Goal: Task Accomplishment & Management: Manage account settings

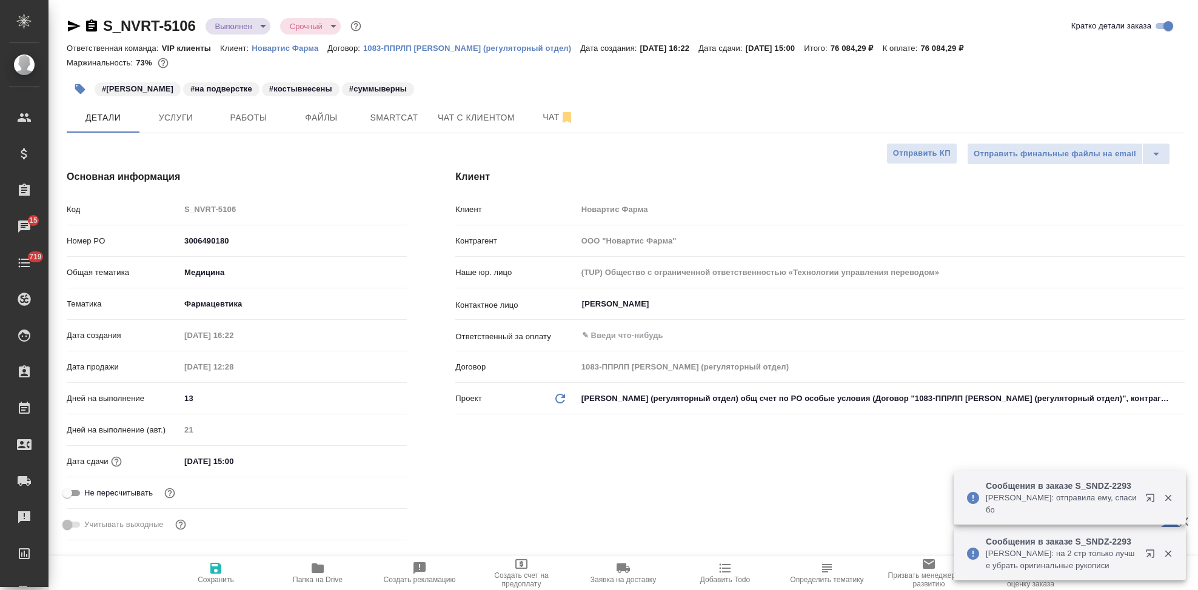
select select "RU"
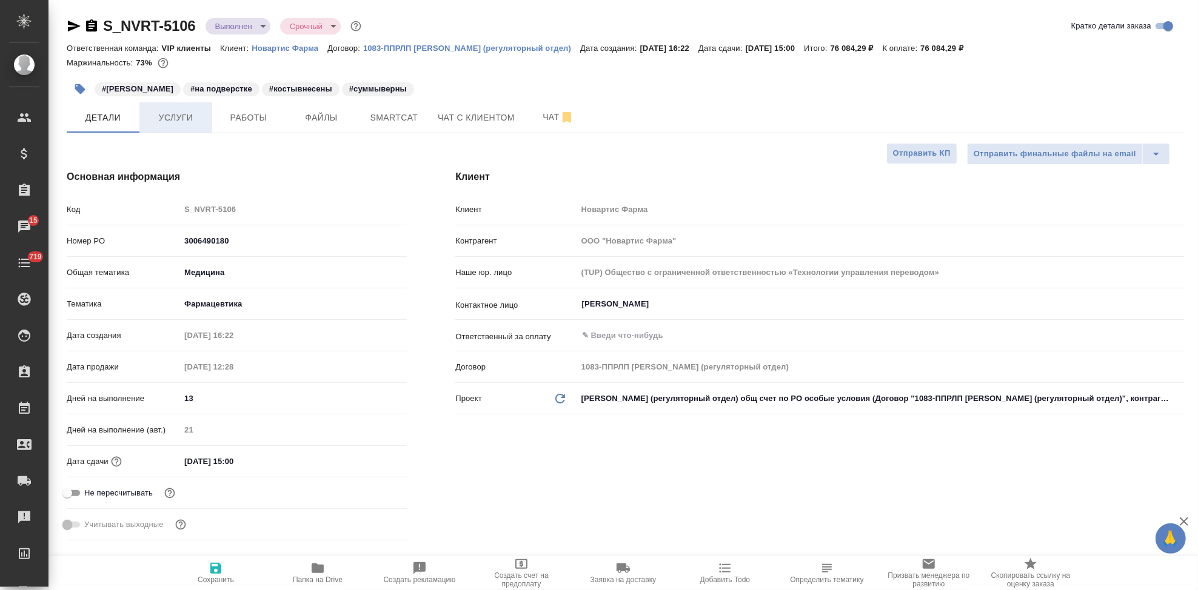
click at [169, 124] on span "Услуги" at bounding box center [176, 117] width 58 height 15
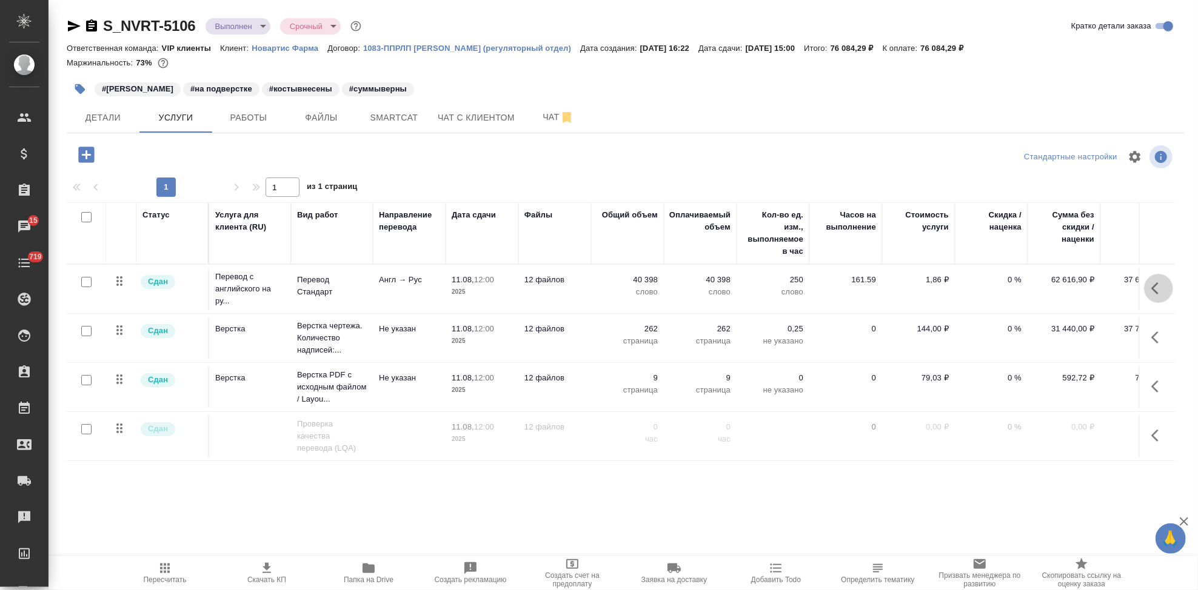
click at [1144, 289] on button "button" at bounding box center [1158, 288] width 29 height 29
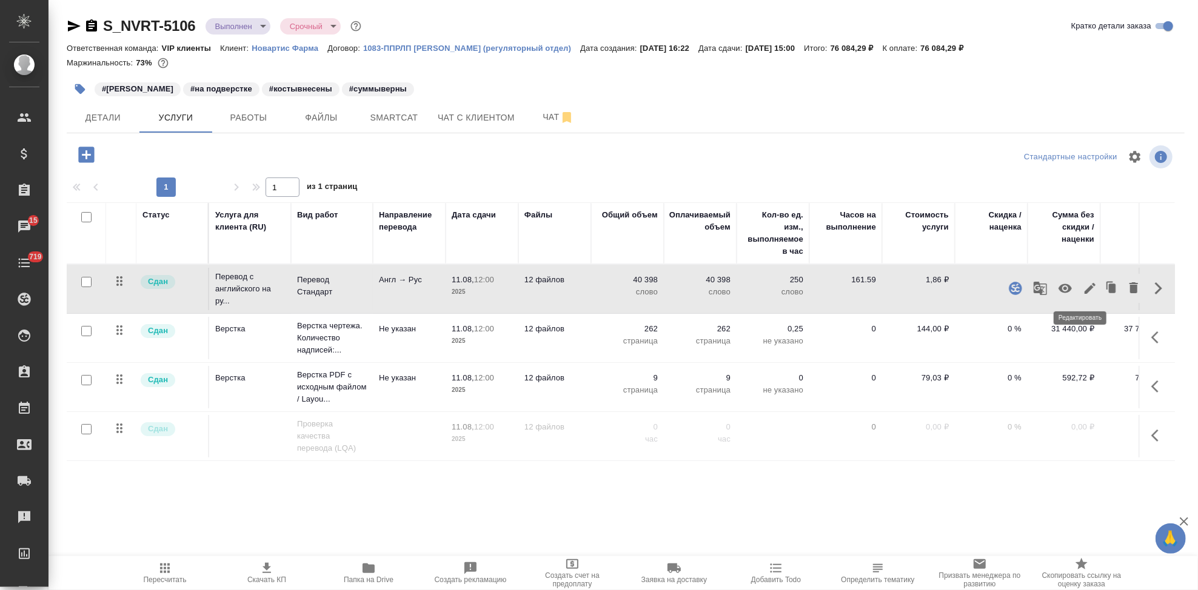
click at [1085, 289] on icon "button" at bounding box center [1090, 288] width 11 height 11
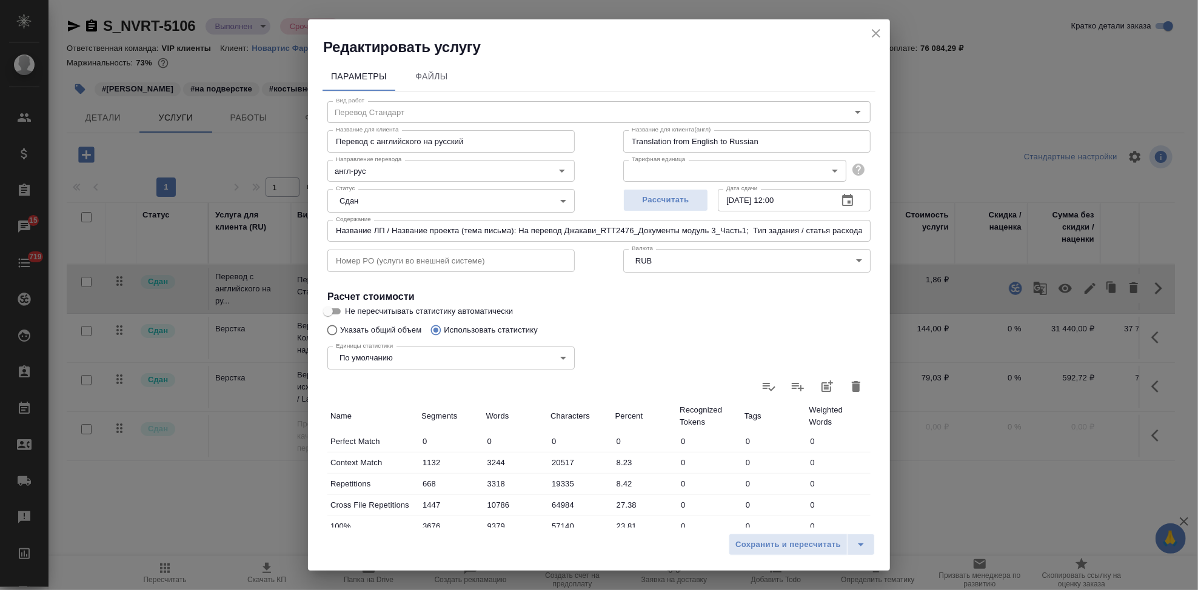
type input "Перевод Стандарт"
type input "англ-рус"
click at [817, 232] on input "Название ЛП / Название проекта (тема письма): На перевод Джакави_RTT2476_Докуме…" at bounding box center [598, 232] width 543 height 22
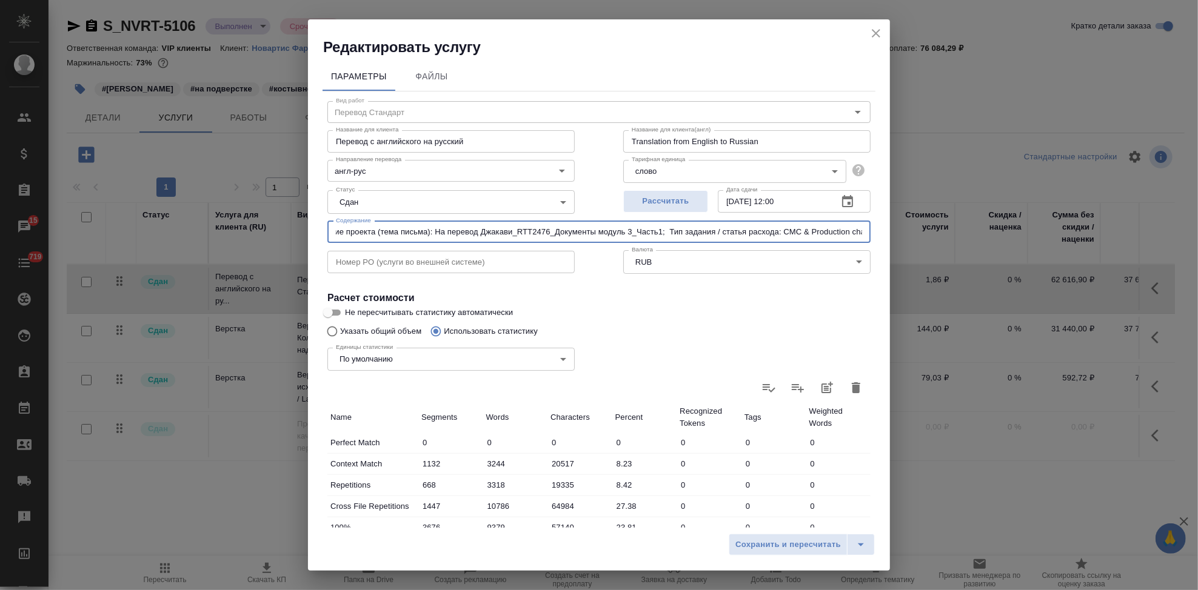
scroll to position [0, 113]
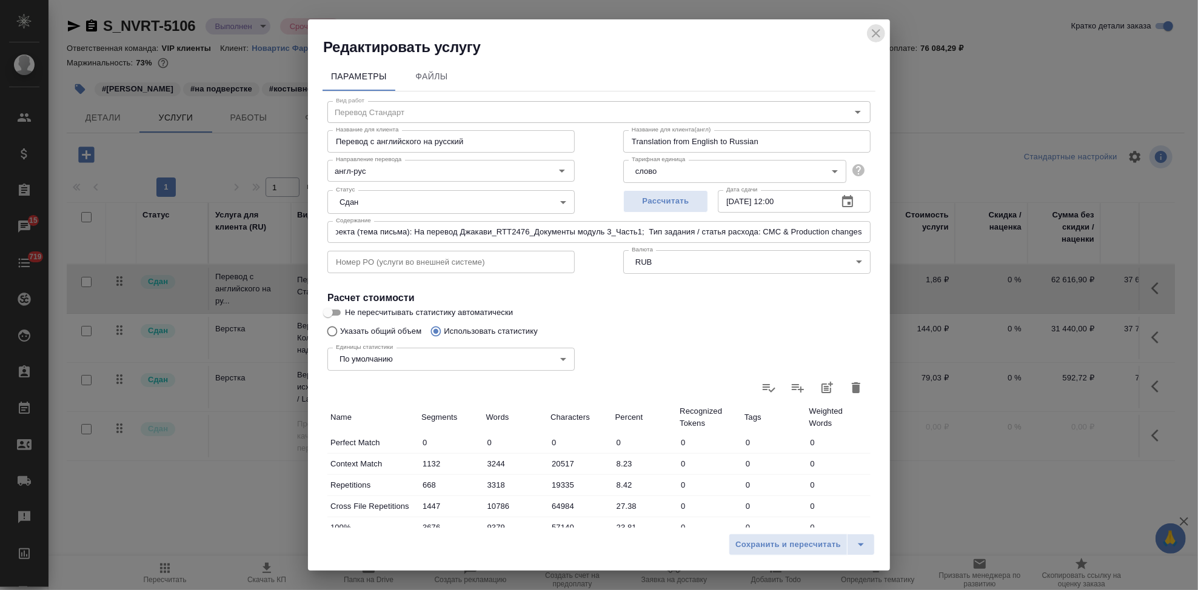
click at [871, 33] on icon "close" at bounding box center [876, 33] width 15 height 15
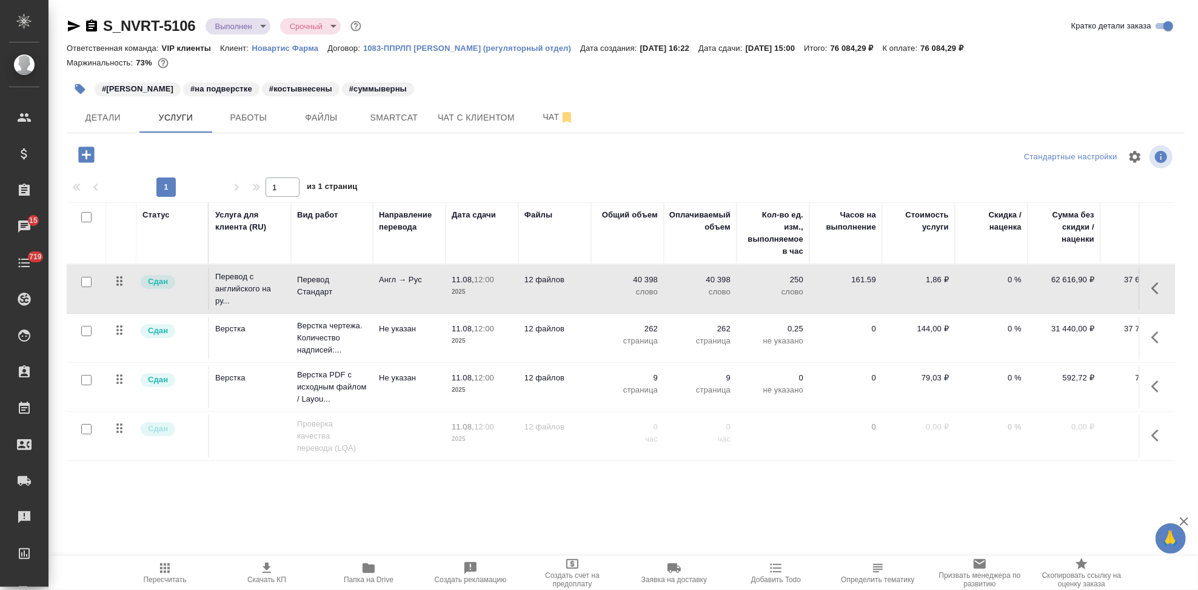
click at [304, 49] on p "Новартис Фарма" at bounding box center [290, 48] width 76 height 9
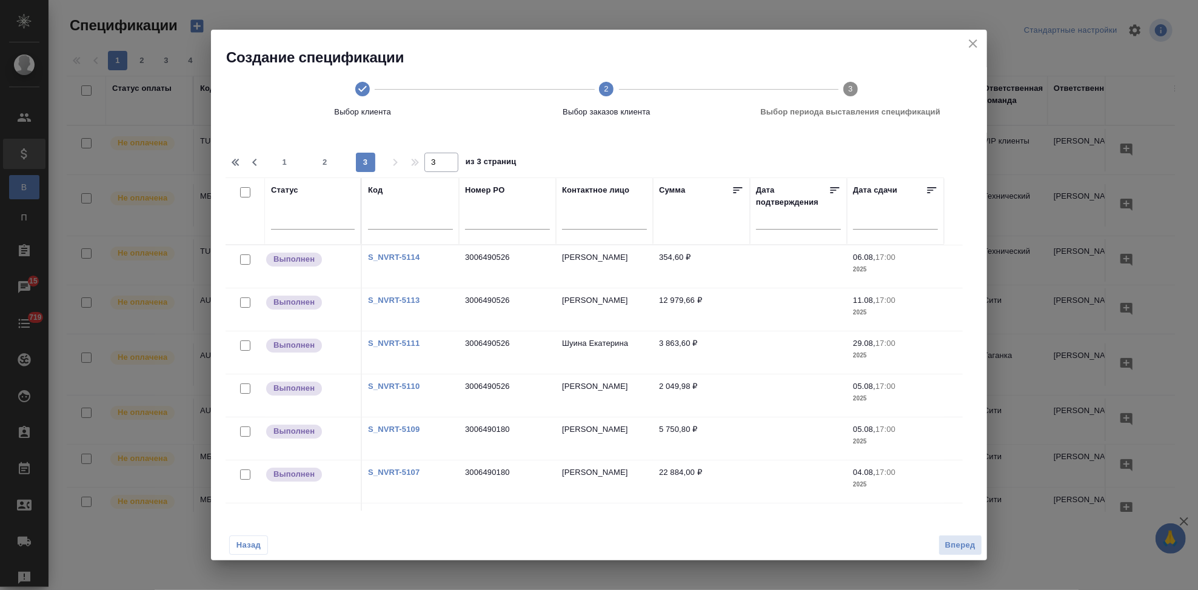
scroll to position [36, 0]
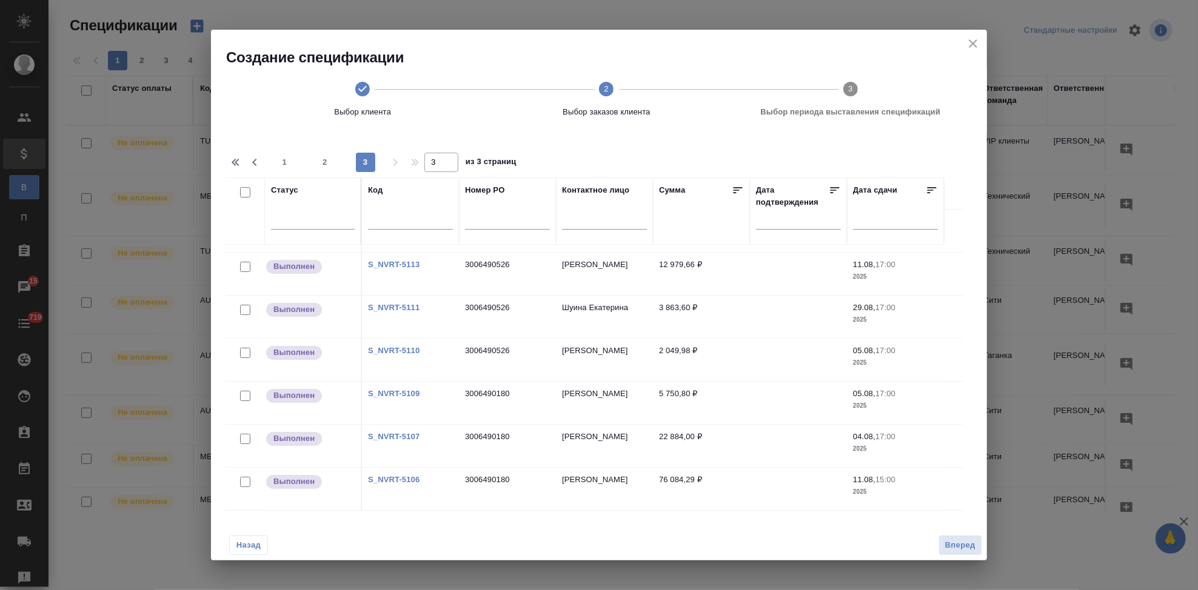
click at [244, 483] on input "checkbox" at bounding box center [245, 482] width 10 height 10
checkbox input "true"
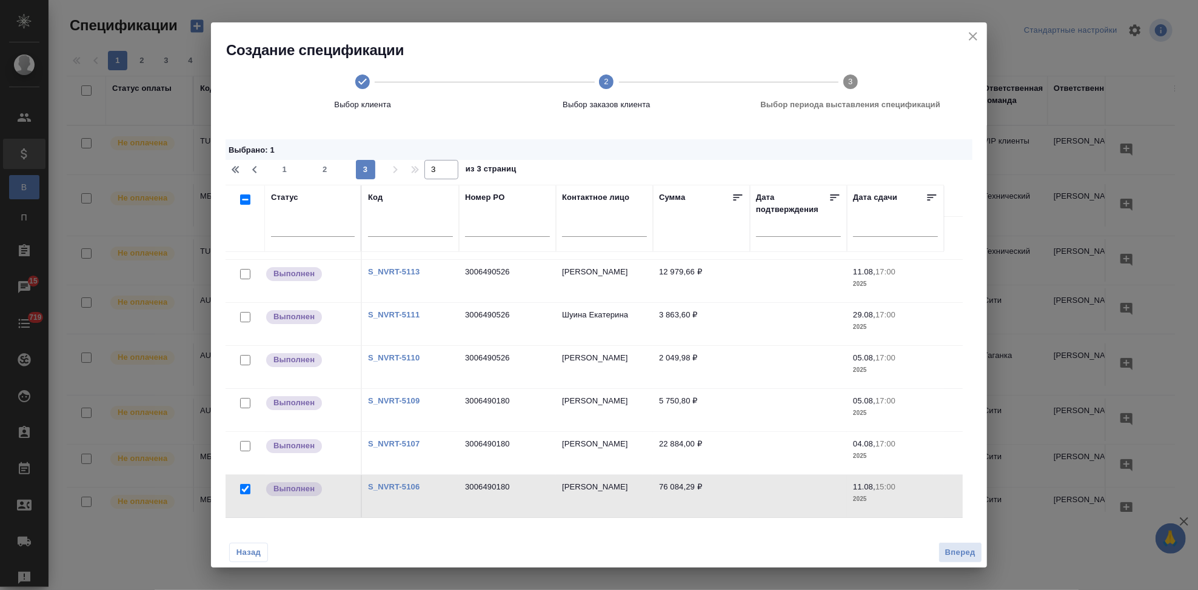
click at [401, 445] on link "S_NVRT-5107" at bounding box center [394, 444] width 52 height 9
click at [416, 402] on link "S_NVRT-5109" at bounding box center [394, 400] width 52 height 9
click at [248, 450] on input "checkbox" at bounding box center [245, 446] width 10 height 10
checkbox input "true"
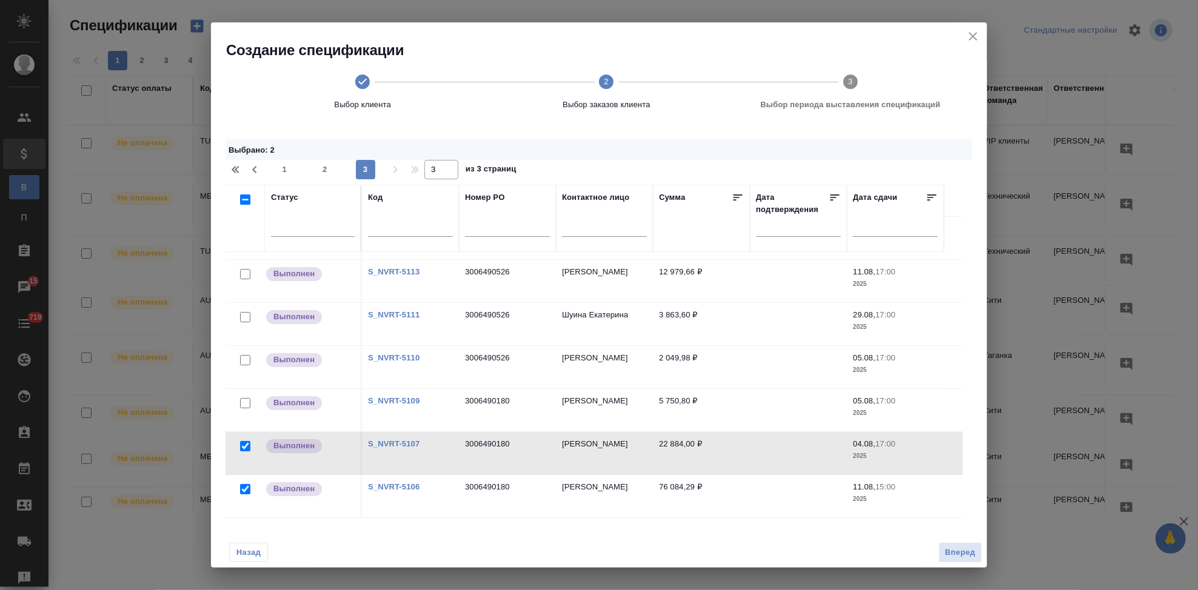
click at [243, 403] on input "checkbox" at bounding box center [245, 403] width 10 height 10
checkbox input "true"
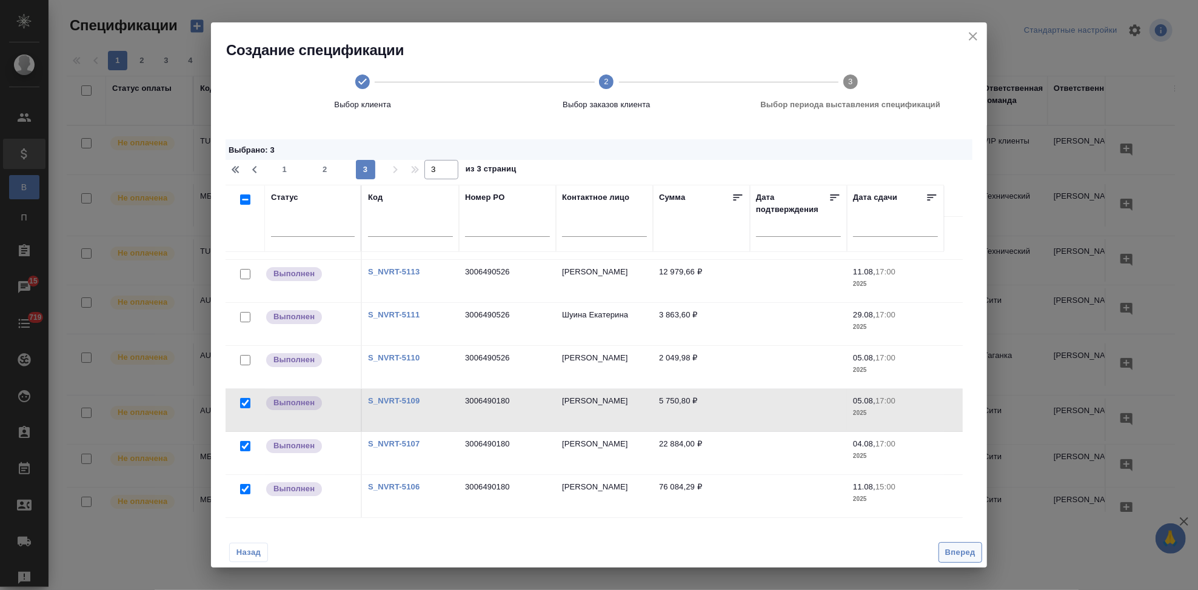
click at [963, 552] on span "Вперед" at bounding box center [960, 553] width 30 height 14
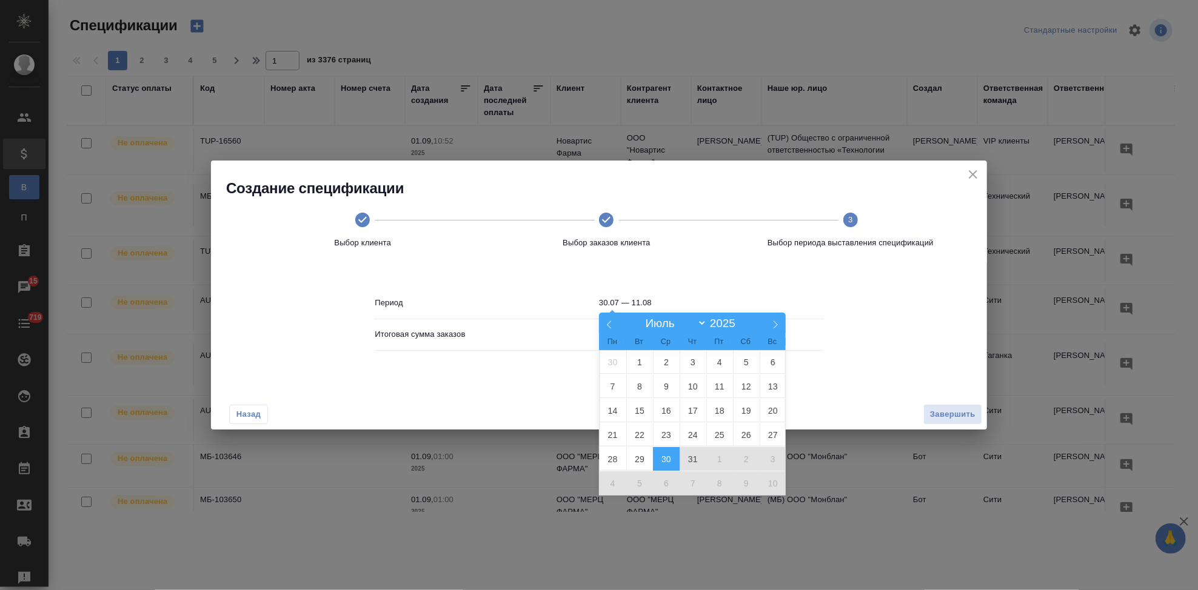
click at [678, 298] on input "30.07 — 11.08" at bounding box center [711, 303] width 224 height 17
click at [654, 460] on span "30" at bounding box center [666, 459] width 27 height 24
type input "30.07"
click at [658, 455] on span "30" at bounding box center [666, 459] width 27 height 24
click at [664, 457] on div at bounding box center [599, 295] width 1198 height 590
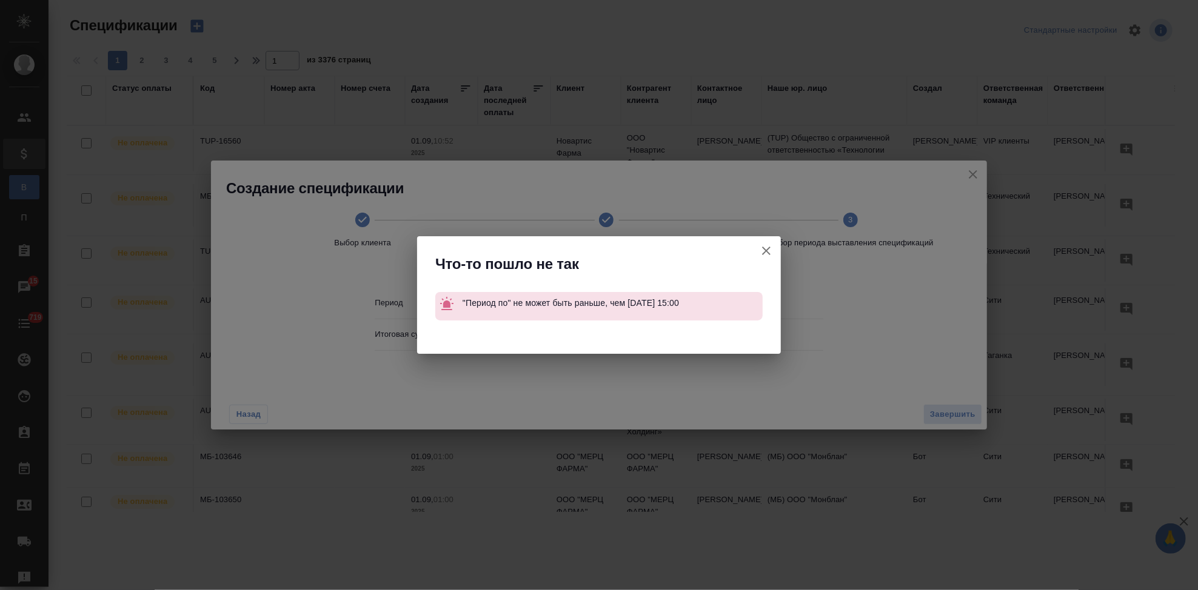
click at [767, 250] on icon "button" at bounding box center [766, 251] width 8 height 8
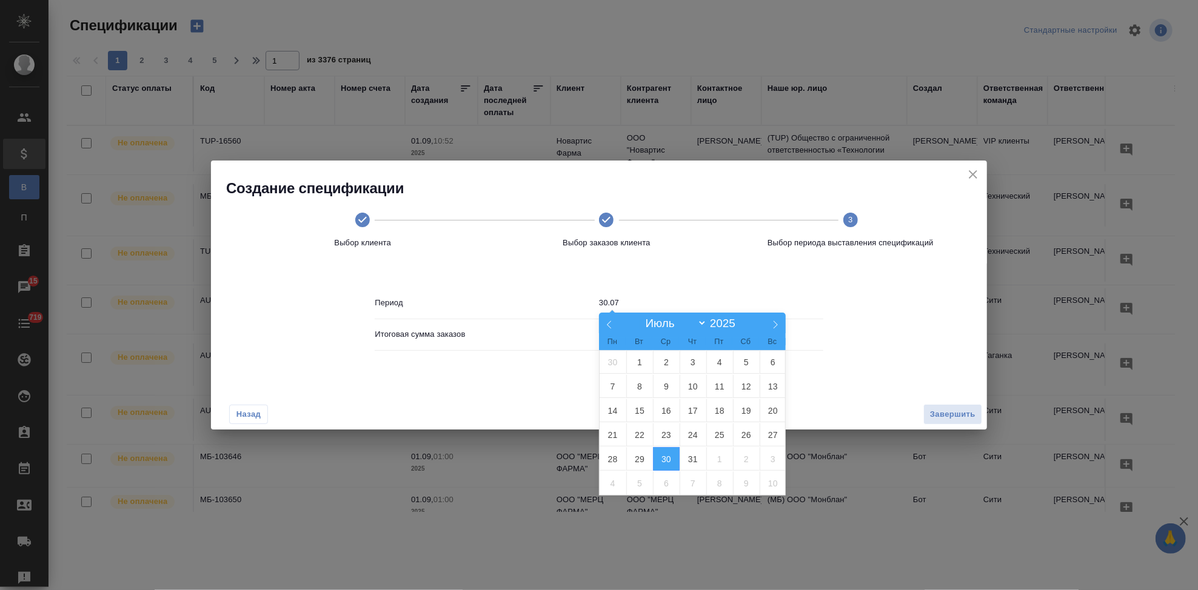
click at [631, 305] on input "30.07" at bounding box center [711, 303] width 224 height 17
drag, startPoint x: 704, startPoint y: 319, endPoint x: 700, endPoint y: 329, distance: 10.6
click at [704, 319] on select "Январь Февраль Март Апрель Май Июнь Июль Август Сентябрь Октябрь Ноябрь Декабрь" at bounding box center [673, 323] width 67 height 14
select select "7"
click at [640, 317] on select "Январь Февраль Март Апрель Май Июнь Июль Август Сентябрь Октябрь Ноябрь Декабрь" at bounding box center [673, 323] width 67 height 14
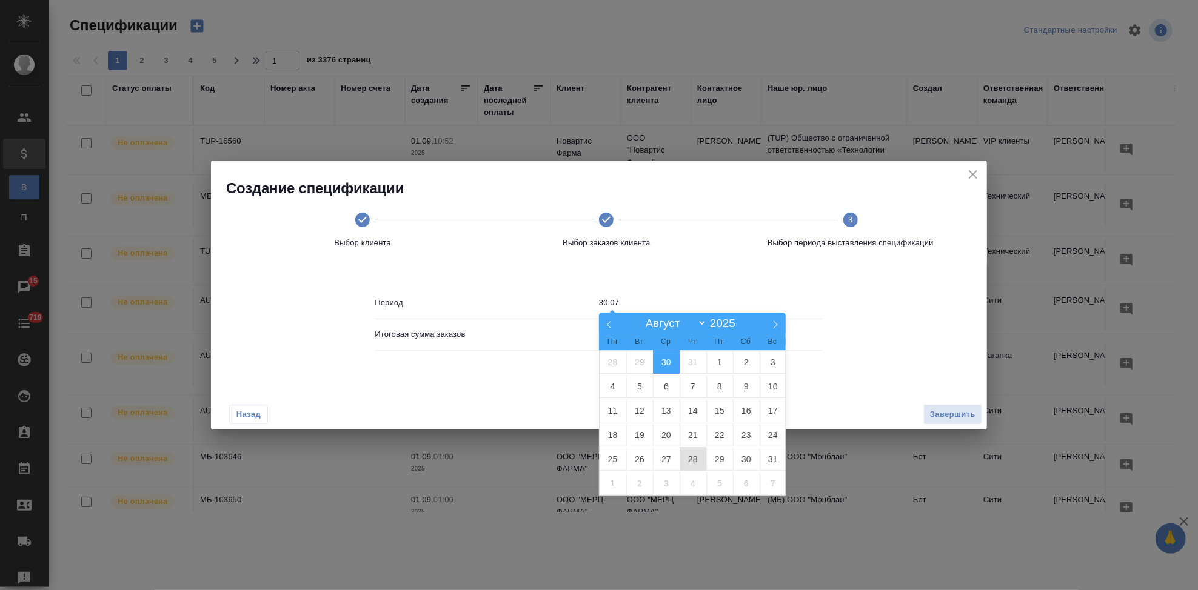
click at [688, 456] on span "28" at bounding box center [693, 459] width 27 height 24
type input "28.08"
click at [715, 456] on span "29" at bounding box center [719, 459] width 27 height 24
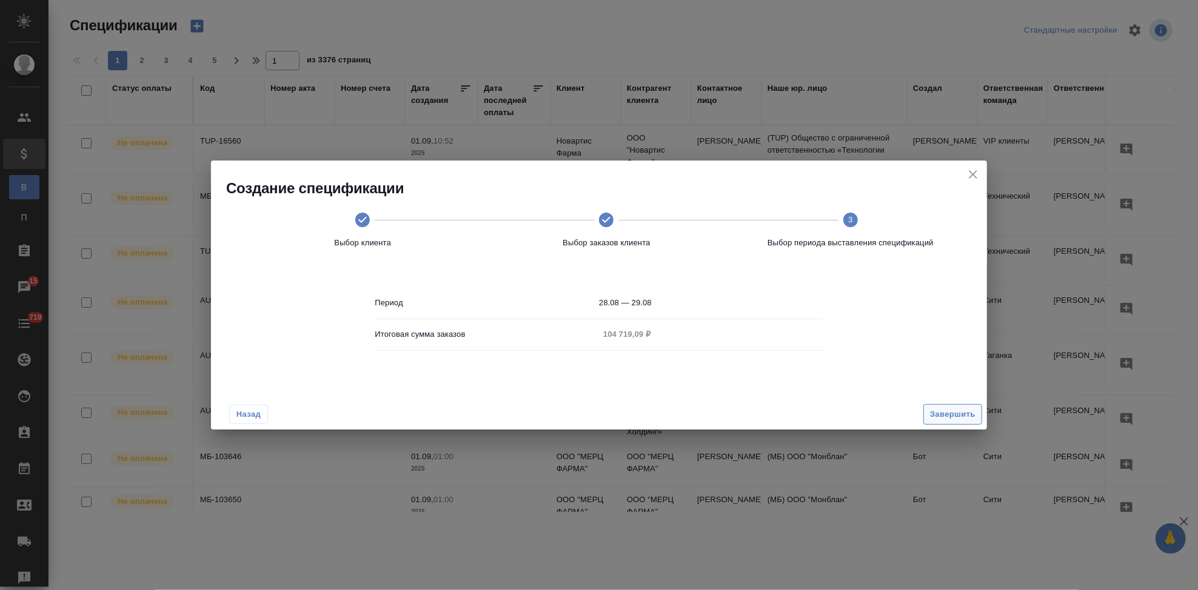
click at [945, 414] on span "Завершить" at bounding box center [952, 415] width 45 height 14
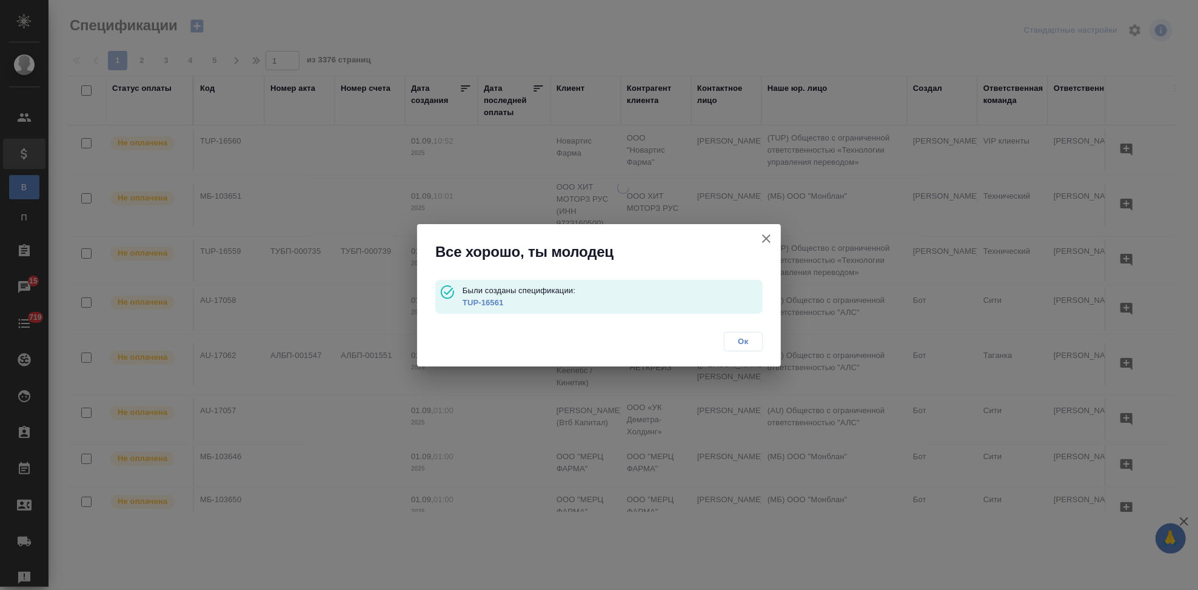
click at [478, 303] on link "TUP-16561" at bounding box center [483, 302] width 41 height 9
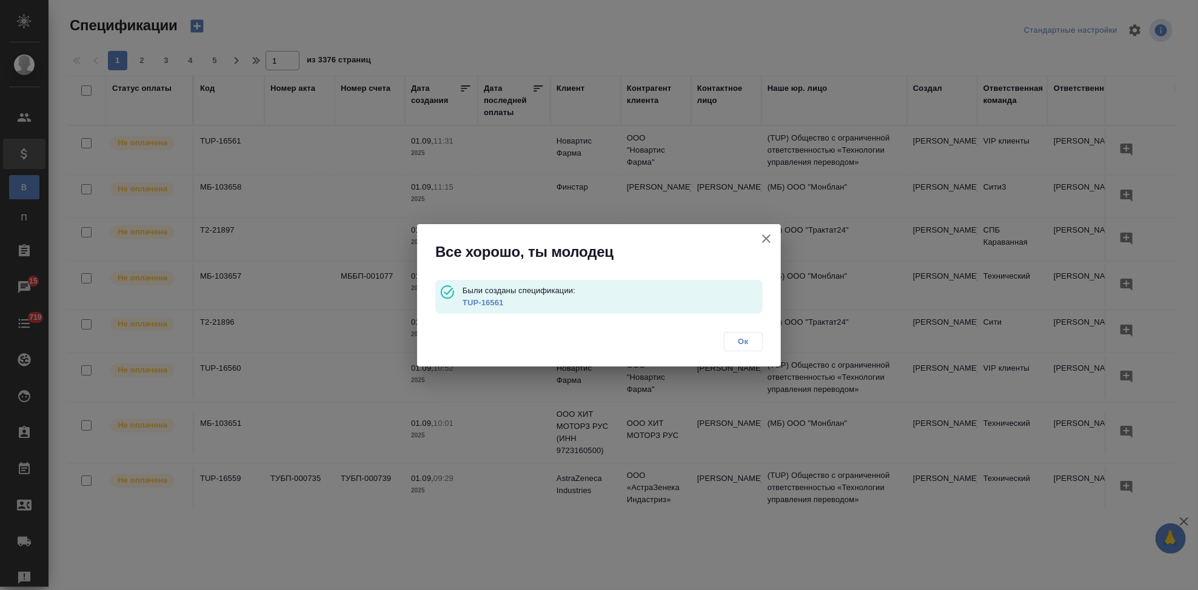
drag, startPoint x: 764, startPoint y: 238, endPoint x: 1195, endPoint y: 2, distance: 491.6
click at [764, 238] on icon "button" at bounding box center [766, 239] width 15 height 15
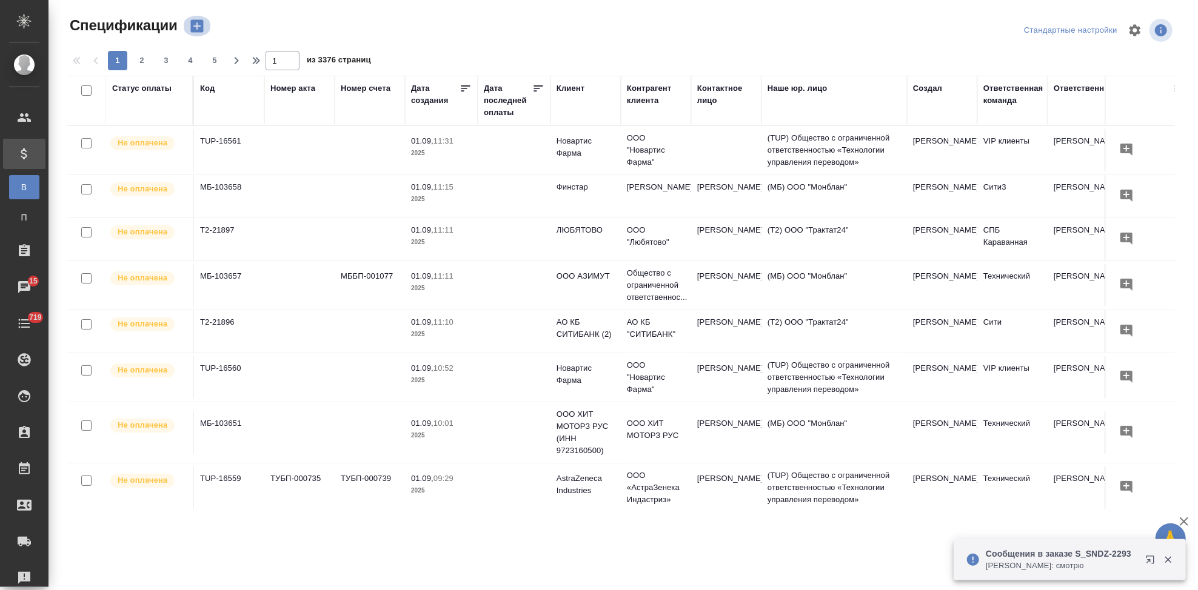
click at [201, 27] on icon "button" at bounding box center [196, 26] width 13 height 13
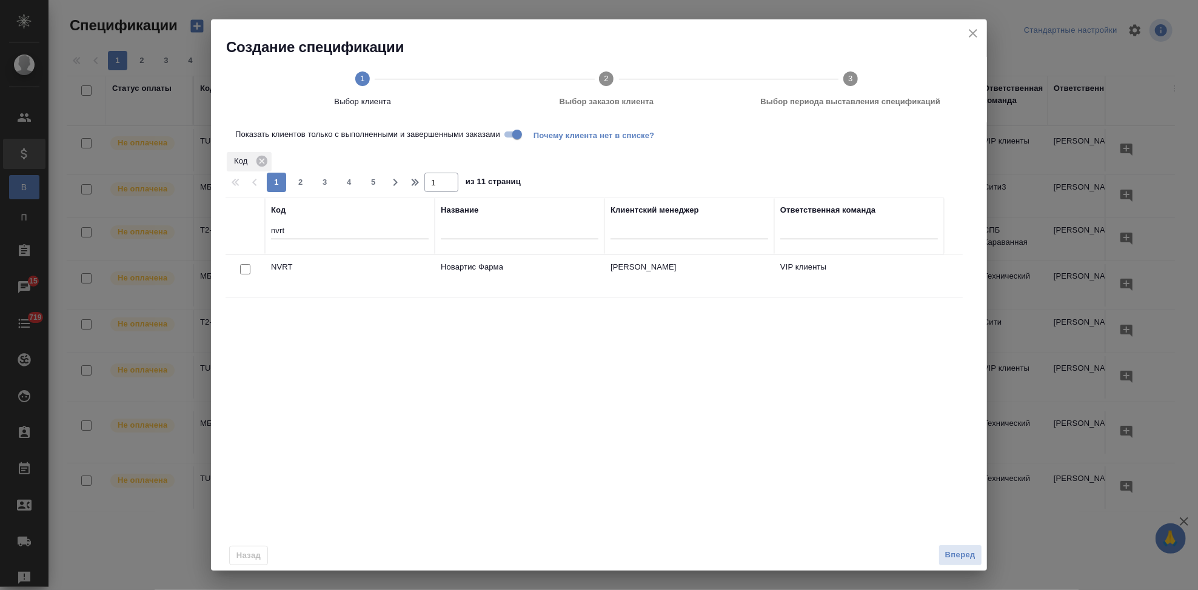
click at [247, 270] on input "checkbox" at bounding box center [245, 269] width 10 height 10
checkbox input "true"
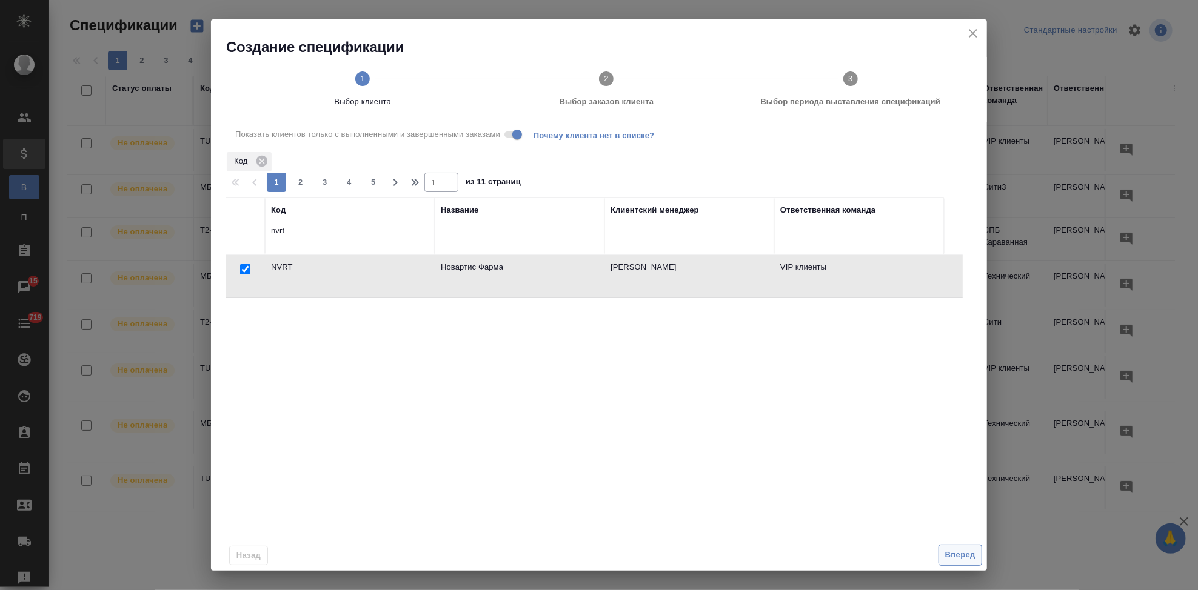
click at [968, 554] on span "Вперед" at bounding box center [960, 556] width 30 height 14
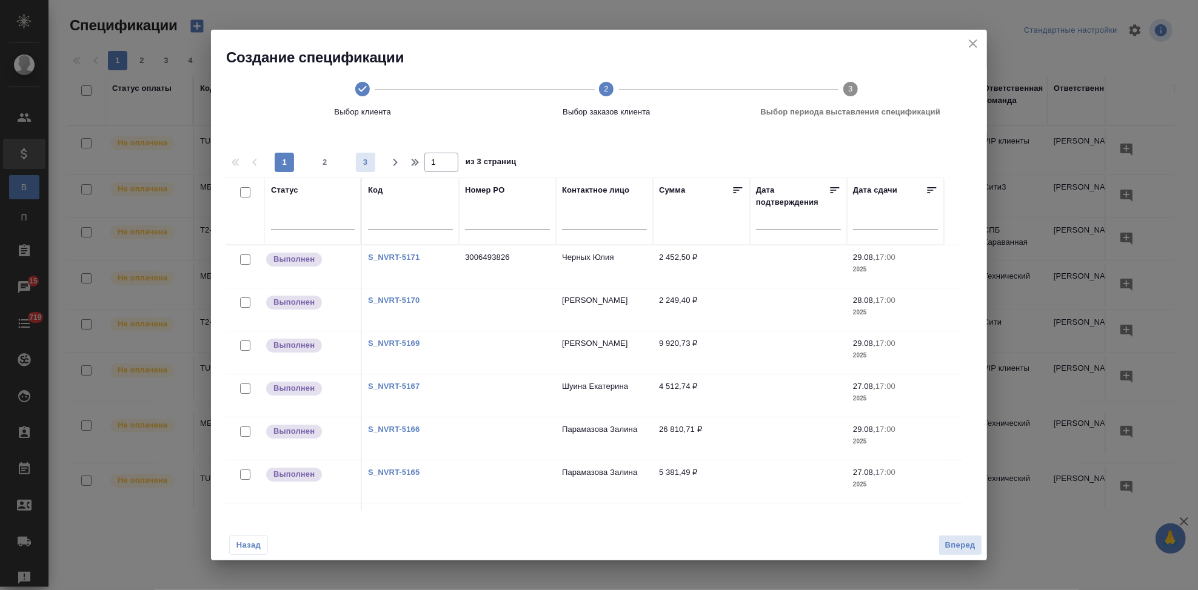
click at [361, 164] on span "3" at bounding box center [365, 162] width 19 height 12
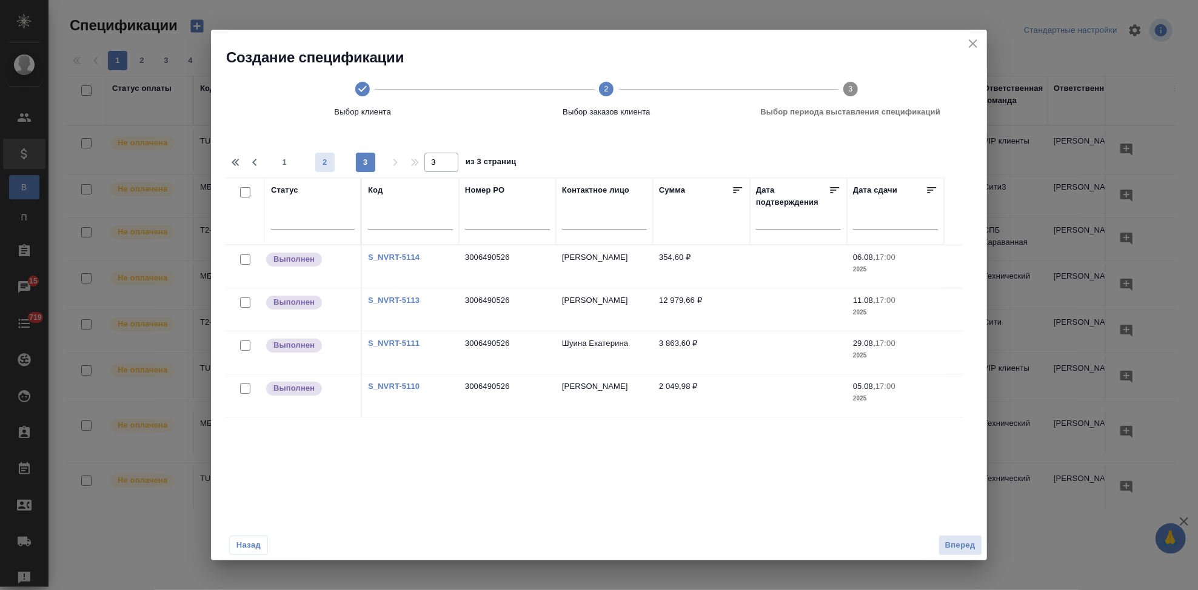
click at [330, 165] on span "2" at bounding box center [324, 162] width 19 height 12
type input "2"
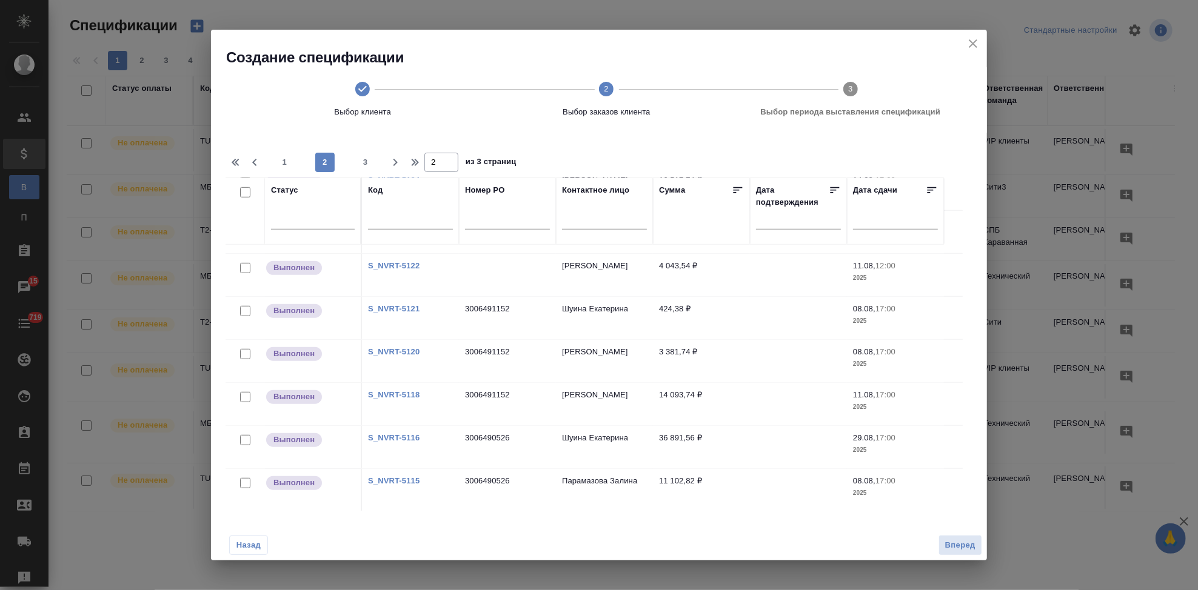
scroll to position [811, 0]
click at [509, 224] on input "text" at bounding box center [507, 222] width 85 height 15
paste input "3006490526"
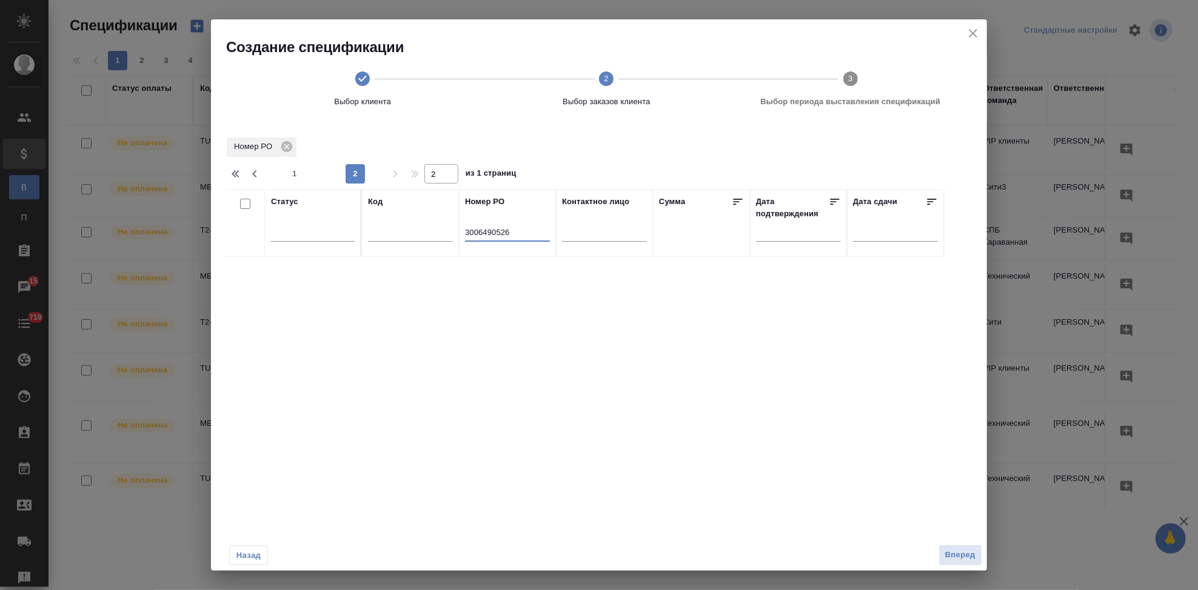
scroll to position [0, 0]
click at [466, 230] on input "3006490526" at bounding box center [507, 233] width 85 height 15
type input "3006490526"
type input "1"
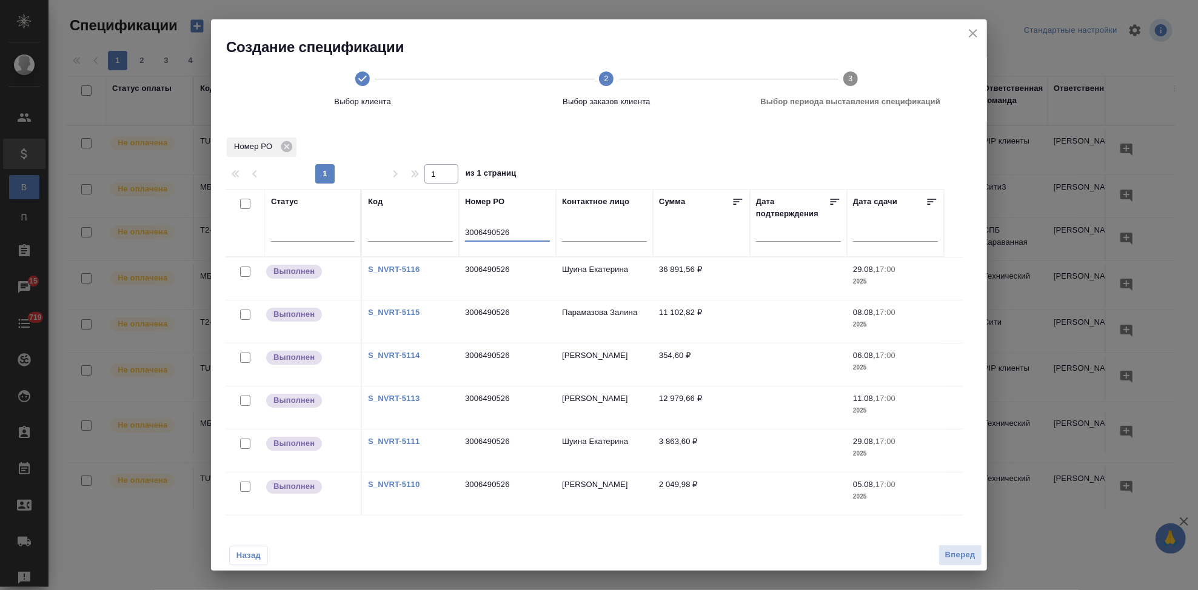
type input "3006490526"
click at [394, 480] on link "S_NVRT-5110" at bounding box center [394, 484] width 52 height 9
click at [244, 486] on input "checkbox" at bounding box center [245, 487] width 10 height 10
checkbox input "true"
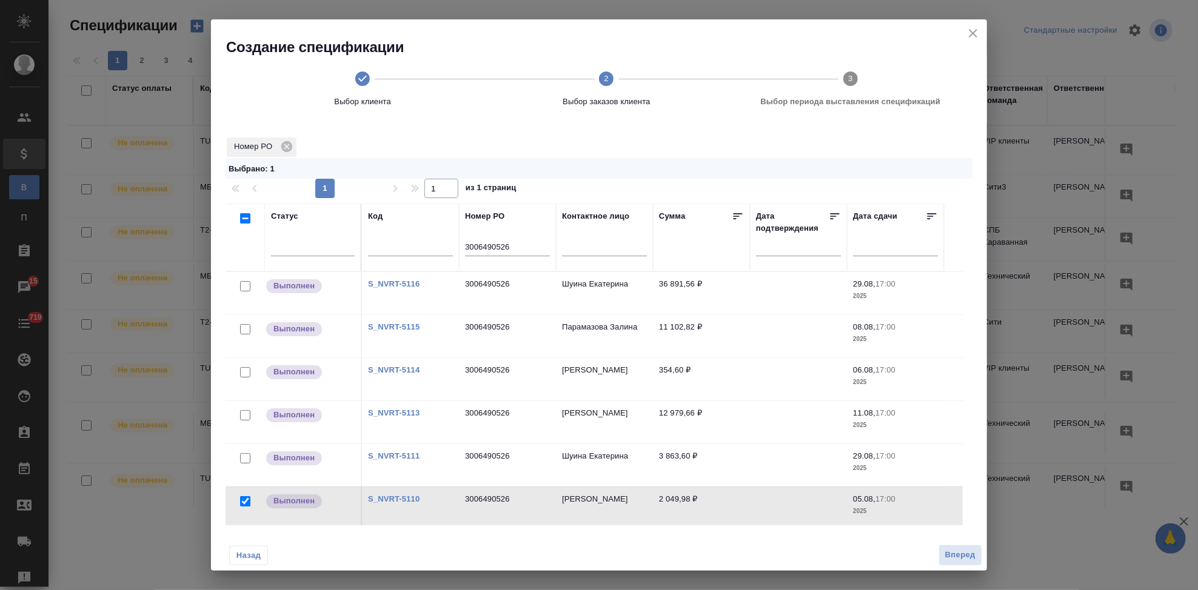
click at [402, 452] on link "S_NVRT-5111" at bounding box center [394, 456] width 52 height 9
click at [248, 456] on input "checkbox" at bounding box center [245, 458] width 10 height 10
checkbox input "true"
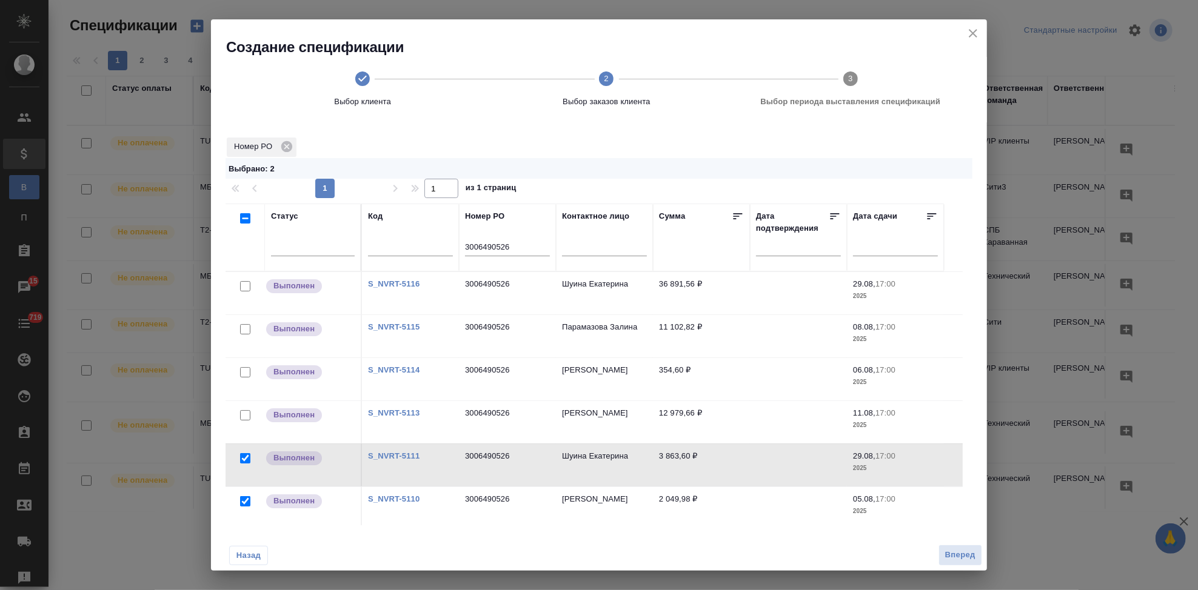
click at [410, 370] on link "S_NVRT-5114" at bounding box center [394, 370] width 52 height 9
click at [246, 371] on input "checkbox" at bounding box center [245, 372] width 10 height 10
checkbox input "true"
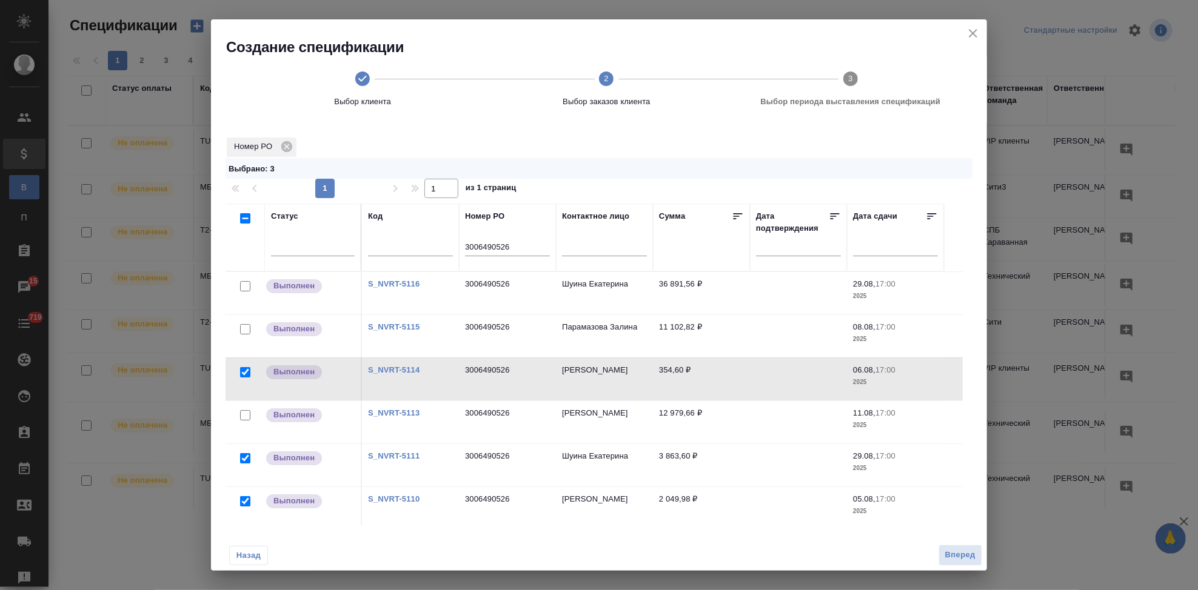
click at [410, 413] on link "S_NVRT-5113" at bounding box center [394, 413] width 52 height 9
click at [249, 415] on input "checkbox" at bounding box center [245, 415] width 10 height 10
checkbox input "true"
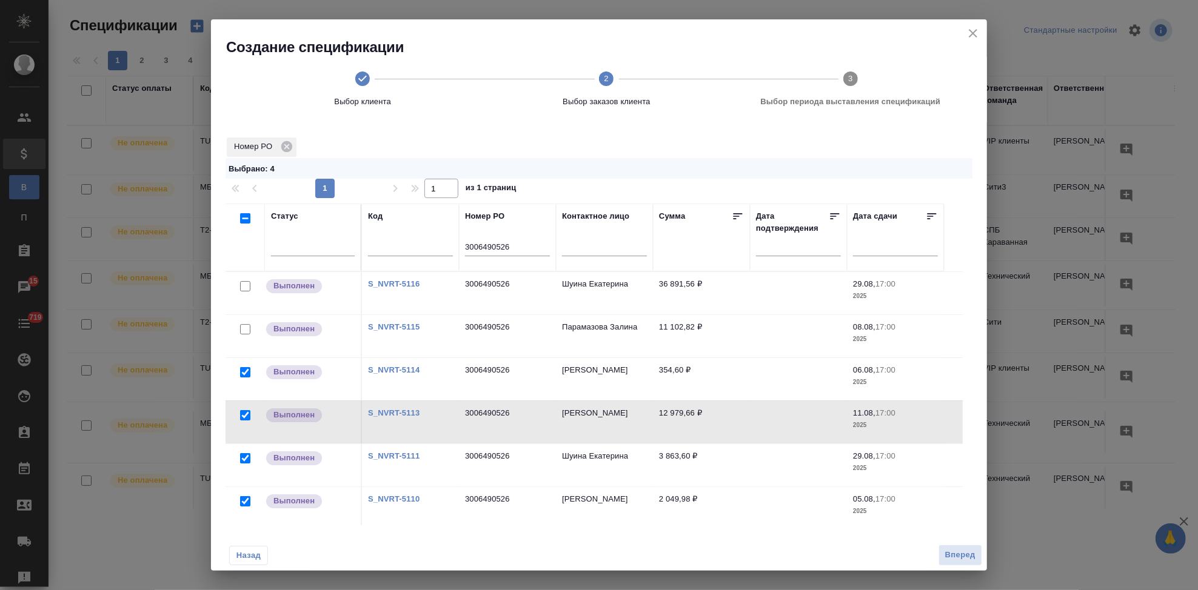
click at [404, 327] on link "S_NVRT-5115" at bounding box center [394, 327] width 52 height 9
click at [245, 332] on input "checkbox" at bounding box center [245, 329] width 10 height 10
checkbox input "true"
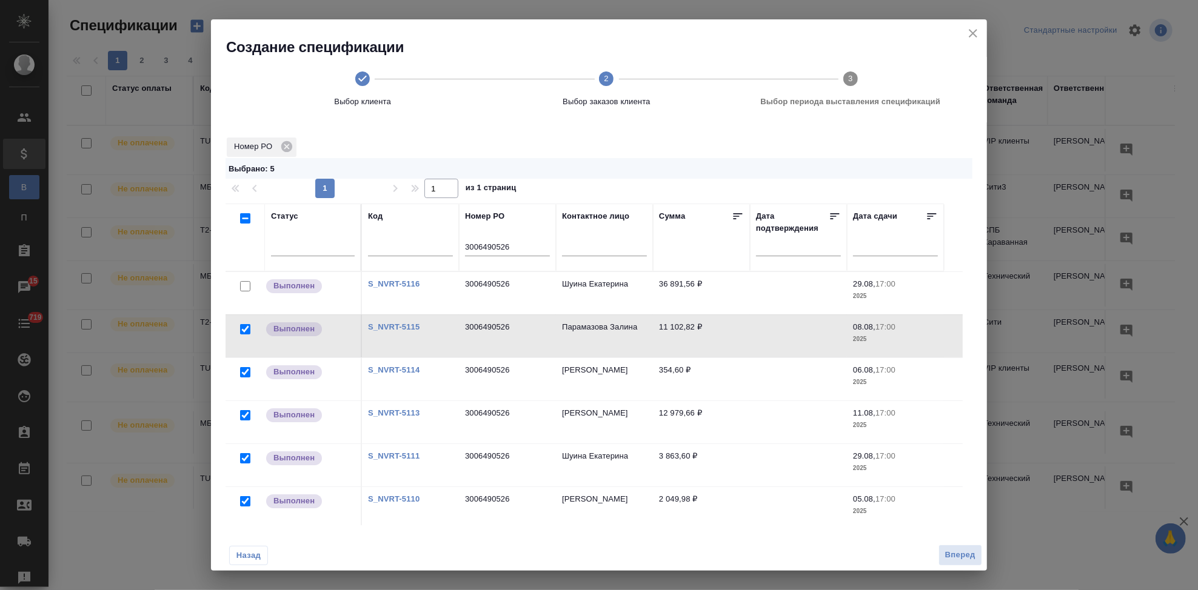
click at [408, 279] on link "S_NVRT-5116" at bounding box center [394, 283] width 52 height 9
click at [245, 286] on input "checkbox" at bounding box center [245, 286] width 10 height 10
checkbox input "true"
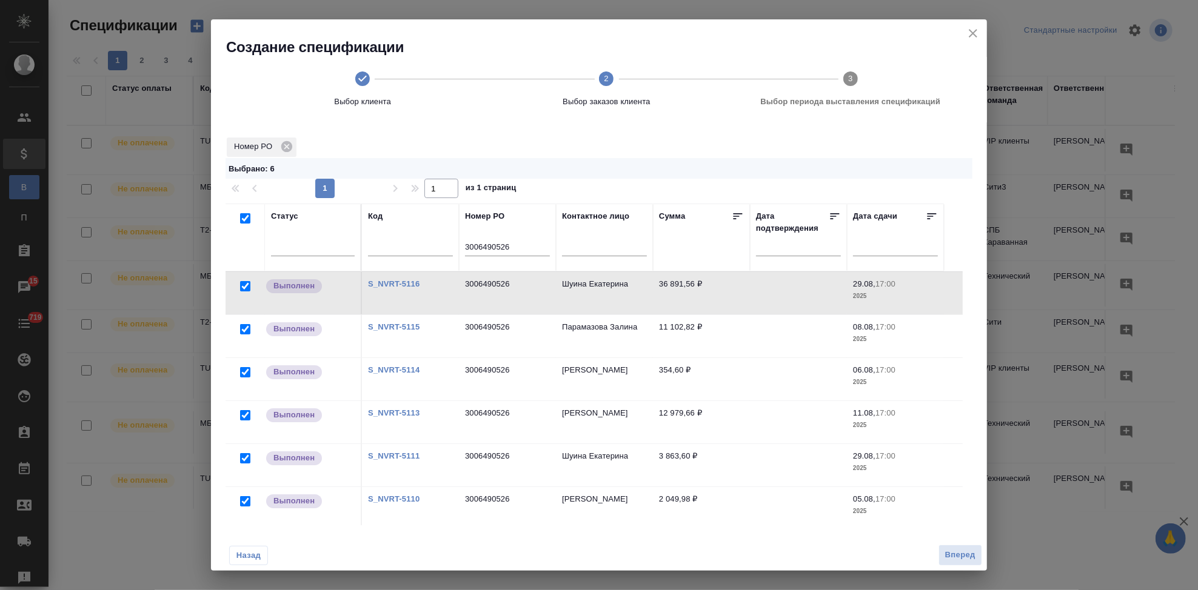
checkbox input "true"
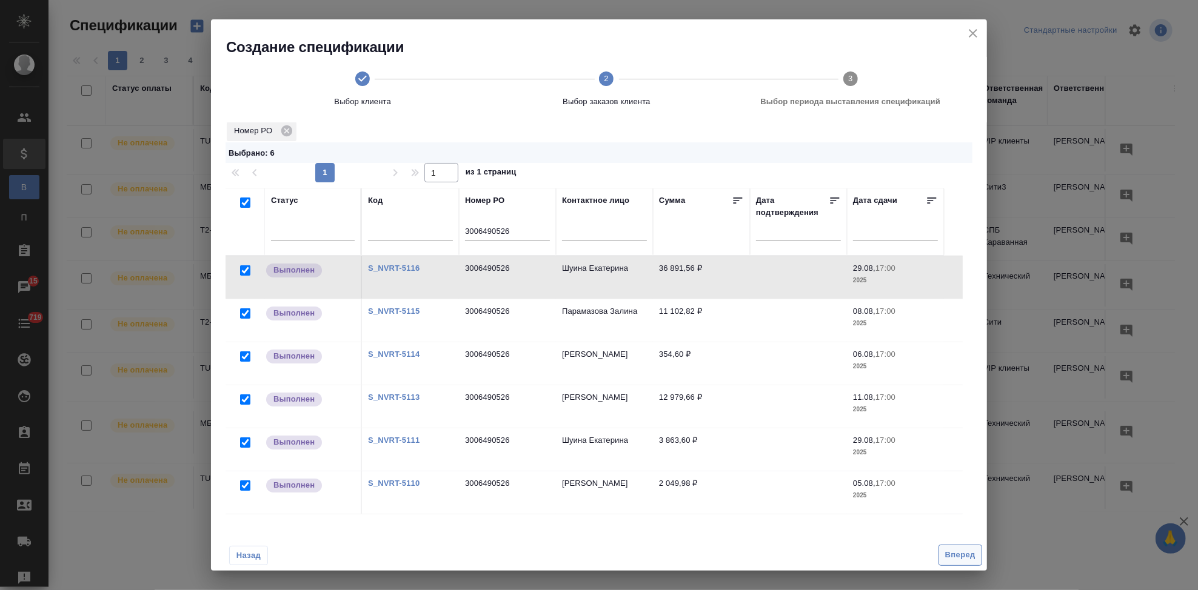
click at [946, 551] on span "Вперед" at bounding box center [960, 556] width 30 height 14
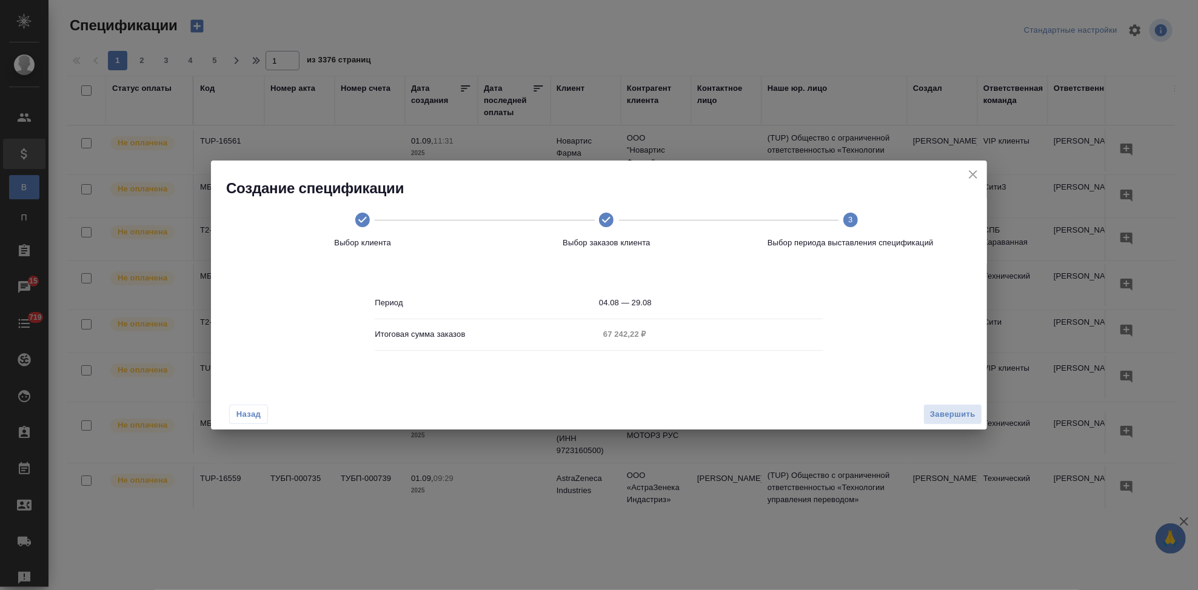
scroll to position [0, 0]
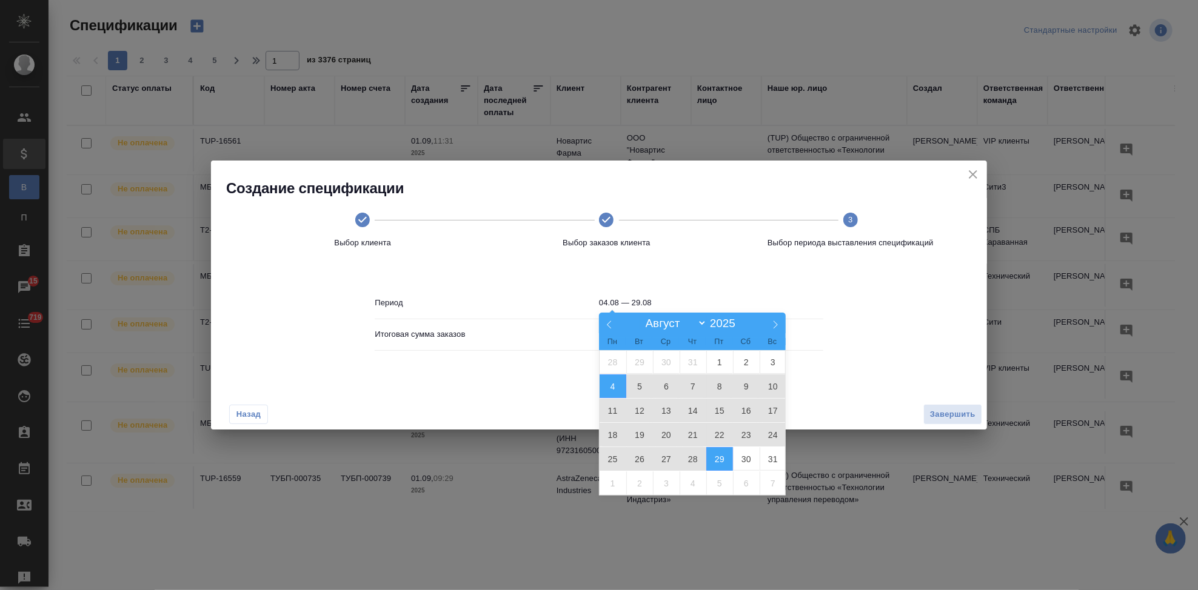
click at [655, 299] on input "04.08 — 29.08" at bounding box center [711, 303] width 224 height 17
click at [726, 452] on span "29" at bounding box center [719, 459] width 27 height 24
type input "29.08"
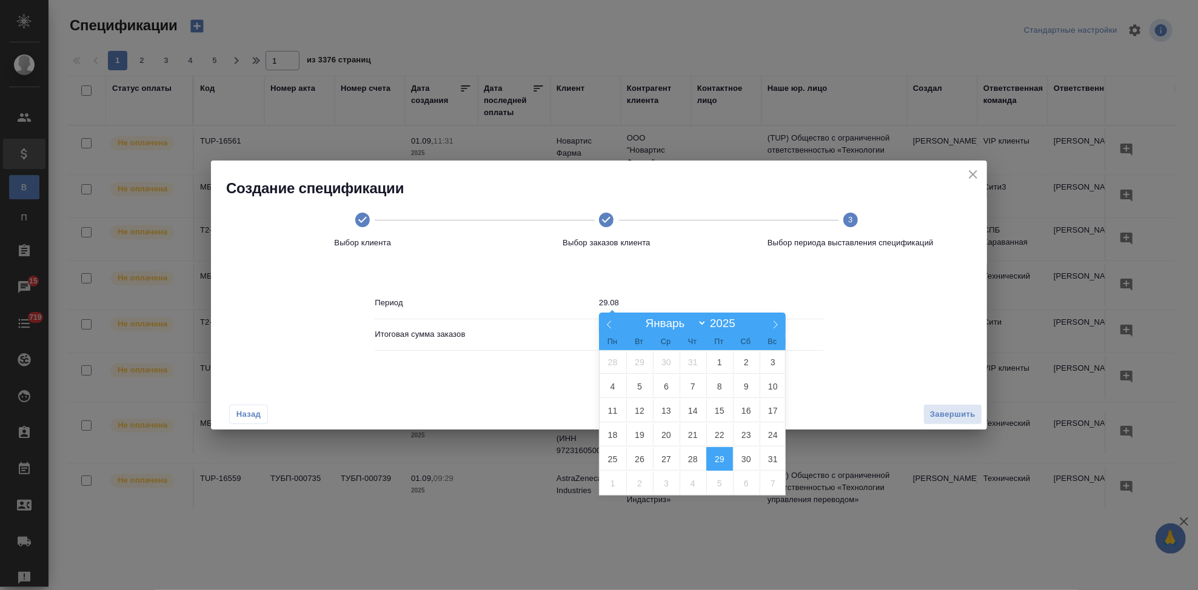
click at [720, 458] on span "29" at bounding box center [719, 459] width 27 height 24
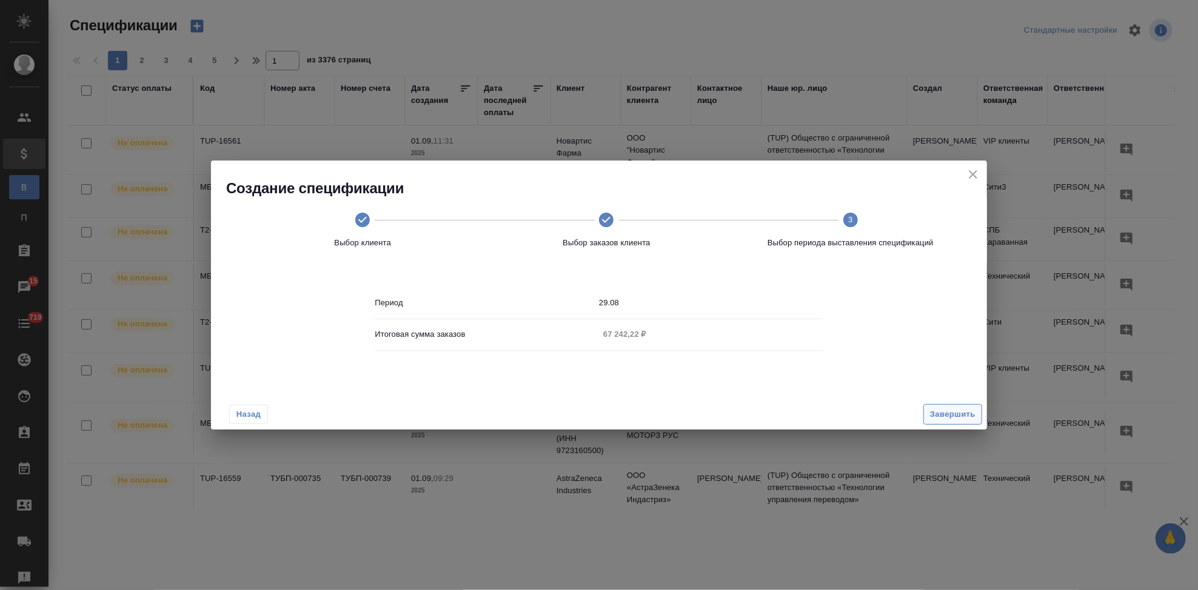
click at [934, 412] on span "Завершить" at bounding box center [952, 415] width 45 height 14
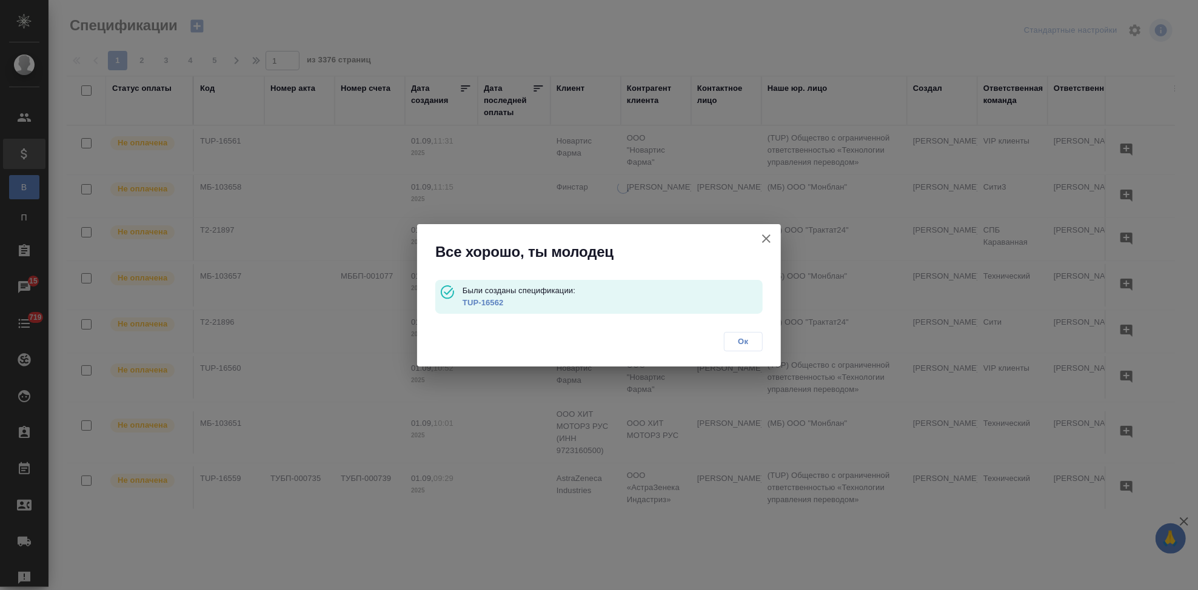
click at [500, 299] on link "TUP-16562" at bounding box center [483, 302] width 41 height 9
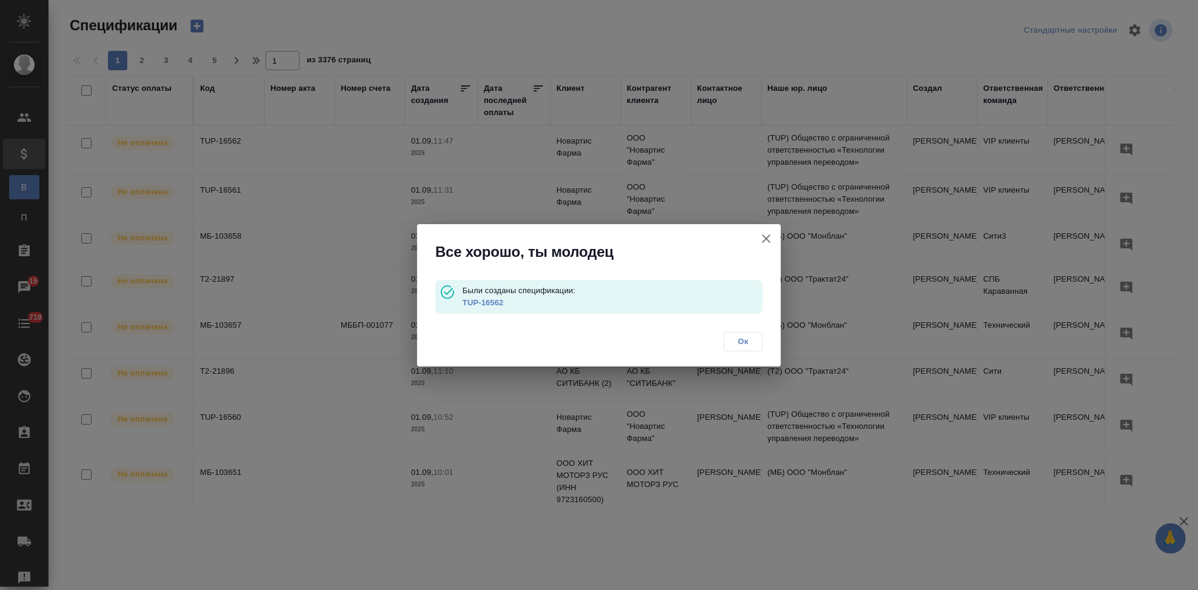
drag, startPoint x: 738, startPoint y: 340, endPoint x: 195, endPoint y: 30, distance: 624.8
click at [738, 340] on span "Ок" at bounding box center [743, 342] width 25 height 12
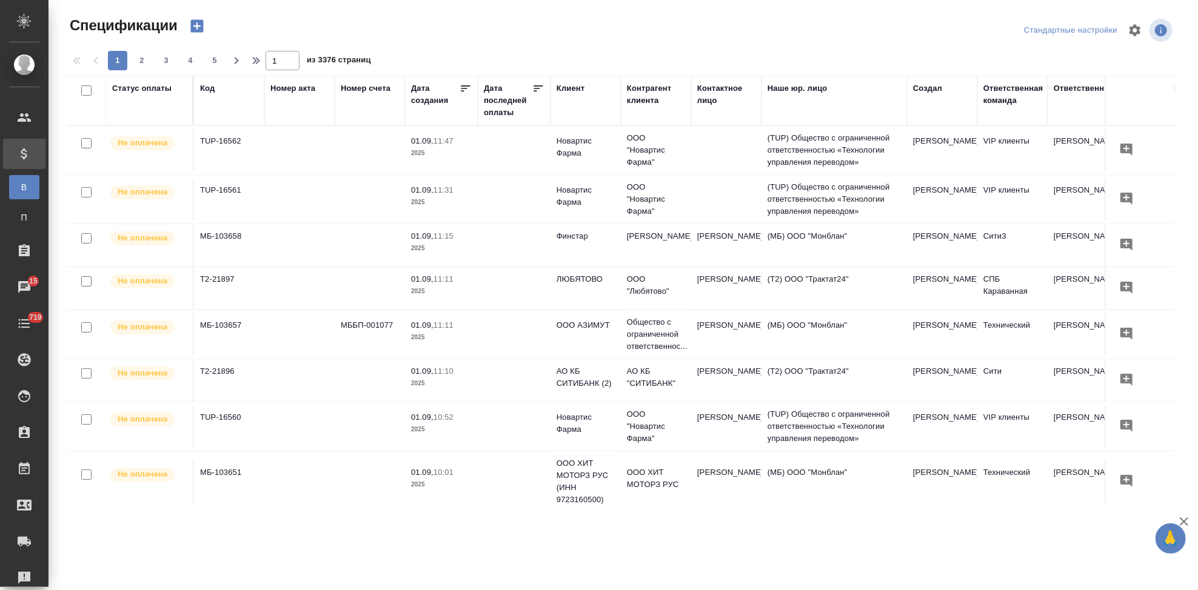
click at [198, 27] on icon "button" at bounding box center [196, 26] width 13 height 13
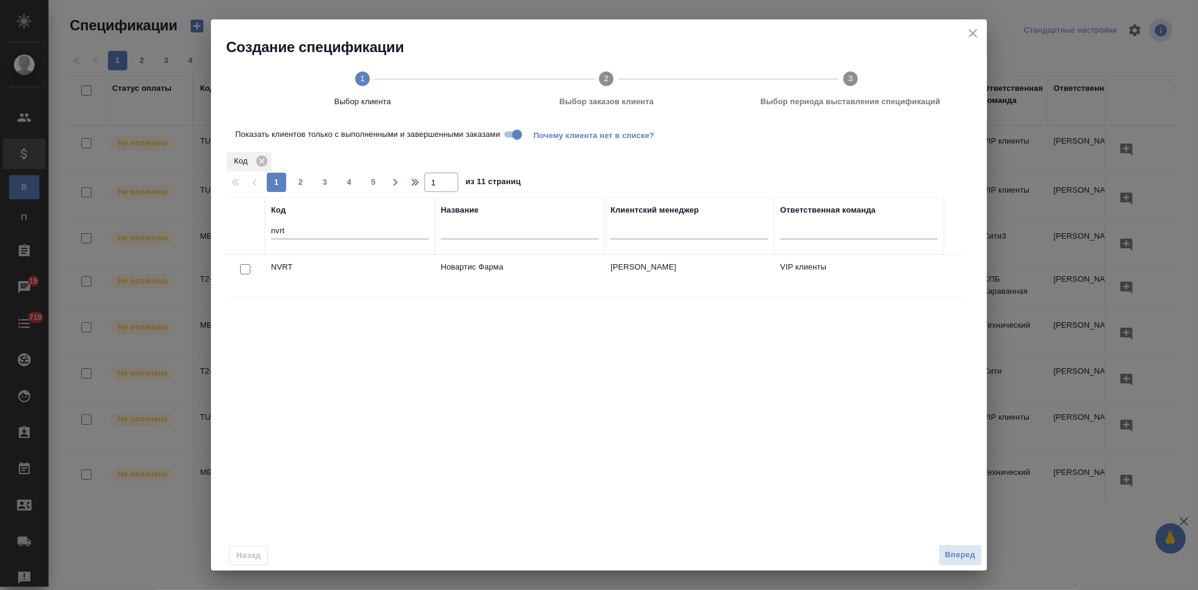
click at [250, 269] on input "checkbox" at bounding box center [245, 269] width 10 height 10
checkbox input "true"
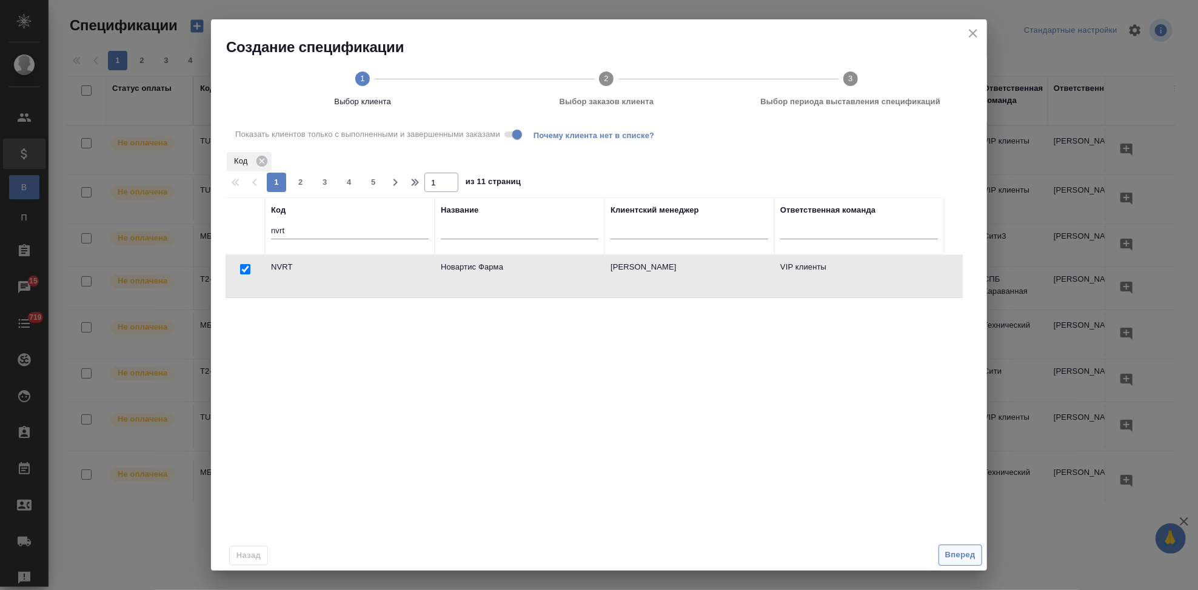
click at [946, 552] on span "Вперед" at bounding box center [960, 556] width 30 height 14
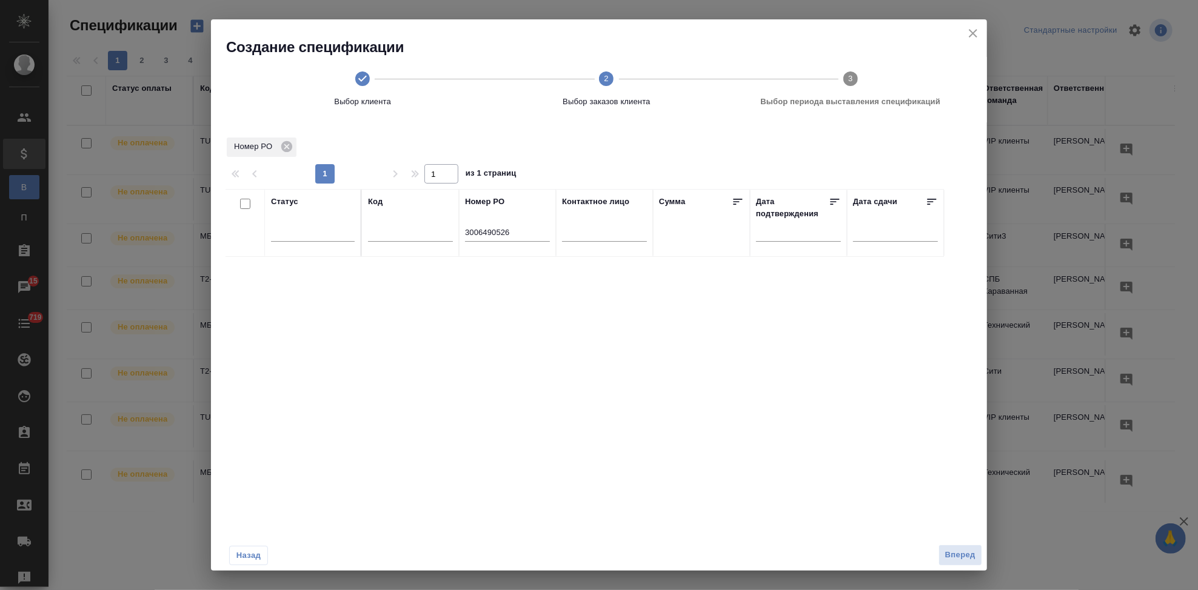
click at [472, 230] on input "3006490526" at bounding box center [507, 233] width 85 height 15
drag, startPoint x: 510, startPoint y: 230, endPoint x: 438, endPoint y: 230, distance: 72.1
click at [438, 230] on tr "Статус Код Номер PO 3006490526 Контактное лицо Сумма Дата подтверждения Дата сд…" at bounding box center [585, 223] width 718 height 68
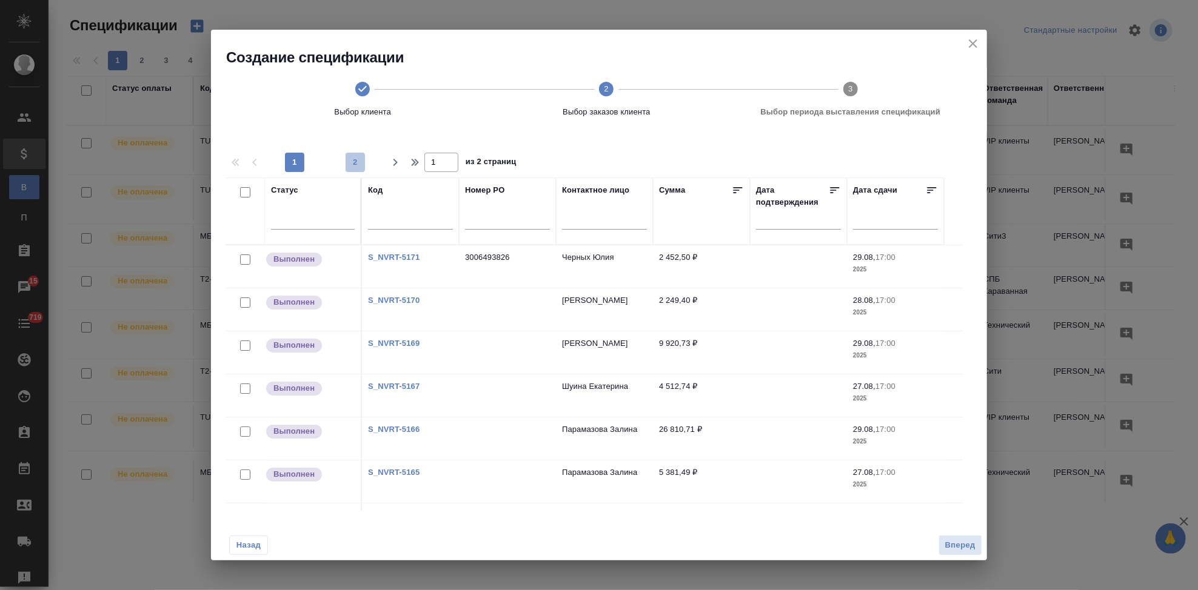
click at [351, 161] on span "2" at bounding box center [355, 162] width 19 height 12
type input "2"
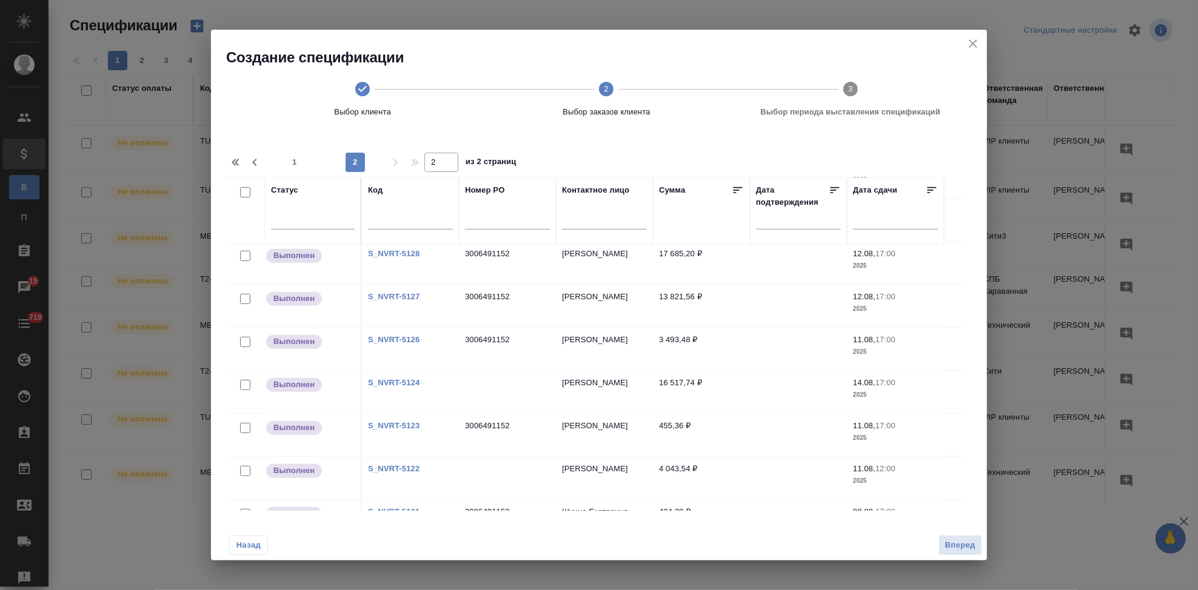
scroll to position [724, 0]
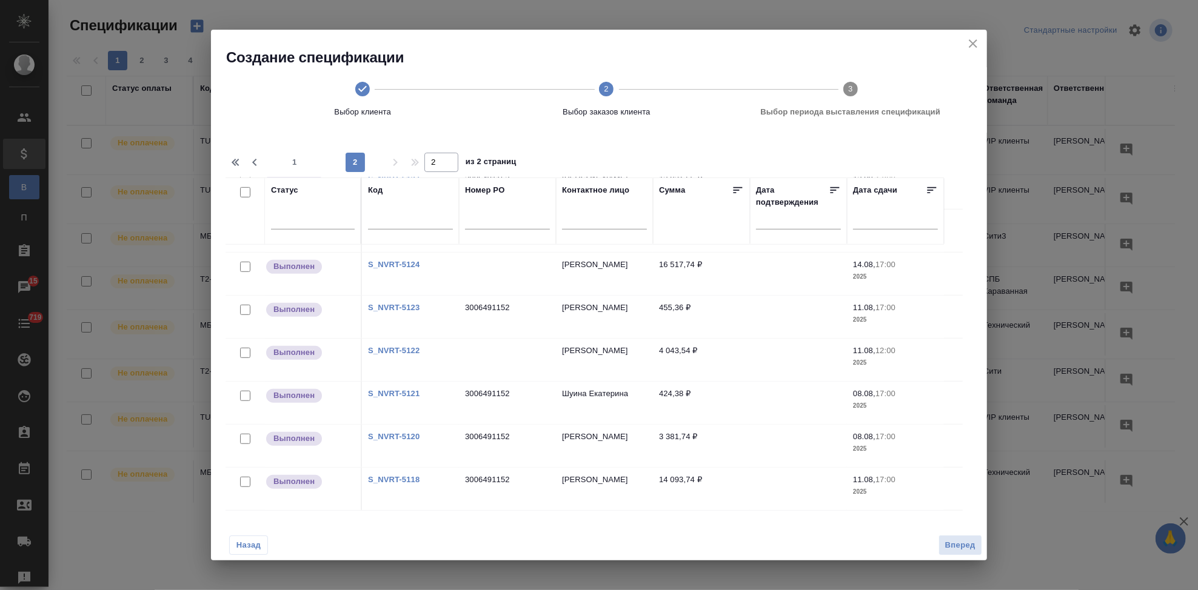
click at [517, 216] on input "text" at bounding box center [507, 222] width 85 height 15
paste input "3006491152"
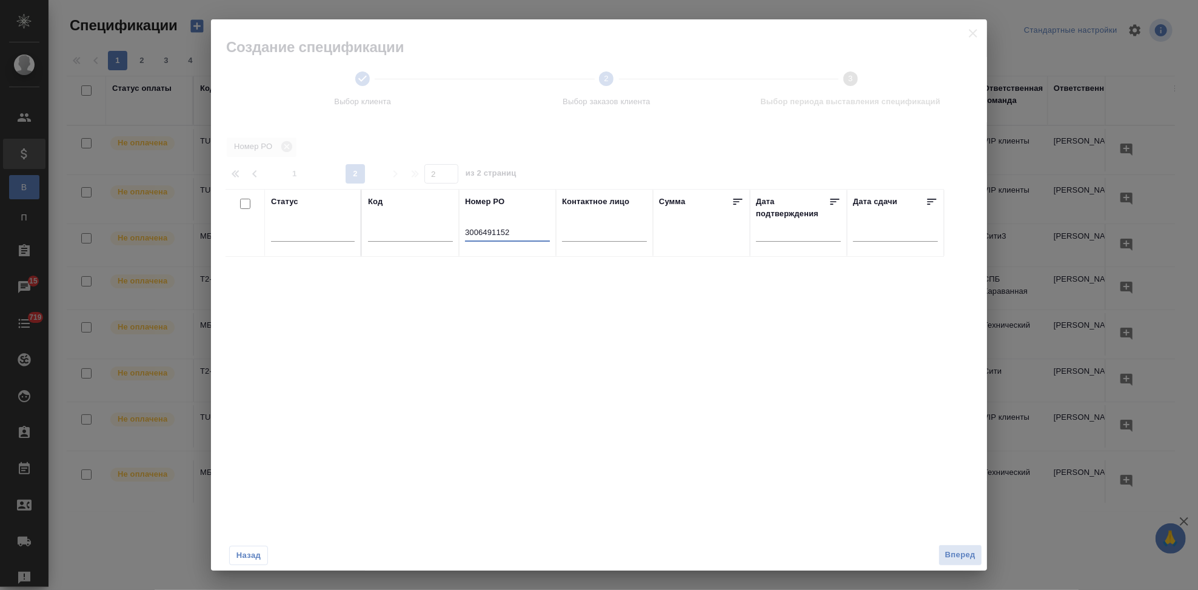
scroll to position [0, 0]
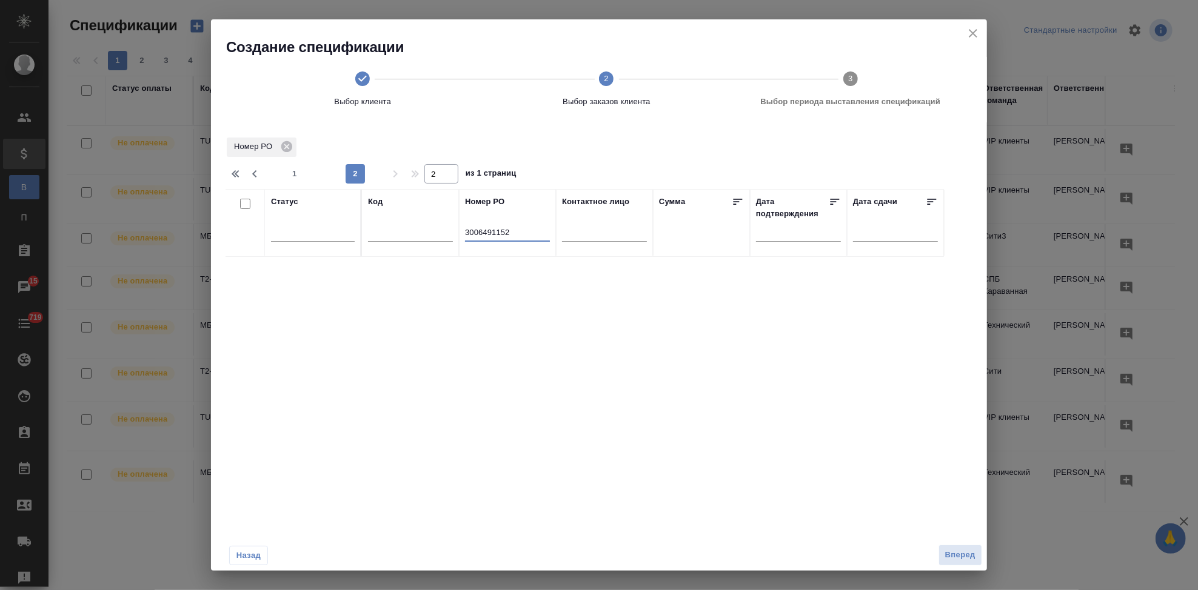
click at [465, 229] on input "3006491152" at bounding box center [507, 233] width 85 height 15
type input "3006491152"
type input "1"
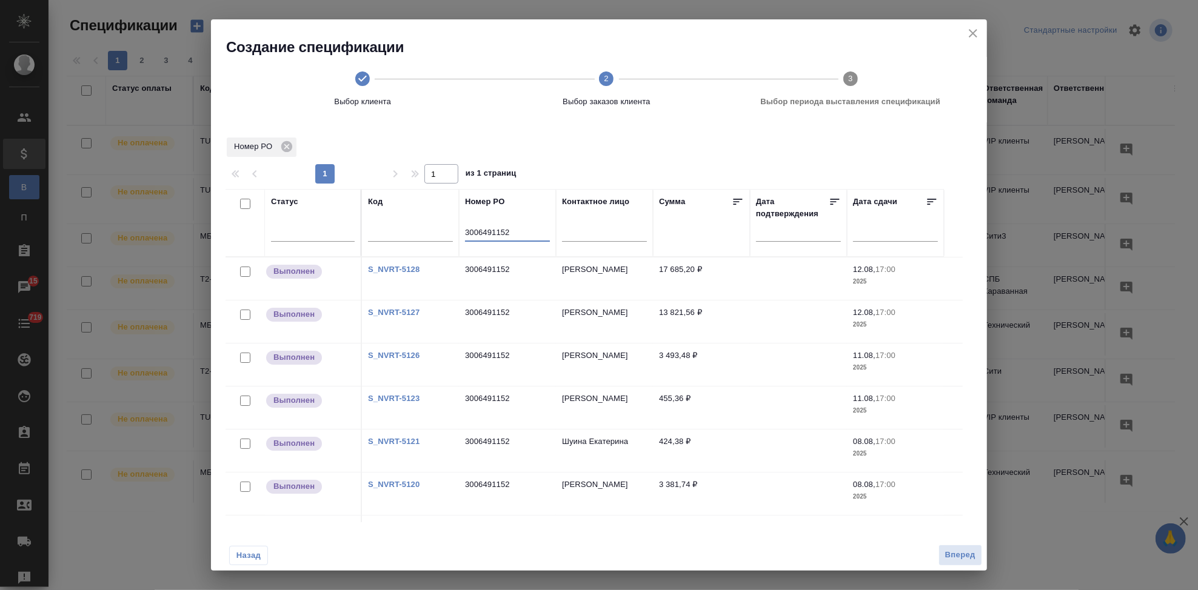
type input "3006491152"
click at [242, 212] on div at bounding box center [242, 204] width 21 height 17
click at [245, 205] on input "checkbox" at bounding box center [245, 204] width 10 height 10
checkbox input "true"
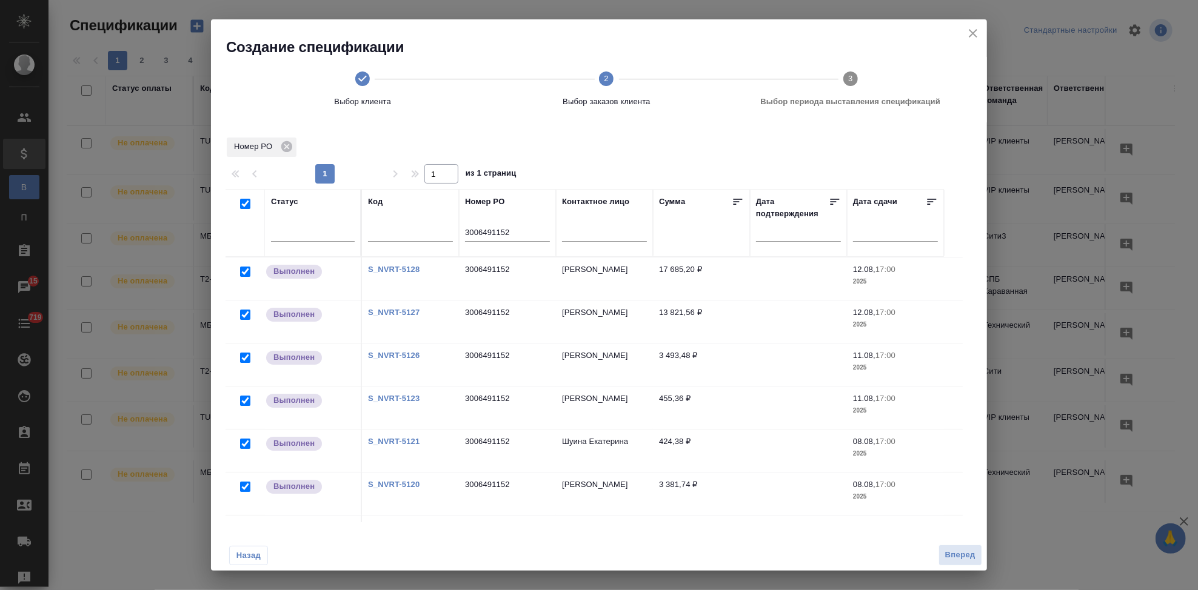
checkbox input "true"
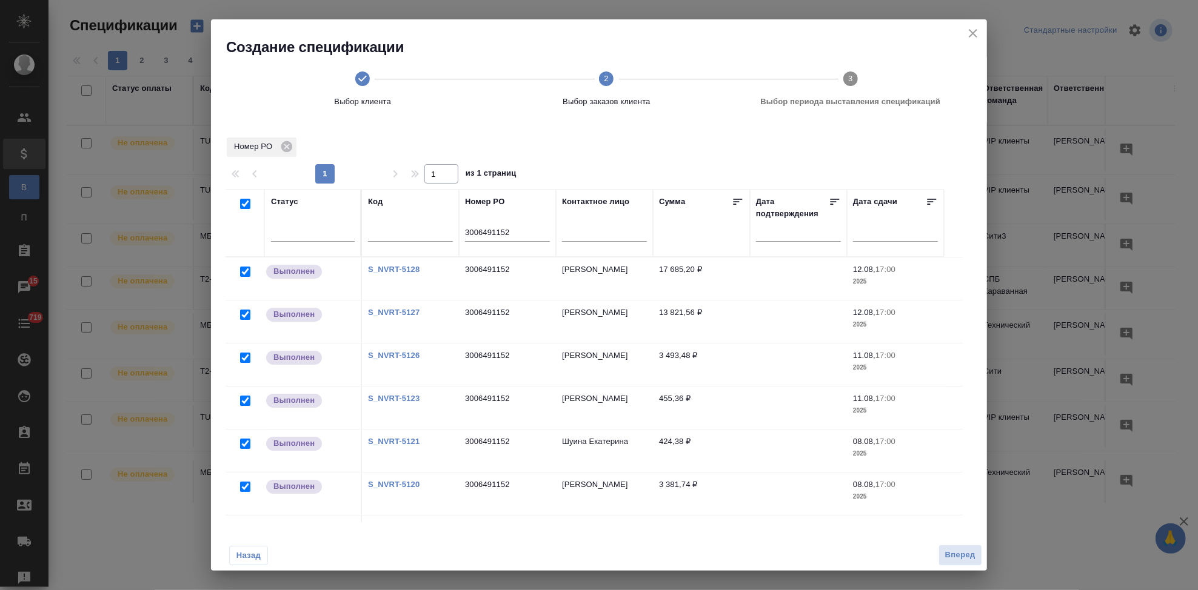
checkbox input "true"
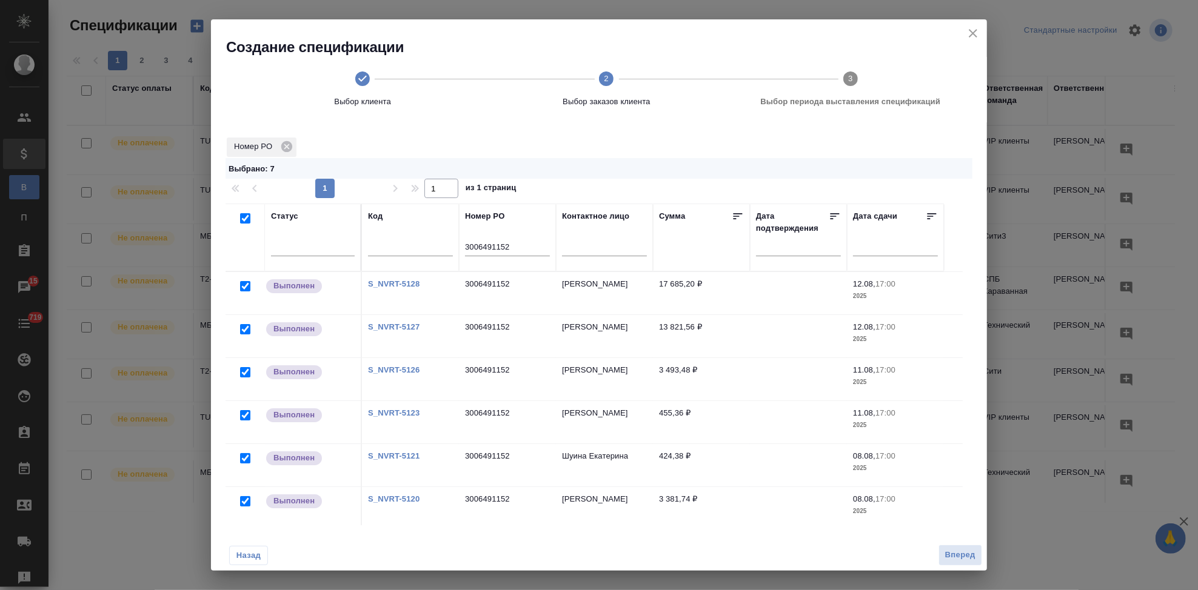
click at [244, 220] on input "checkbox" at bounding box center [245, 218] width 10 height 10
checkbox input "false"
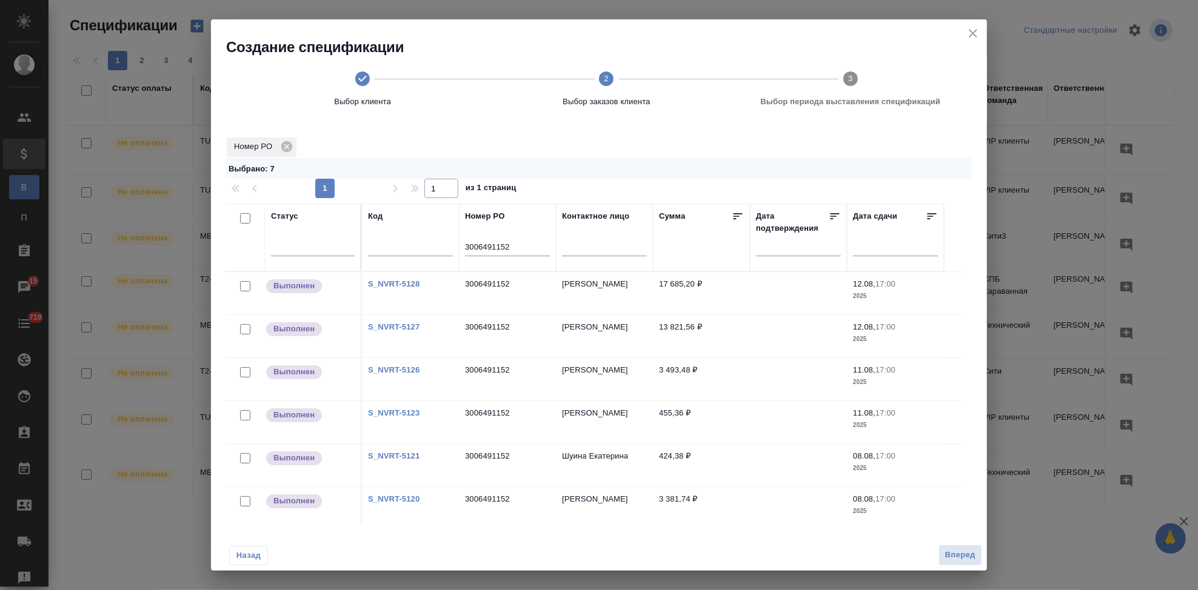
checkbox input "false"
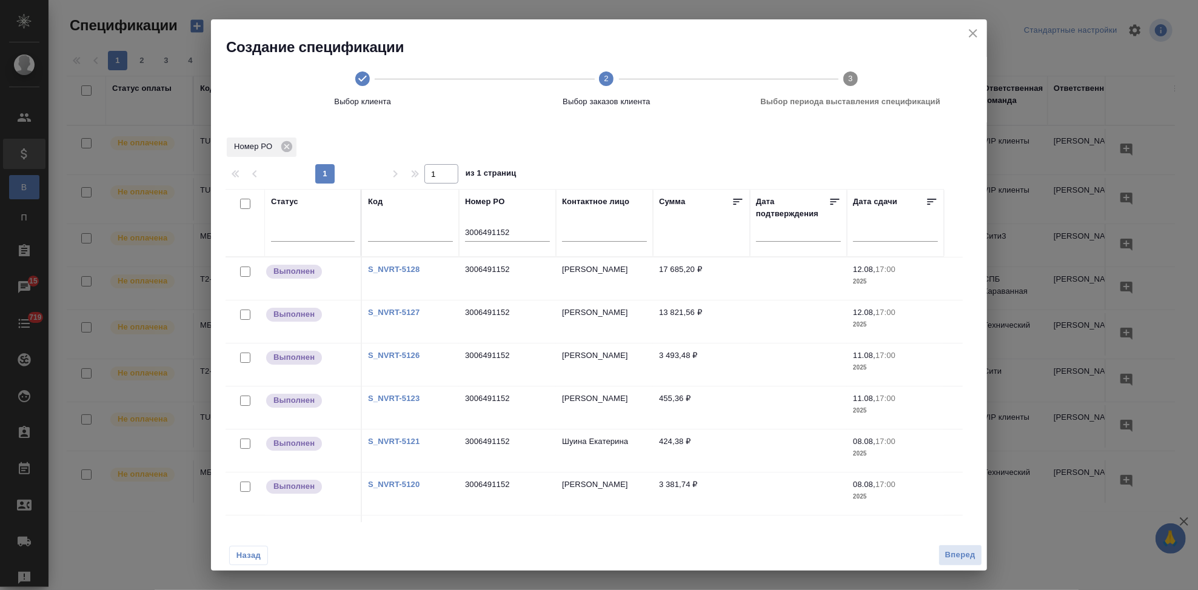
click at [401, 269] on link "S_NVRT-5128" at bounding box center [394, 269] width 52 height 9
click at [244, 275] on input "checkbox" at bounding box center [245, 272] width 10 height 10
checkbox input "true"
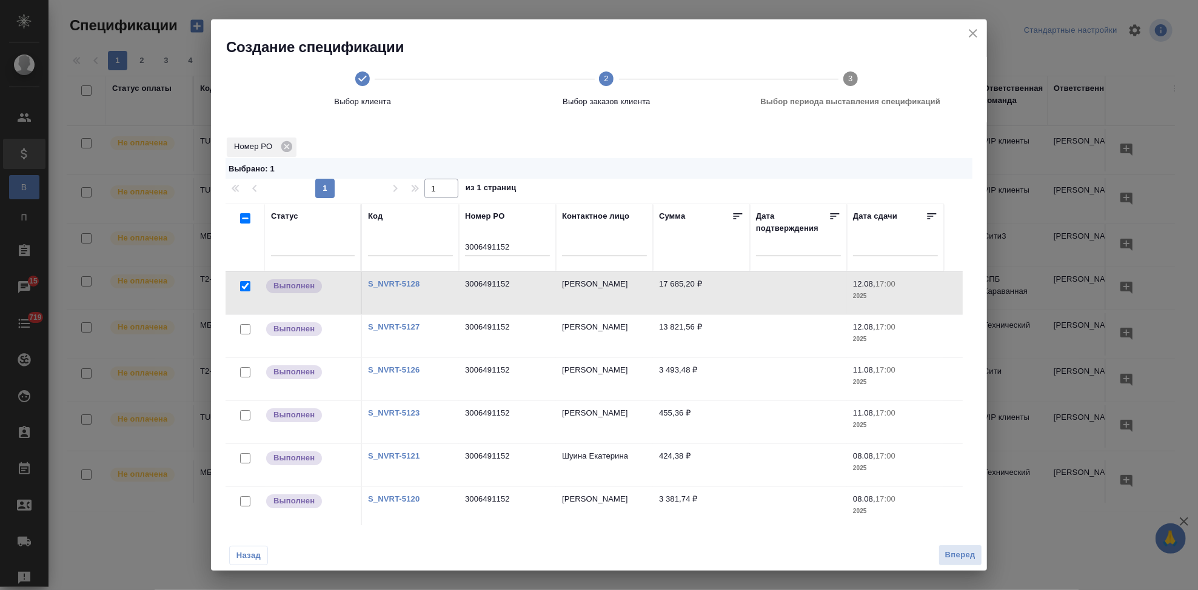
drag, startPoint x: 244, startPoint y: 330, endPoint x: 204, endPoint y: 329, distance: 40.0
click at [244, 330] on input "checkbox" at bounding box center [245, 329] width 10 height 10
checkbox input "true"
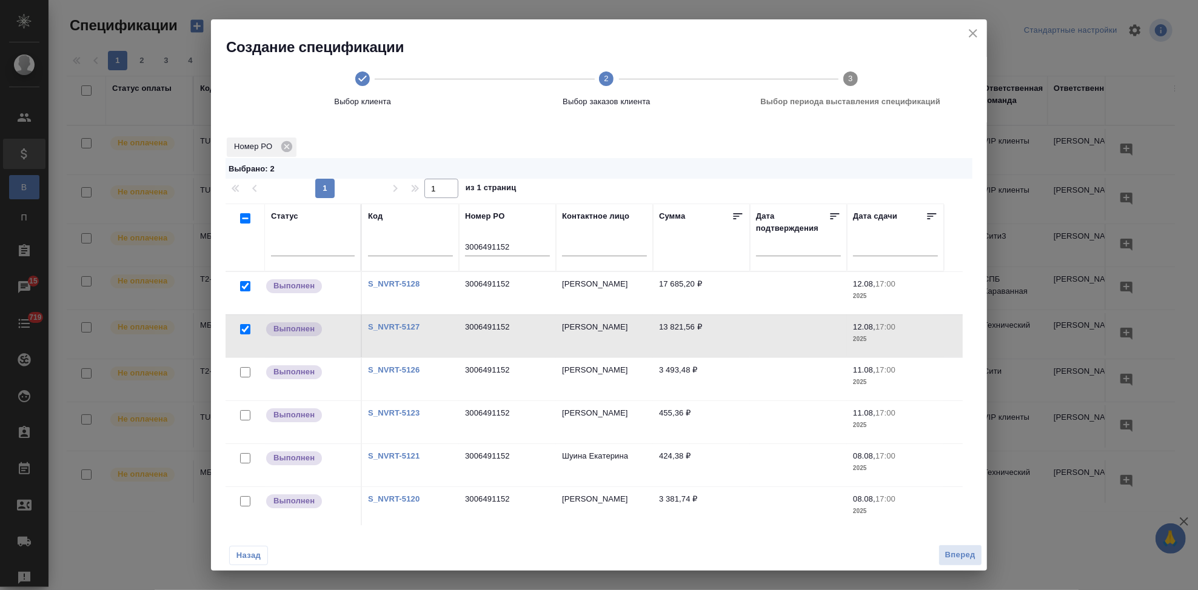
drag, startPoint x: 249, startPoint y: 373, endPoint x: 219, endPoint y: 379, distance: 30.3
click at [249, 373] on input "checkbox" at bounding box center [245, 372] width 10 height 10
checkbox input "true"
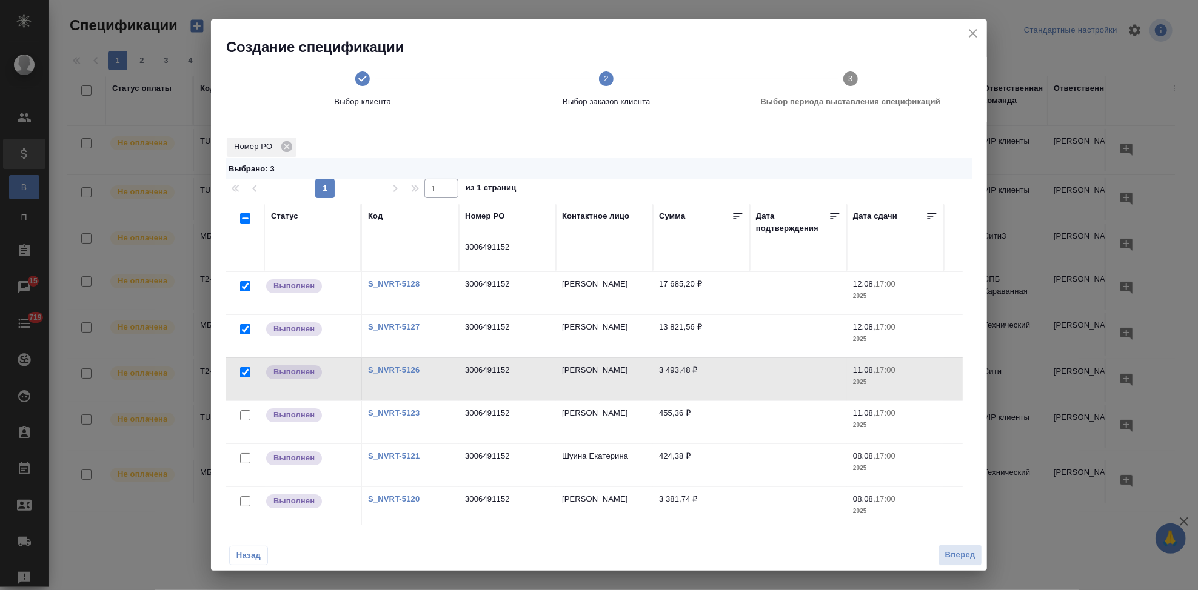
click at [243, 417] on input "checkbox" at bounding box center [245, 415] width 10 height 10
checkbox input "true"
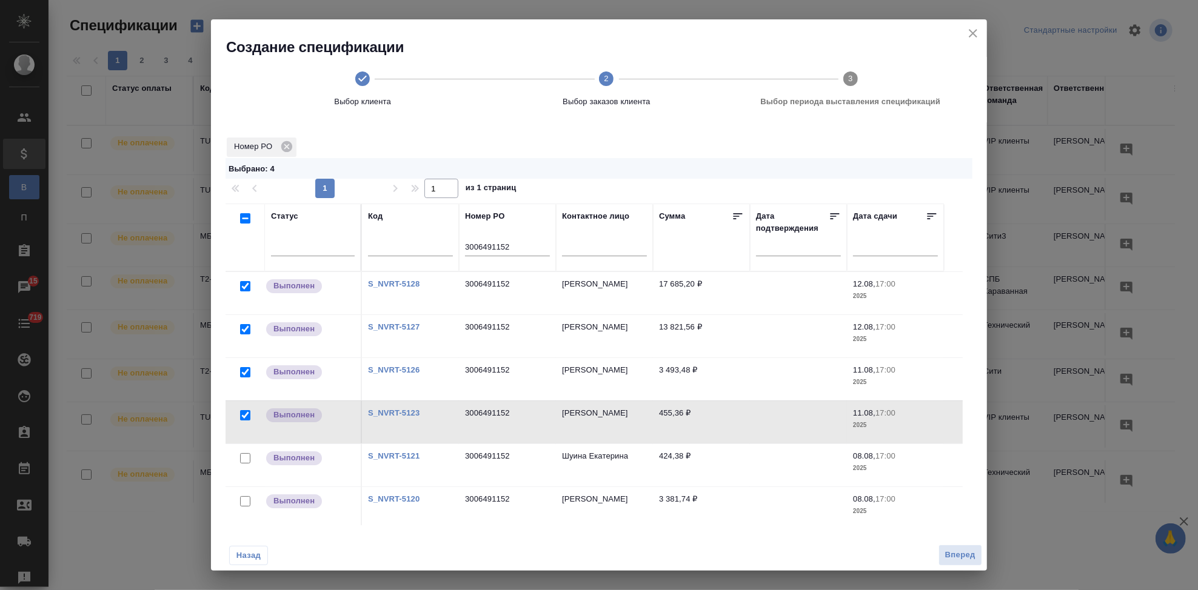
drag, startPoint x: 243, startPoint y: 462, endPoint x: 258, endPoint y: 463, distance: 15.2
click at [243, 462] on input "checkbox" at bounding box center [245, 458] width 10 height 10
checkbox input "true"
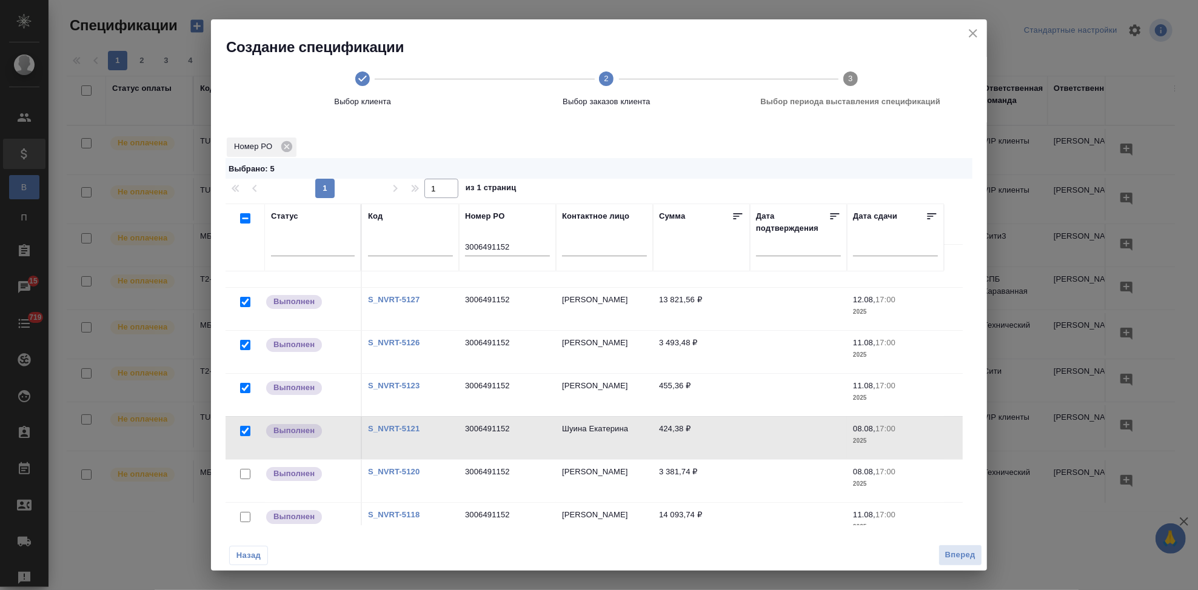
scroll to position [46, 0]
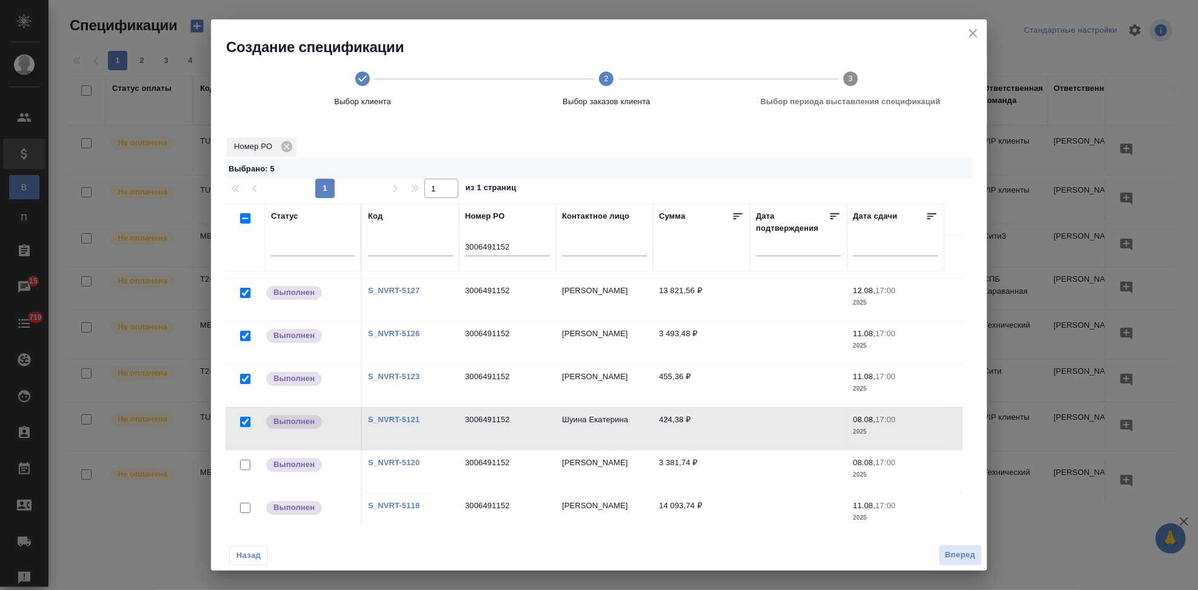
click at [247, 460] on input "checkbox" at bounding box center [245, 465] width 10 height 10
checkbox input "true"
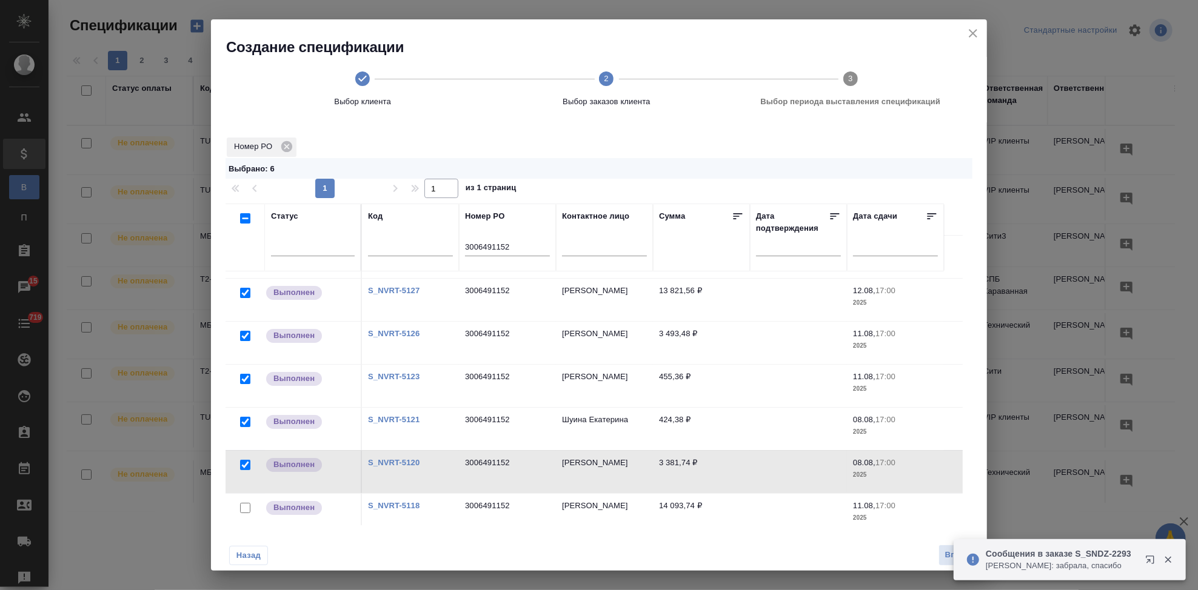
scroll to position [16, 0]
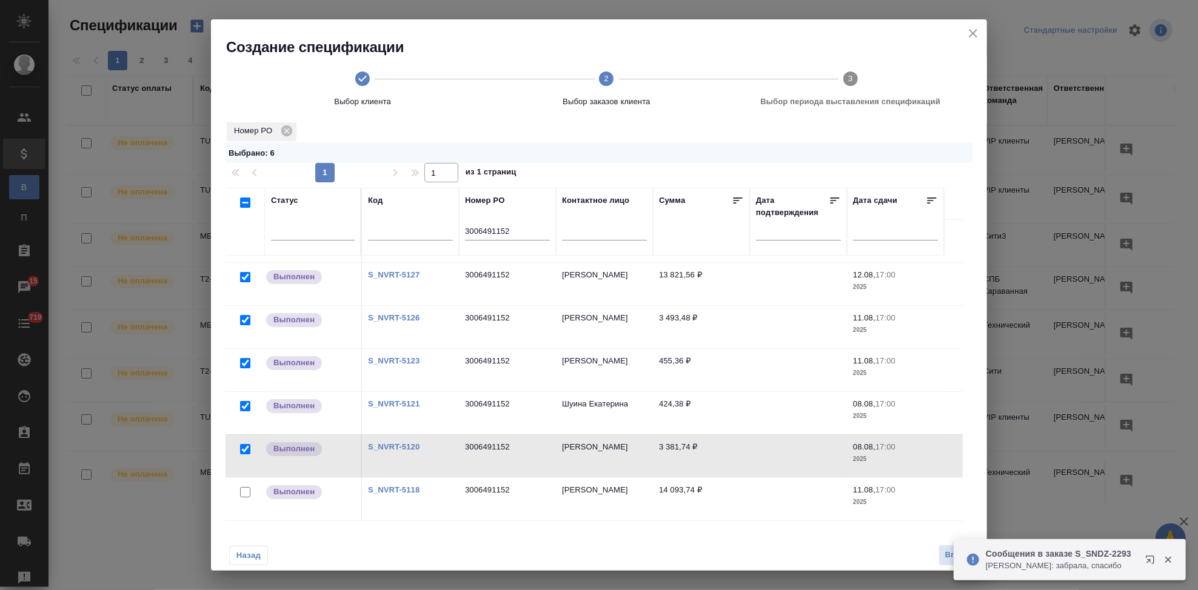
drag, startPoint x: 243, startPoint y: 481, endPoint x: 256, endPoint y: 481, distance: 13.3
click at [243, 487] on input "checkbox" at bounding box center [245, 492] width 10 height 10
checkbox input "true"
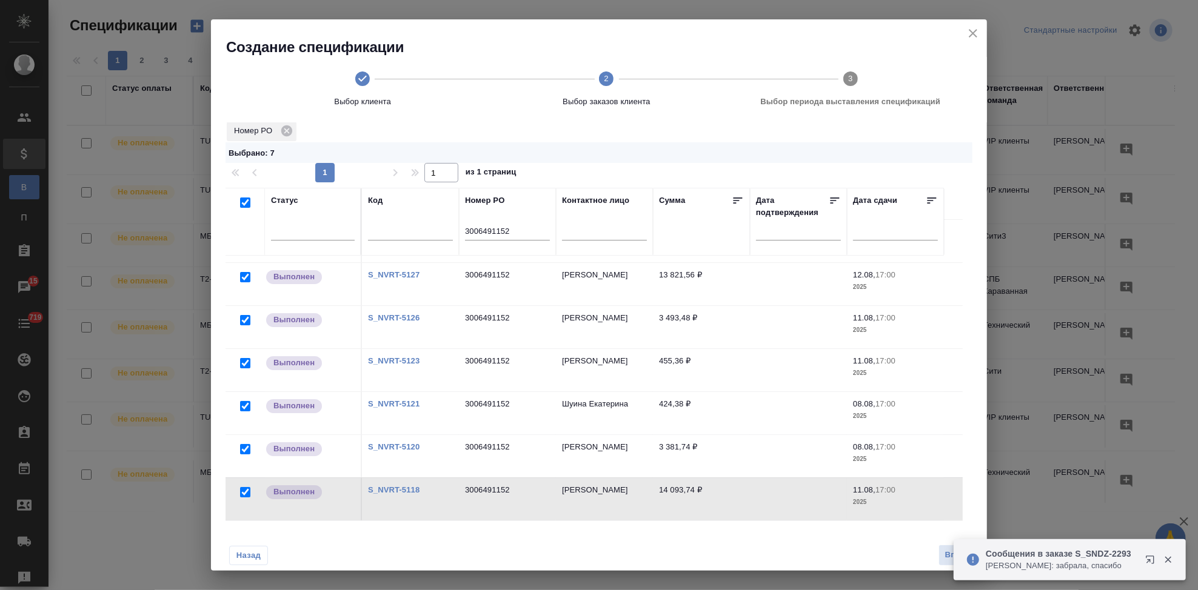
click at [404, 486] on link "S_NVRT-5118" at bounding box center [394, 490] width 52 height 9
drag, startPoint x: 515, startPoint y: 229, endPoint x: 466, endPoint y: 229, distance: 48.5
click at [466, 229] on input "3006491152" at bounding box center [507, 232] width 85 height 15
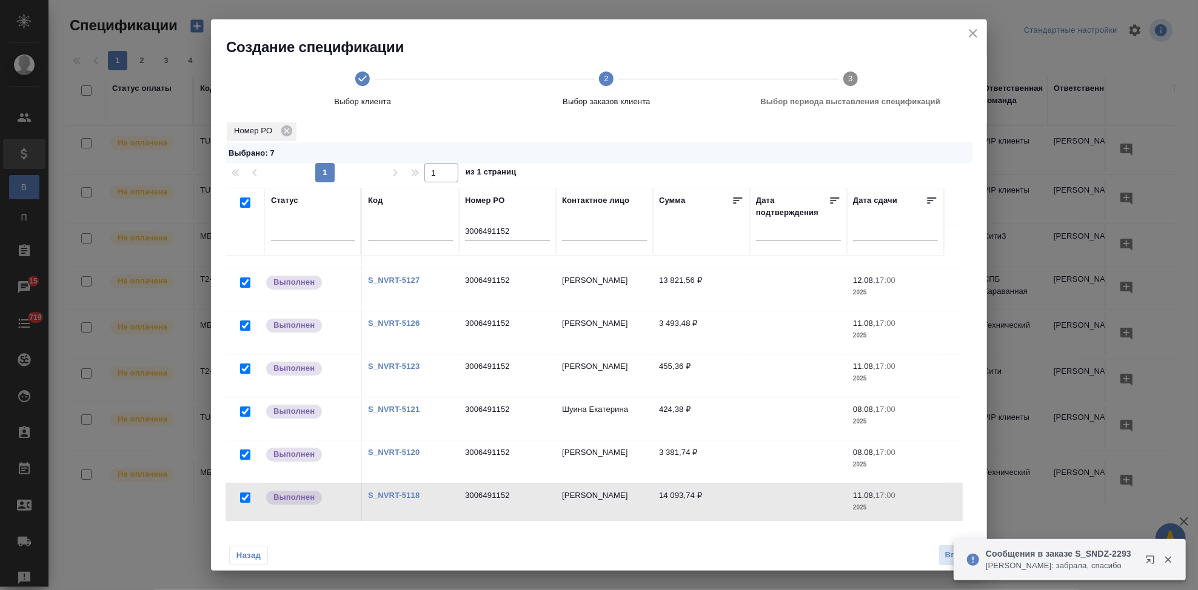
scroll to position [46, 0]
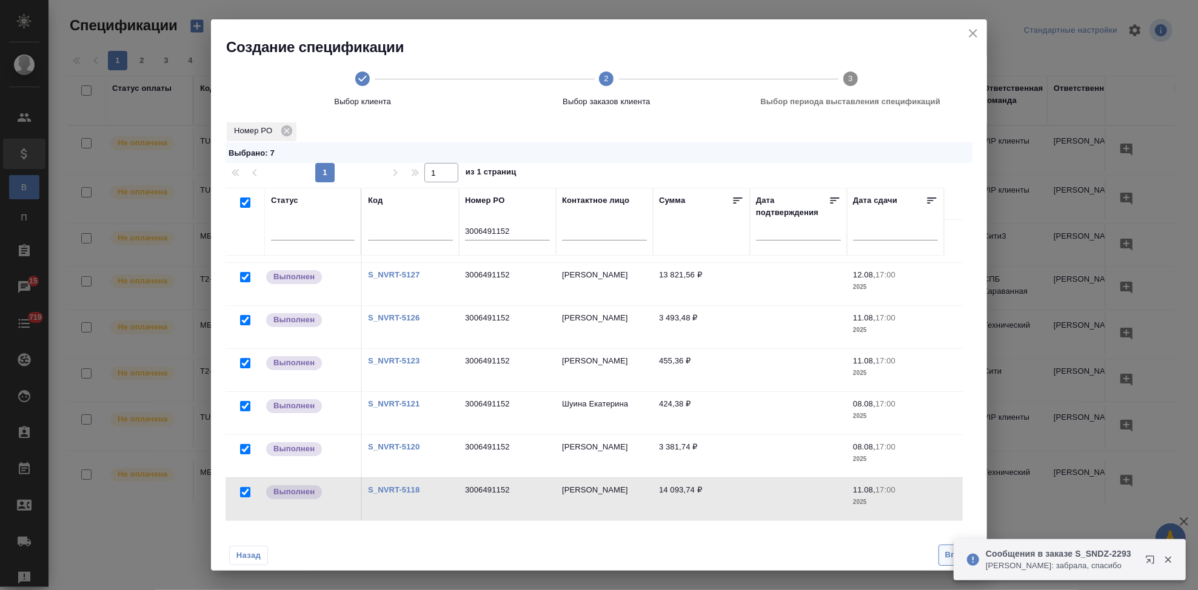
click at [948, 556] on span "Вперед" at bounding box center [960, 556] width 30 height 14
select select "7"
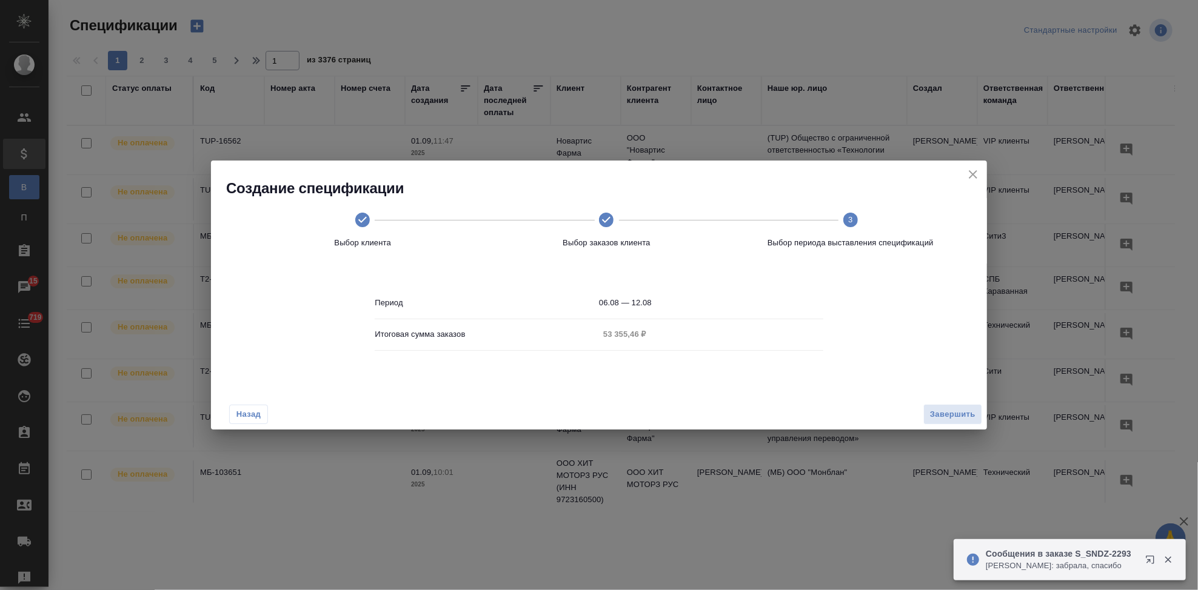
scroll to position [0, 0]
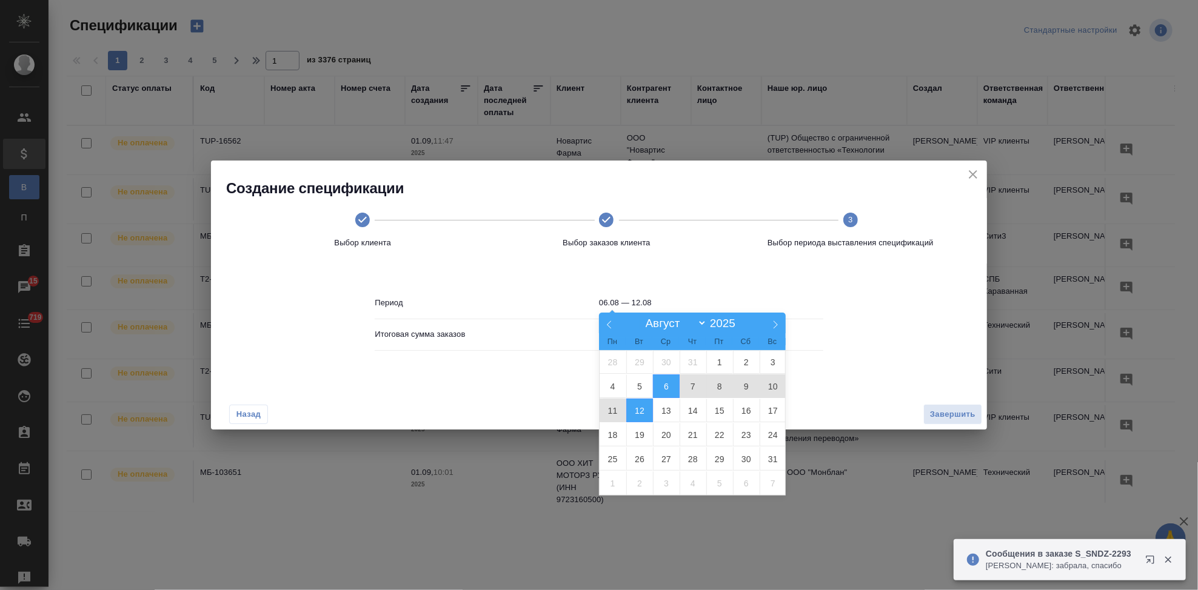
click at [671, 306] on input "06.08 — 12.08" at bounding box center [711, 303] width 224 height 17
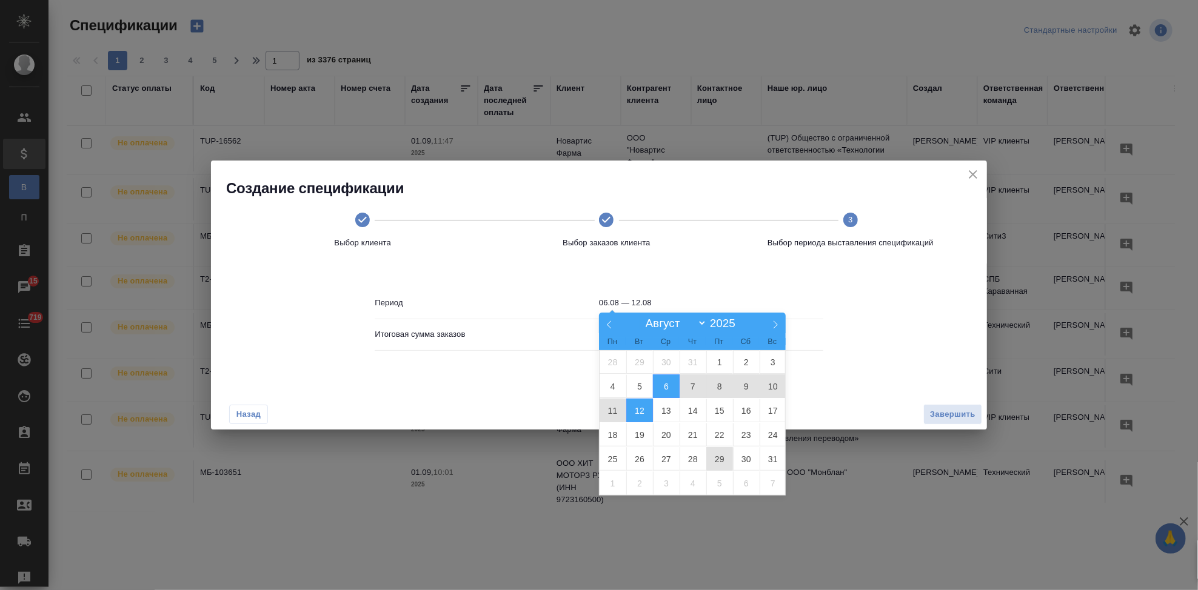
click at [713, 461] on span "29" at bounding box center [719, 459] width 27 height 24
type input "29.08"
click at [715, 459] on span "29" at bounding box center [719, 459] width 27 height 24
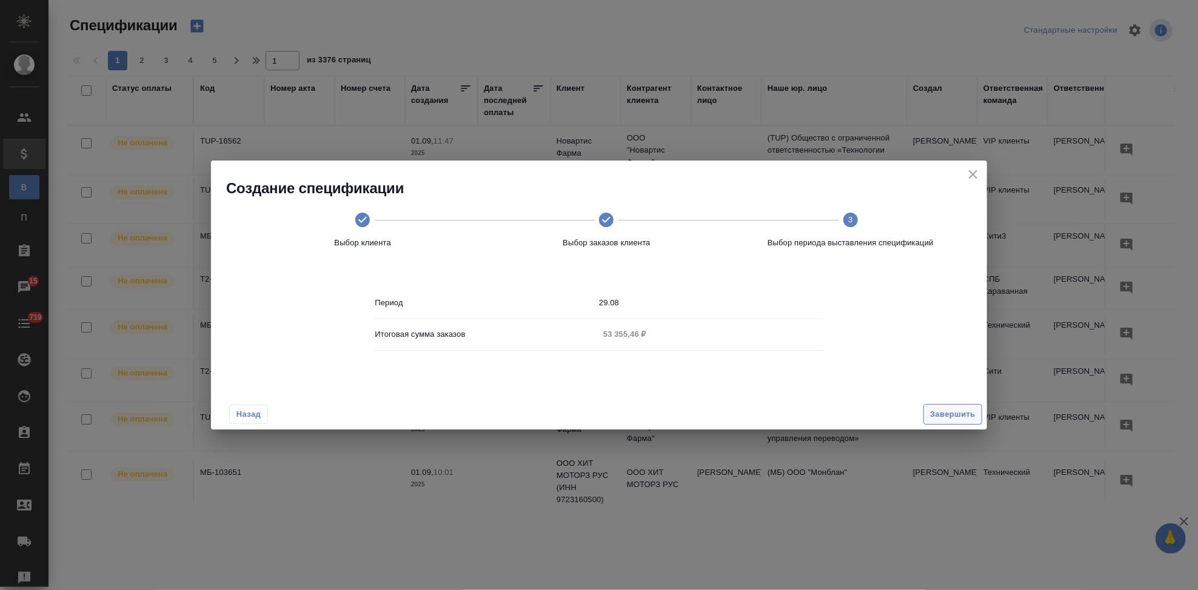
click at [937, 414] on span "Завершить" at bounding box center [952, 415] width 45 height 14
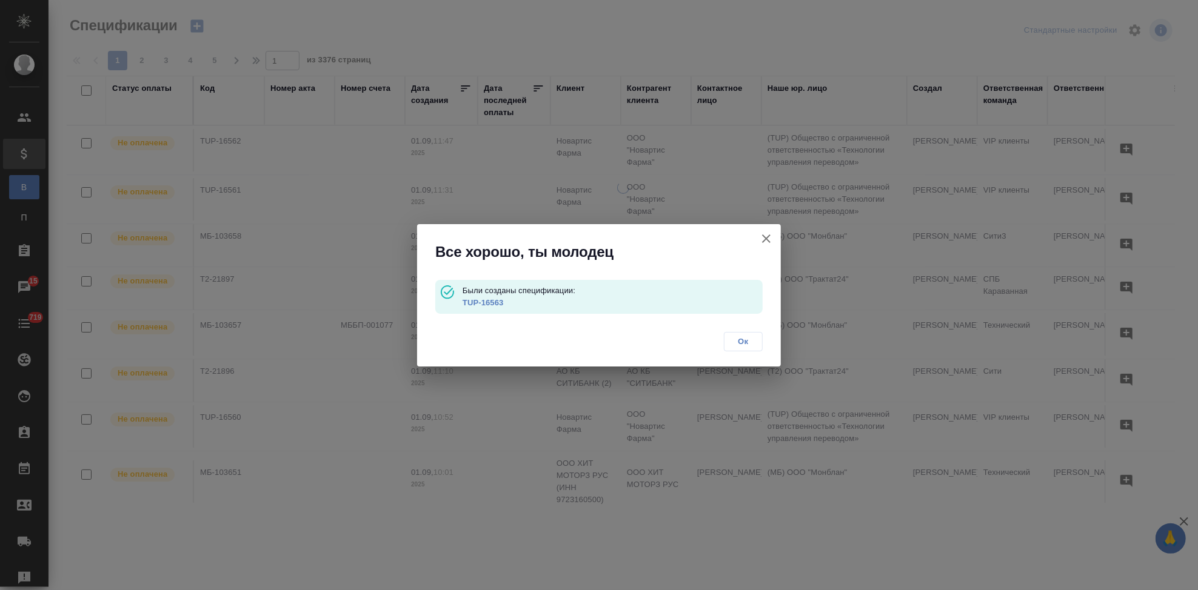
click at [486, 300] on link "TUP-16563" at bounding box center [483, 302] width 41 height 9
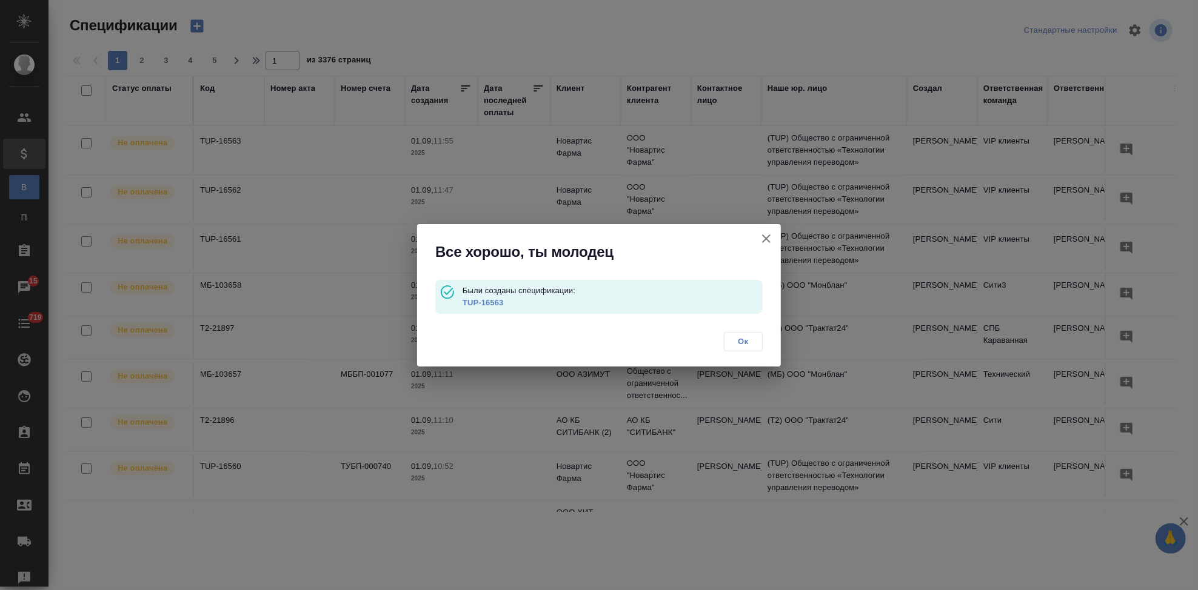
click at [740, 341] on span "Ок" at bounding box center [743, 342] width 25 height 12
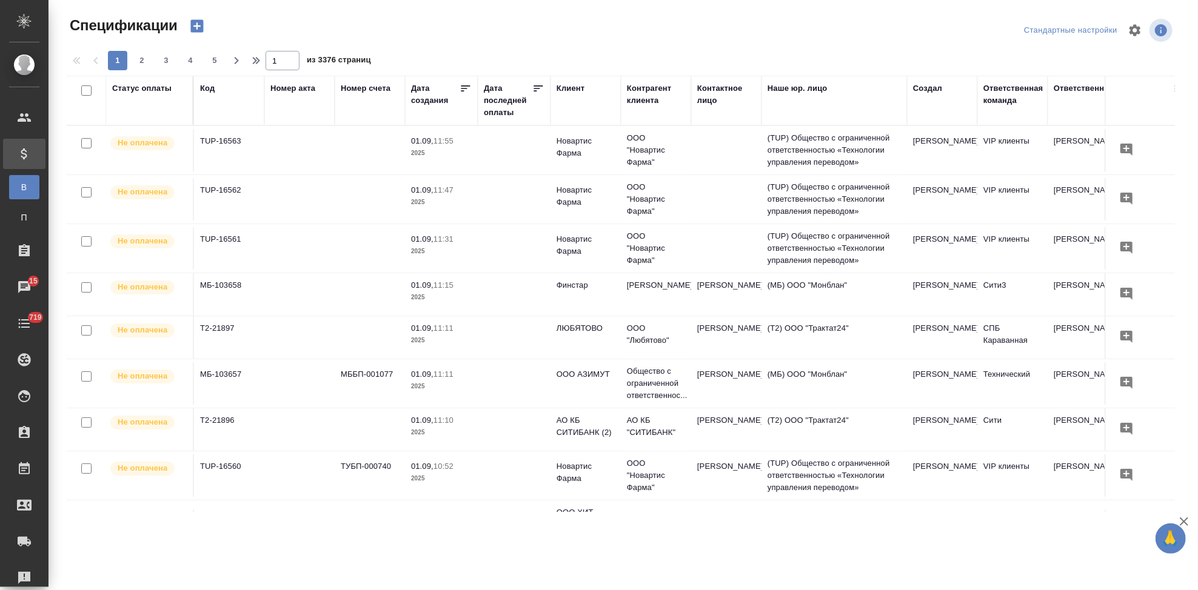
click at [195, 26] on icon "button" at bounding box center [197, 26] width 17 height 17
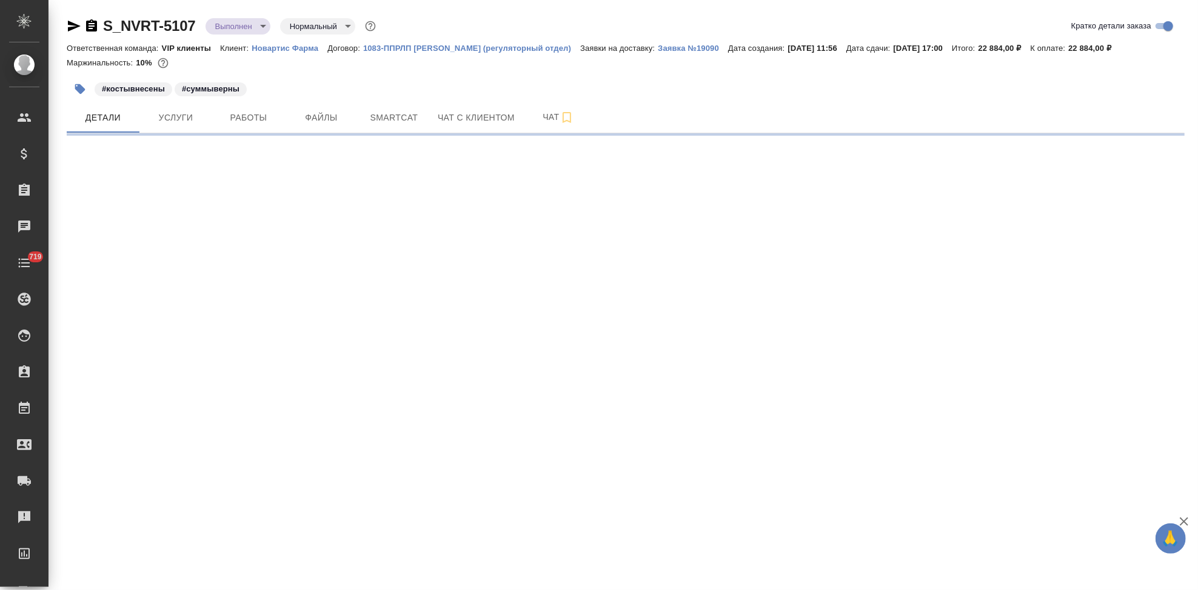
select select "RU"
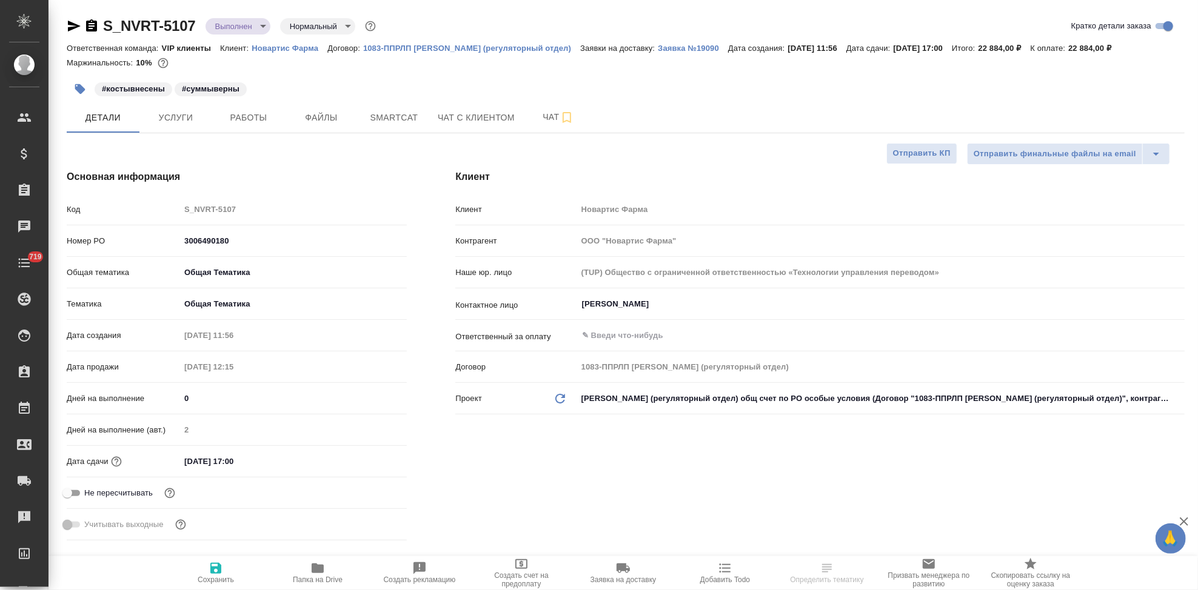
type textarea "x"
click at [209, 112] on button "Услуги" at bounding box center [175, 117] width 73 height 30
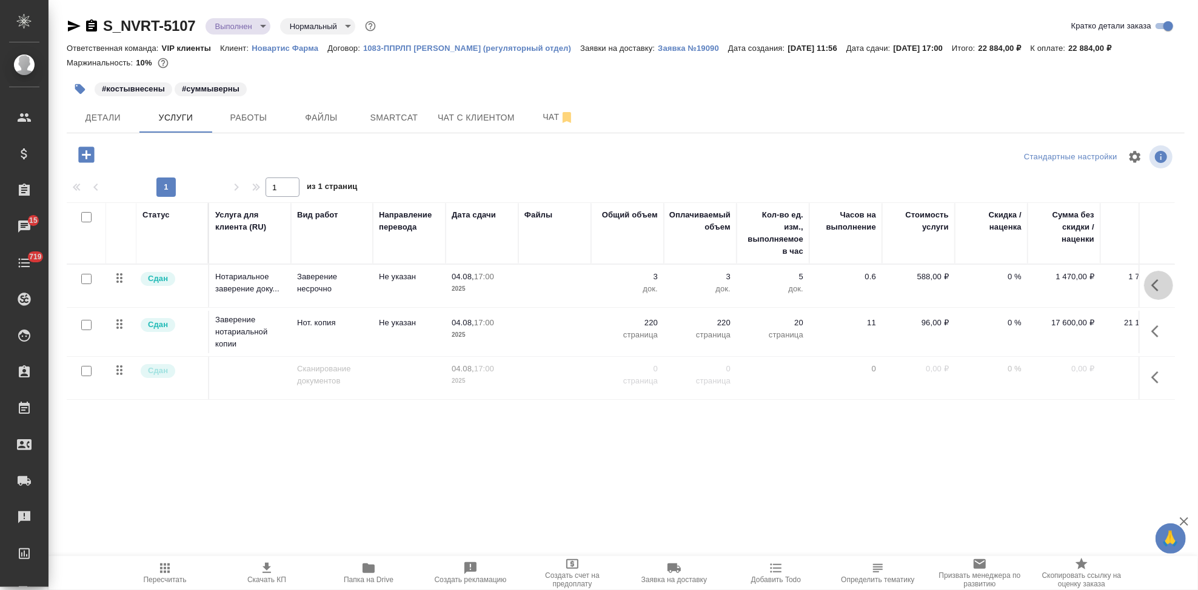
click at [1154, 286] on icon "button" at bounding box center [1158, 285] width 15 height 15
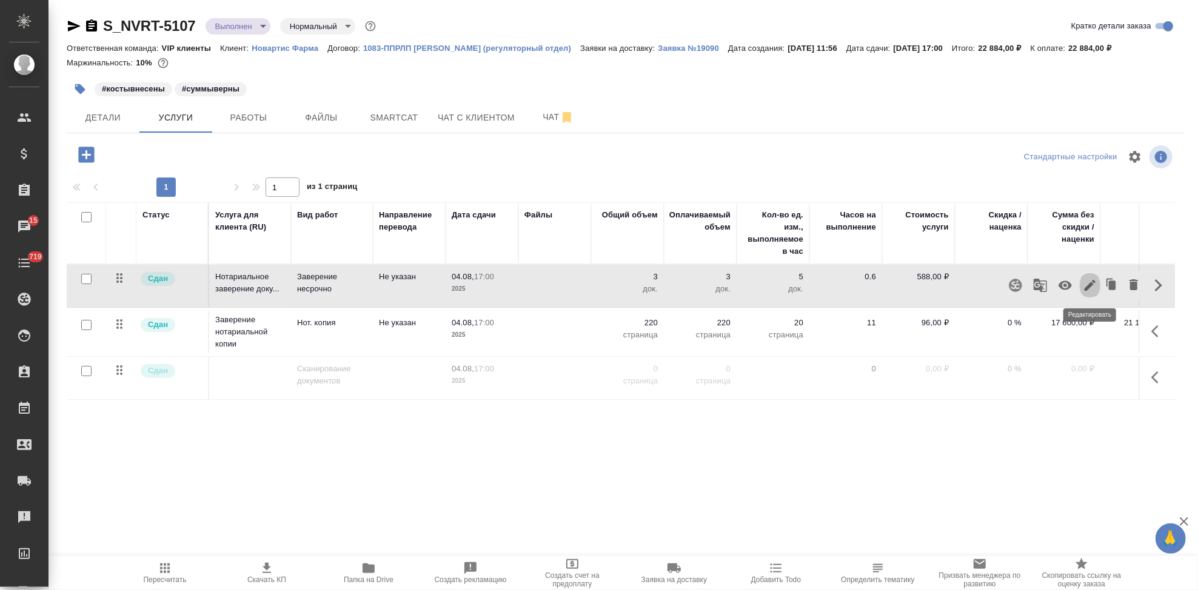
click at [1088, 286] on icon "button" at bounding box center [1090, 285] width 11 height 11
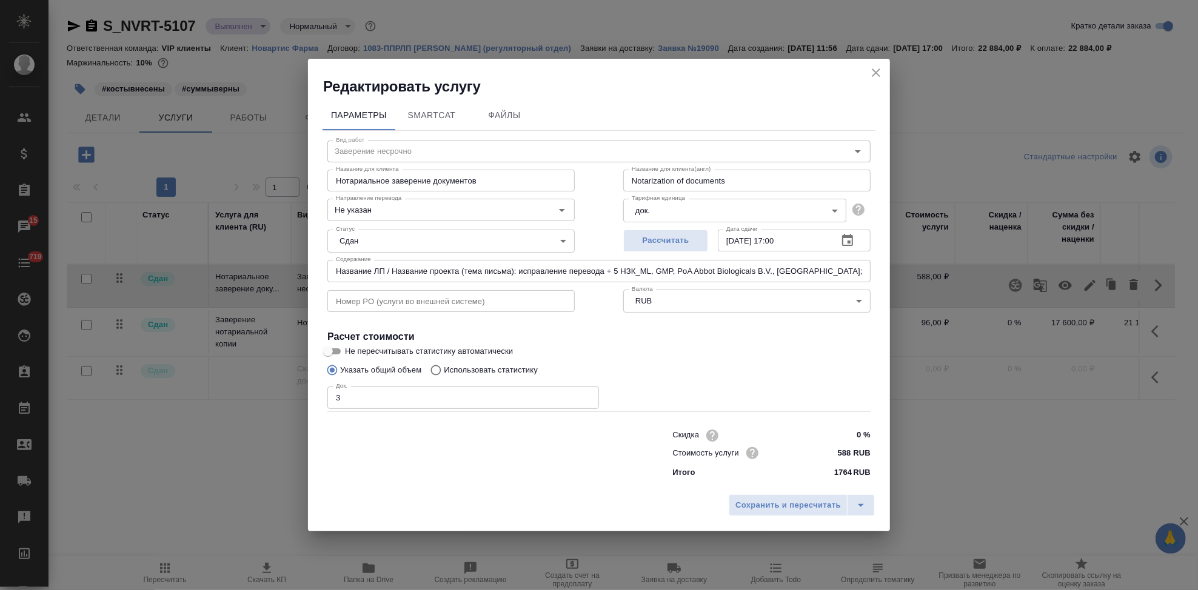
click at [876, 73] on icon "close" at bounding box center [876, 73] width 8 height 8
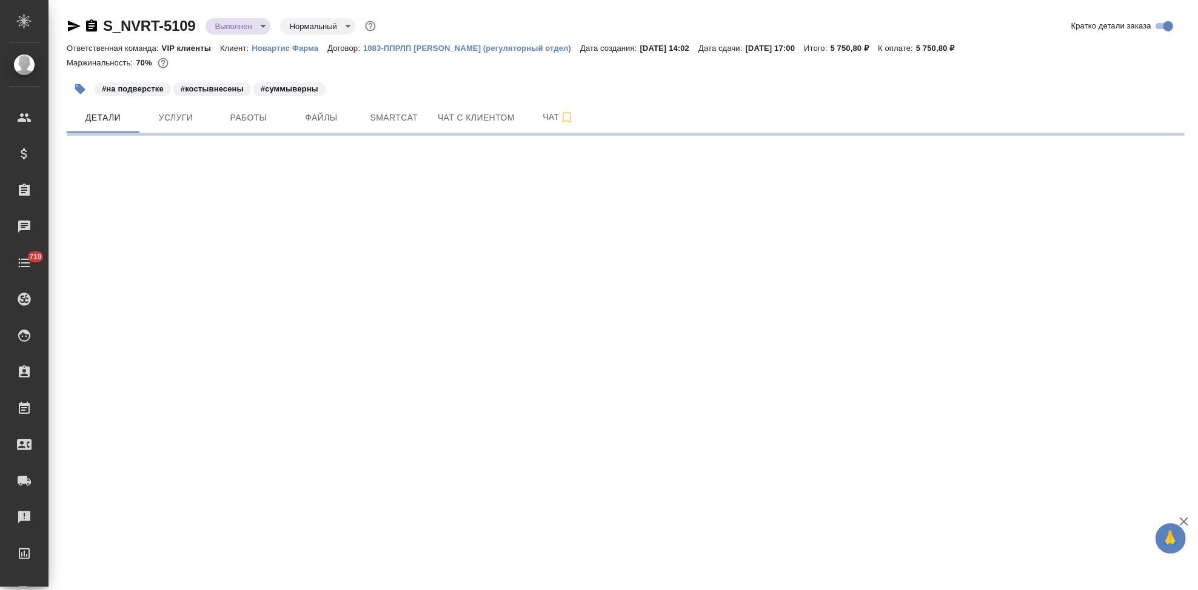
select select "RU"
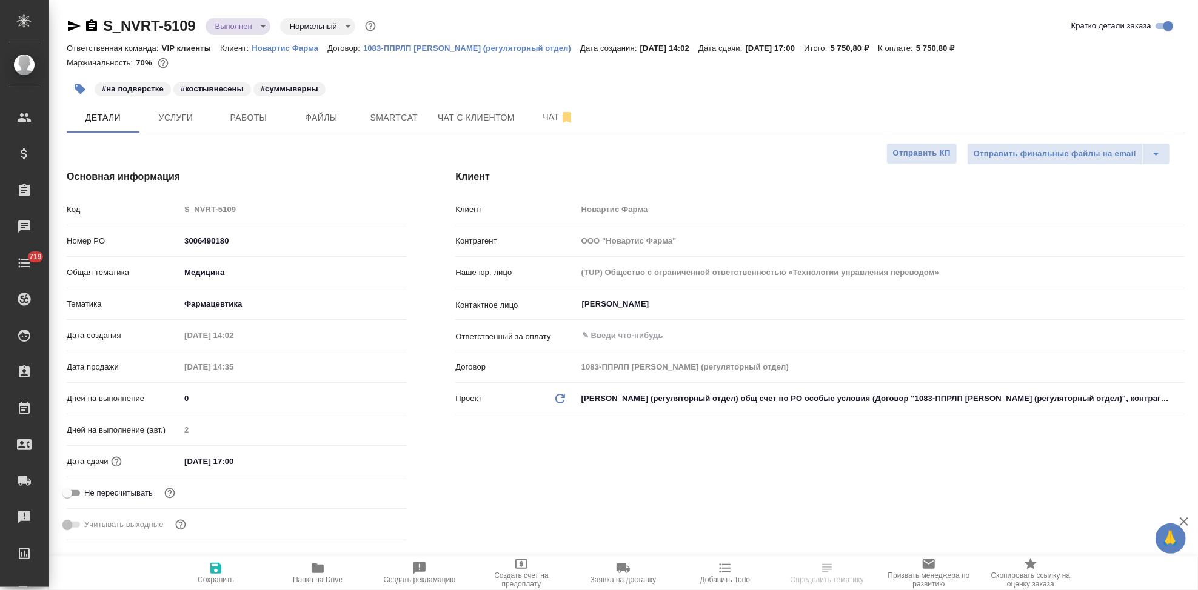
type textarea "x"
click at [188, 122] on span "Услуги" at bounding box center [176, 117] width 58 height 15
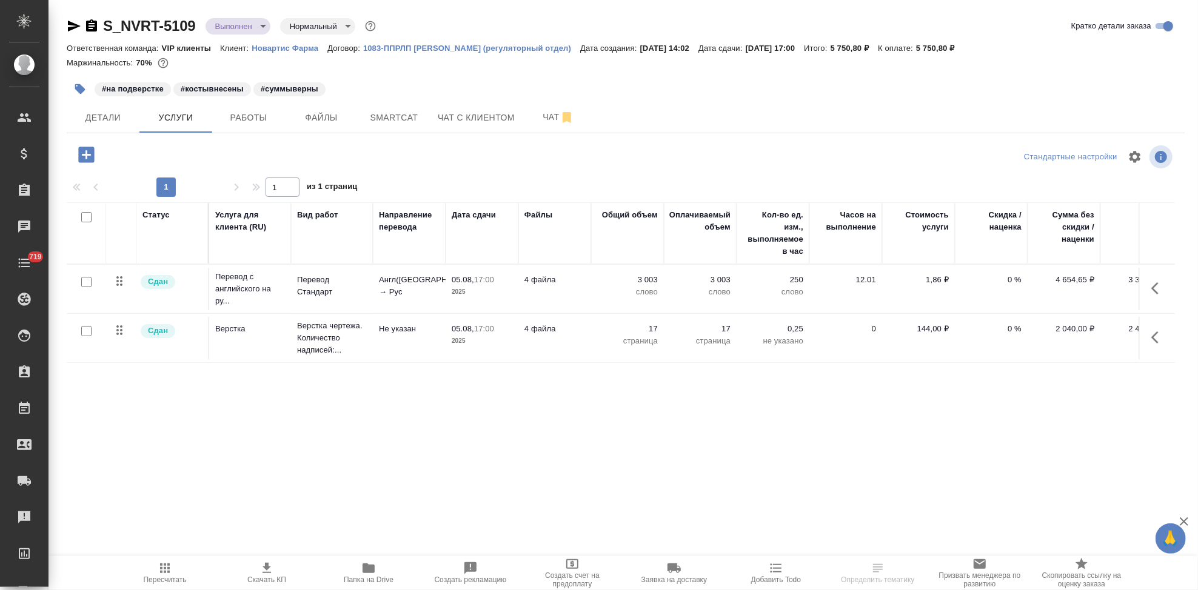
click at [1151, 287] on icon "button" at bounding box center [1158, 288] width 15 height 15
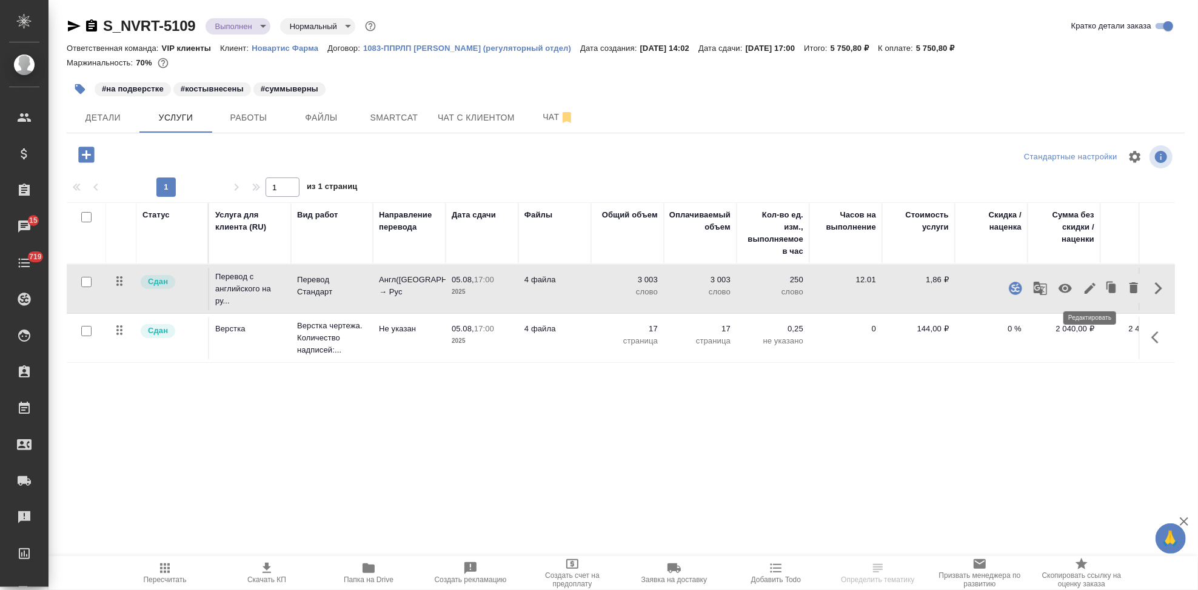
click at [1086, 290] on icon "button" at bounding box center [1090, 288] width 15 height 15
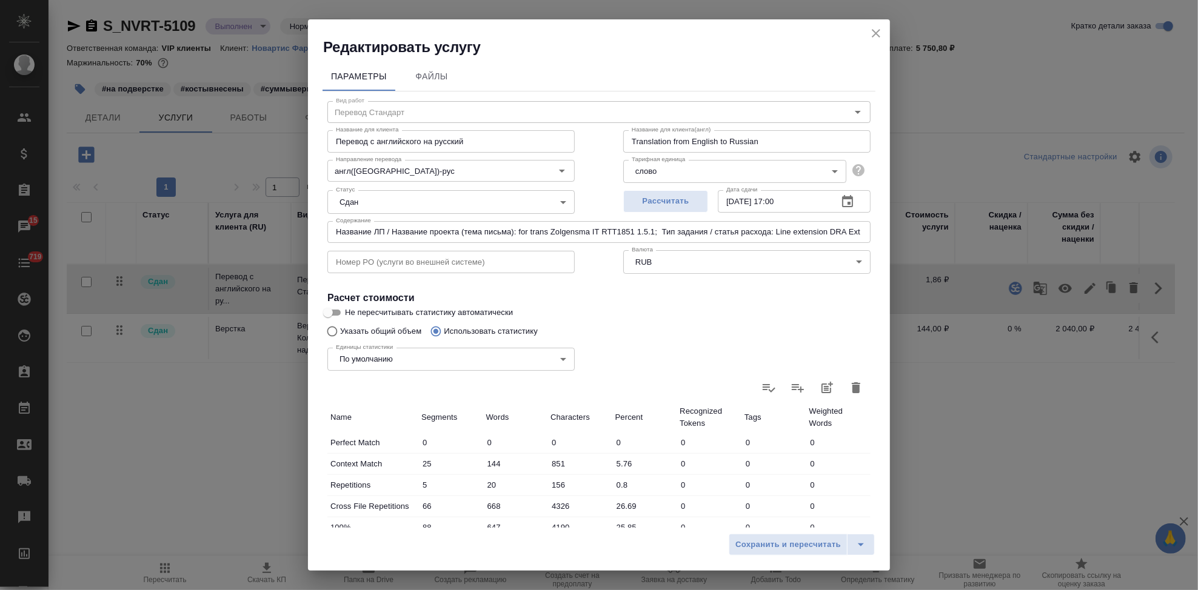
click at [871, 31] on icon "close" at bounding box center [876, 33] width 15 height 15
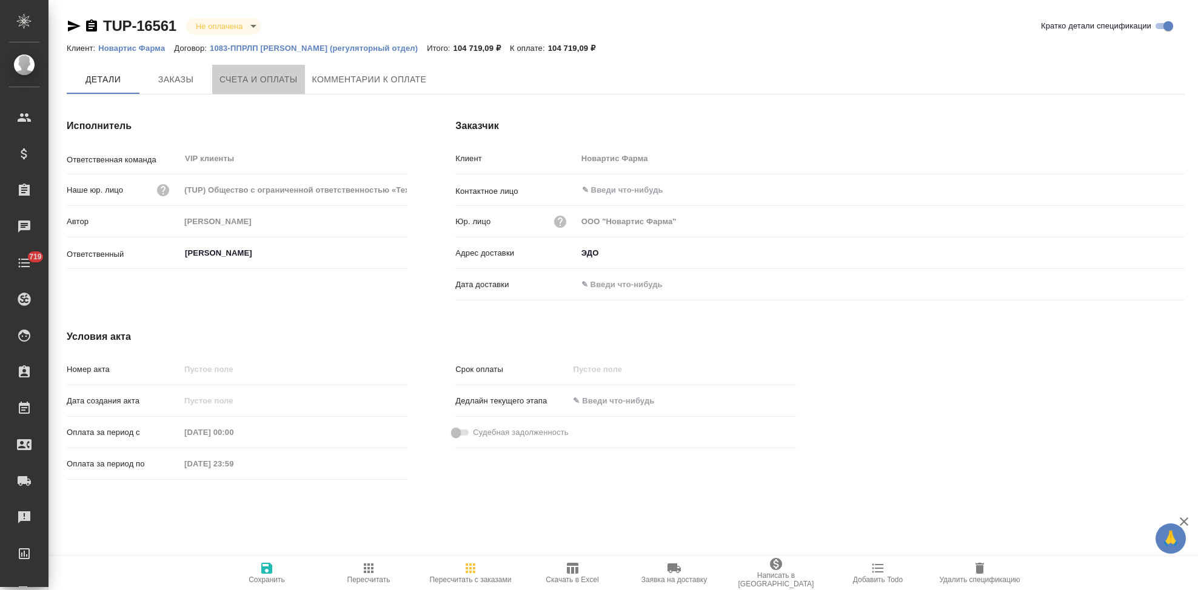
click at [253, 81] on span "Счета и оплаты" at bounding box center [258, 79] width 78 height 15
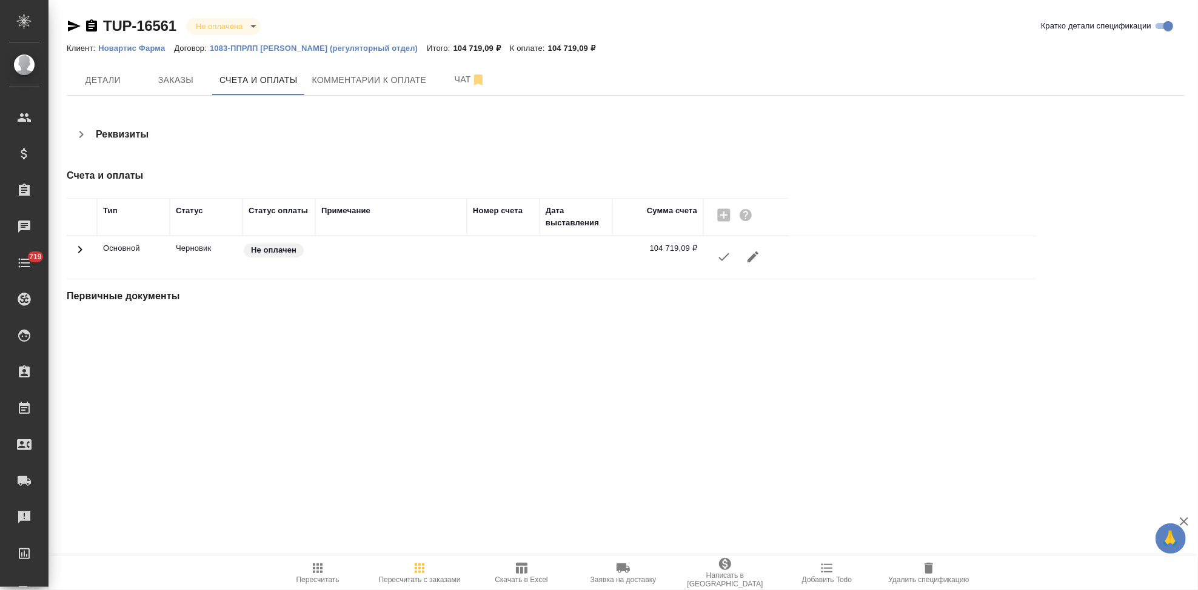
click at [718, 262] on icon "button" at bounding box center [724, 257] width 15 height 15
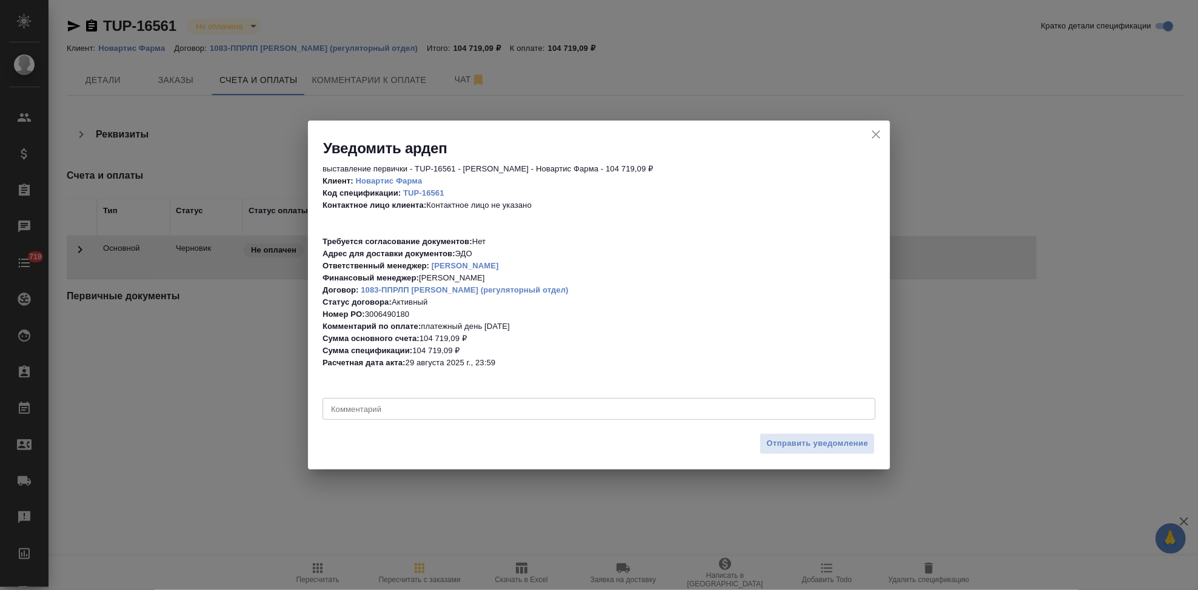
click at [376, 405] on textarea at bounding box center [599, 409] width 536 height 9
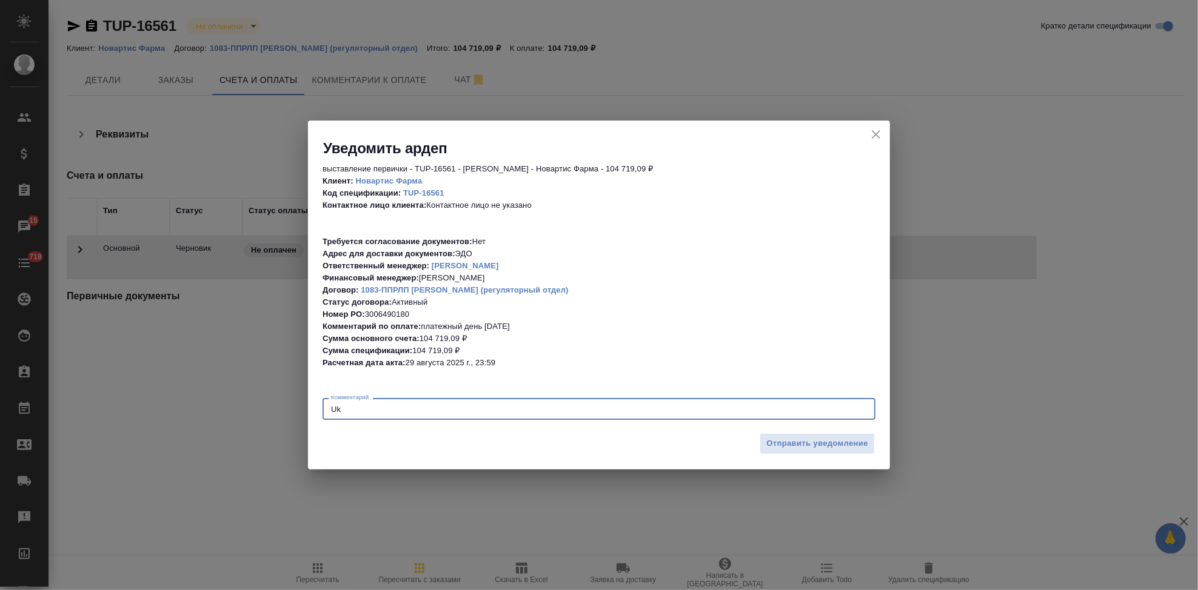
type textarea "U"
type textarea "Гладкова Анастасия"
click at [800, 454] on button "Отправить уведомление" at bounding box center [817, 443] width 115 height 21
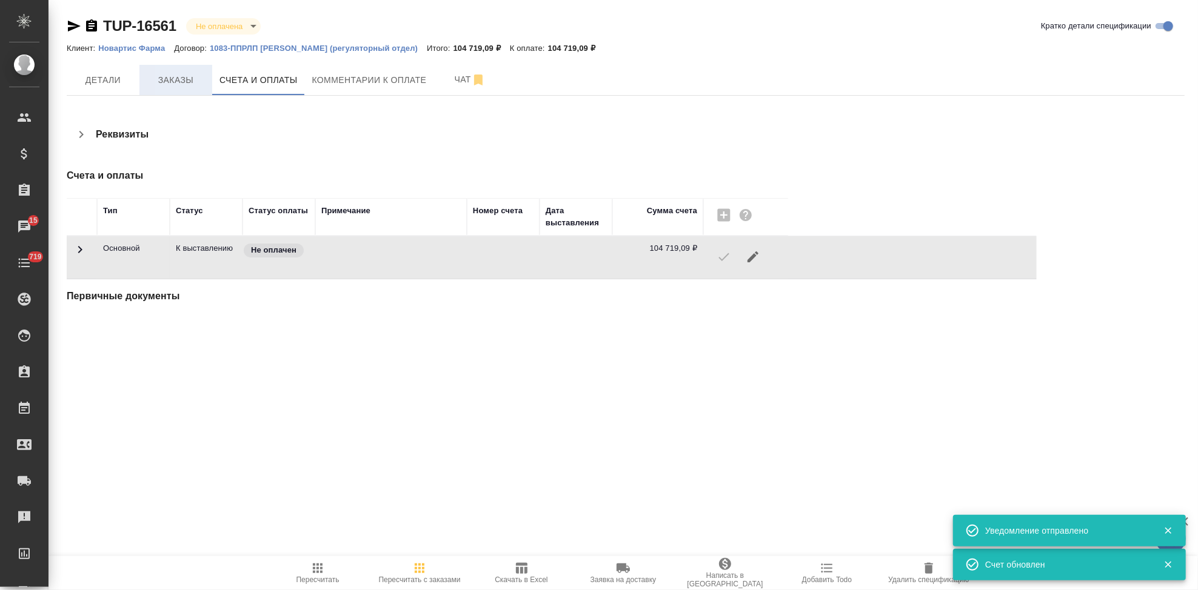
click at [181, 89] on button "Заказы" at bounding box center [175, 80] width 73 height 30
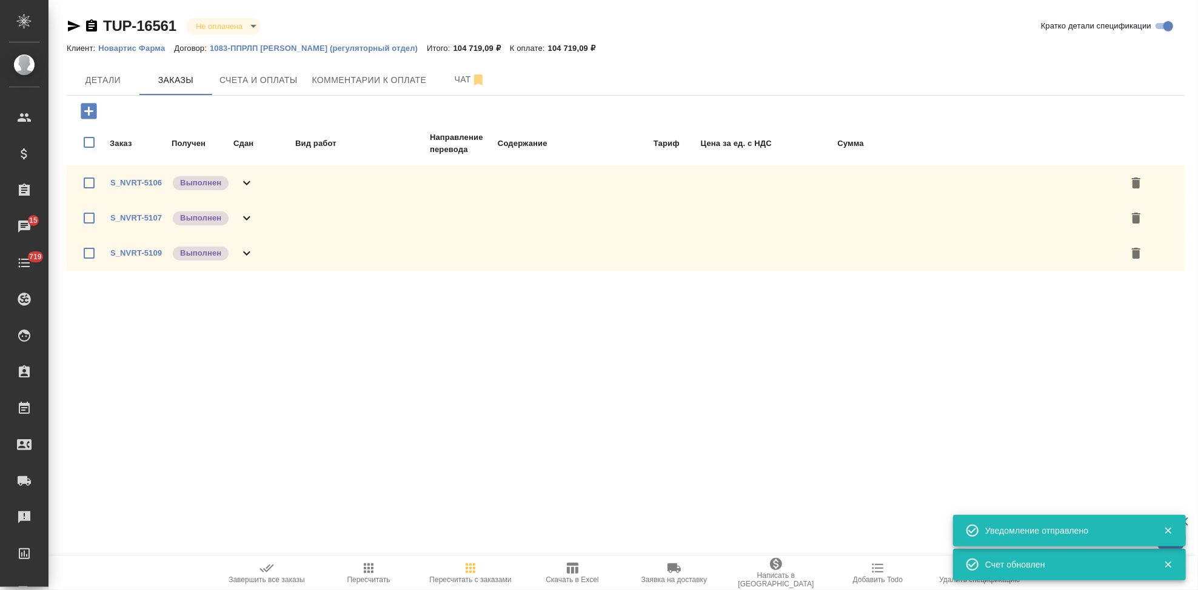
click at [272, 572] on icon "button" at bounding box center [266, 568] width 15 height 15
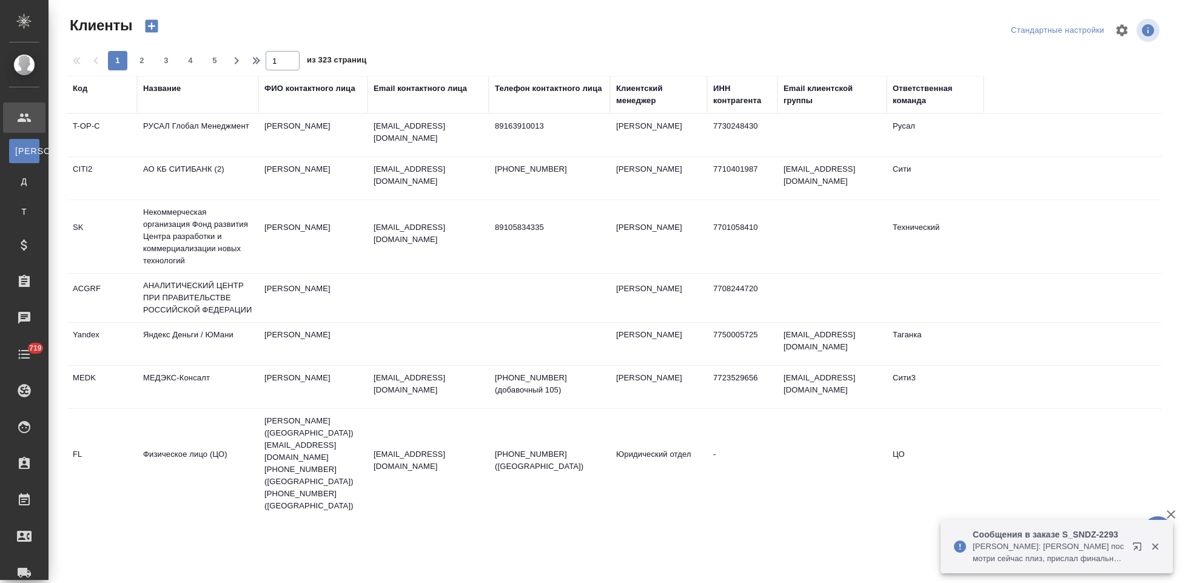
select select "RU"
click at [82, 93] on div "Код" at bounding box center [80, 88] width 15 height 12
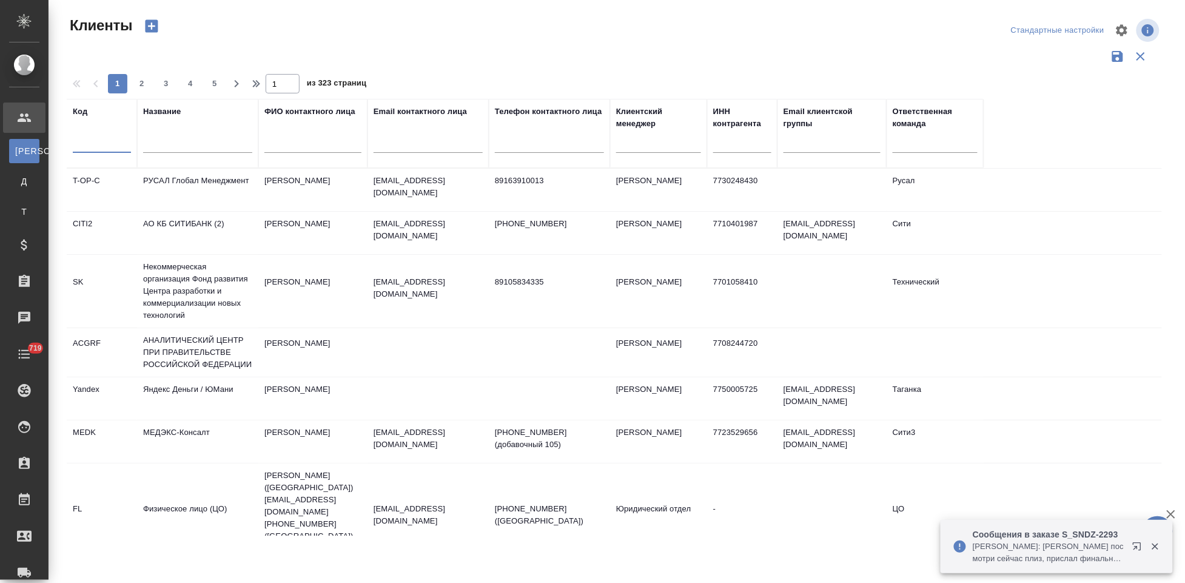
drag, startPoint x: 118, startPoint y: 149, endPoint x: 129, endPoint y: 159, distance: 15.0
click at [118, 148] on input "text" at bounding box center [102, 145] width 58 height 15
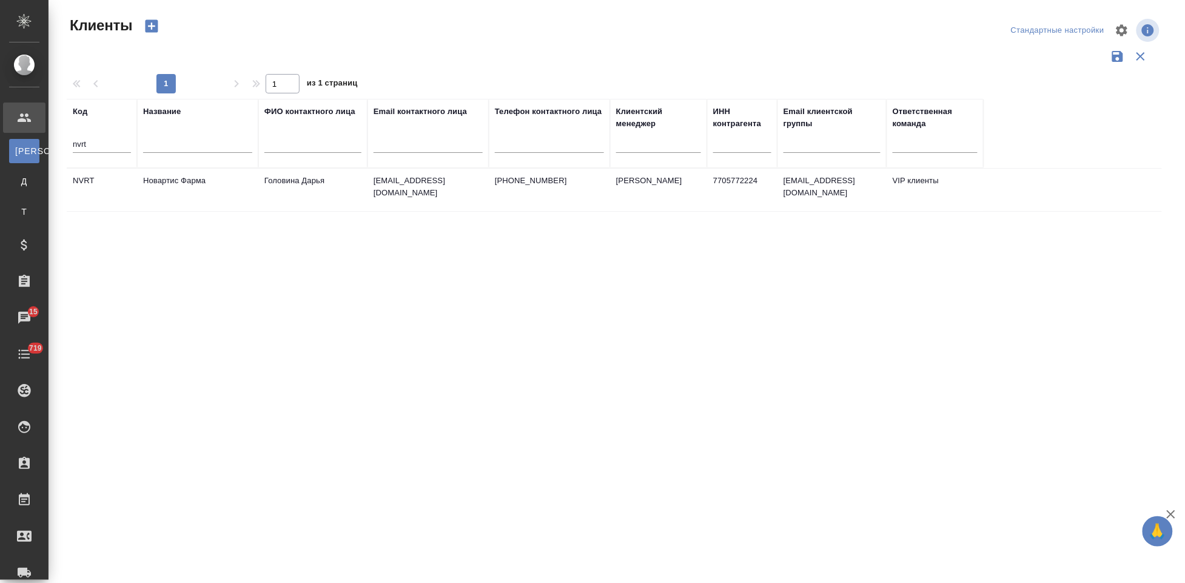
click at [107, 142] on input "nvrt" at bounding box center [102, 145] width 58 height 15
type input "n"
click at [361, 192] on td "[PERSON_NAME]" at bounding box center [312, 190] width 109 height 42
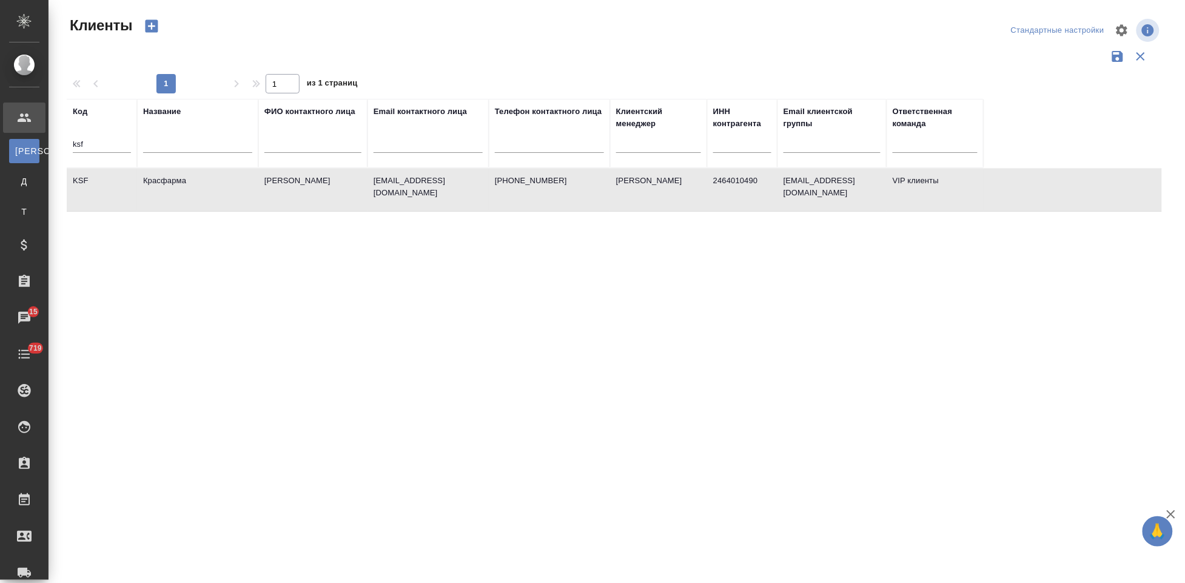
click at [361, 192] on td "[PERSON_NAME]" at bounding box center [312, 190] width 109 height 42
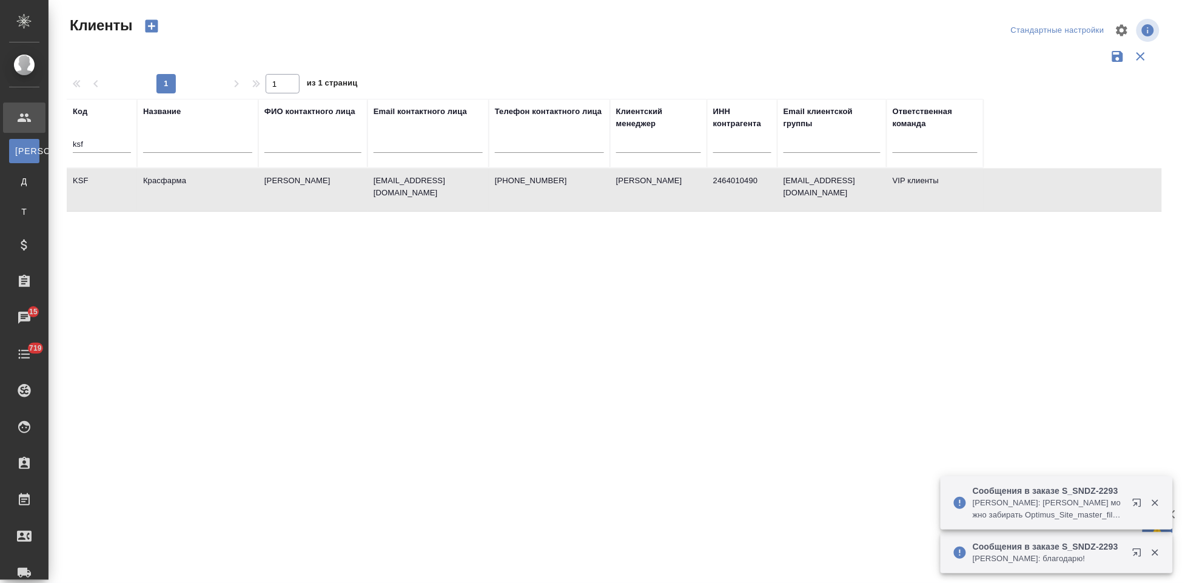
click at [145, 191] on td "Красфарма" at bounding box center [197, 190] width 121 height 42
click at [84, 146] on input "ksf" at bounding box center [102, 145] width 58 height 15
type input "k"
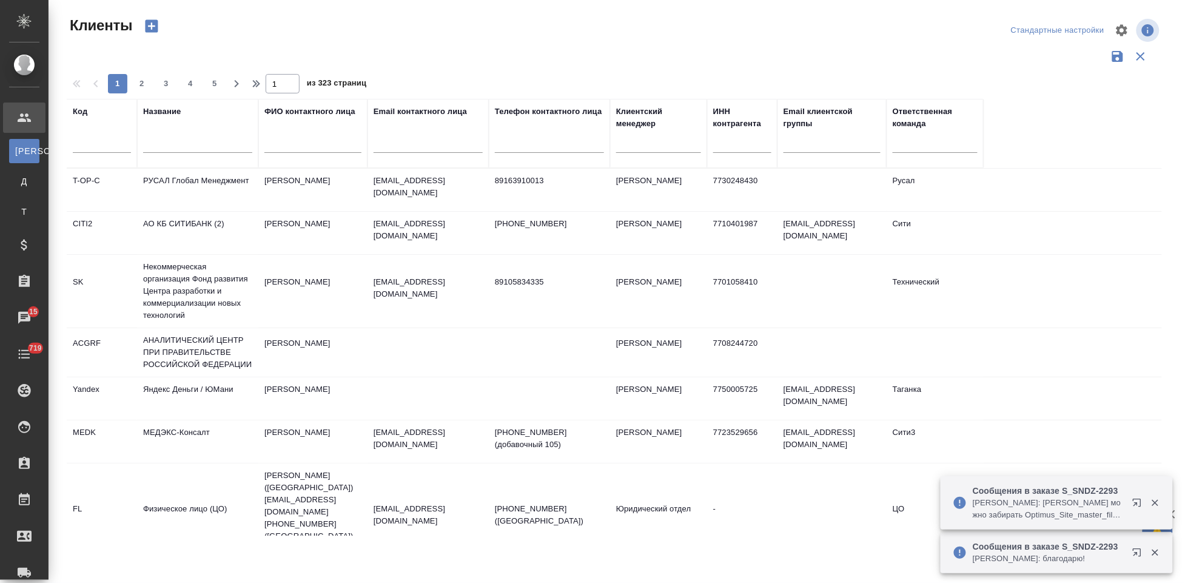
click at [122, 152] on input "text" at bounding box center [102, 145] width 58 height 15
type input "т"
type input "nvrt"
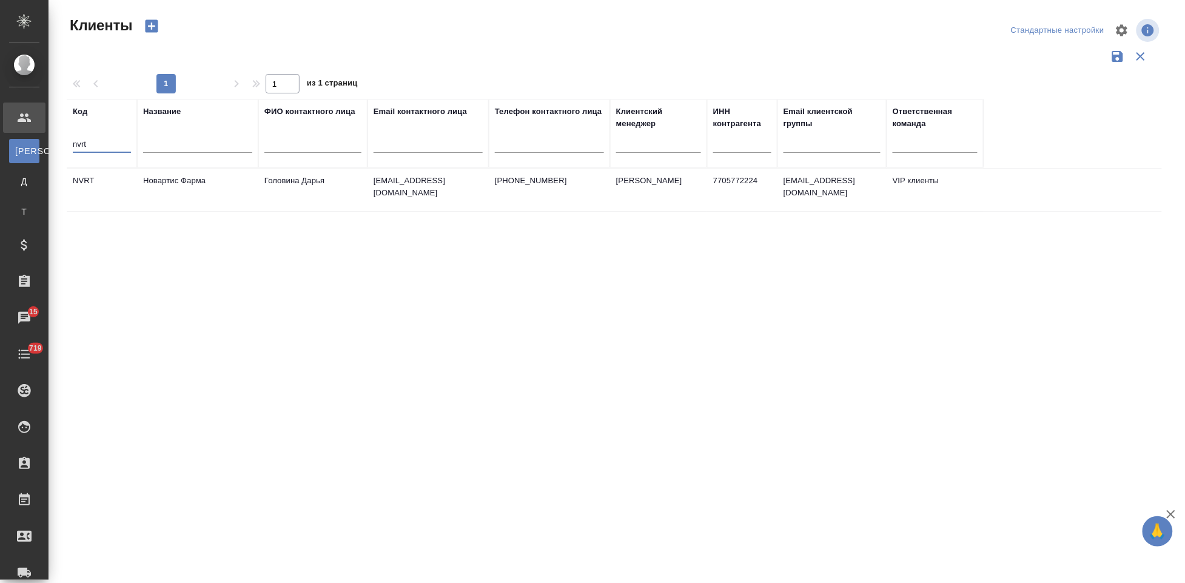
click at [162, 189] on td "Новартис Фарма" at bounding box center [197, 190] width 121 height 42
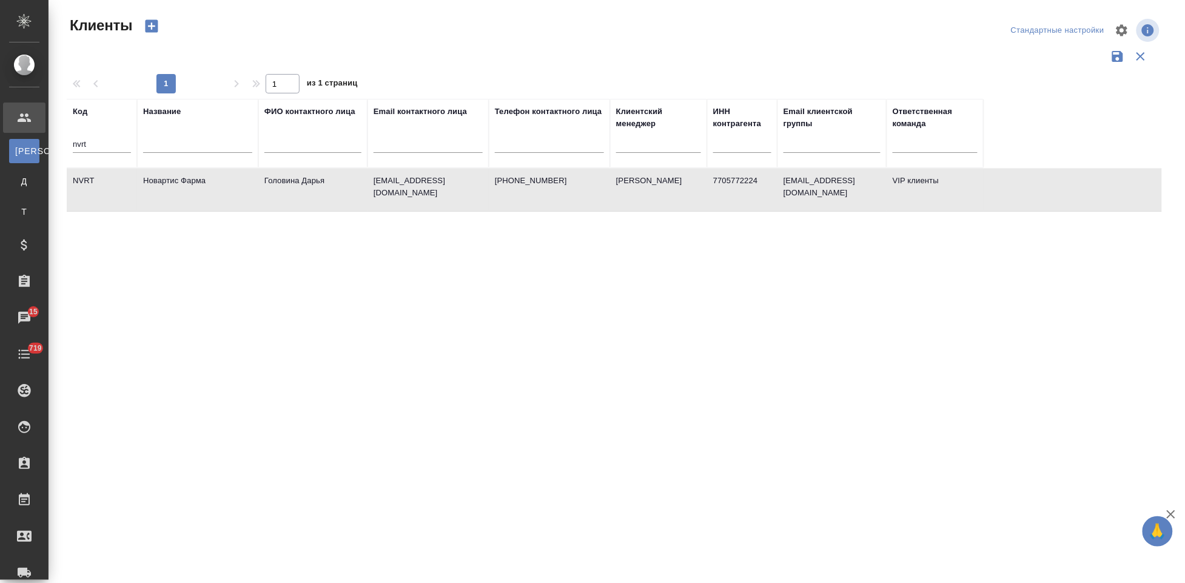
click at [162, 189] on td "Новартис Фарма" at bounding box center [197, 190] width 121 height 42
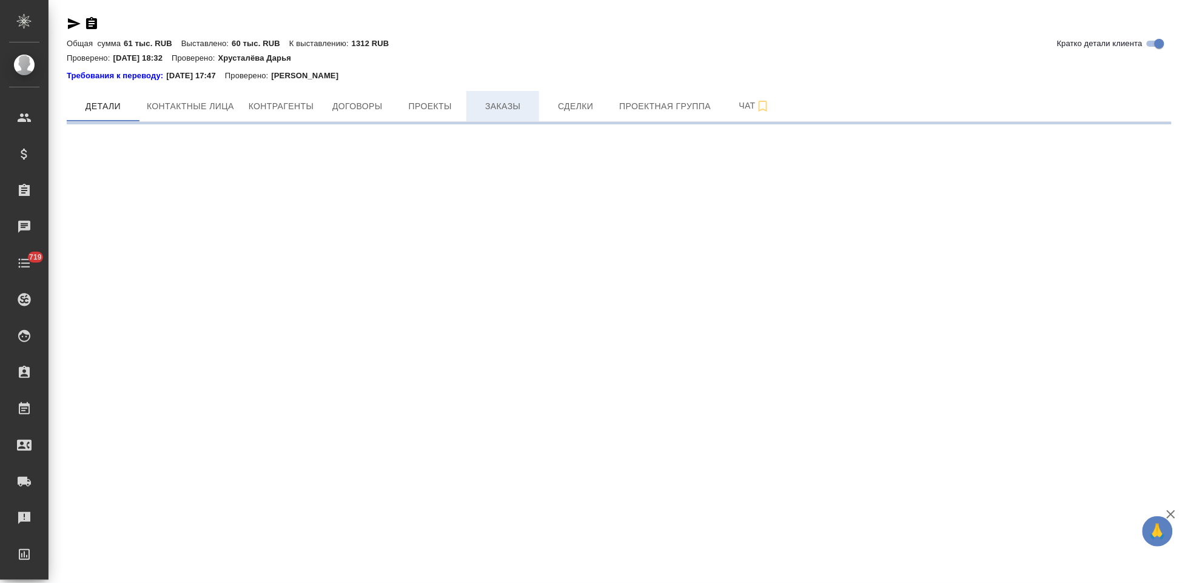
click at [504, 110] on span "Заказы" at bounding box center [502, 106] width 58 height 15
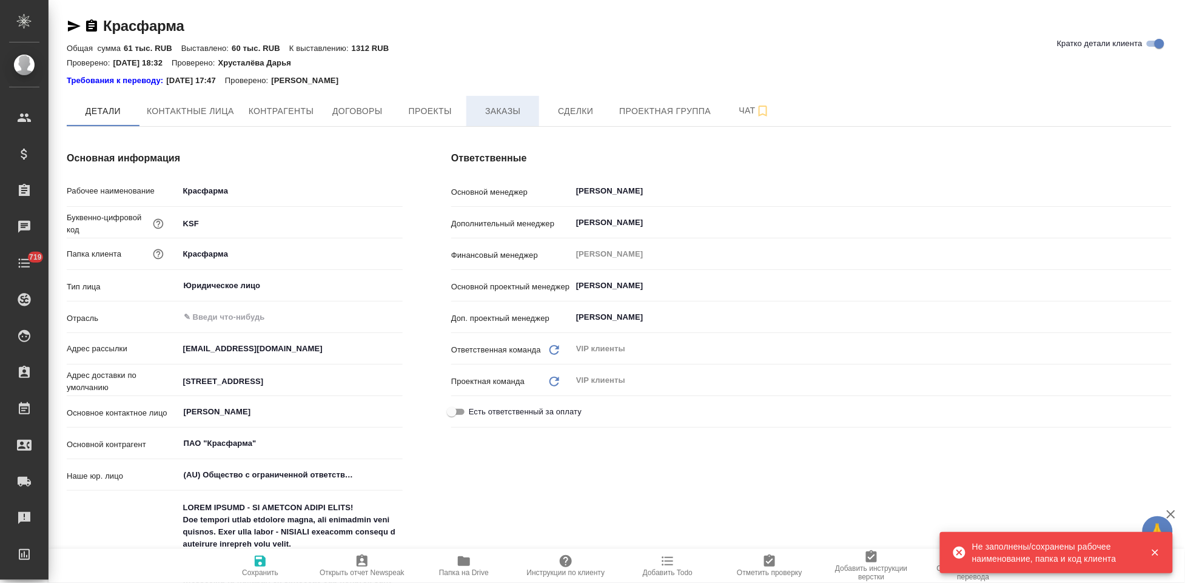
type textarea "x"
click at [497, 107] on span "Заказы" at bounding box center [502, 111] width 58 height 15
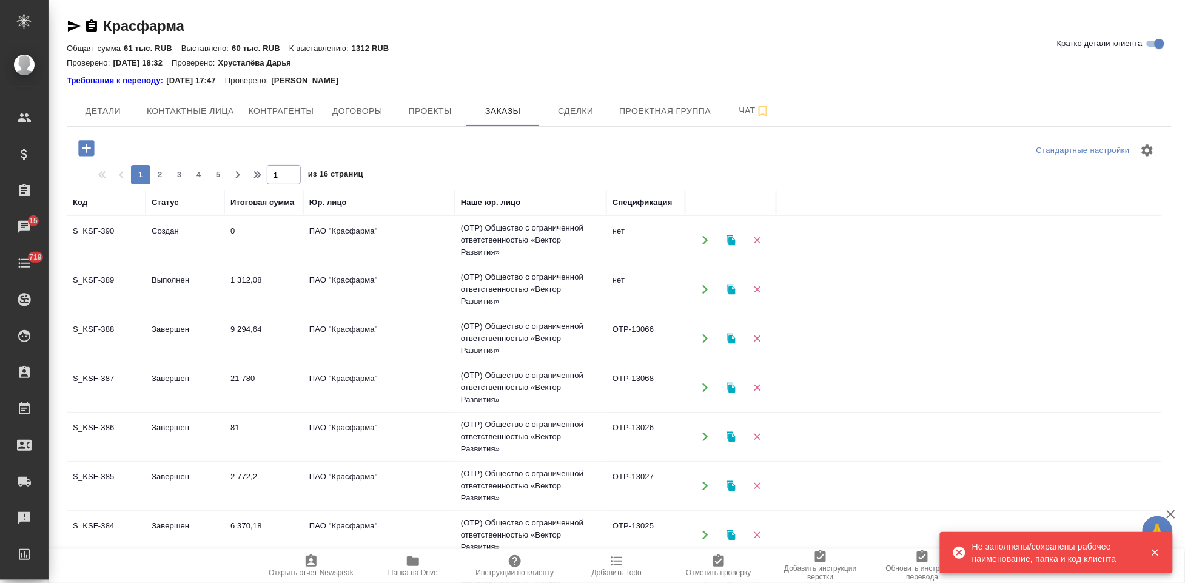
click at [156, 233] on td "Создан" at bounding box center [185, 240] width 79 height 42
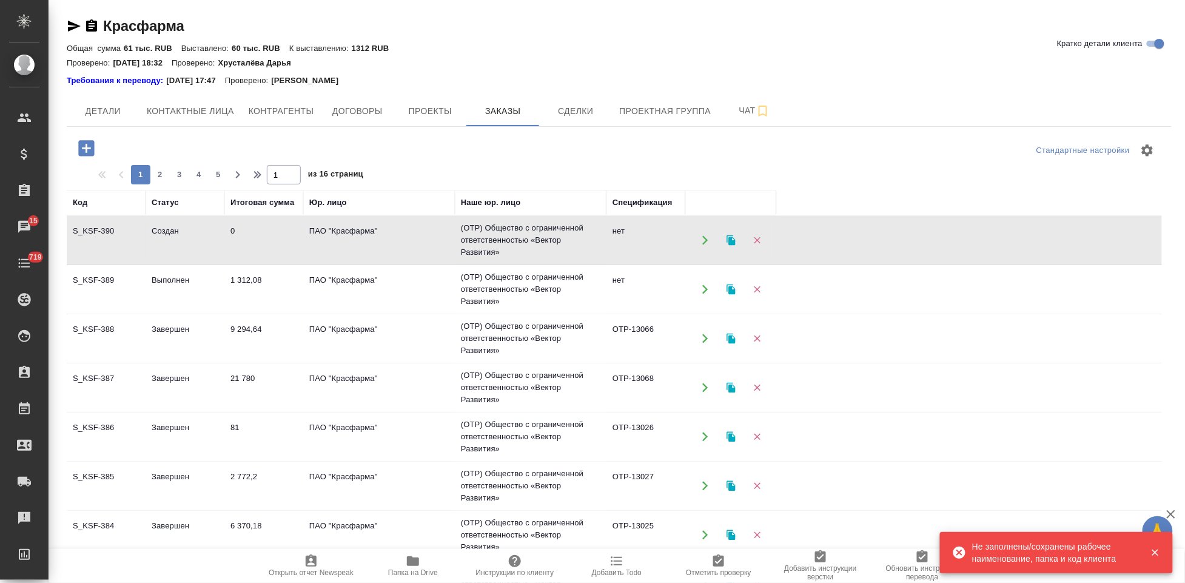
click at [156, 233] on td "Создан" at bounding box center [185, 240] width 79 height 42
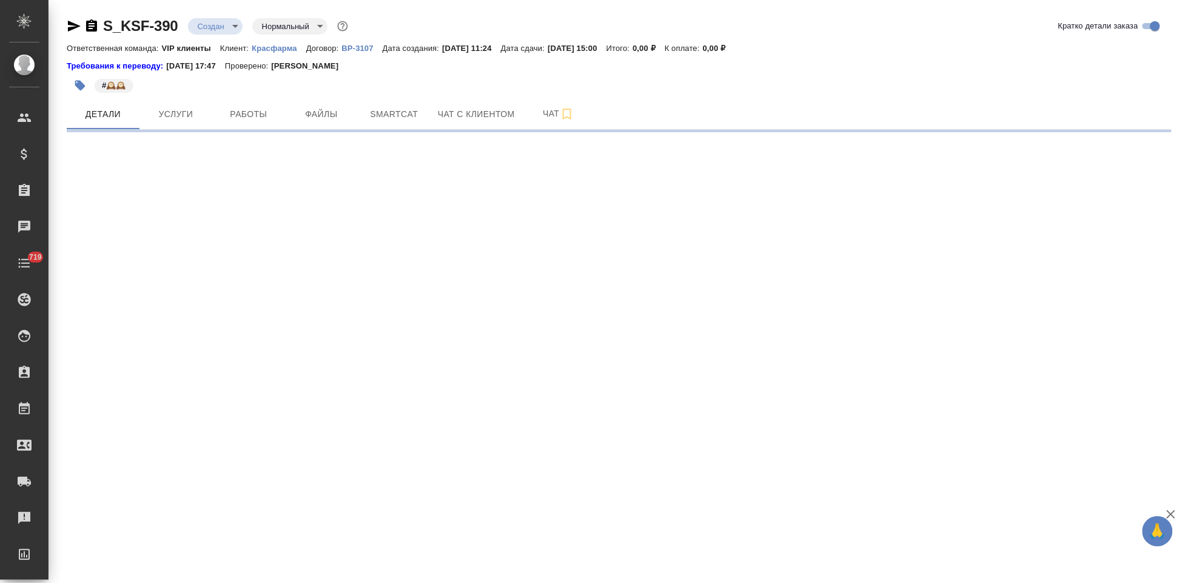
select select "RU"
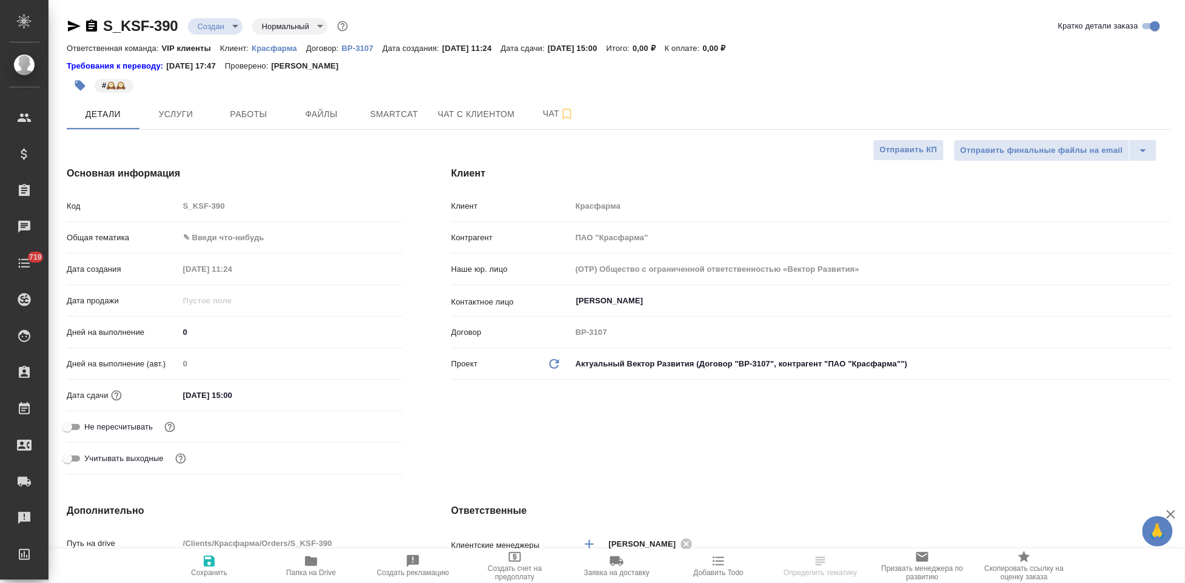
type textarea "x"
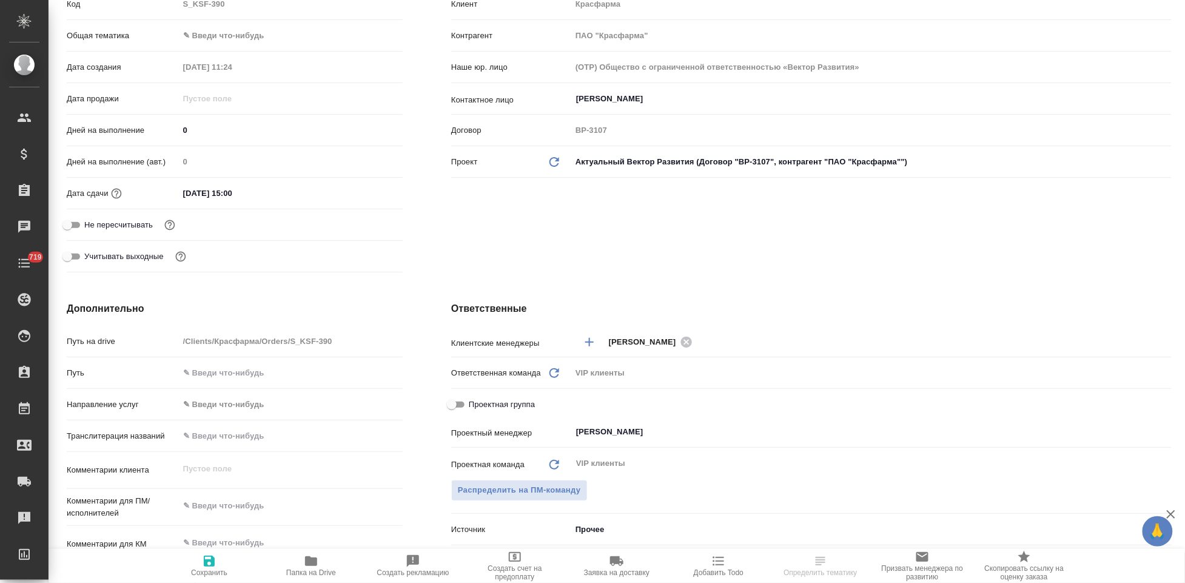
type textarea "x"
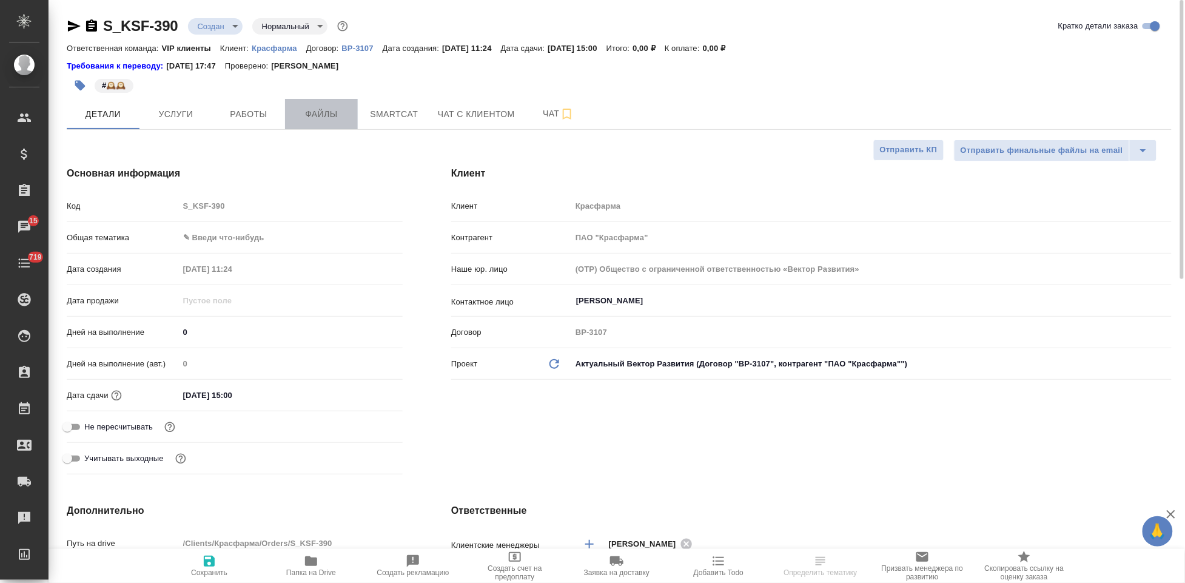
click at [334, 116] on span "Файлы" at bounding box center [321, 114] width 58 height 15
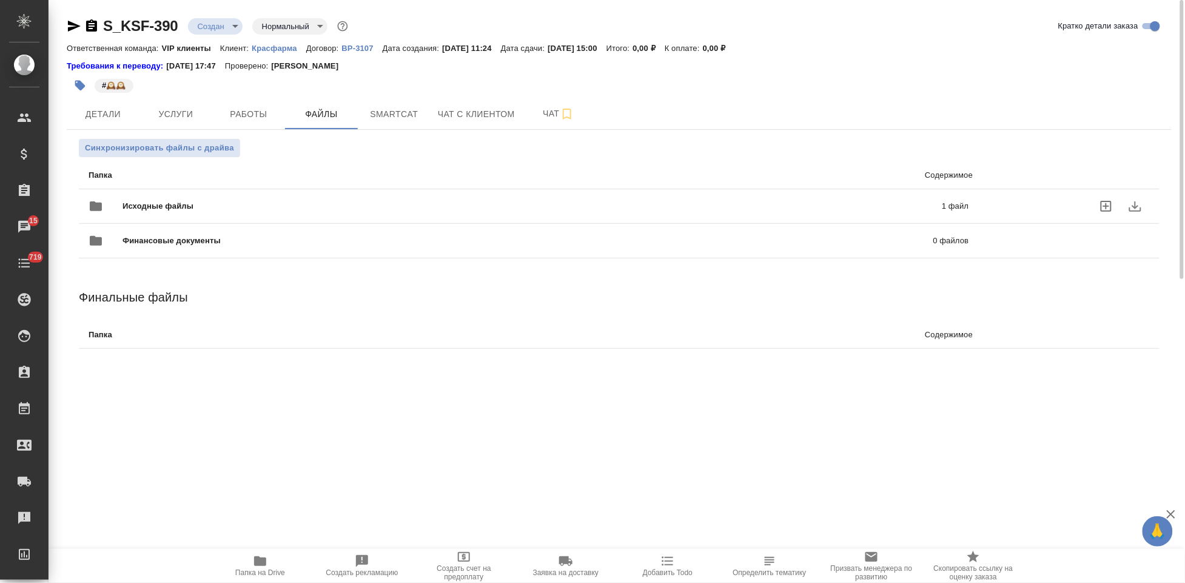
click at [398, 200] on span "Исходные файлы" at bounding box center [344, 206] width 445 height 12
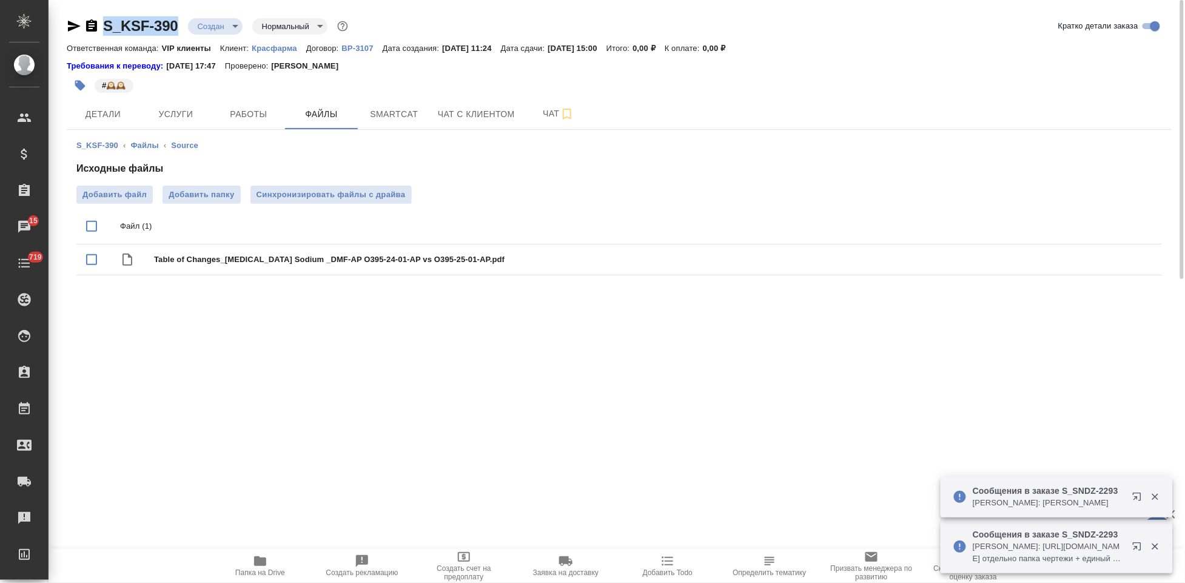
drag, startPoint x: 183, startPoint y: 25, endPoint x: 104, endPoint y: 25, distance: 78.8
click at [104, 25] on div "S_KSF-390 Создан new Нормальный normal" at bounding box center [209, 25] width 284 height 19
copy link "S_KSF-390"
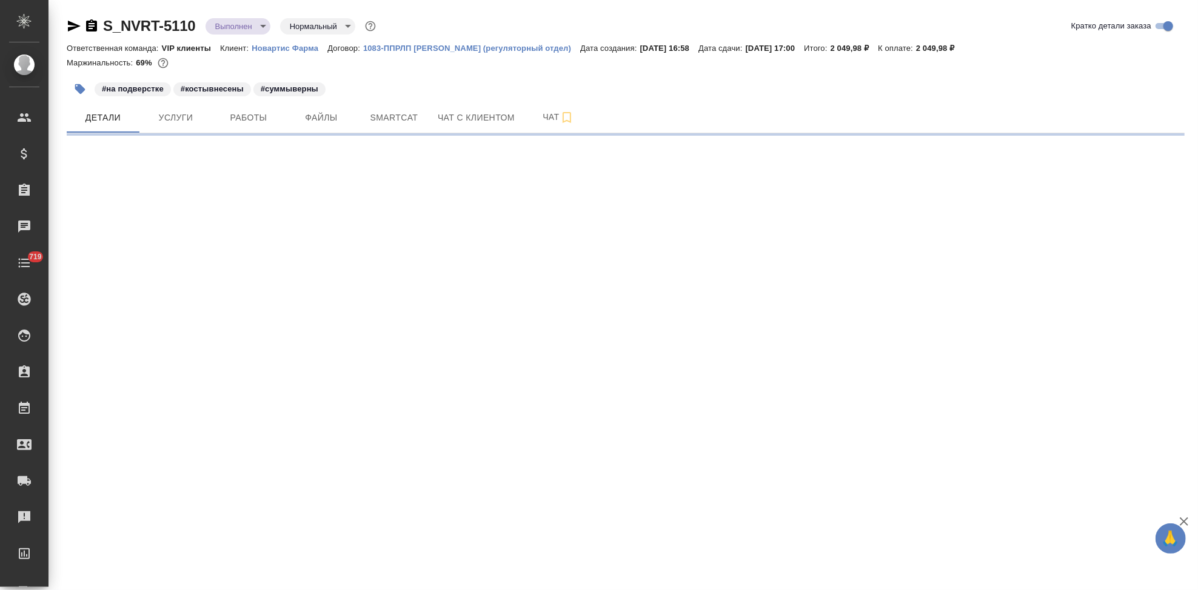
select select "RU"
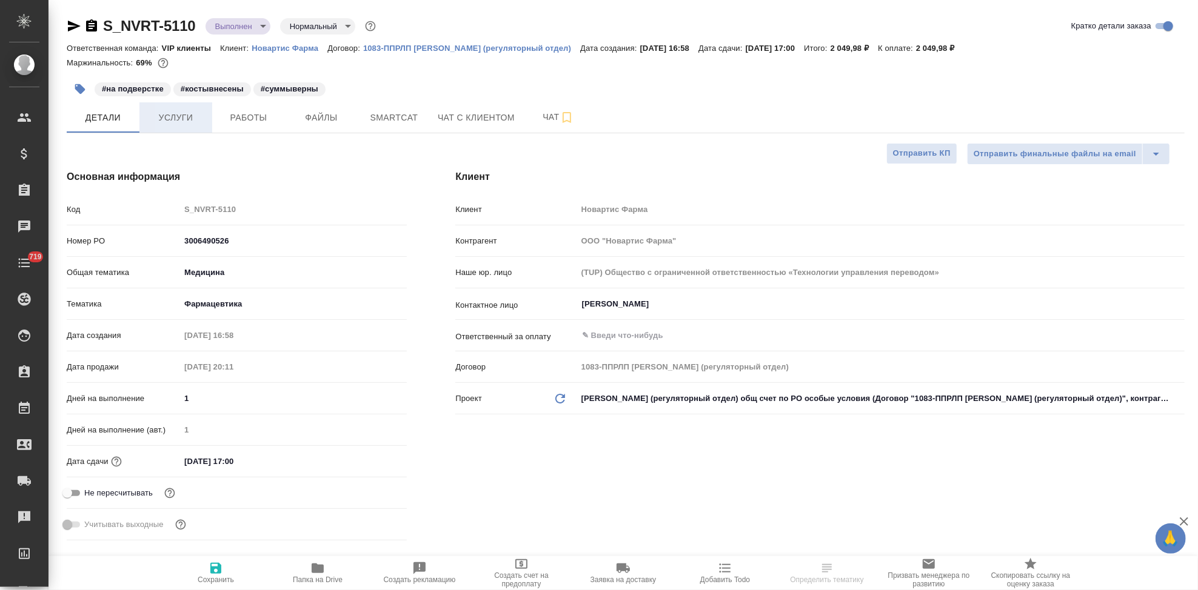
type textarea "x"
click at [182, 119] on span "Услуги" at bounding box center [176, 117] width 58 height 15
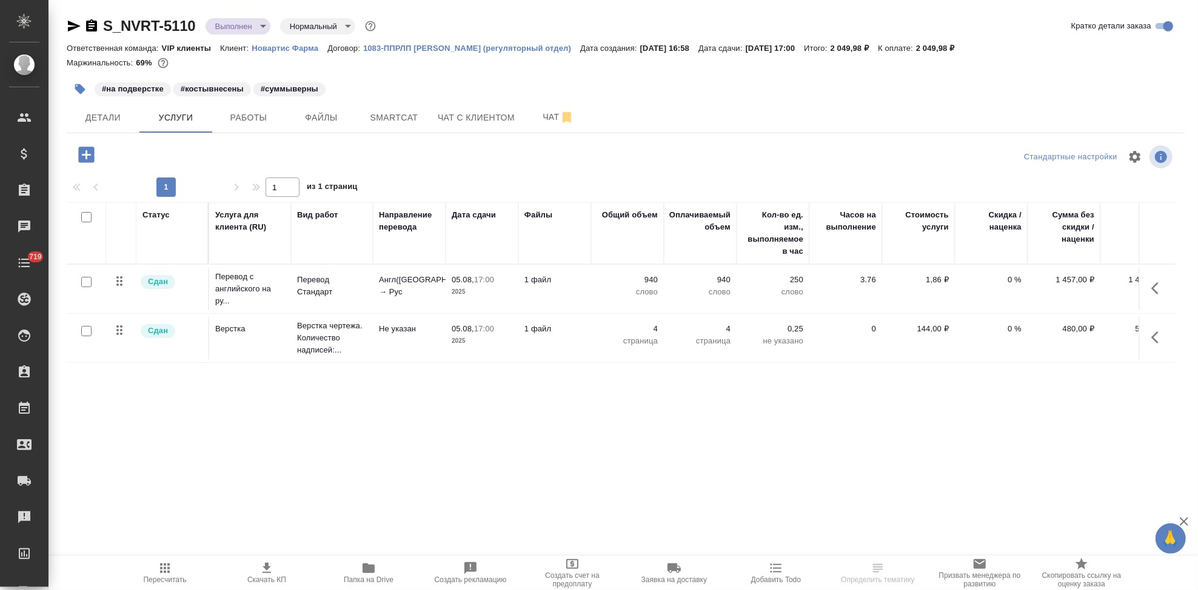
click at [1161, 288] on icon "button" at bounding box center [1158, 288] width 15 height 15
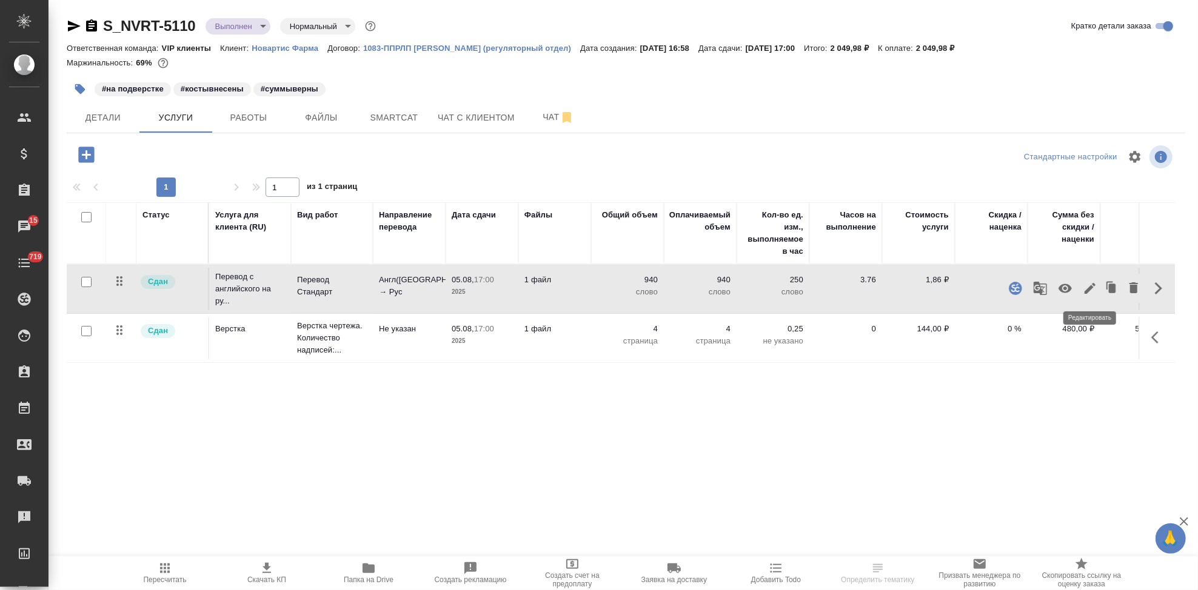
click at [1093, 289] on icon "button" at bounding box center [1090, 288] width 15 height 15
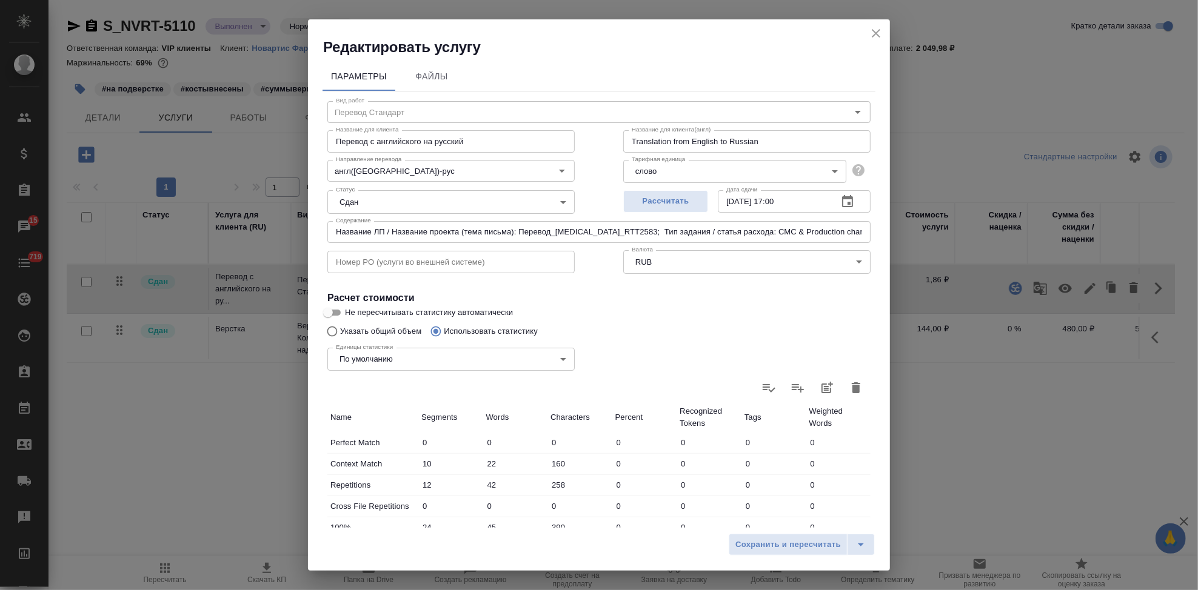
click at [874, 34] on icon "close" at bounding box center [876, 33] width 8 height 8
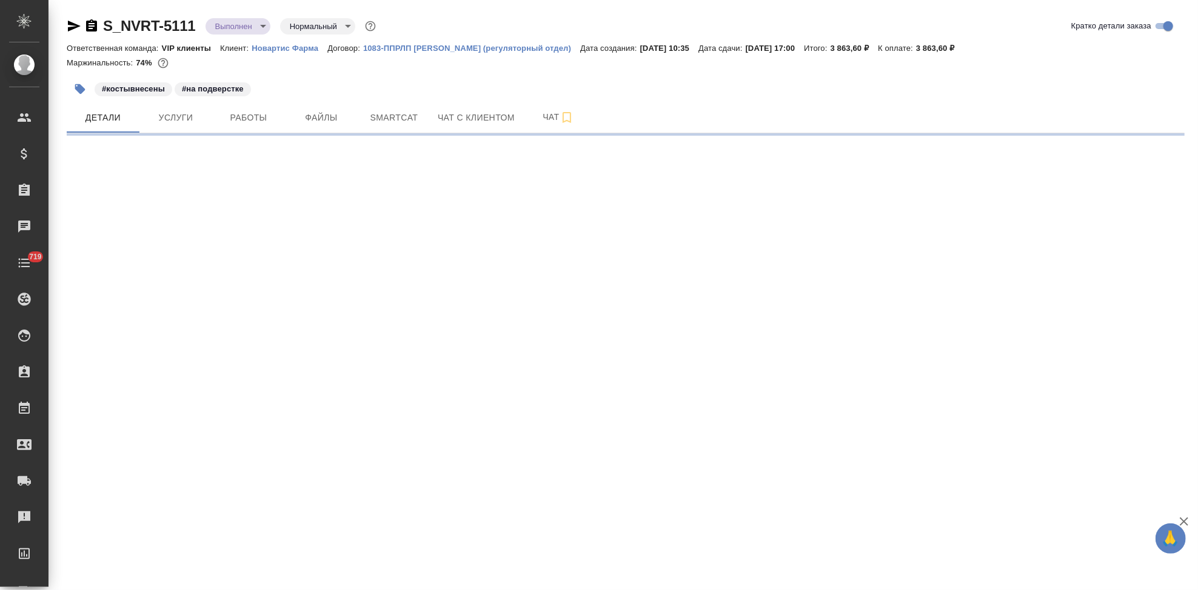
select select "RU"
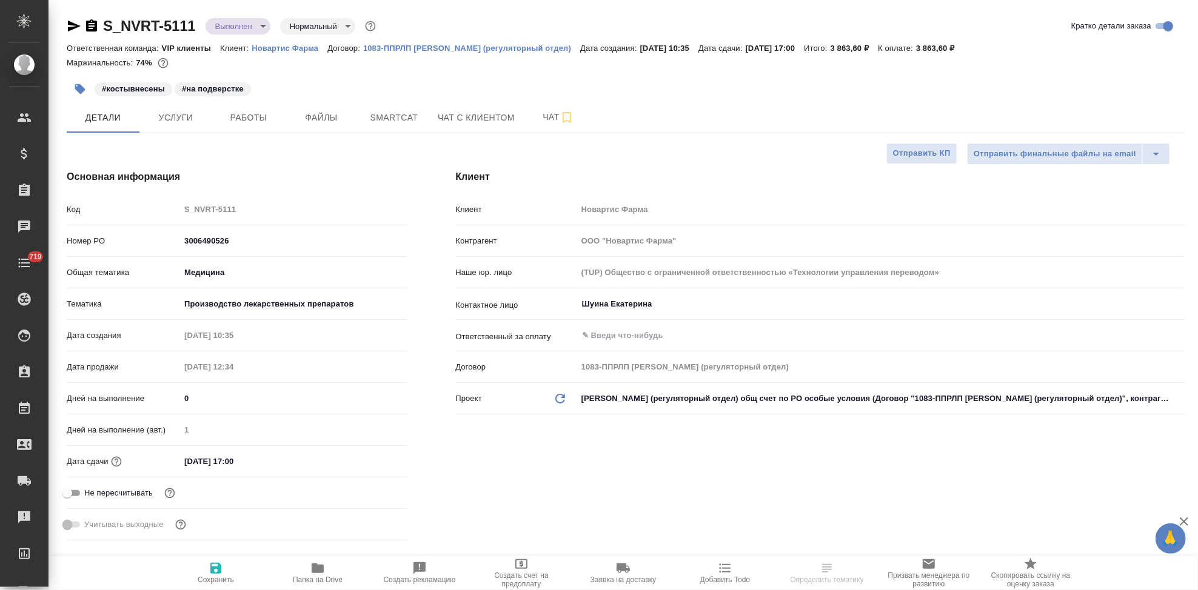
type textarea "x"
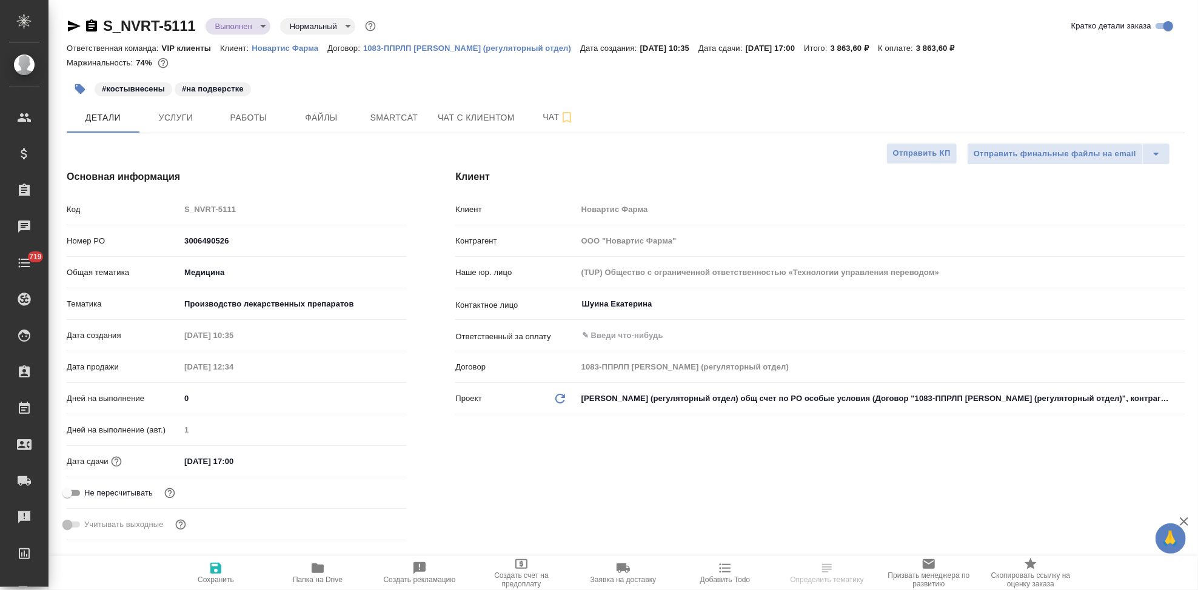
type textarea "x"
click at [169, 117] on span "Услуги" at bounding box center [176, 117] width 58 height 15
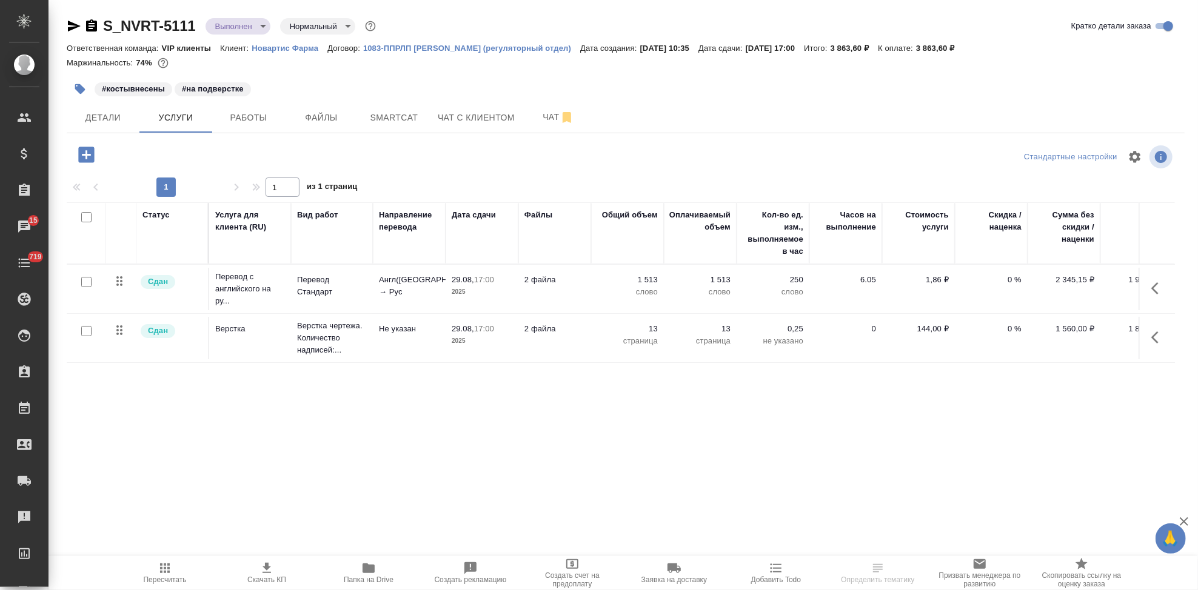
click at [1157, 292] on icon "button" at bounding box center [1154, 289] width 7 height 12
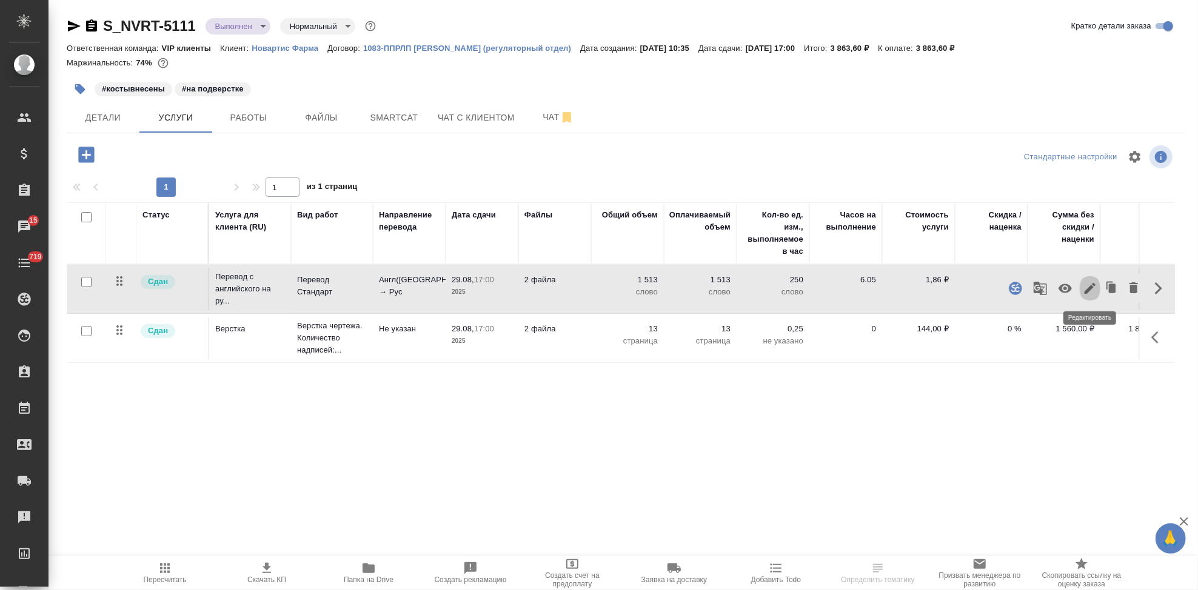
click at [1088, 292] on icon "button" at bounding box center [1090, 288] width 11 height 11
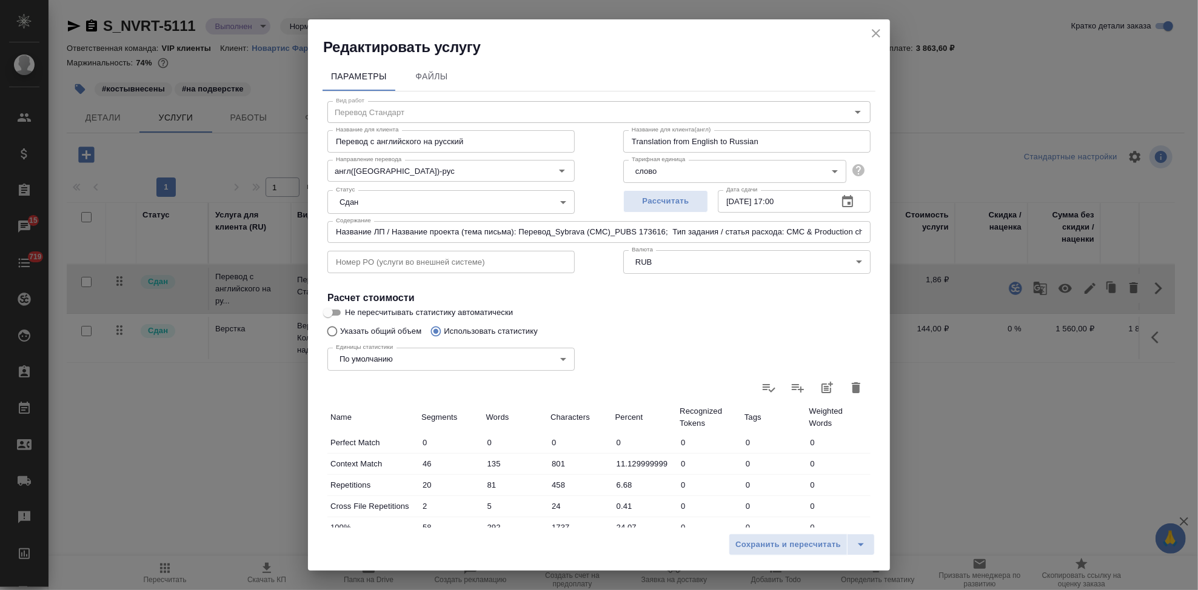
drag, startPoint x: 874, startPoint y: 30, endPoint x: 848, endPoint y: 40, distance: 27.5
click at [873, 30] on icon "close" at bounding box center [876, 33] width 15 height 15
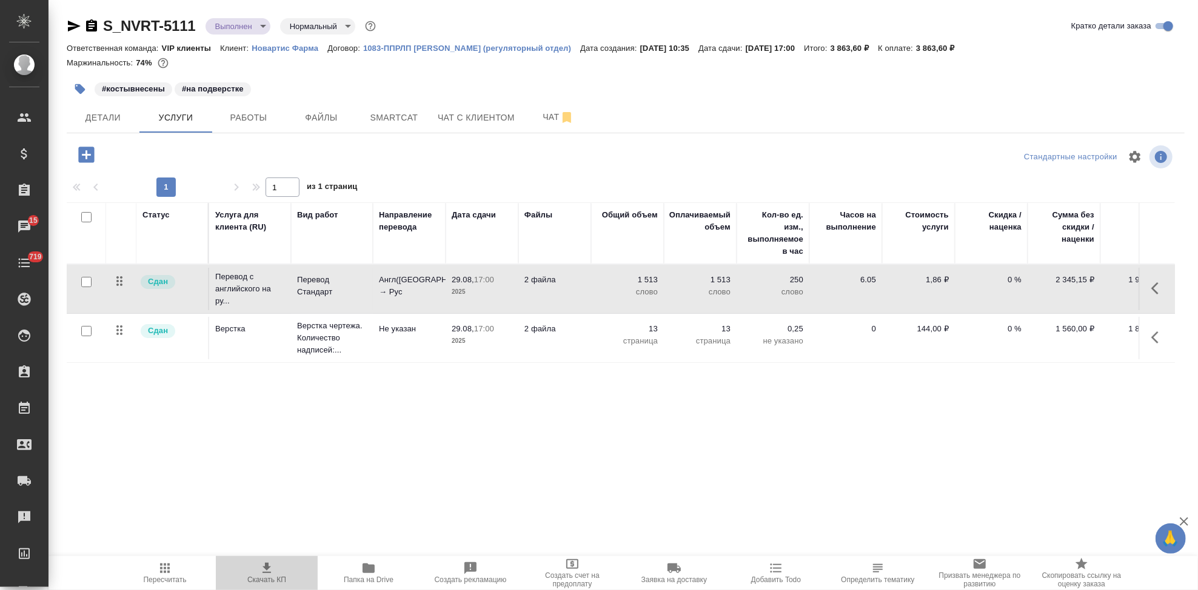
click at [269, 577] on span "Скачать КП" at bounding box center [266, 580] width 39 height 8
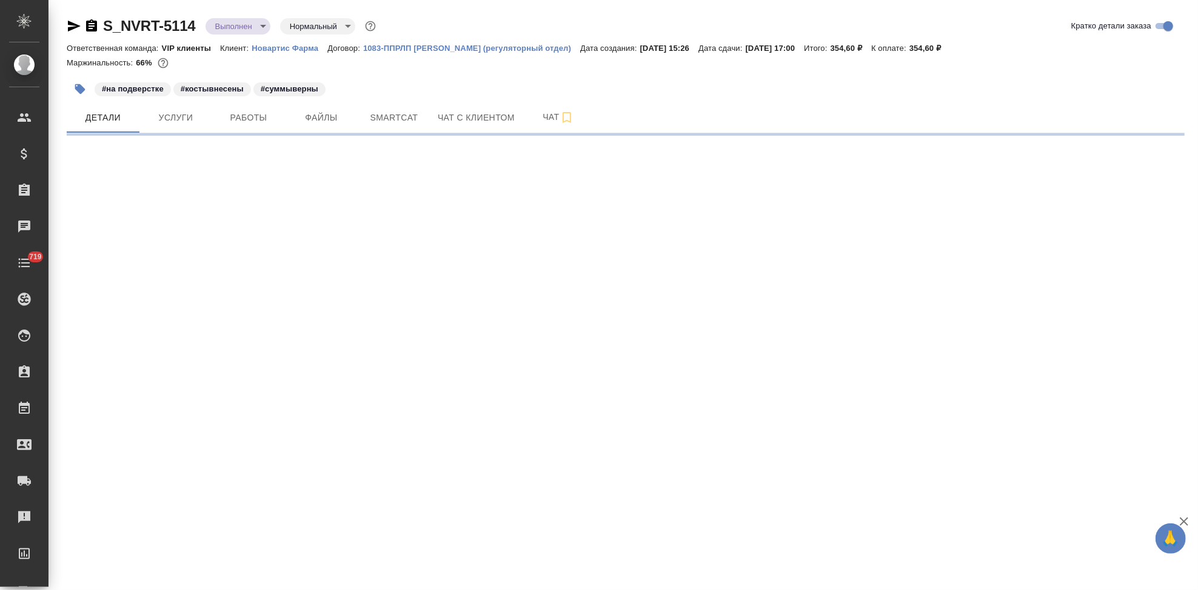
select select "RU"
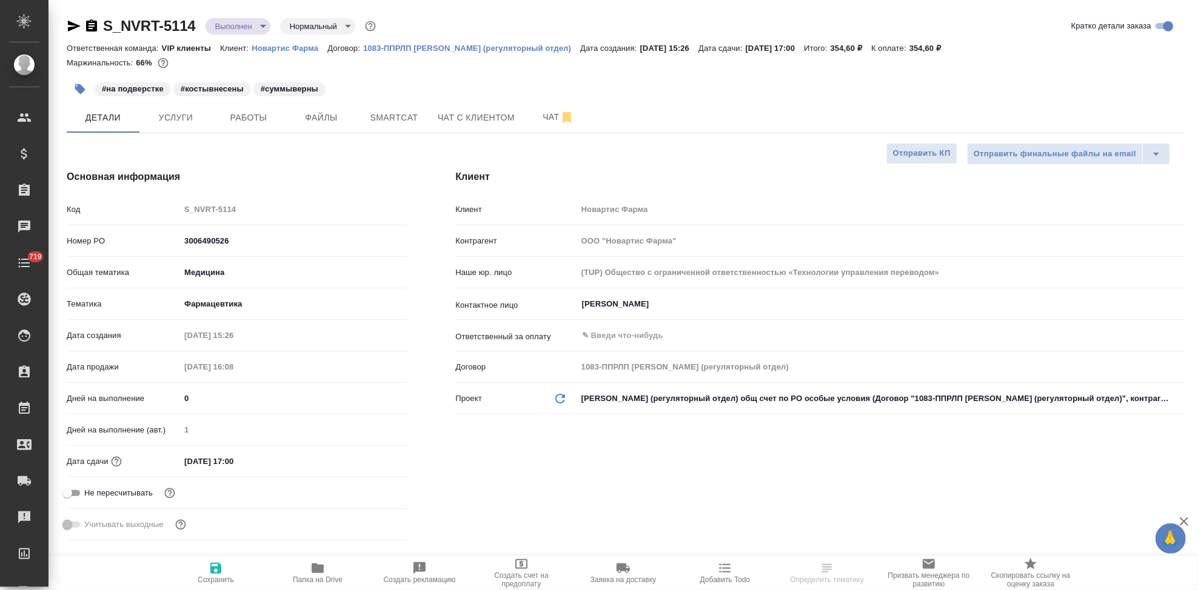
type textarea "x"
click at [189, 120] on span "Услуги" at bounding box center [176, 117] width 58 height 15
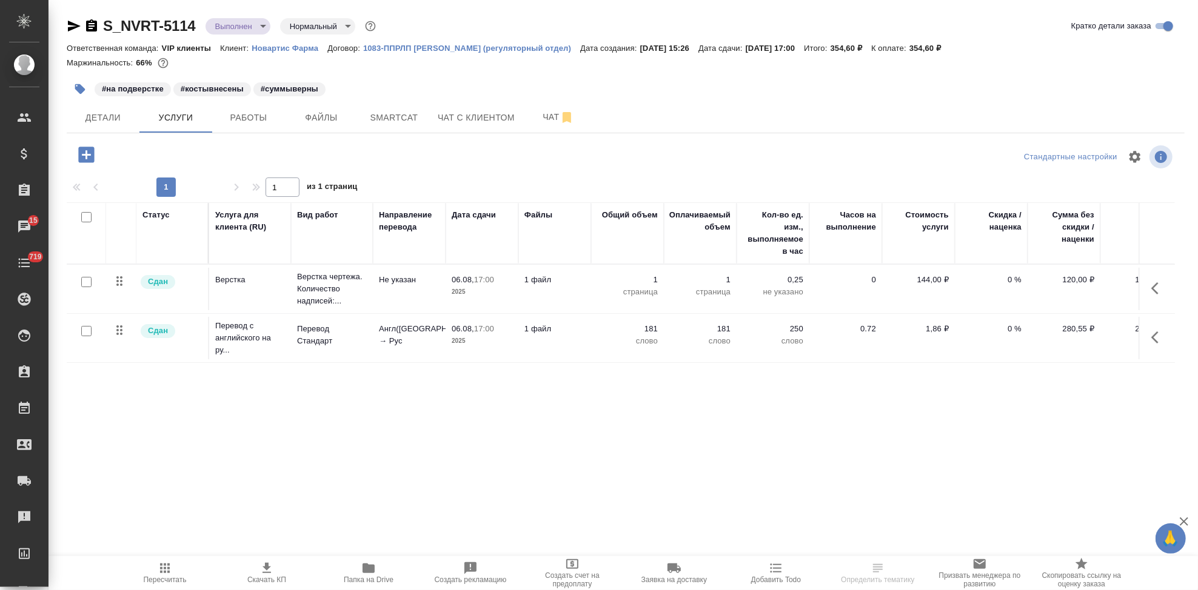
click at [1160, 294] on icon "button" at bounding box center [1158, 288] width 15 height 15
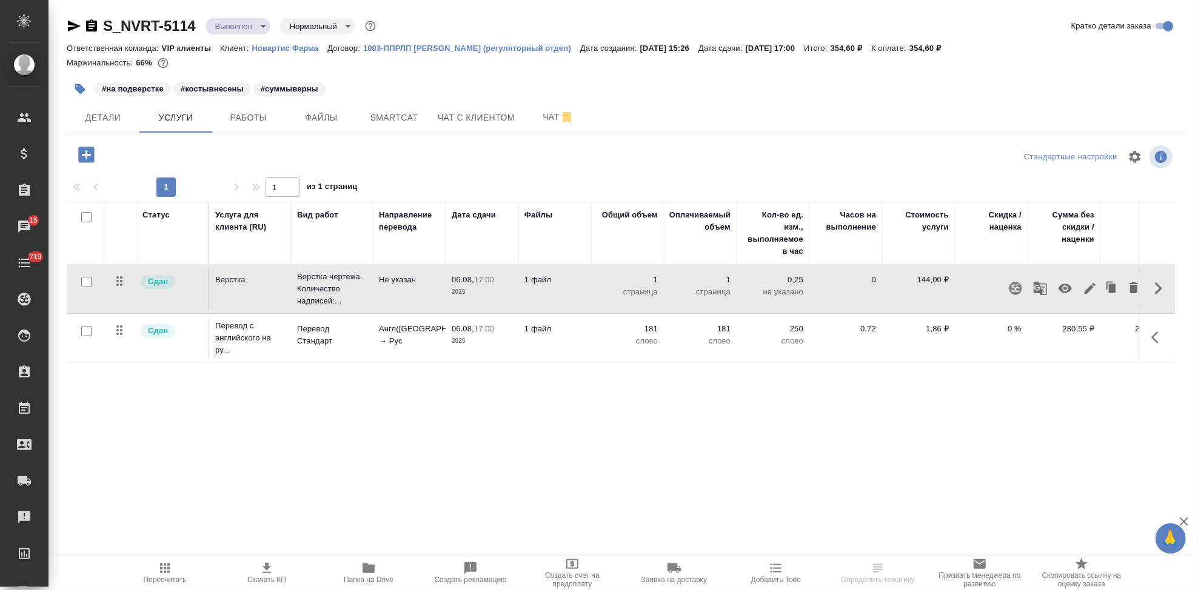
click at [1080, 292] on button "button" at bounding box center [1090, 288] width 21 height 29
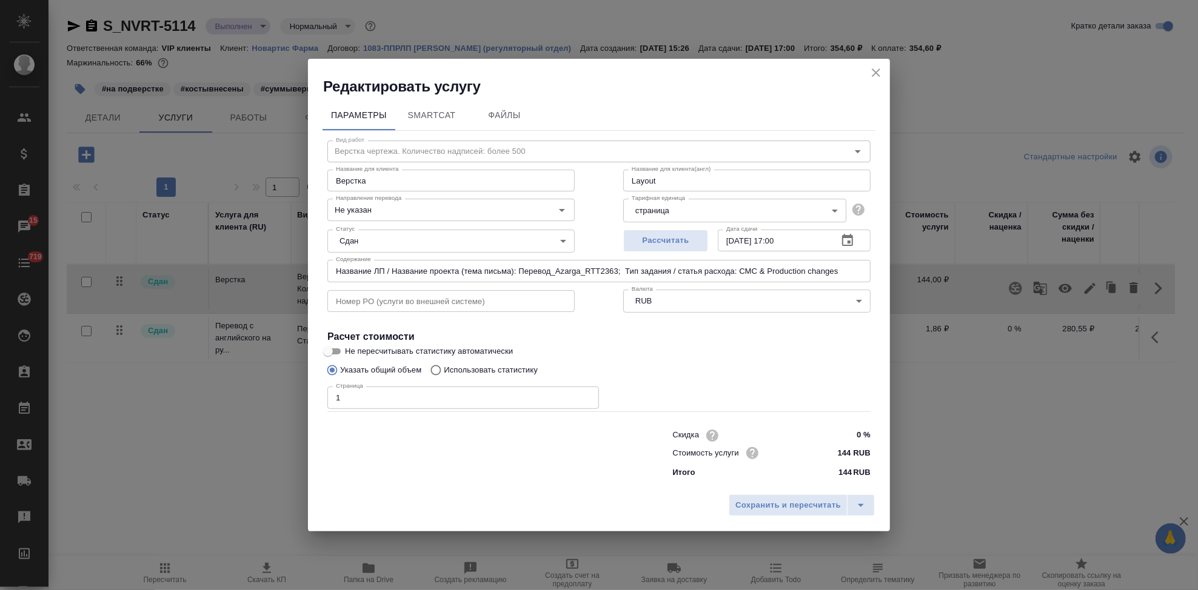
click at [873, 75] on icon "close" at bounding box center [876, 73] width 8 height 8
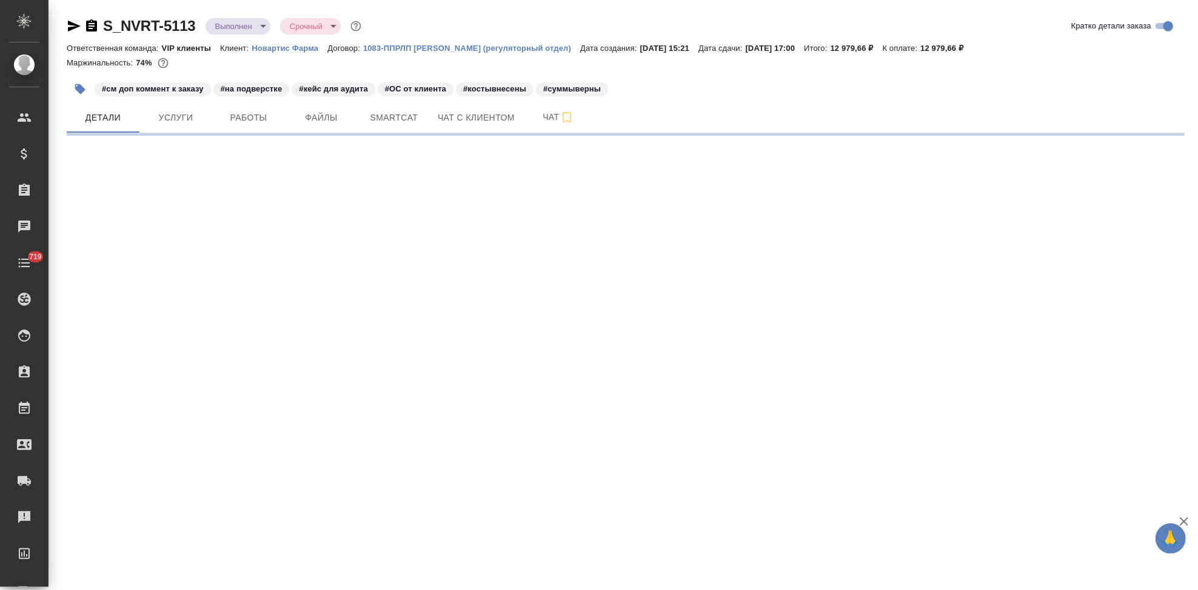
select select "RU"
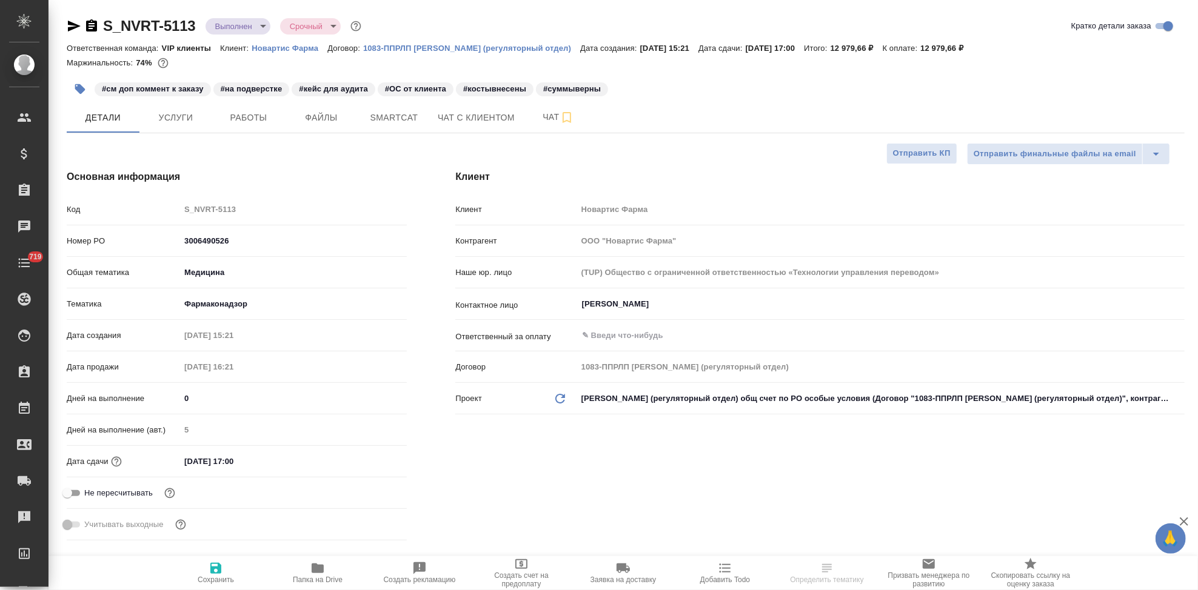
type textarea "x"
click at [181, 120] on span "Услуги" at bounding box center [176, 117] width 58 height 15
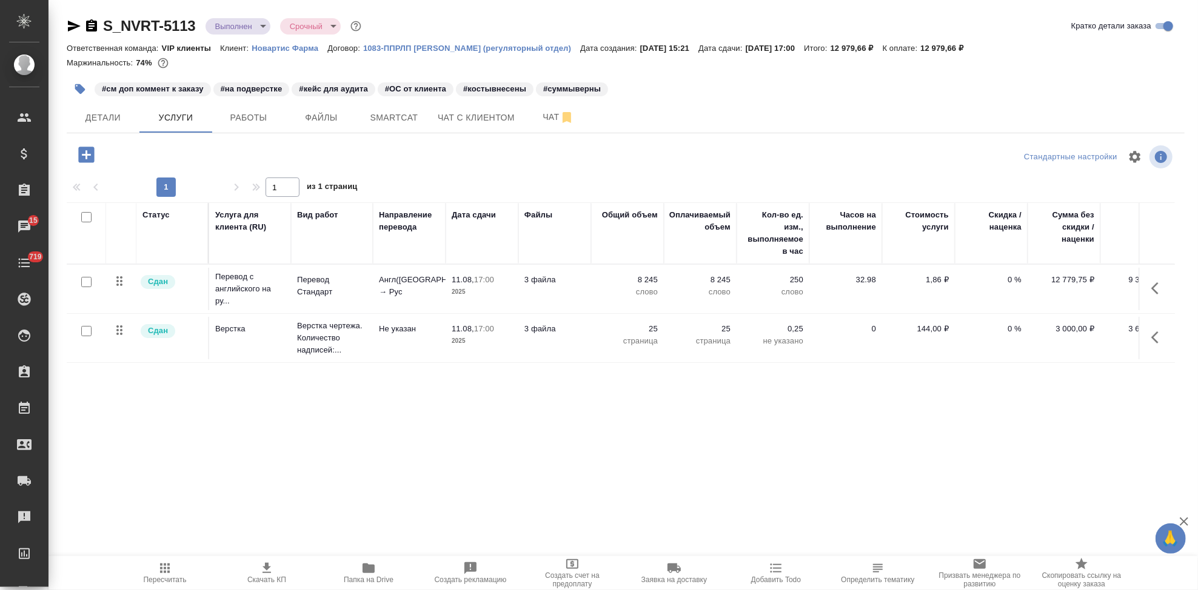
click at [1152, 289] on icon "button" at bounding box center [1158, 288] width 15 height 15
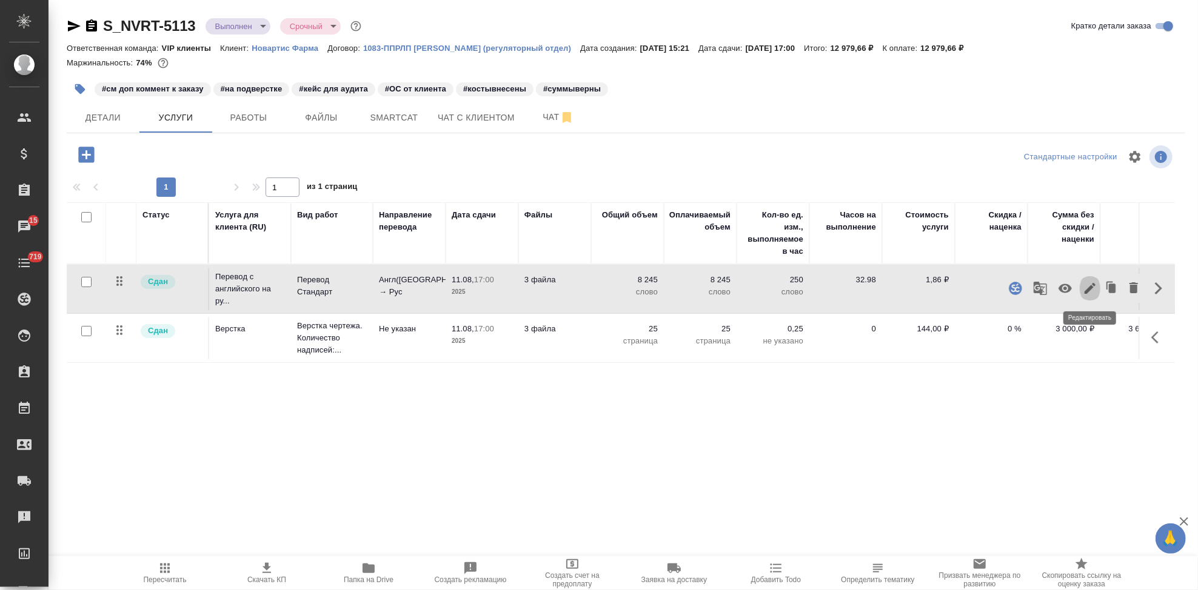
click at [1089, 284] on icon "button" at bounding box center [1090, 288] width 15 height 15
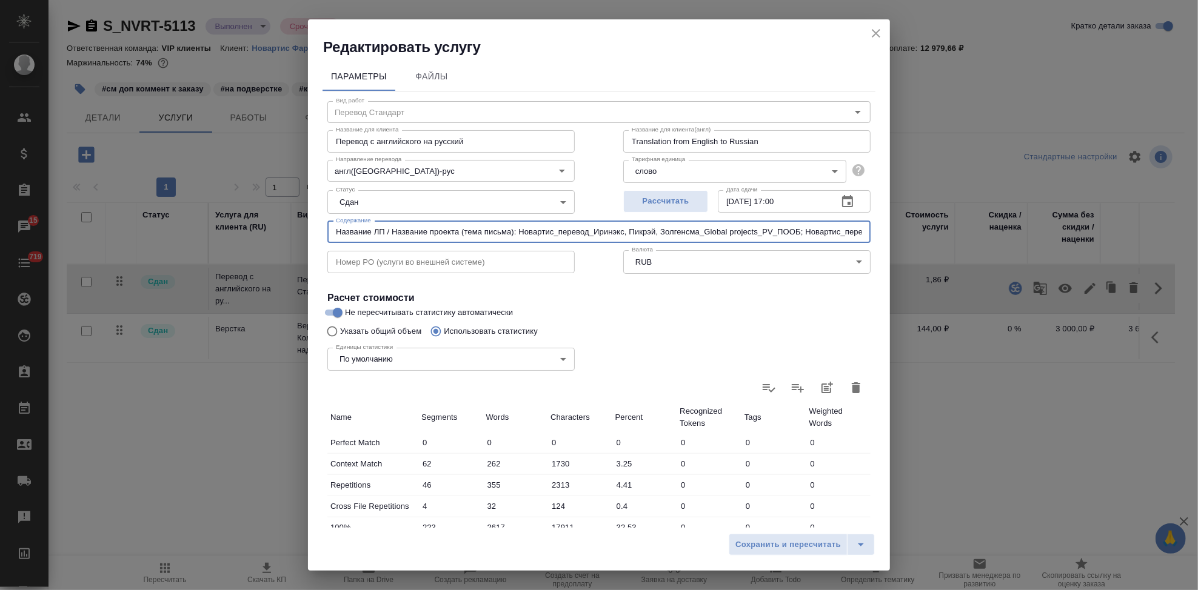
click at [609, 229] on input "Название ЛП / Название проекта (тема письма): Новартис_перевод_Иринэкс, Пикрэй,…" at bounding box center [598, 232] width 543 height 22
click at [805, 232] on input "Название ЛП / Название проекта (тема письма): Новартис_перевод_Иринэкс, Пикрэй,…" at bounding box center [598, 232] width 543 height 22
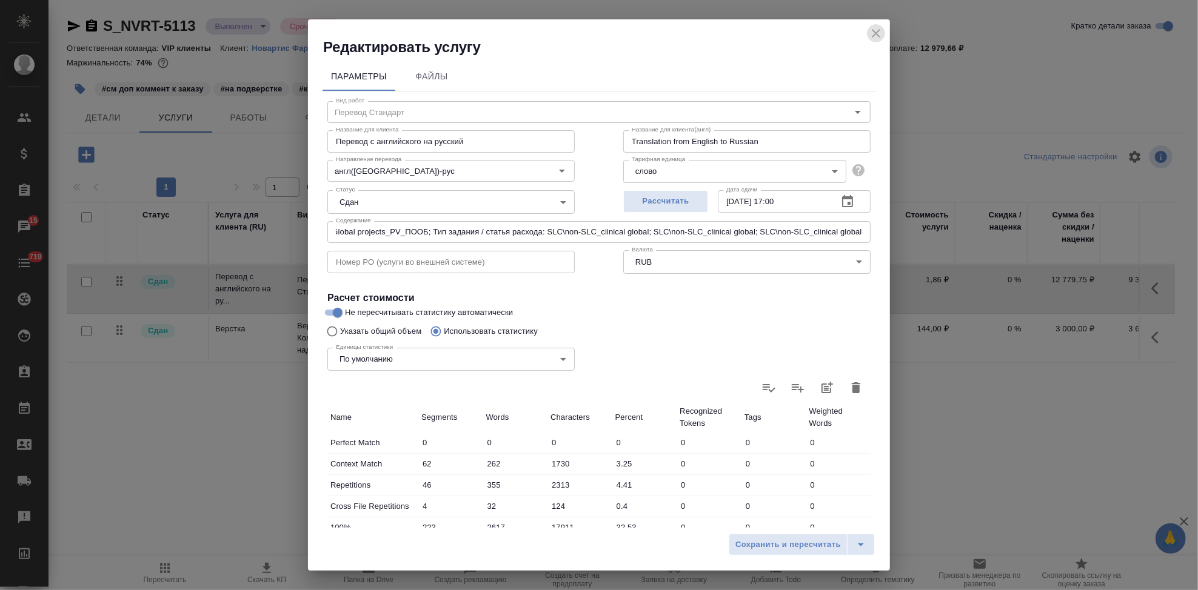
click at [875, 32] on icon "close" at bounding box center [876, 33] width 8 height 8
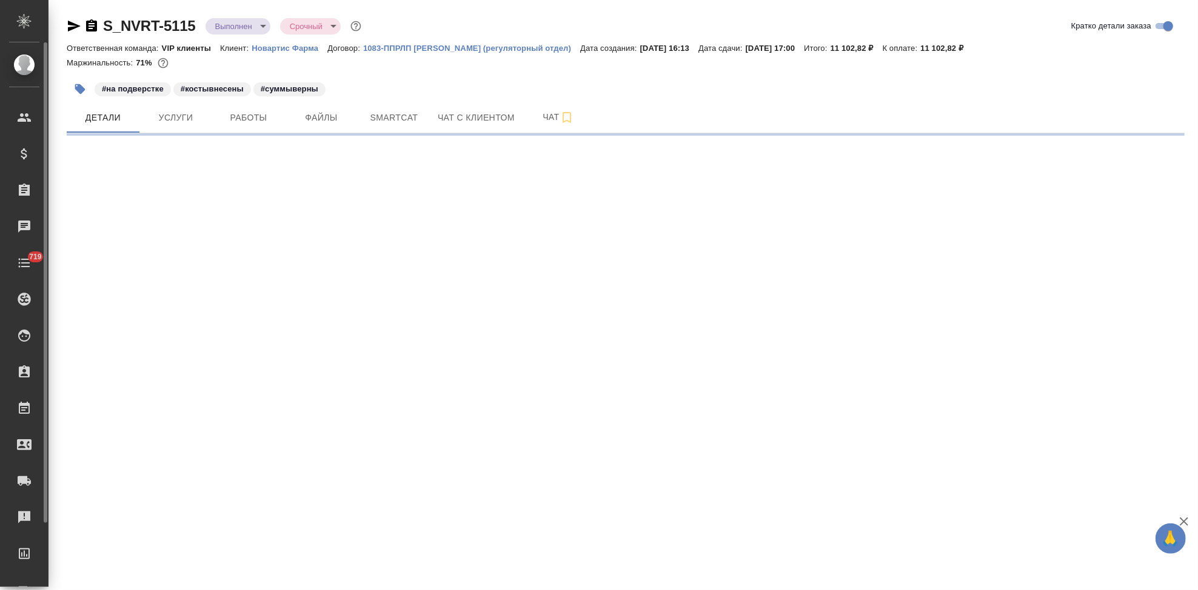
select select "RU"
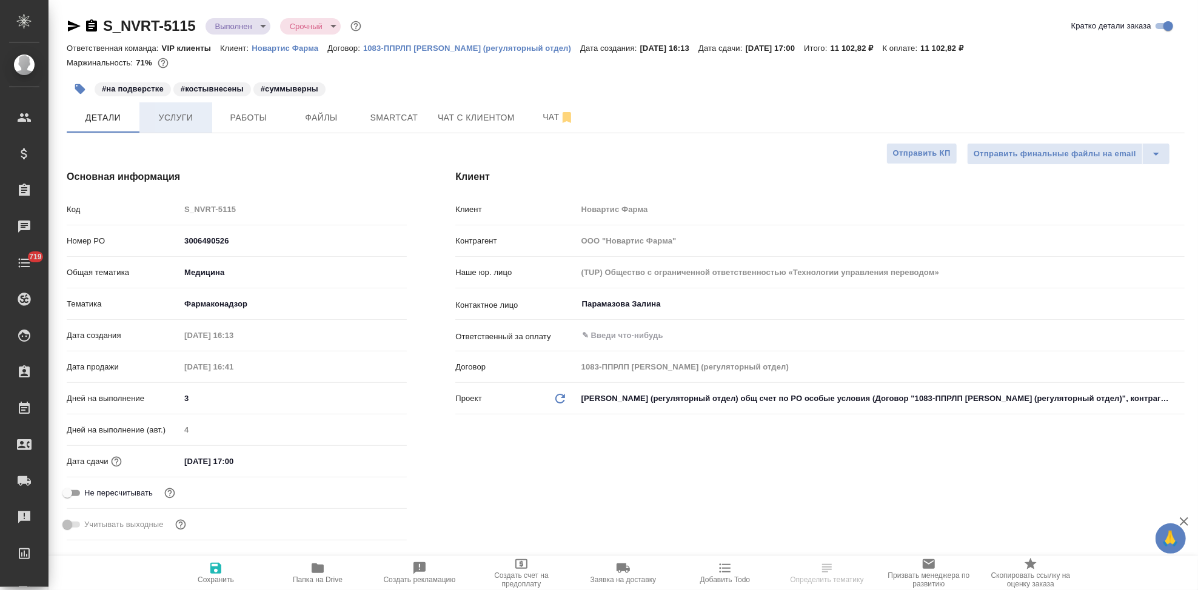
type textarea "x"
click at [166, 106] on button "Услуги" at bounding box center [175, 117] width 73 height 30
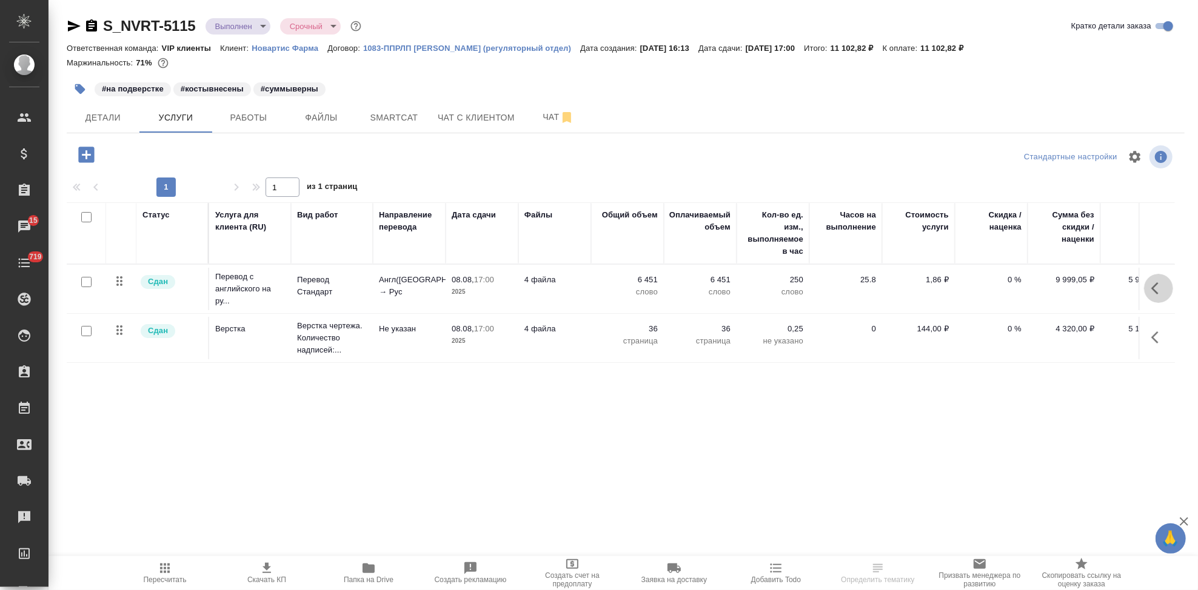
click at [1155, 290] on icon "button" at bounding box center [1158, 288] width 15 height 15
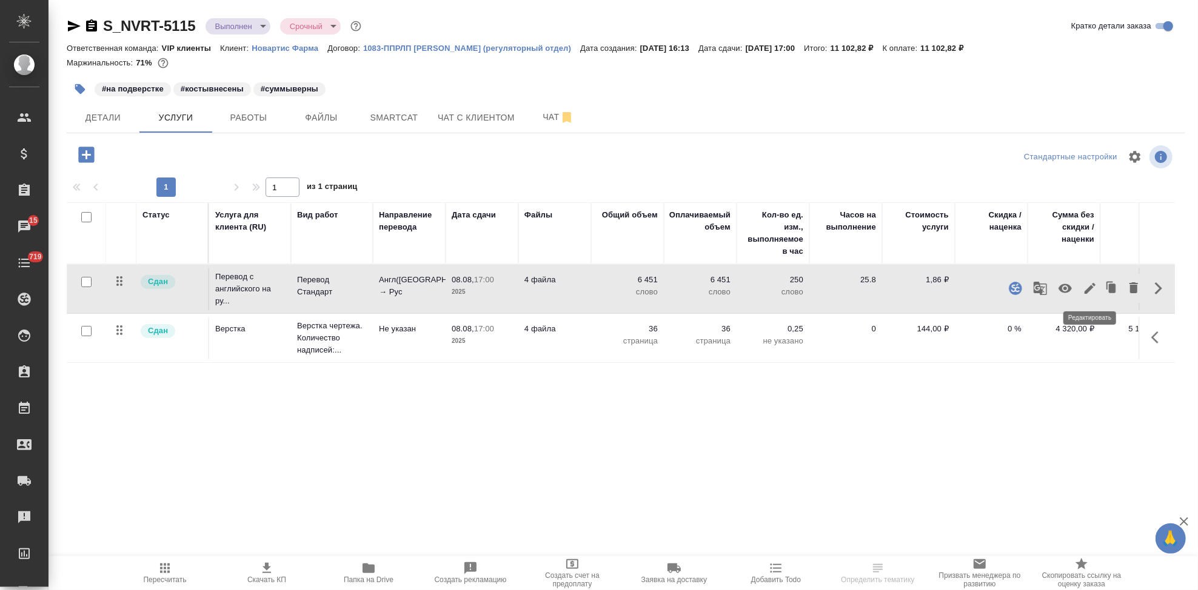
click at [1091, 290] on icon "button" at bounding box center [1090, 288] width 11 height 11
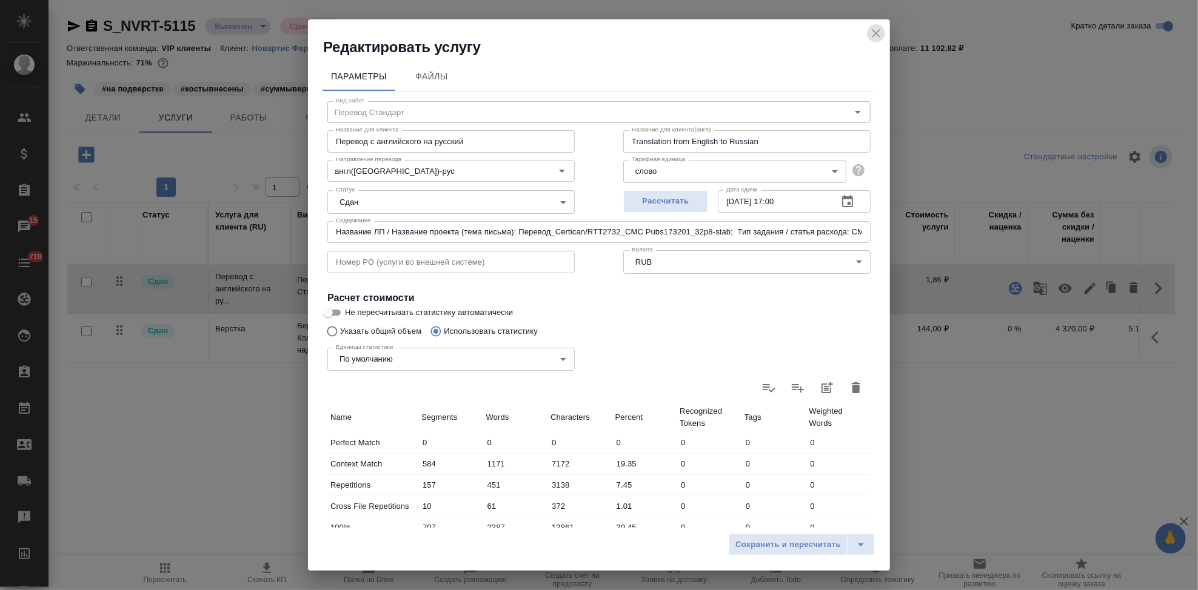
click at [875, 38] on icon "close" at bounding box center [876, 33] width 15 height 15
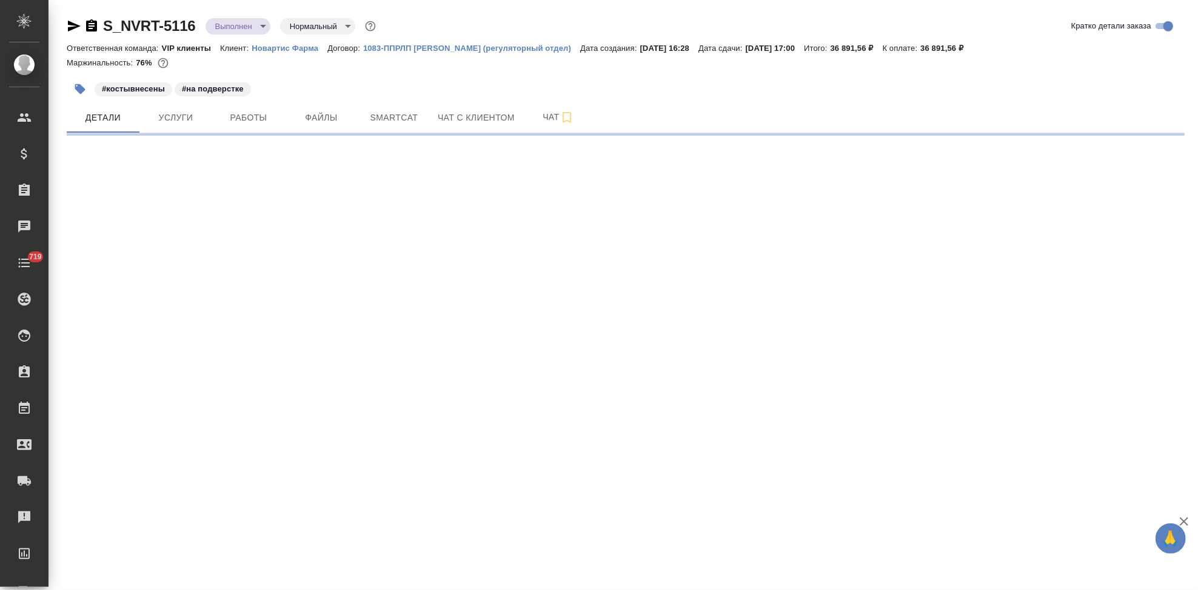
select select "RU"
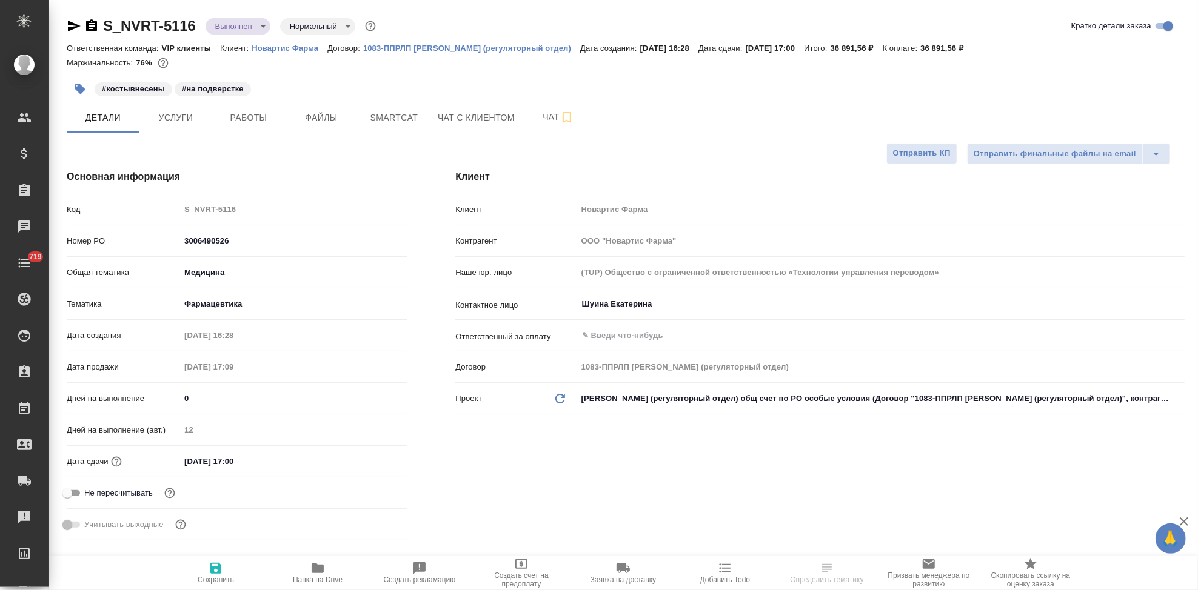
type textarea "x"
click at [196, 108] on button "Услуги" at bounding box center [175, 117] width 73 height 30
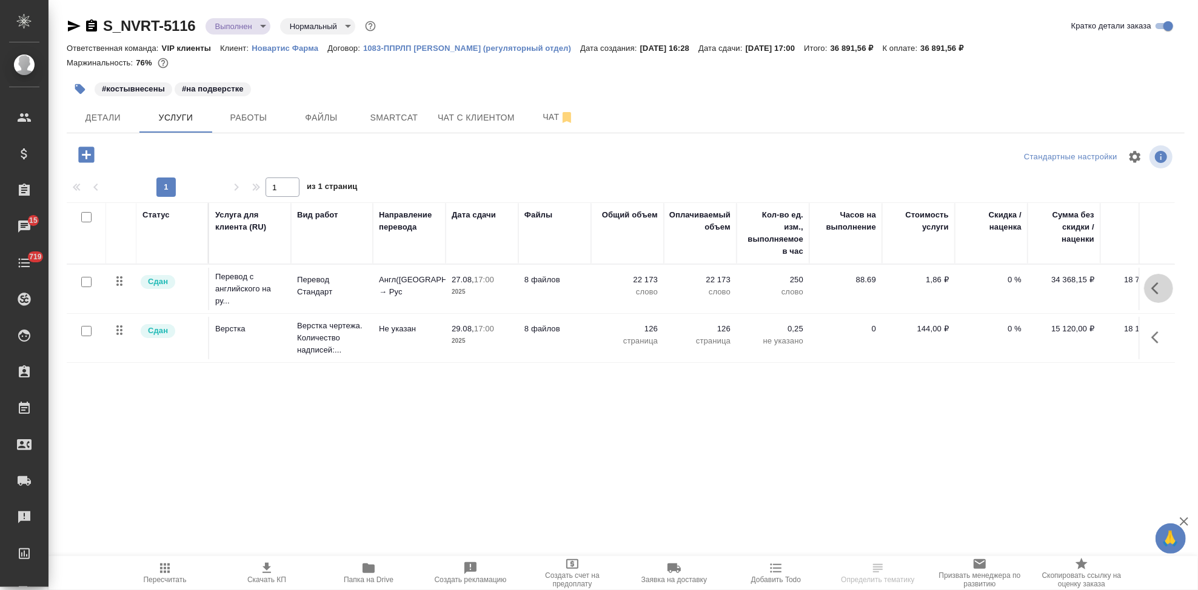
click at [1148, 292] on button "button" at bounding box center [1158, 288] width 29 height 29
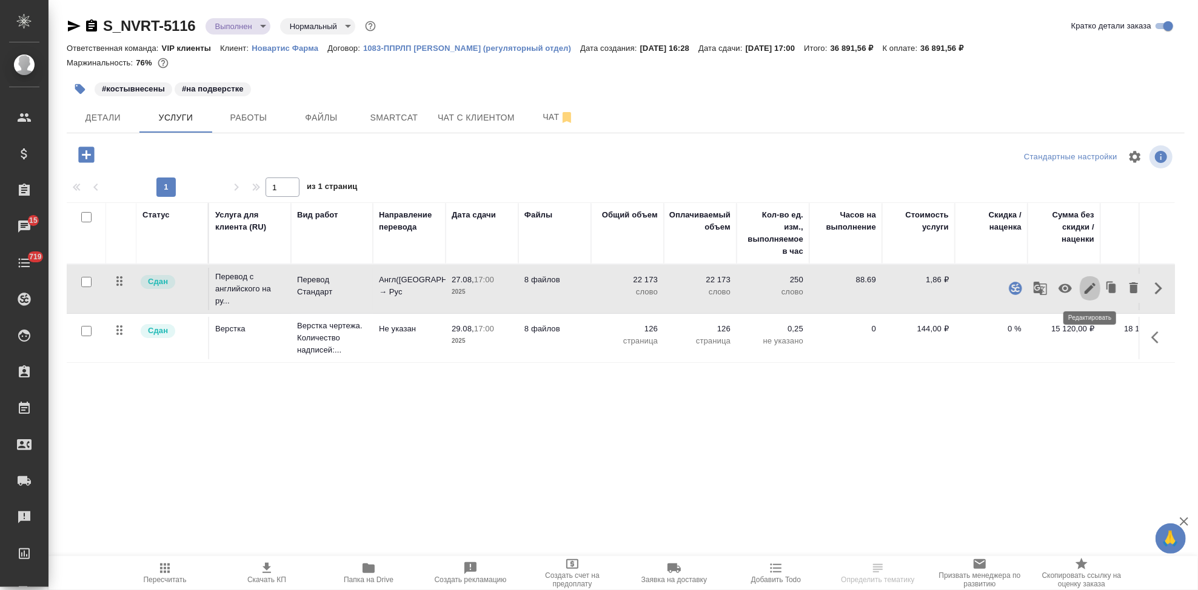
click at [1086, 281] on icon "button" at bounding box center [1090, 288] width 15 height 15
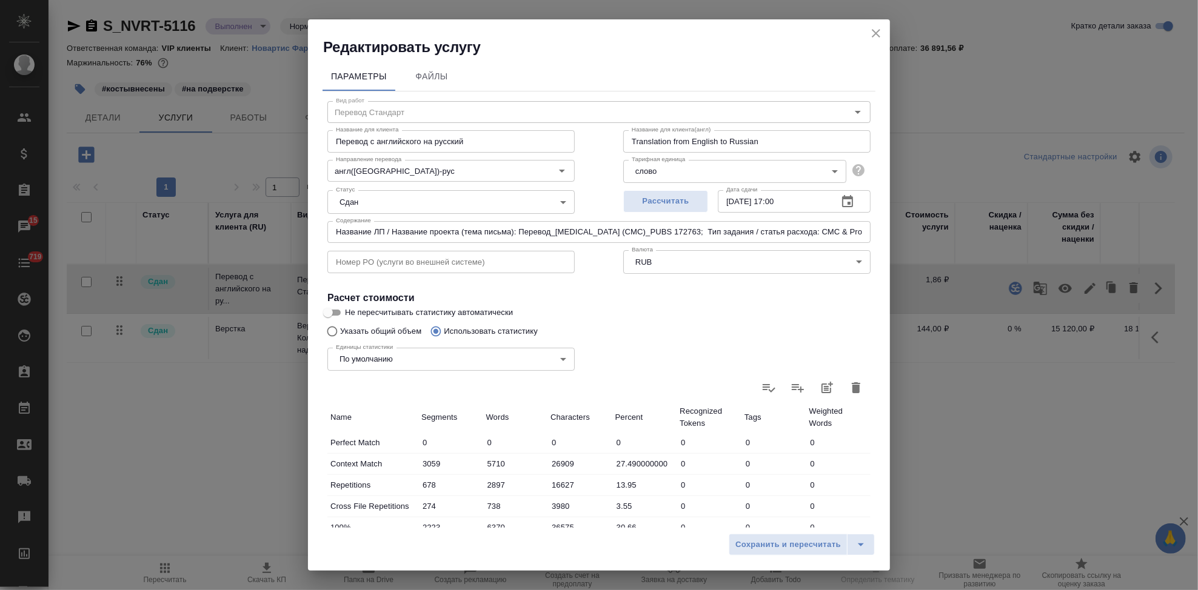
click at [872, 35] on icon "close" at bounding box center [876, 33] width 15 height 15
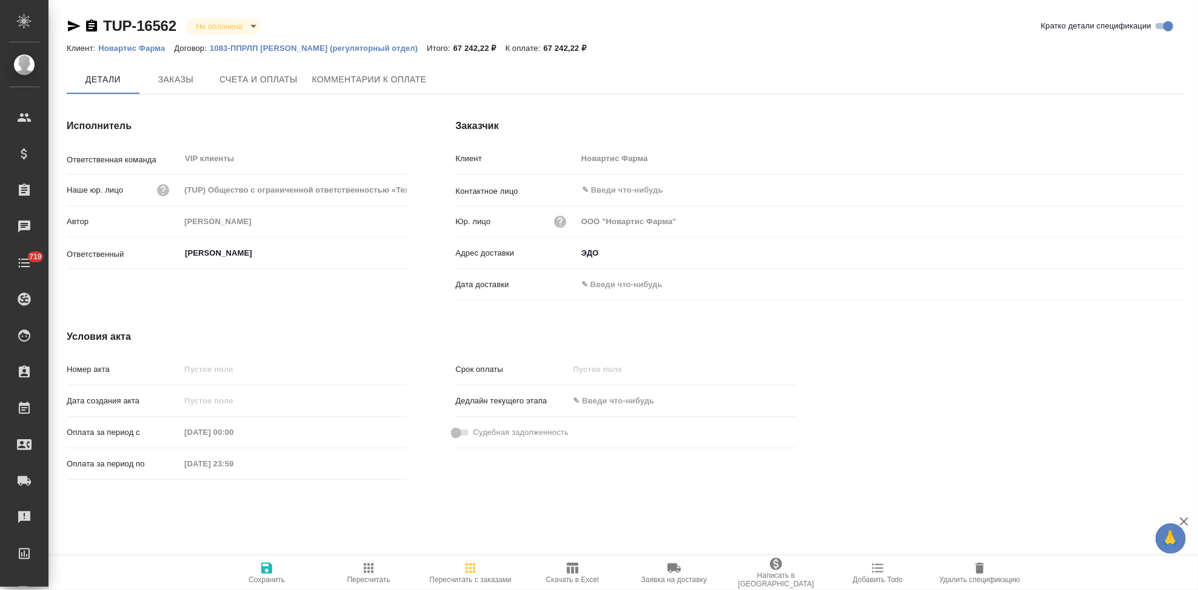
click at [267, 73] on span "Счета и оплаты" at bounding box center [258, 79] width 78 height 15
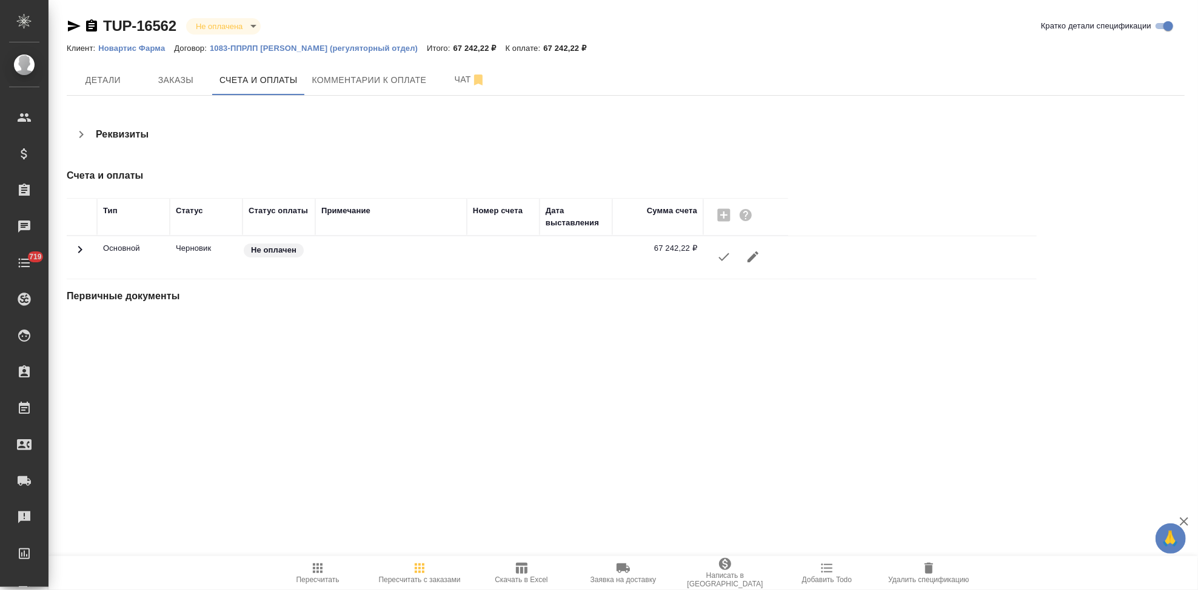
click at [721, 265] on button "button" at bounding box center [723, 257] width 29 height 29
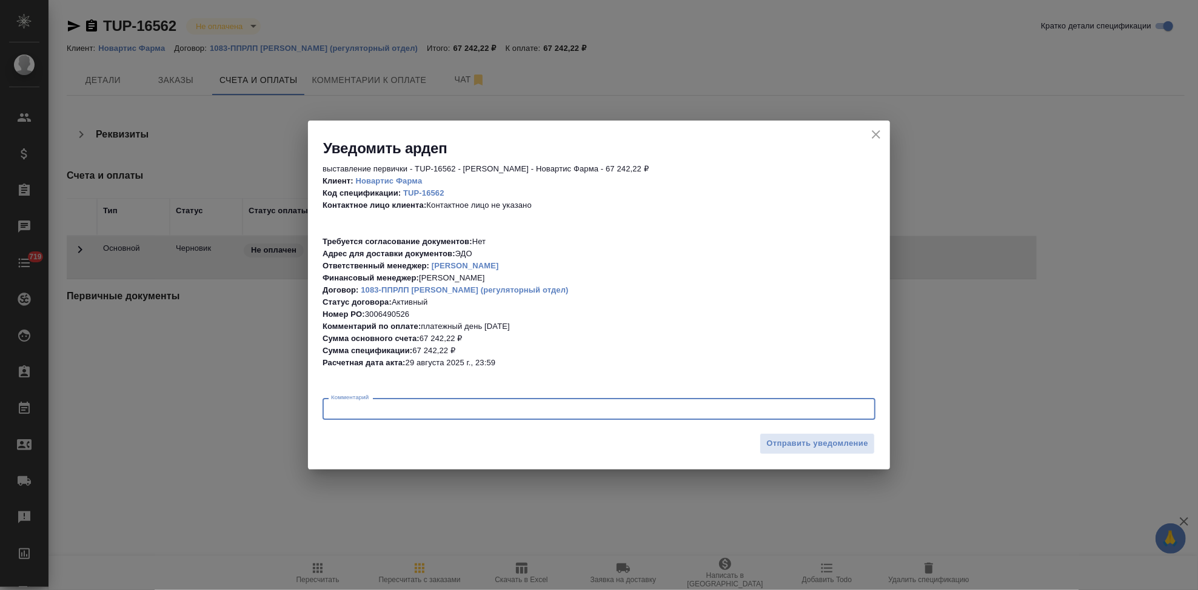
click at [387, 408] on textarea at bounding box center [599, 409] width 536 height 9
type textarea "U"
type textarea "Гладкова Анастасия"
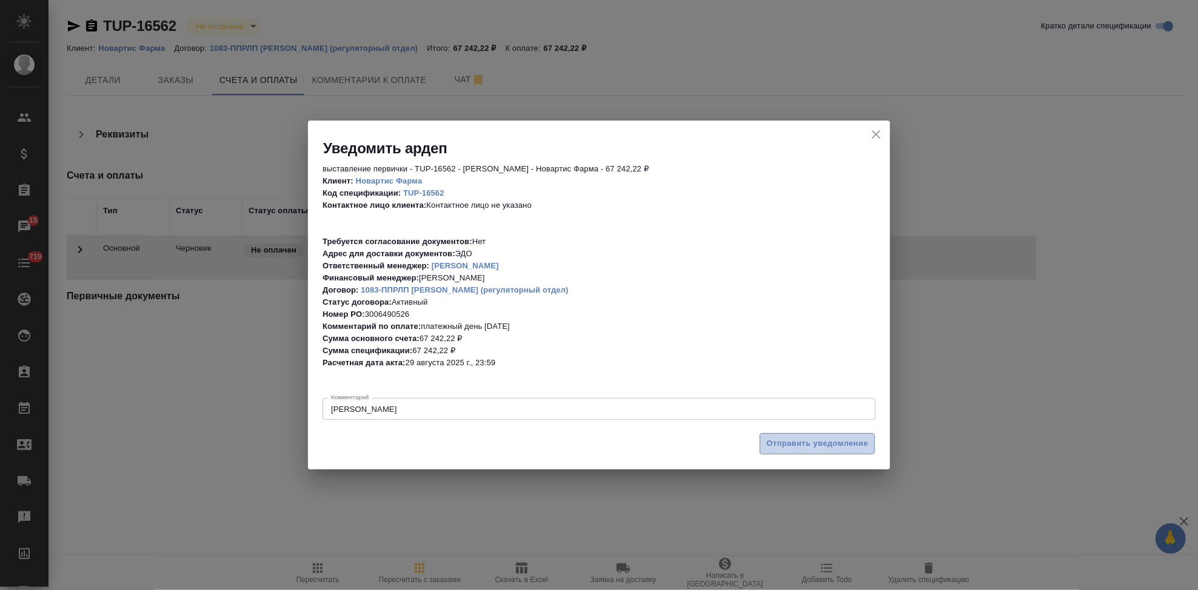
click at [780, 443] on span "Отправить уведомление" at bounding box center [817, 444] width 102 height 14
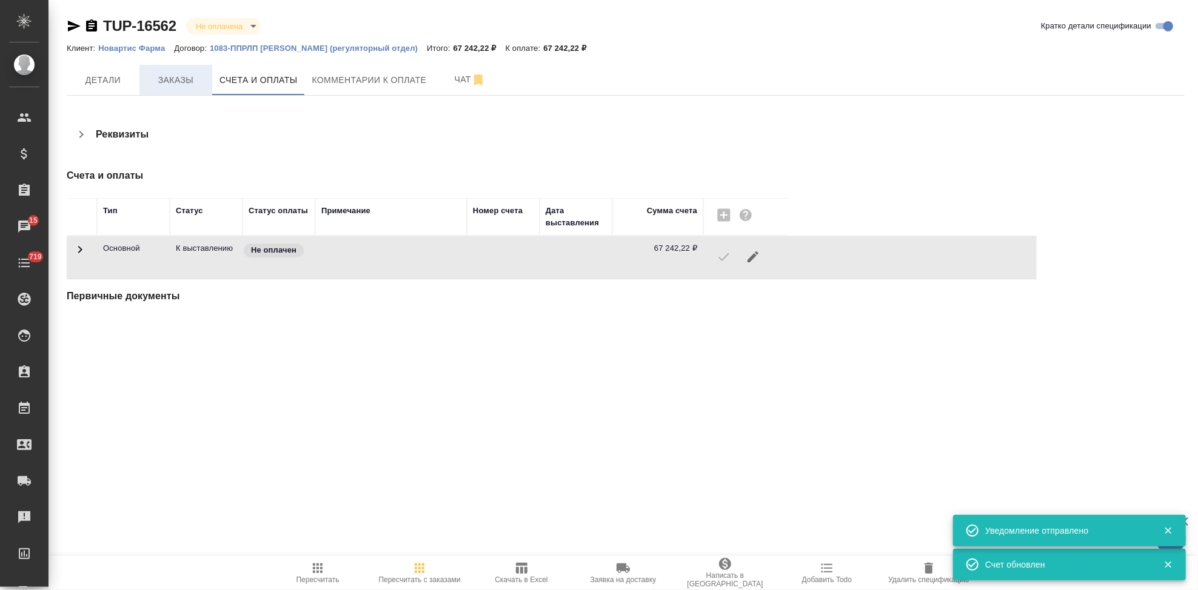
click at [171, 72] on button "Заказы" at bounding box center [175, 80] width 73 height 30
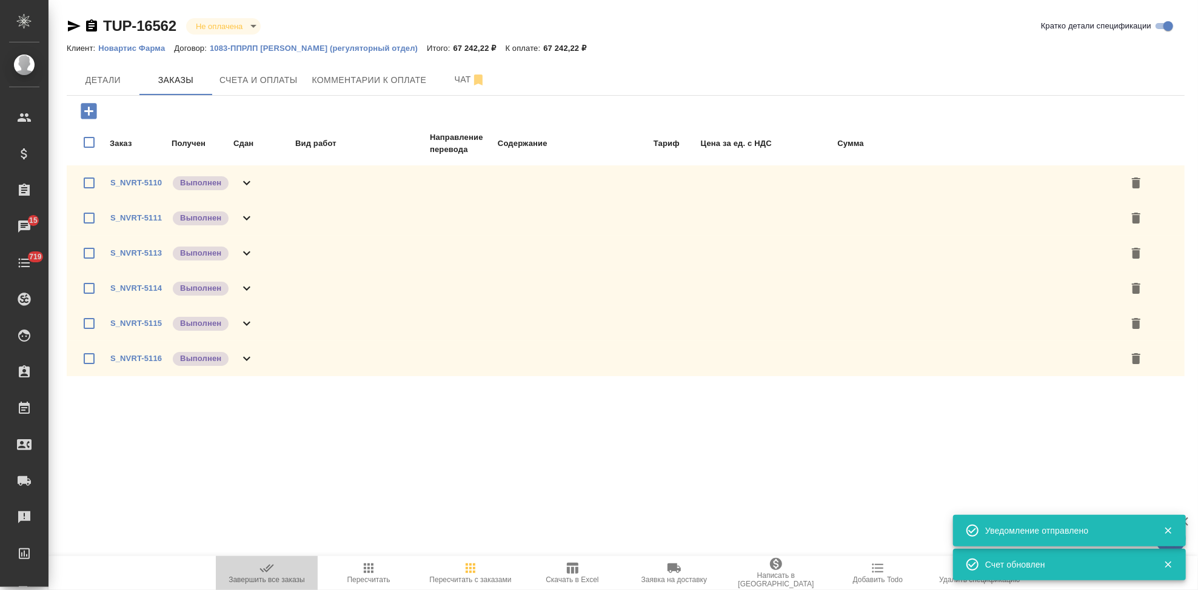
click at [269, 573] on icon "button" at bounding box center [266, 568] width 15 height 15
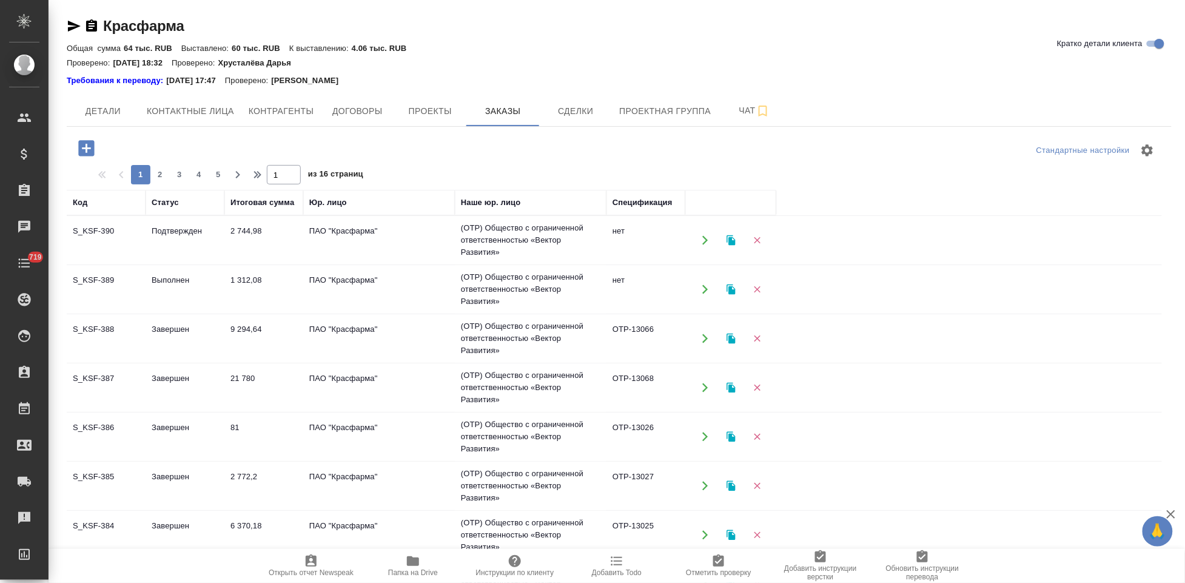
click at [152, 244] on td "Подтвержден" at bounding box center [185, 240] width 79 height 42
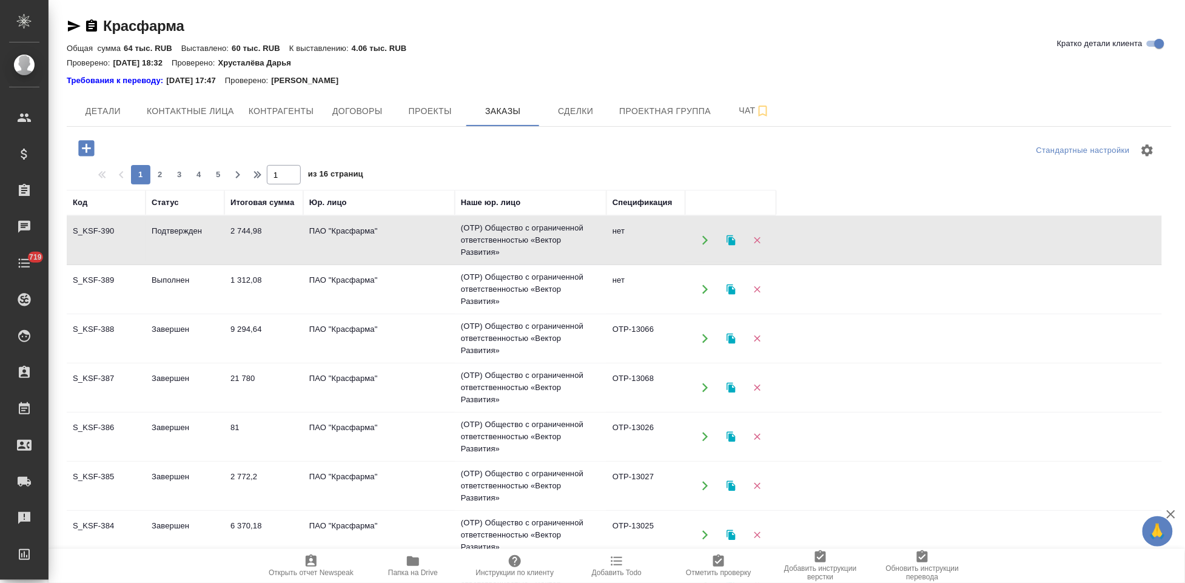
click at [152, 244] on td "Подтвержден" at bounding box center [185, 240] width 79 height 42
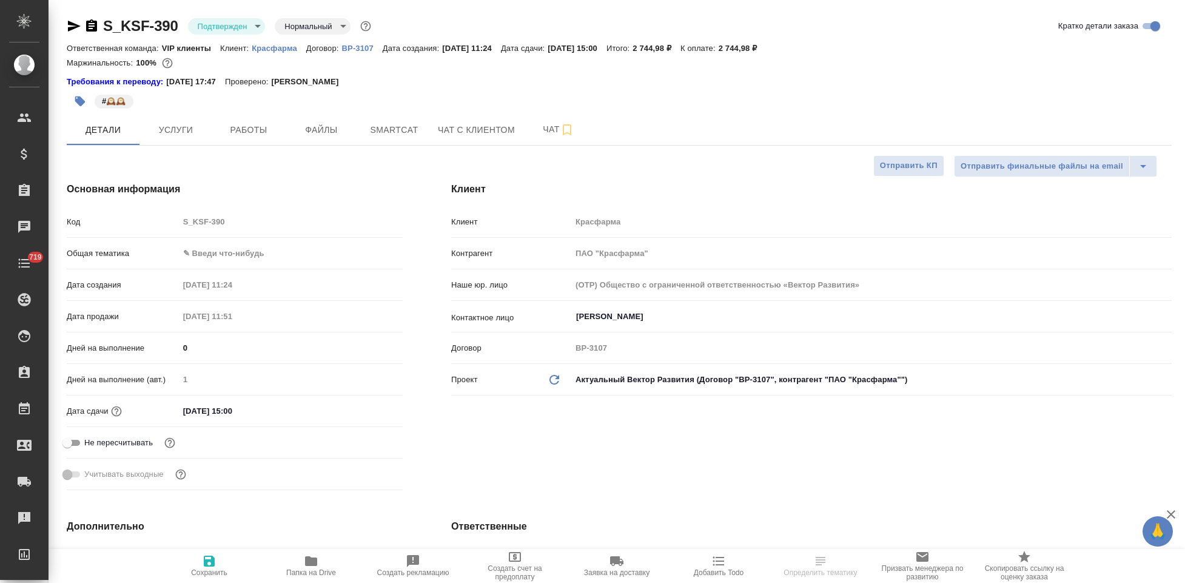
select select "RU"
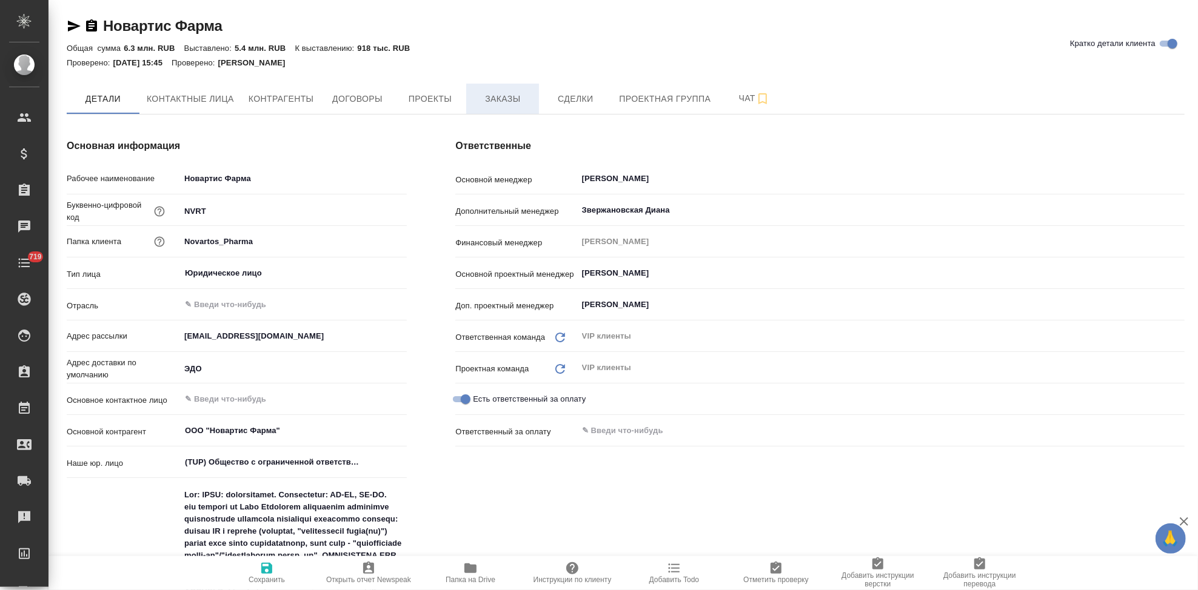
type textarea "x"
click at [502, 93] on span "Заказы" at bounding box center [502, 99] width 58 height 15
type textarea "x"
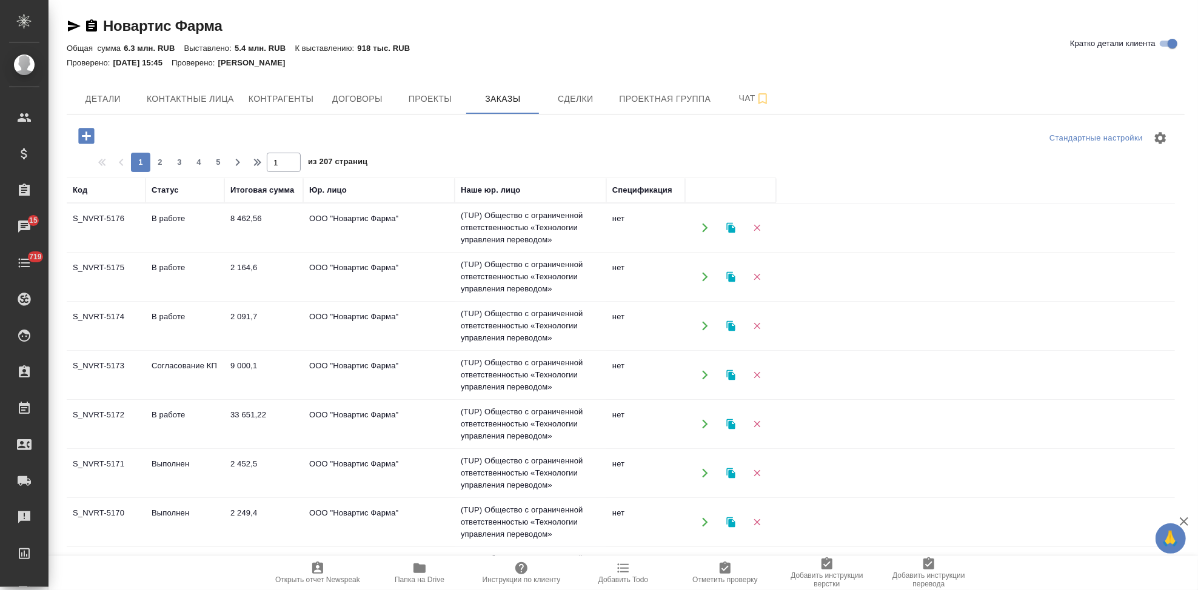
scroll to position [96, 0]
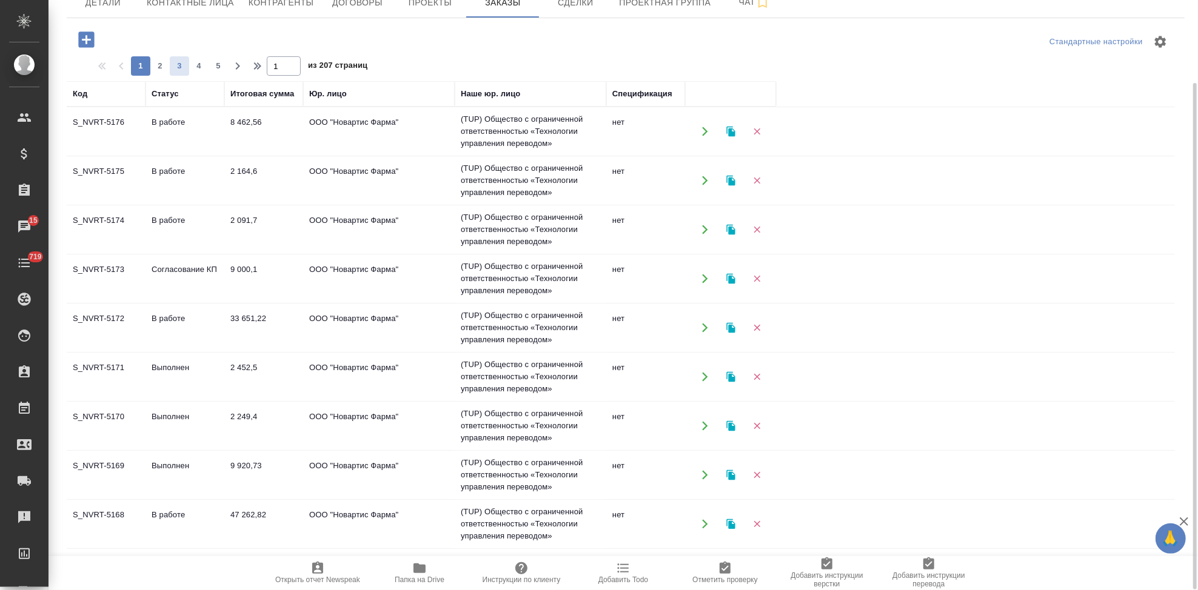
click at [182, 67] on span "3" at bounding box center [179, 66] width 19 height 12
type input "3"
click at [150, 175] on td "В работе" at bounding box center [185, 180] width 79 height 42
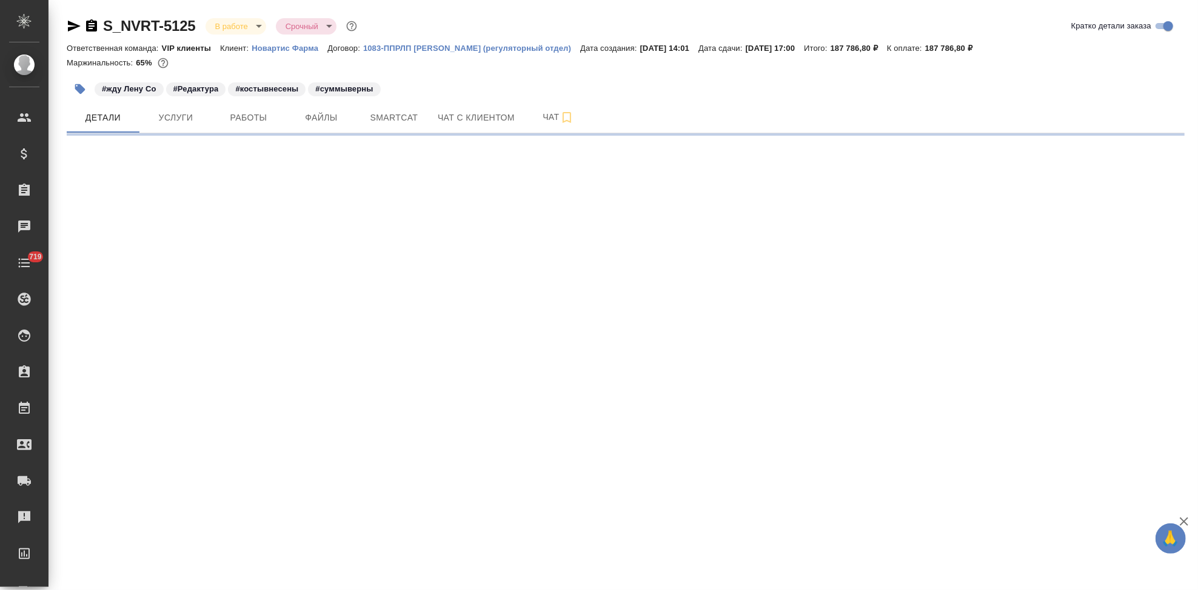
select select "RU"
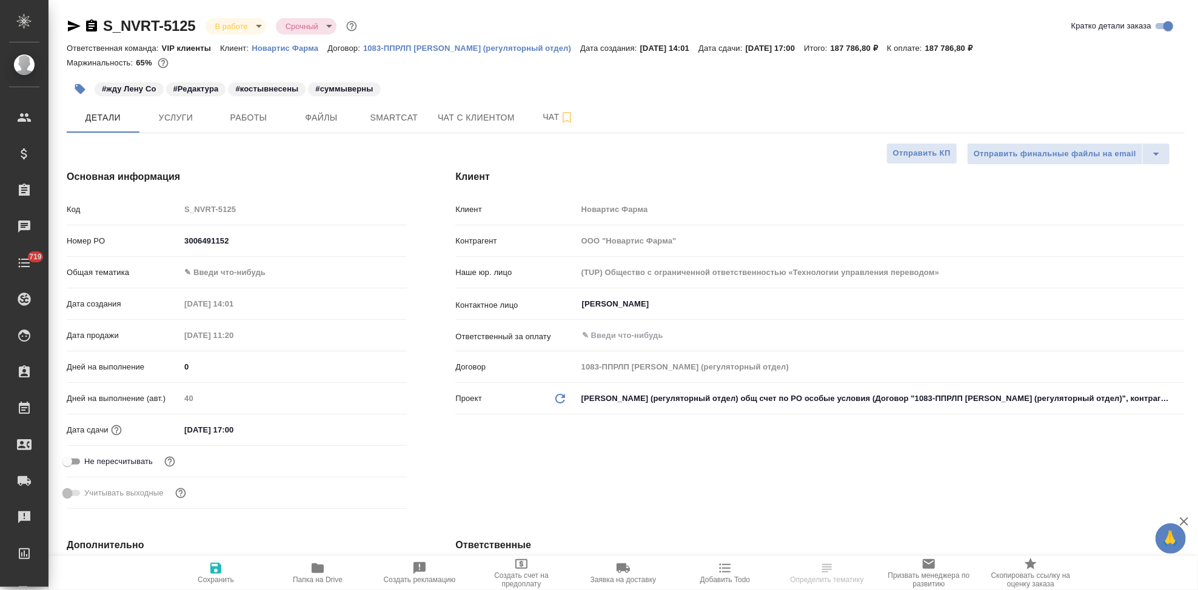
type textarea "x"
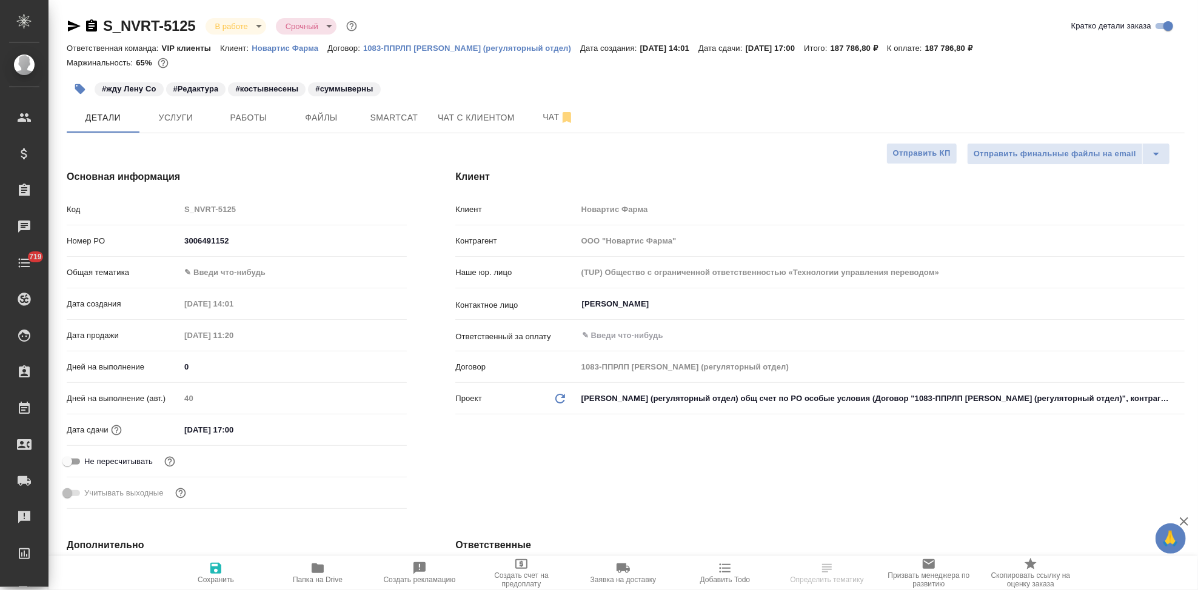
type textarea "x"
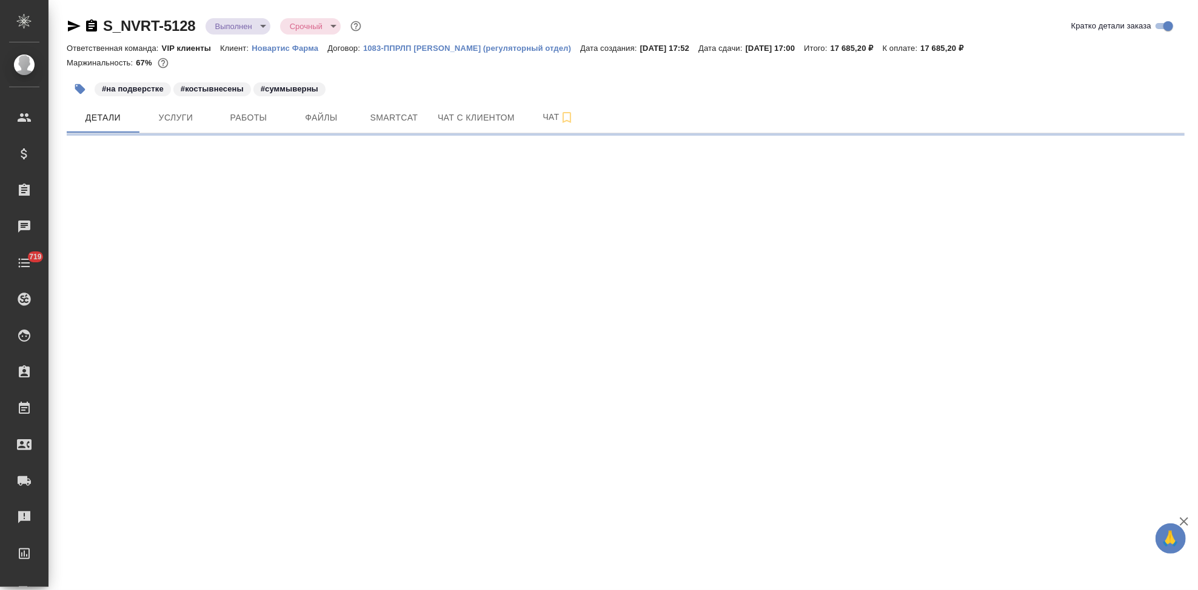
select select "RU"
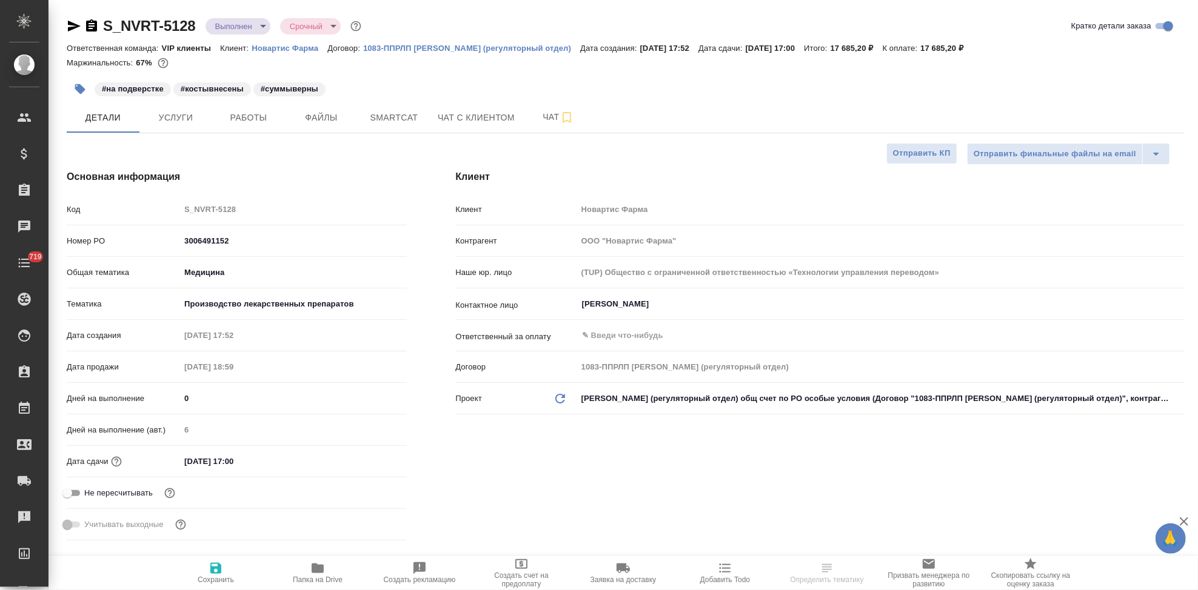
type textarea "x"
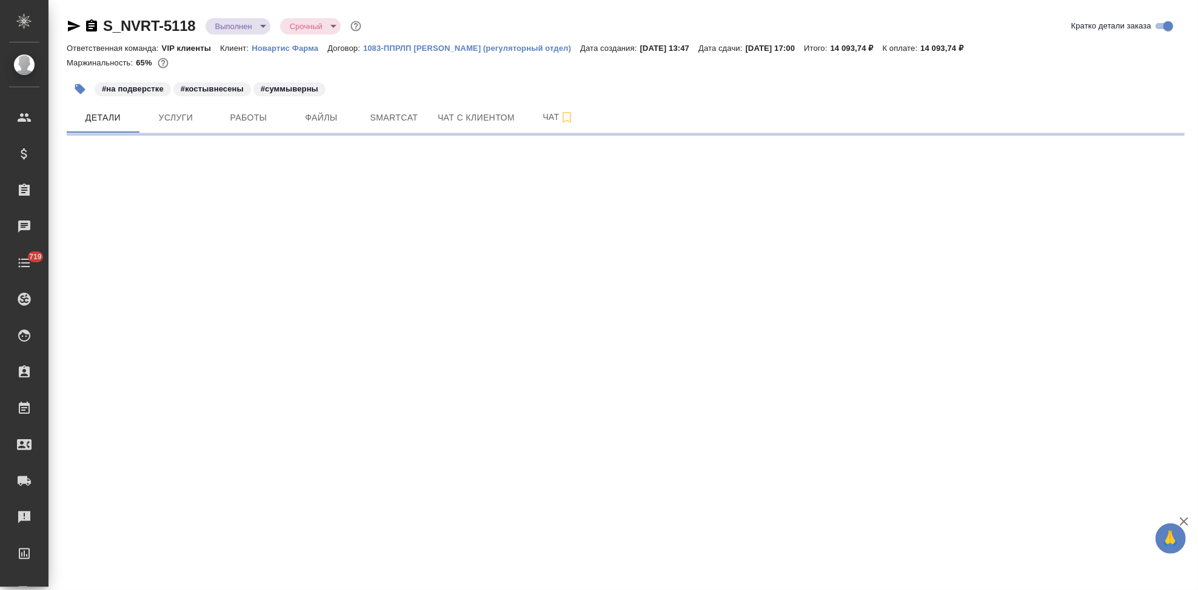
select select "RU"
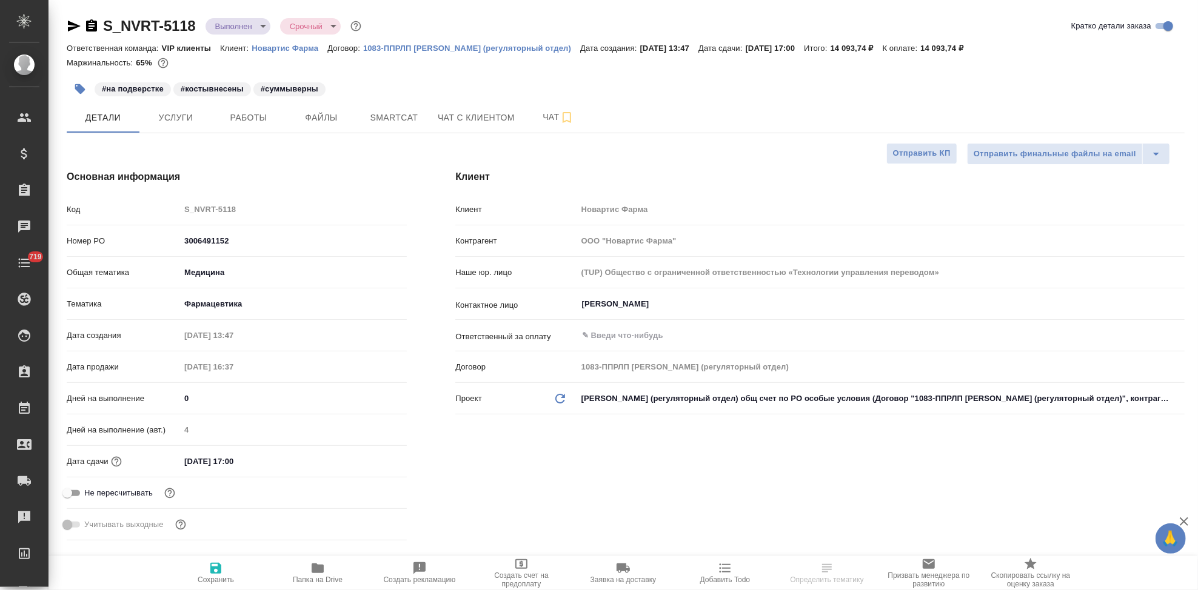
type textarea "x"
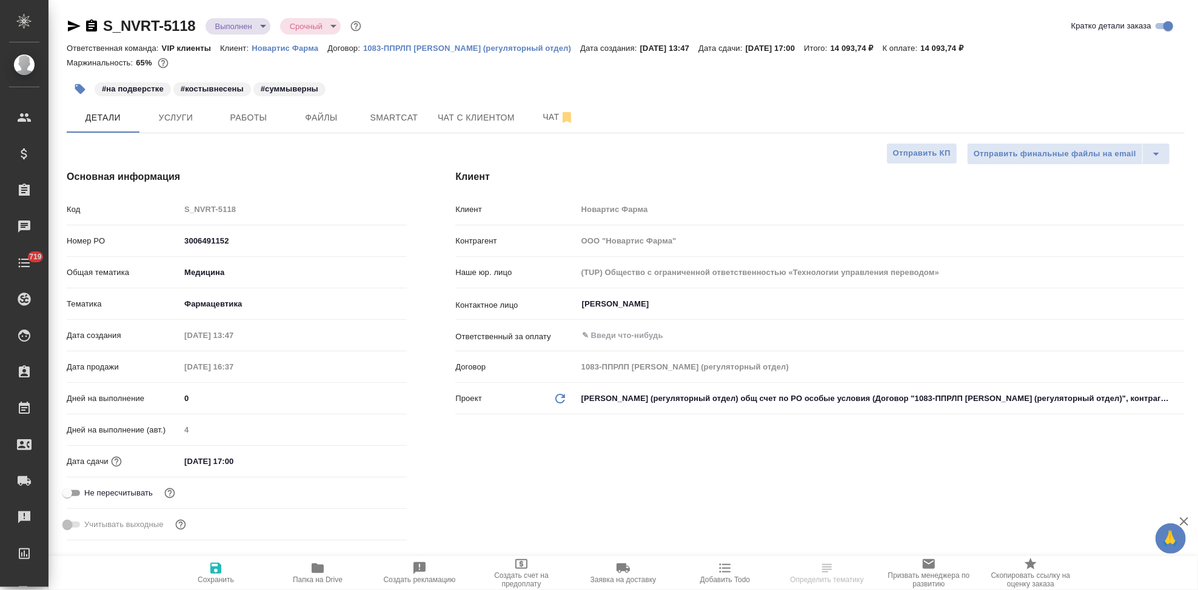
type textarea "x"
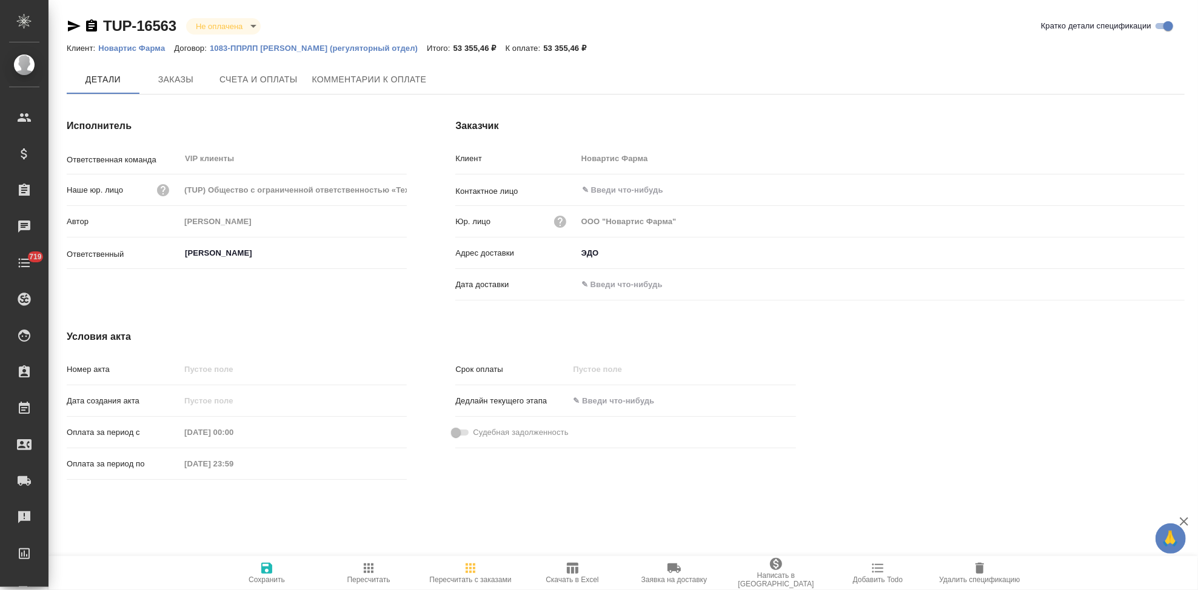
click at [258, 89] on button "Счета и оплаты" at bounding box center [258, 79] width 93 height 29
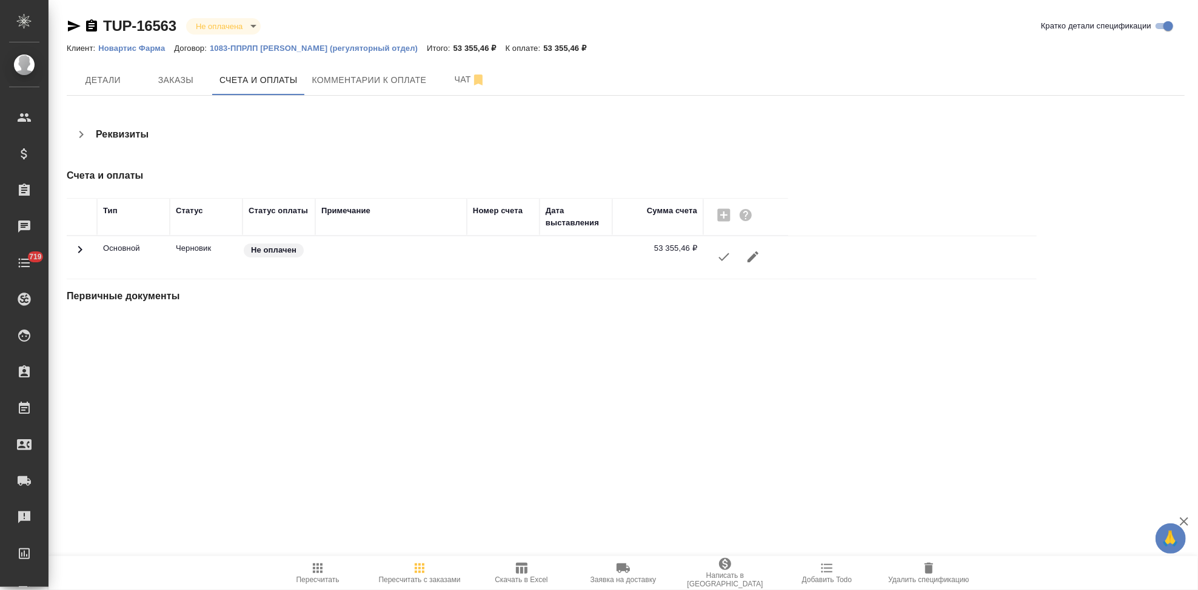
click at [728, 258] on icon "button" at bounding box center [724, 257] width 15 height 15
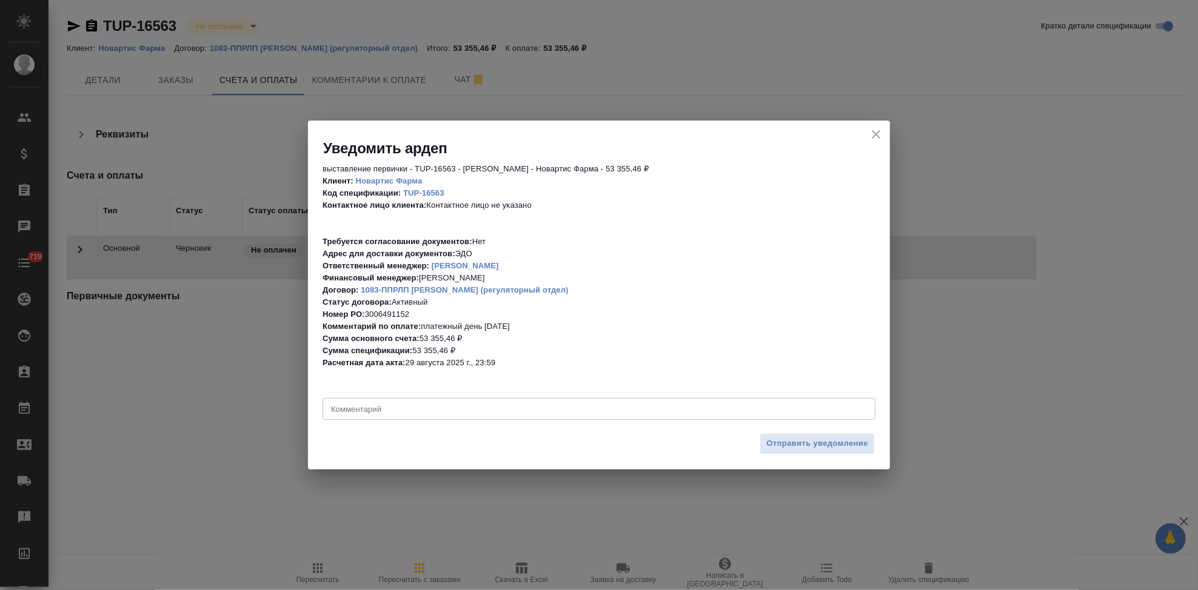
click at [489, 407] on textarea at bounding box center [599, 409] width 536 height 9
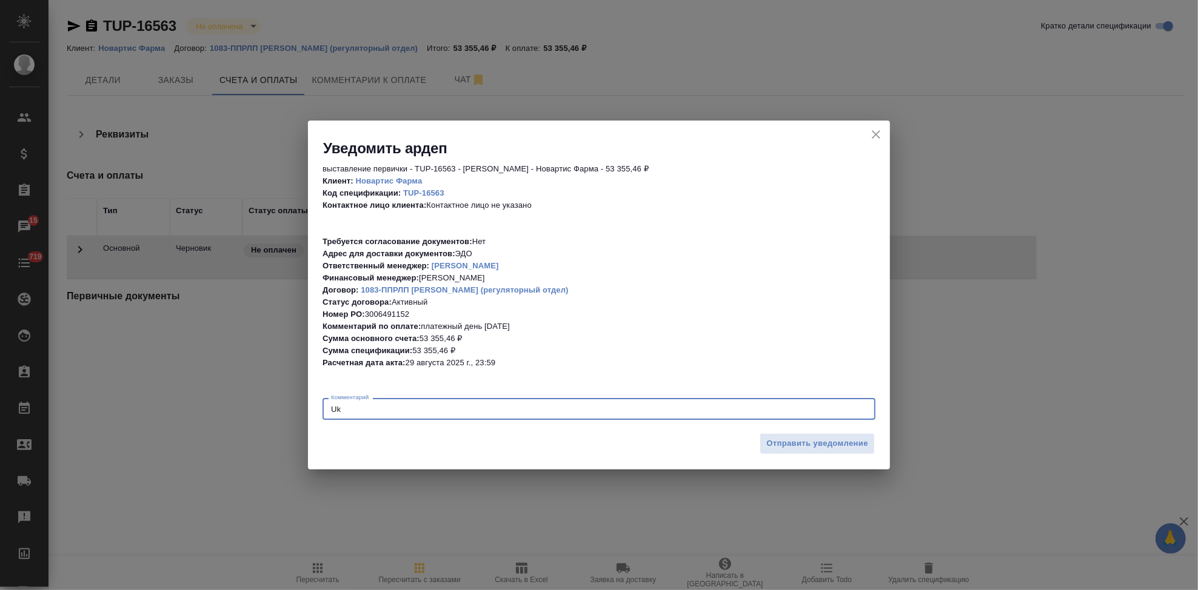
type textarea "U"
type textarea "Ш"
type textarea "Гладкова анастасия"
click at [778, 449] on span "Отправить уведомление" at bounding box center [817, 444] width 102 height 14
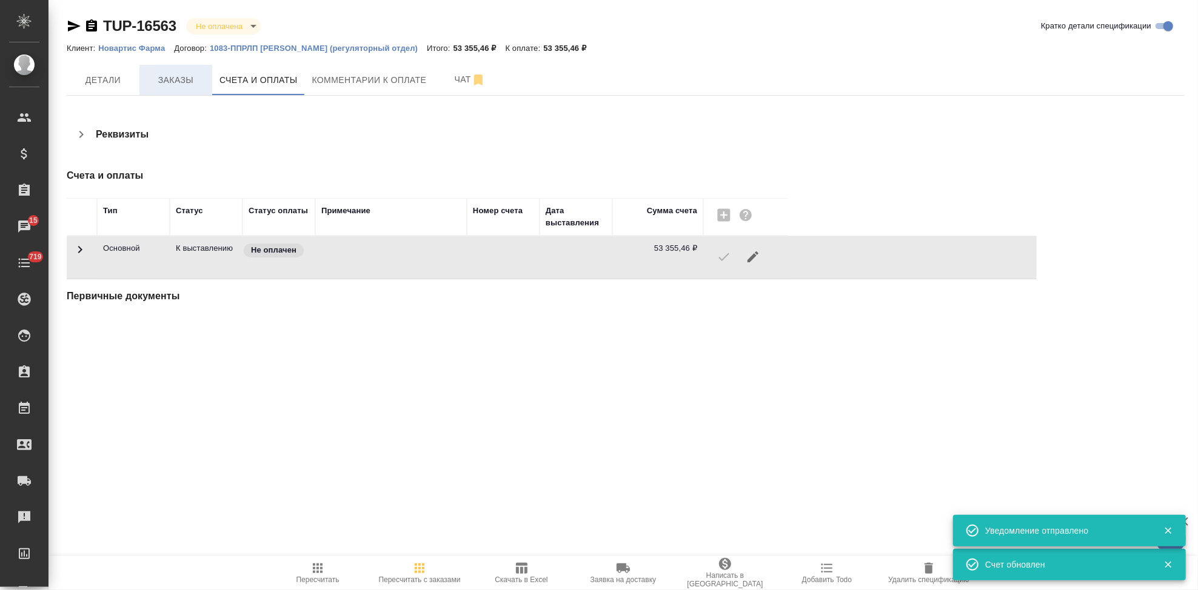
click at [187, 81] on span "Заказы" at bounding box center [176, 80] width 58 height 15
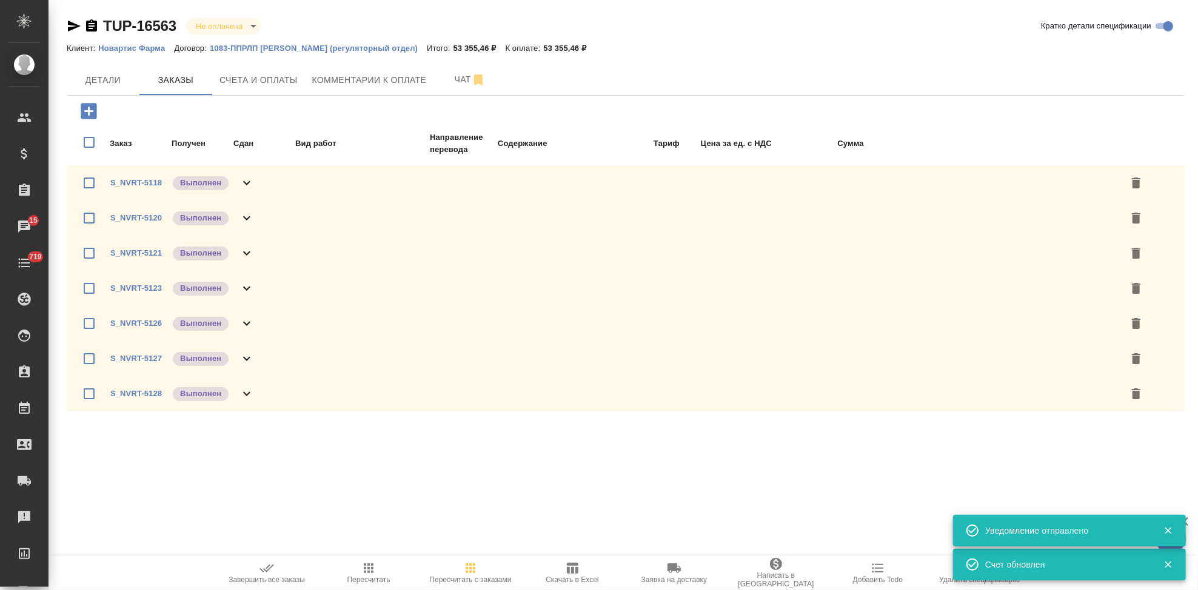
click at [268, 573] on icon "button" at bounding box center [266, 568] width 15 height 15
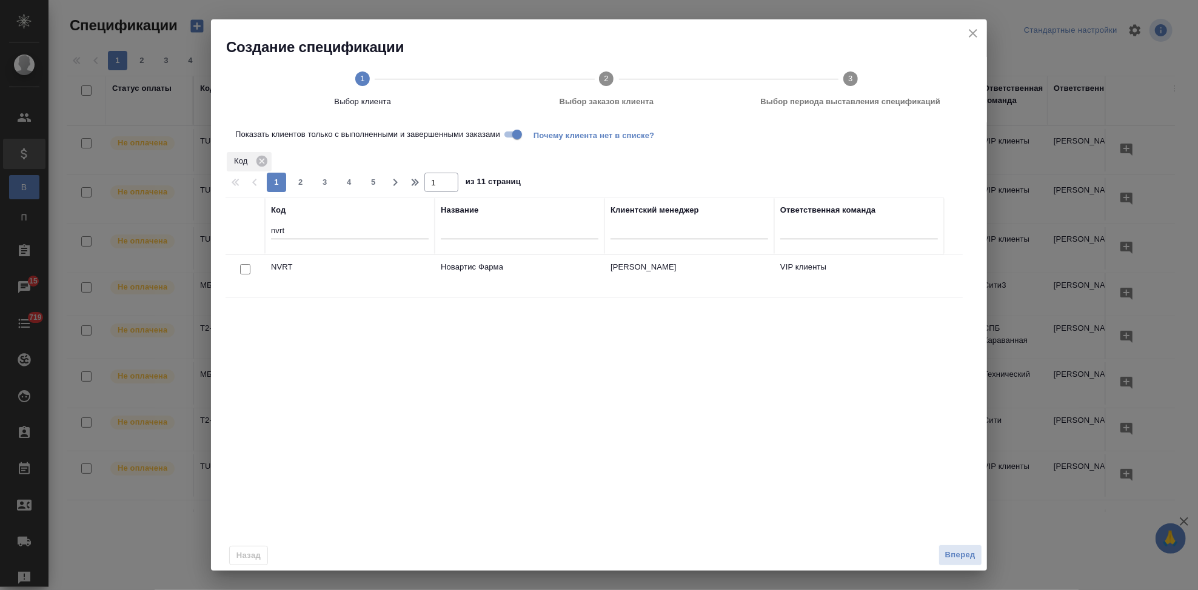
click at [246, 269] on input "checkbox" at bounding box center [245, 269] width 10 height 10
checkbox input "true"
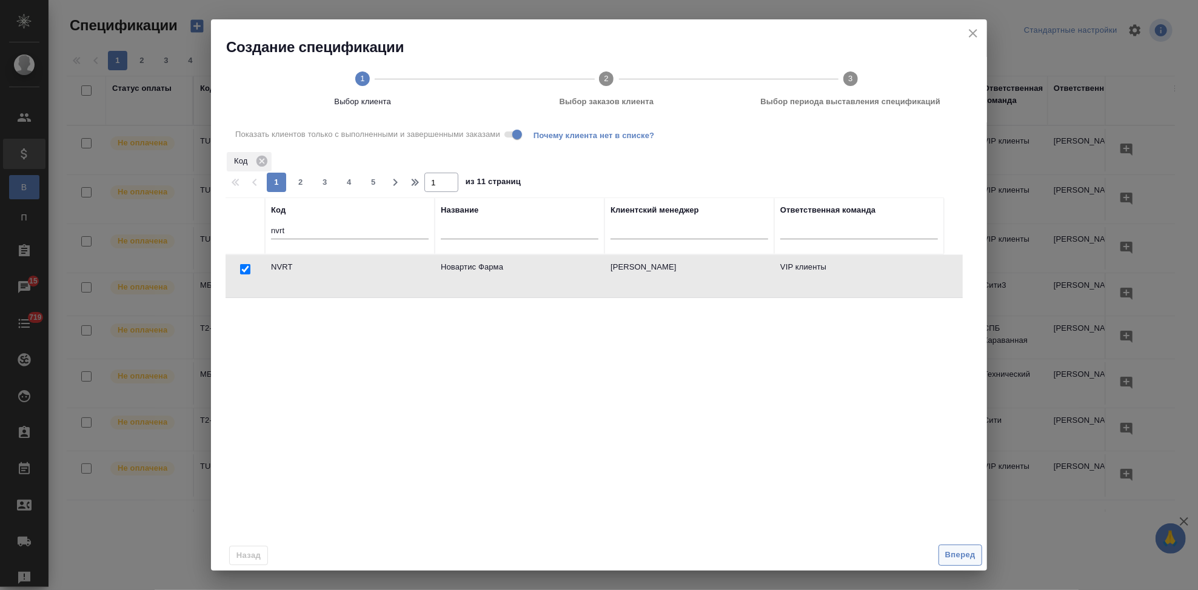
click at [953, 557] on span "Вперед" at bounding box center [960, 556] width 30 height 14
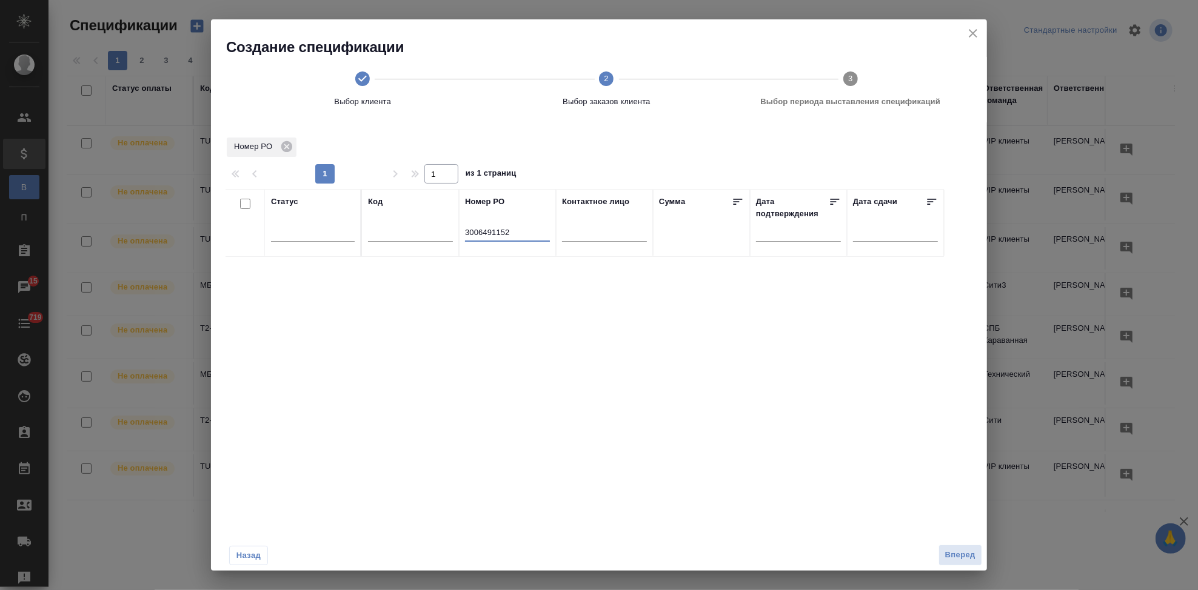
drag, startPoint x: 500, startPoint y: 232, endPoint x: 418, endPoint y: 232, distance: 81.2
click at [449, 232] on tr "Статус Код Номер PO 3006491152 Контактное лицо Сумма Дата подтверждения Дата сд…" at bounding box center [585, 223] width 718 height 68
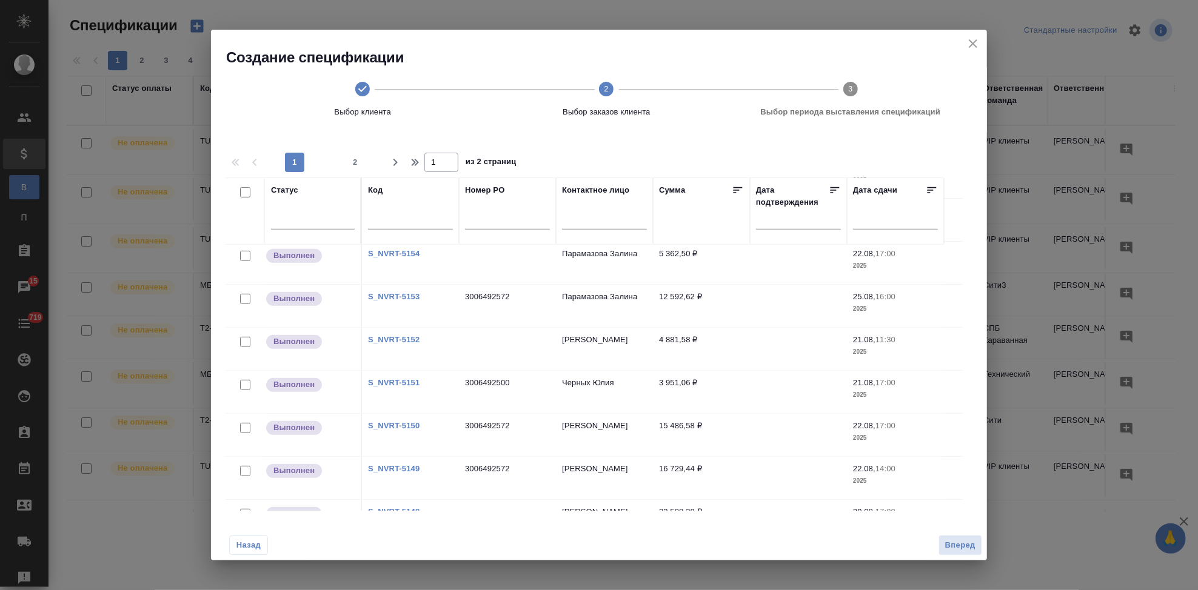
scroll to position [811, 0]
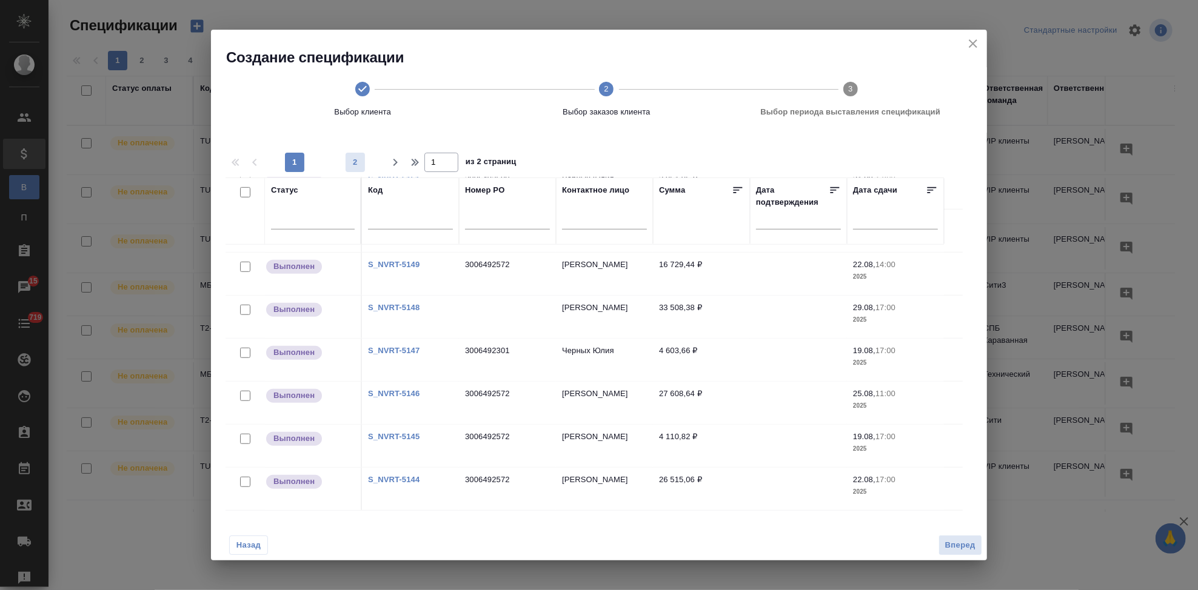
drag, startPoint x: 363, startPoint y: 162, endPoint x: 382, endPoint y: 204, distance: 46.7
click at [363, 162] on span "2" at bounding box center [355, 162] width 19 height 12
type input "2"
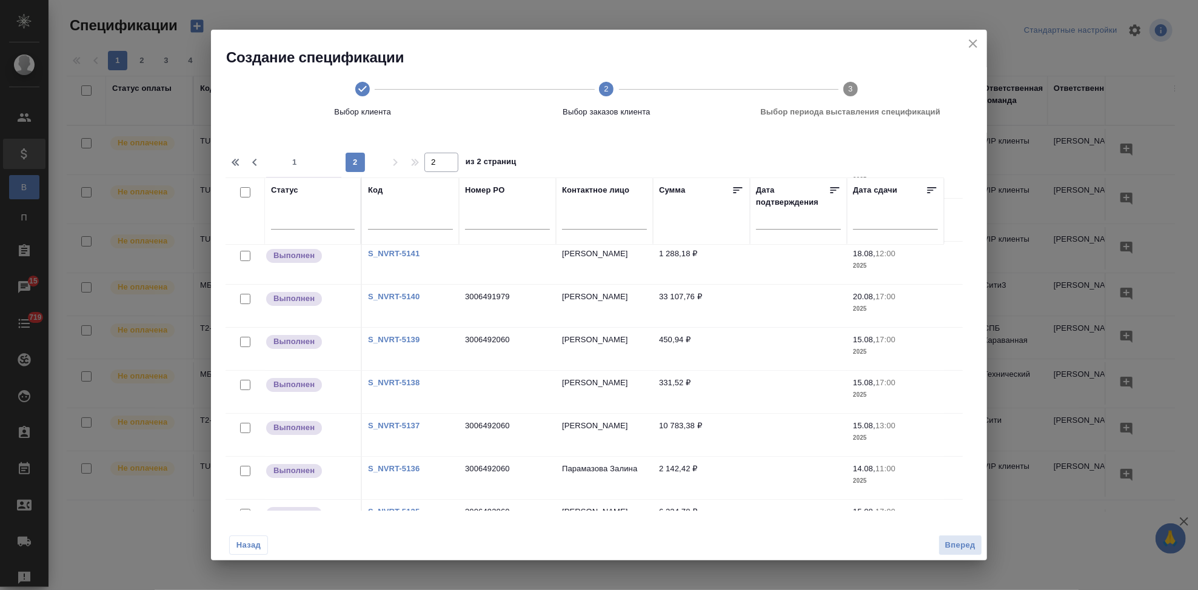
scroll to position [67, 0]
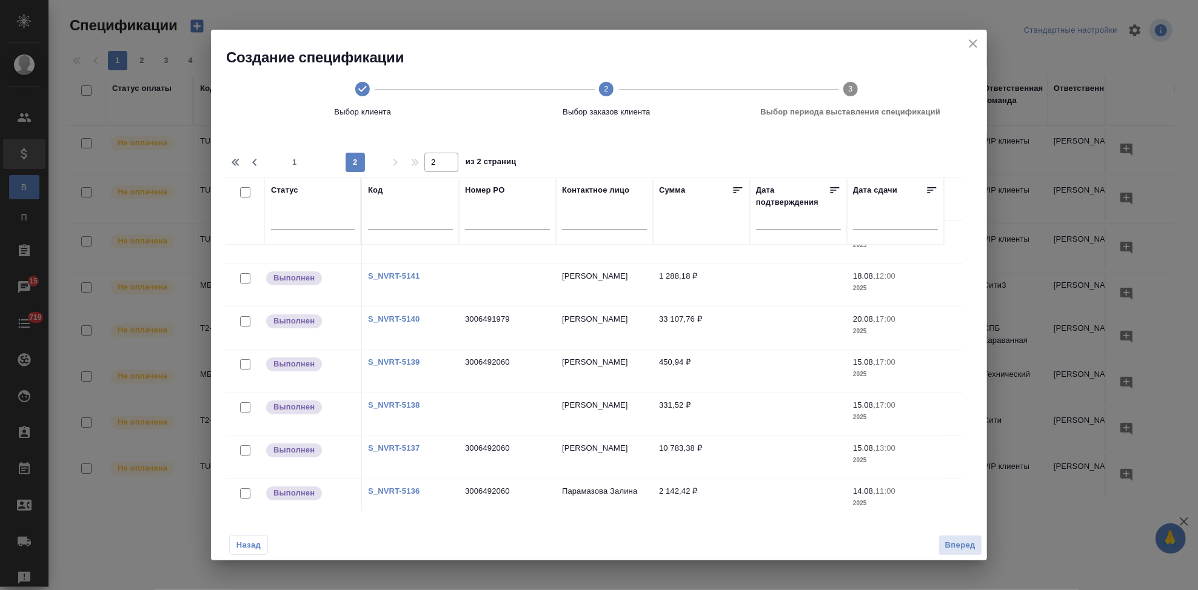
click at [386, 320] on link "S_NVRT-5140" at bounding box center [394, 319] width 52 height 9
click at [252, 540] on span "Назад" at bounding box center [248, 546] width 25 height 12
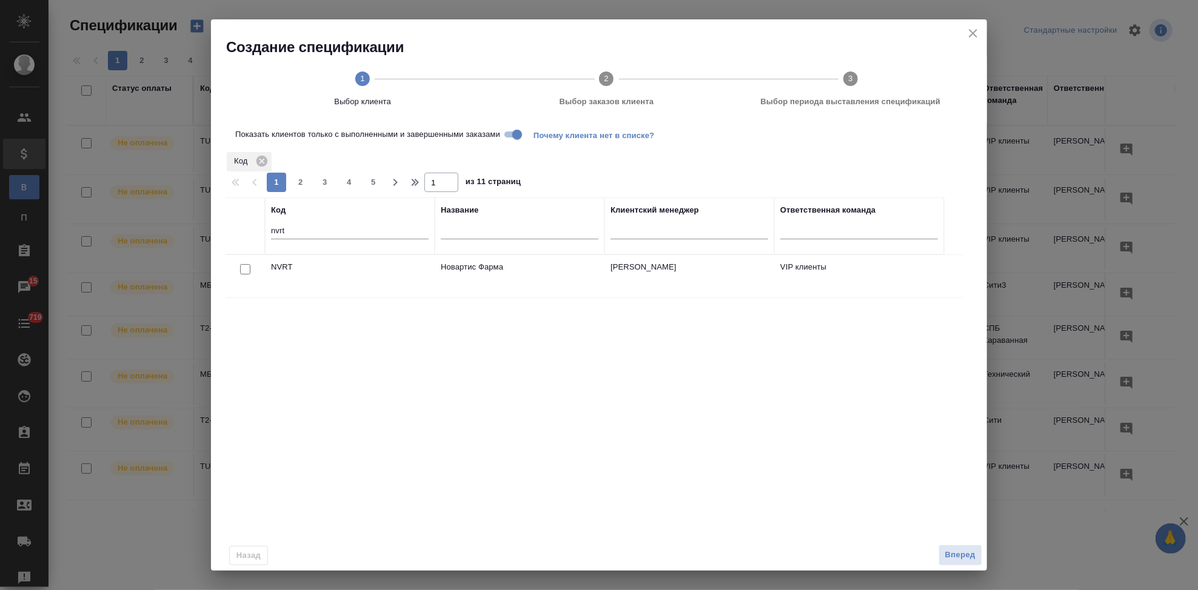
drag, startPoint x: 246, startPoint y: 270, endPoint x: 504, endPoint y: 466, distance: 324.1
click at [246, 270] on input "checkbox" at bounding box center [245, 269] width 10 height 10
checkbox input "true"
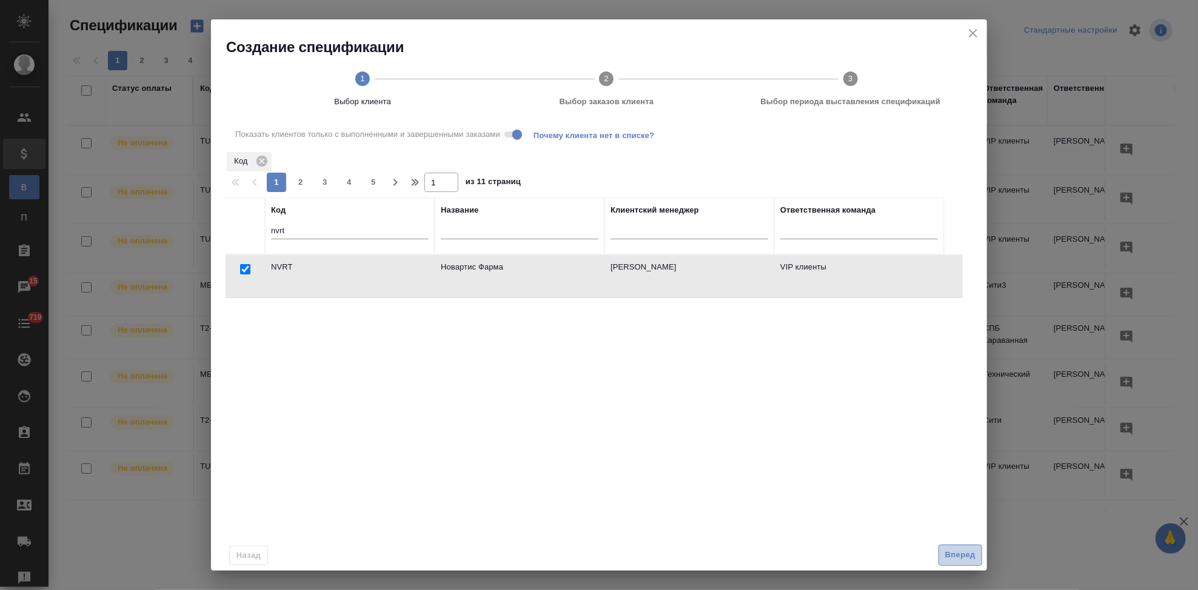
click at [962, 552] on span "Вперед" at bounding box center [960, 556] width 30 height 14
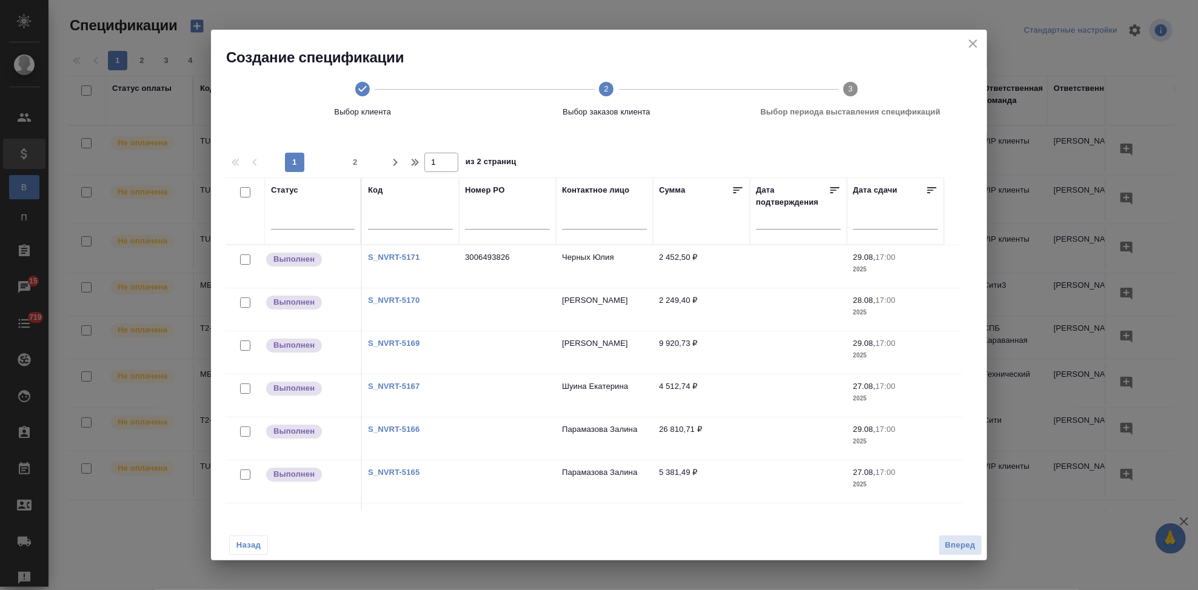
click at [354, 163] on span "2" at bounding box center [355, 162] width 19 height 12
type input "2"
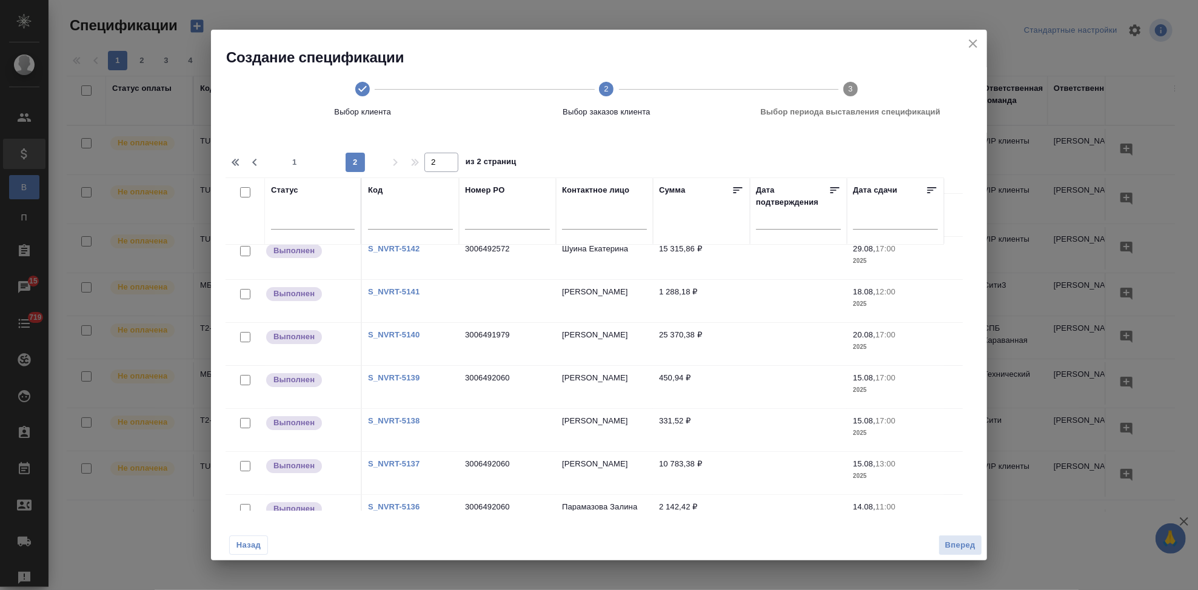
scroll to position [19, 0]
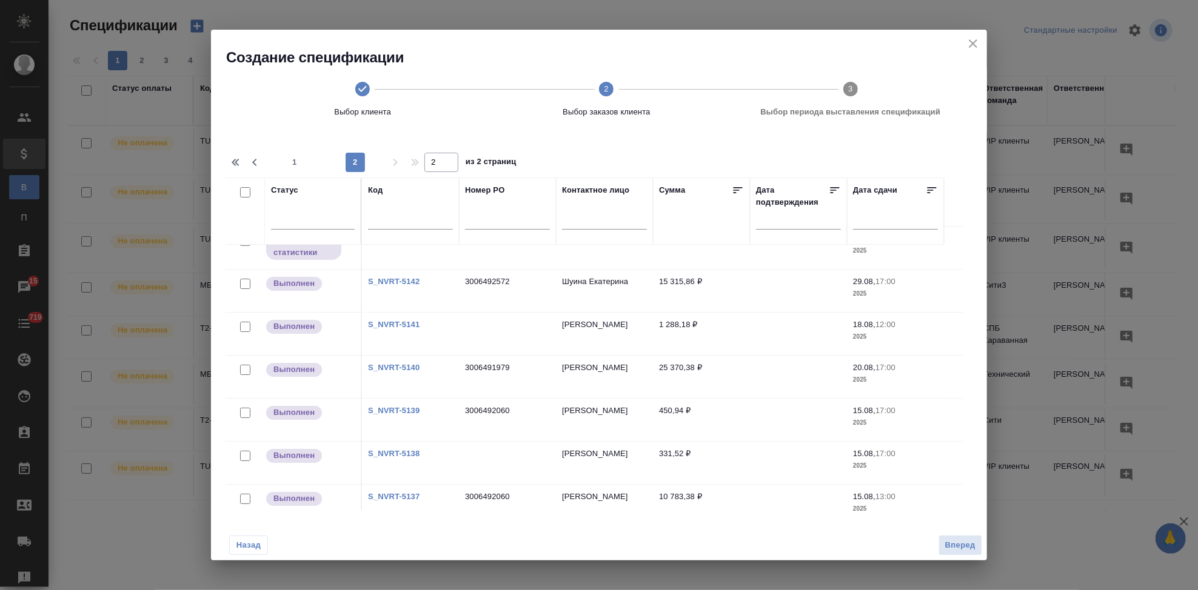
click at [243, 371] on input "checkbox" at bounding box center [245, 370] width 10 height 10
checkbox input "true"
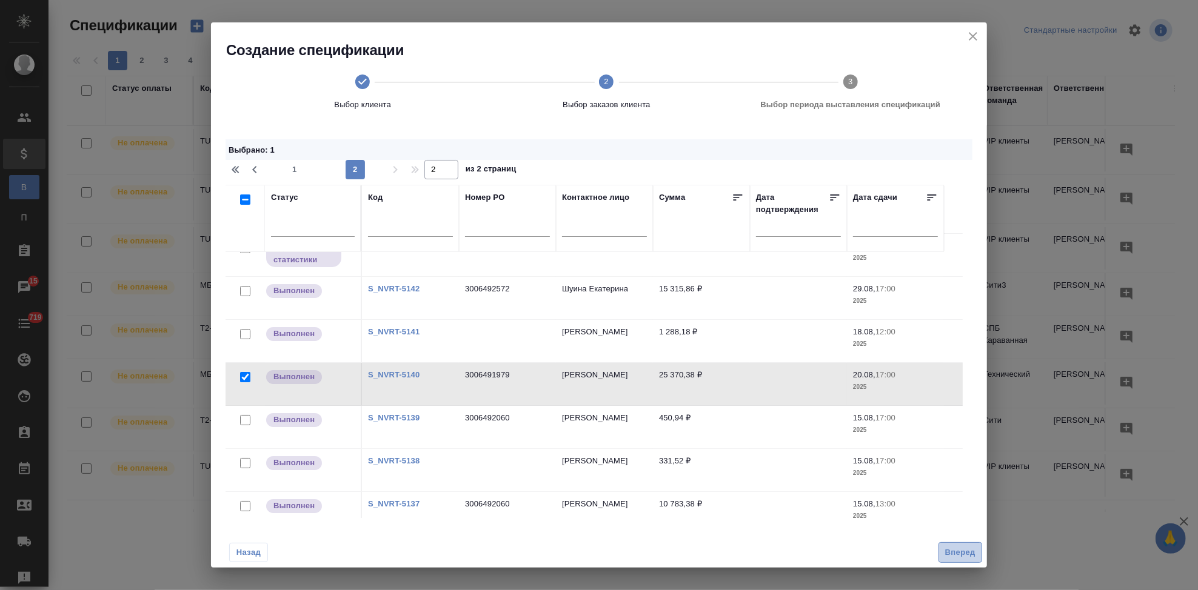
click at [969, 553] on span "Вперед" at bounding box center [960, 553] width 30 height 14
select select "7"
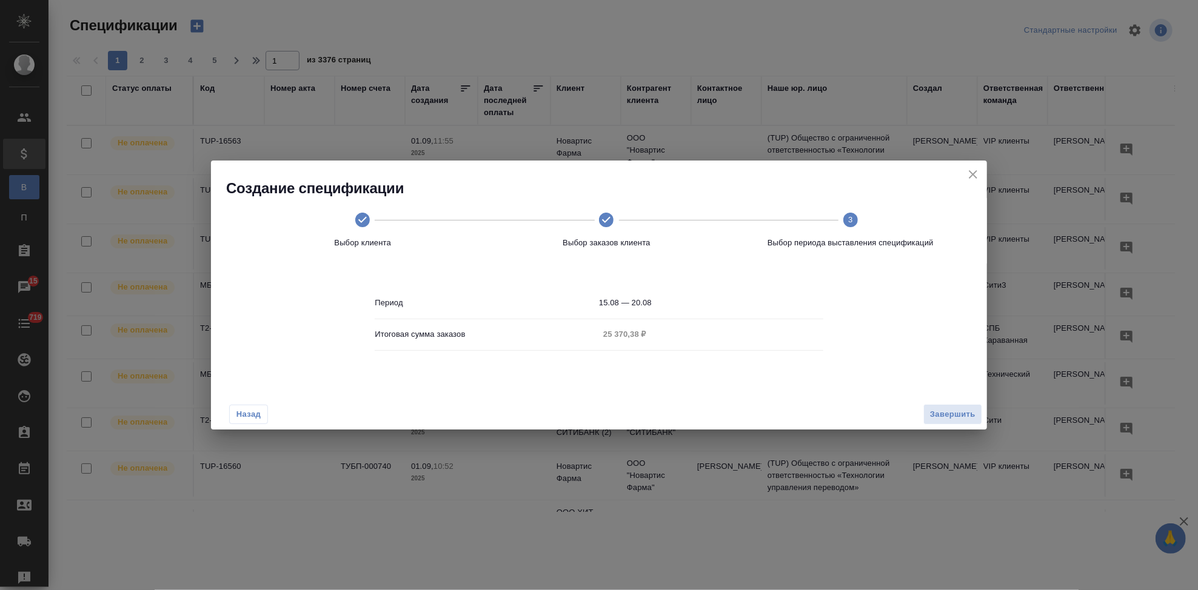
click at [682, 301] on body "🙏 .cls-1 fill:#fff; AWATERA Kabargina Anna Клиенты Спецификации В Все специфика…" at bounding box center [599, 295] width 1198 height 590
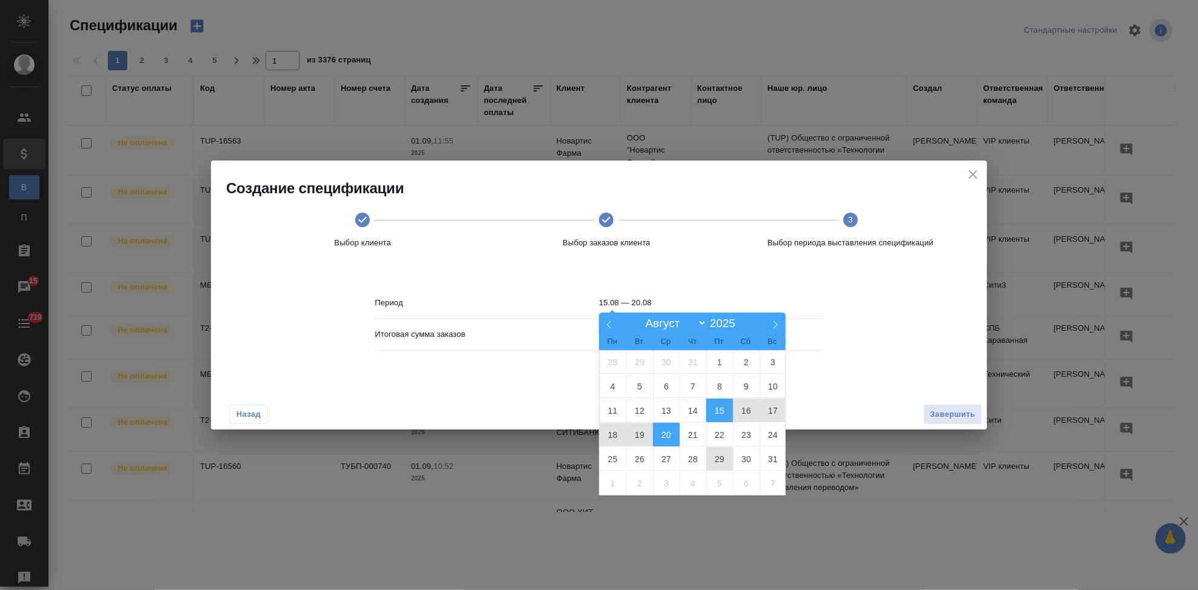
click at [717, 456] on span "29" at bounding box center [719, 459] width 27 height 24
type input "29.08"
click at [717, 456] on span "29" at bounding box center [719, 459] width 27 height 24
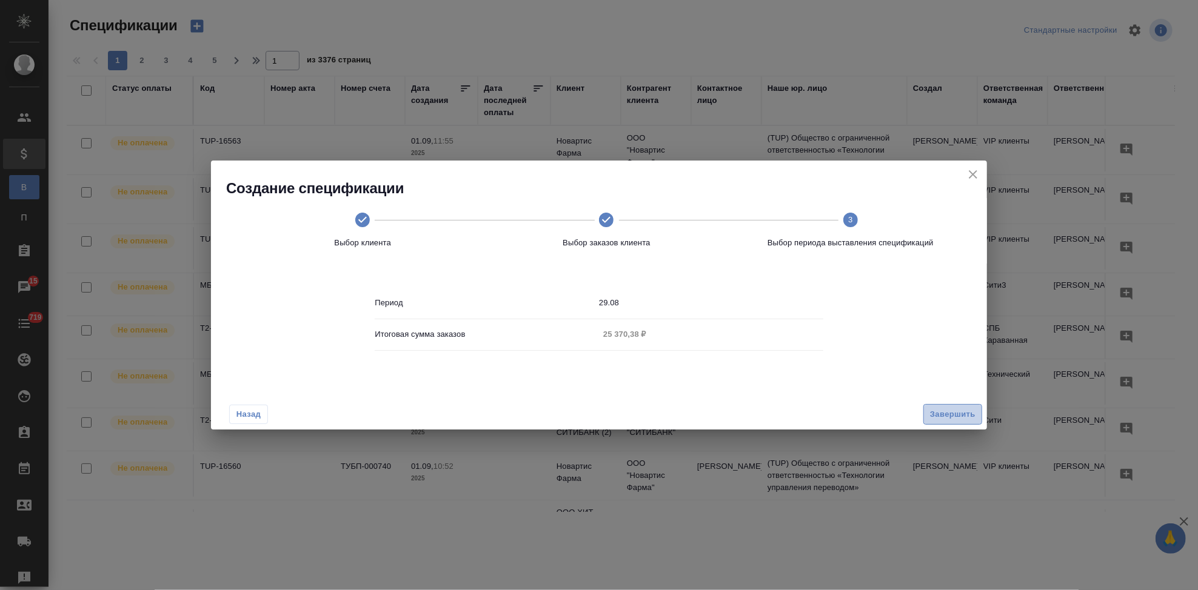
click at [952, 416] on span "Завершить" at bounding box center [952, 415] width 45 height 14
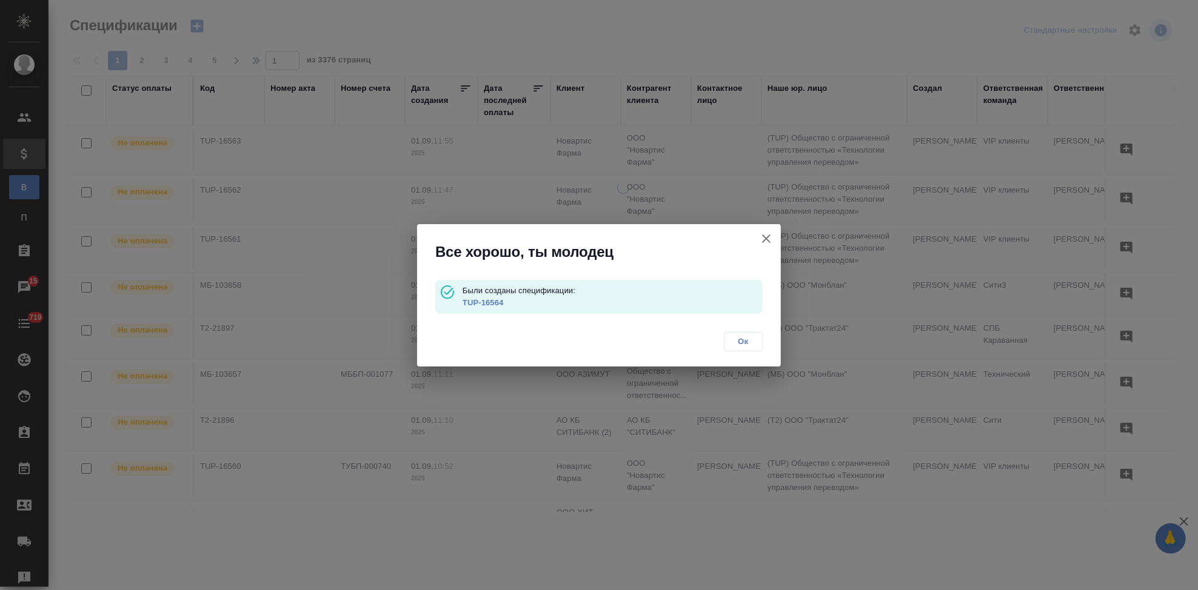
drag, startPoint x: 495, startPoint y: 304, endPoint x: 460, endPoint y: 212, distance: 99.4
click at [495, 304] on link "TUP-16564" at bounding box center [483, 302] width 41 height 9
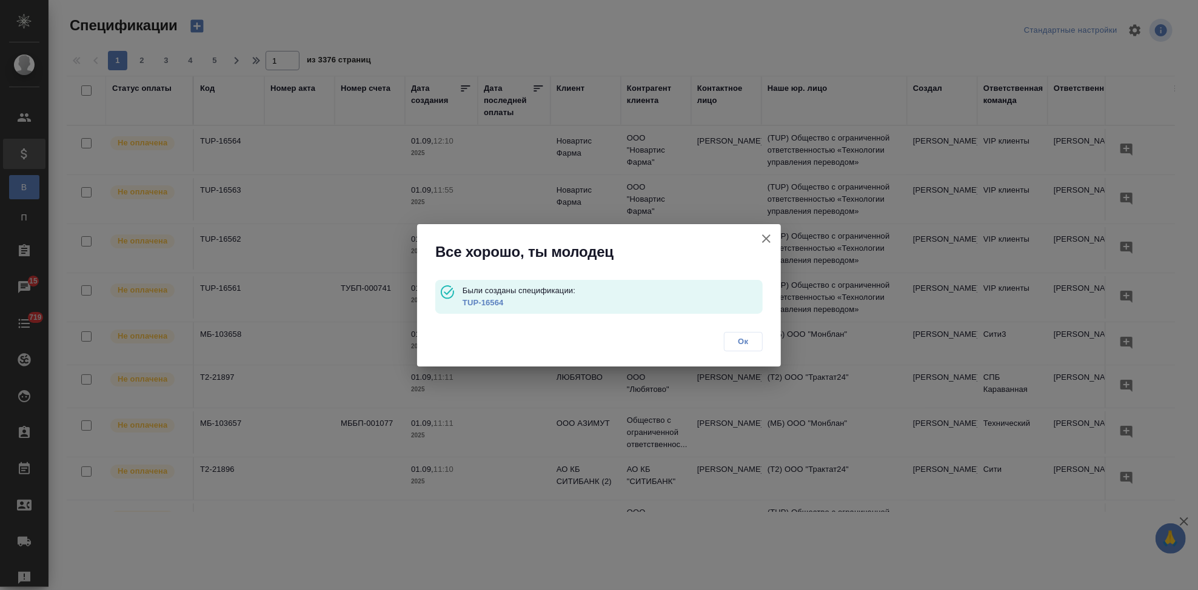
click at [741, 340] on span "Ок" at bounding box center [743, 342] width 25 height 12
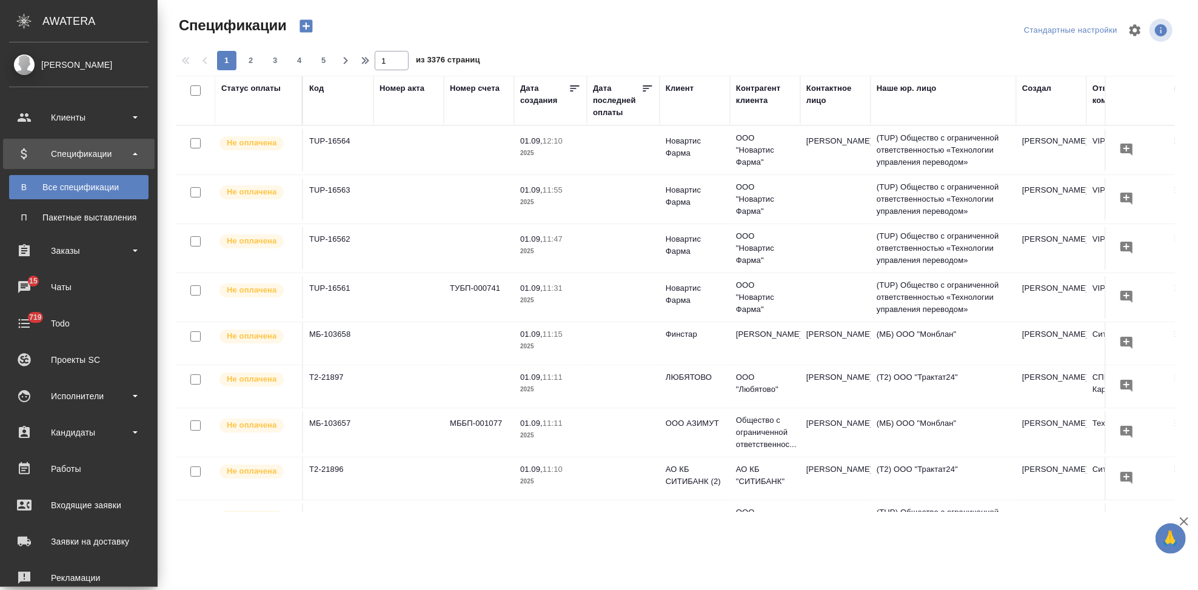
click at [299, 28] on icon "button" at bounding box center [305, 26] width 13 height 13
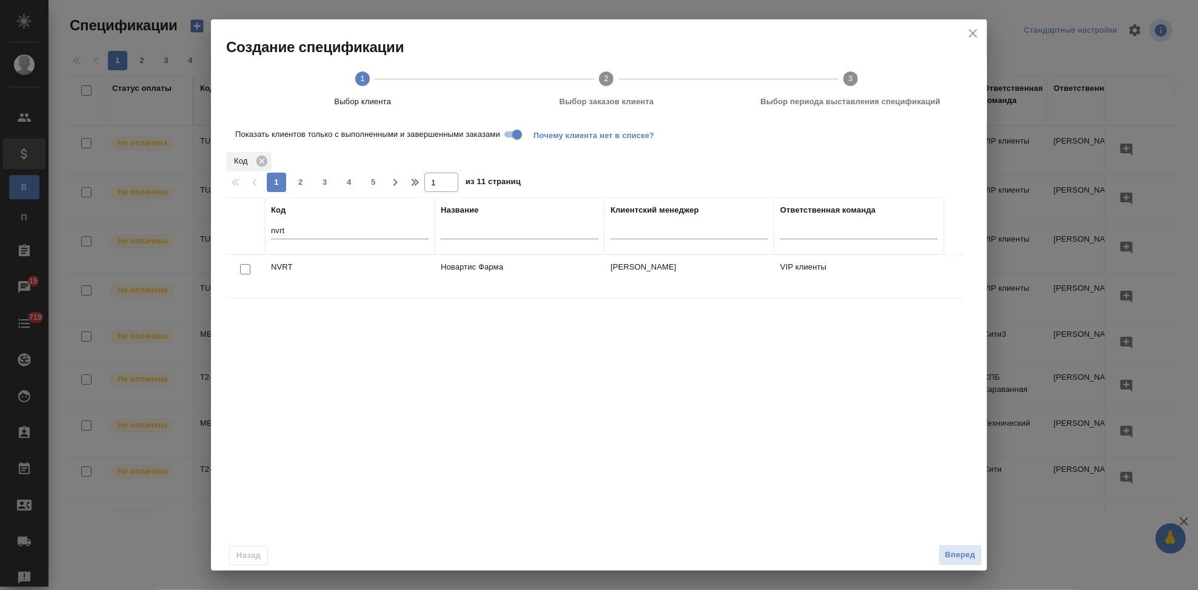
click at [249, 270] on input "checkbox" at bounding box center [245, 269] width 10 height 10
checkbox input "true"
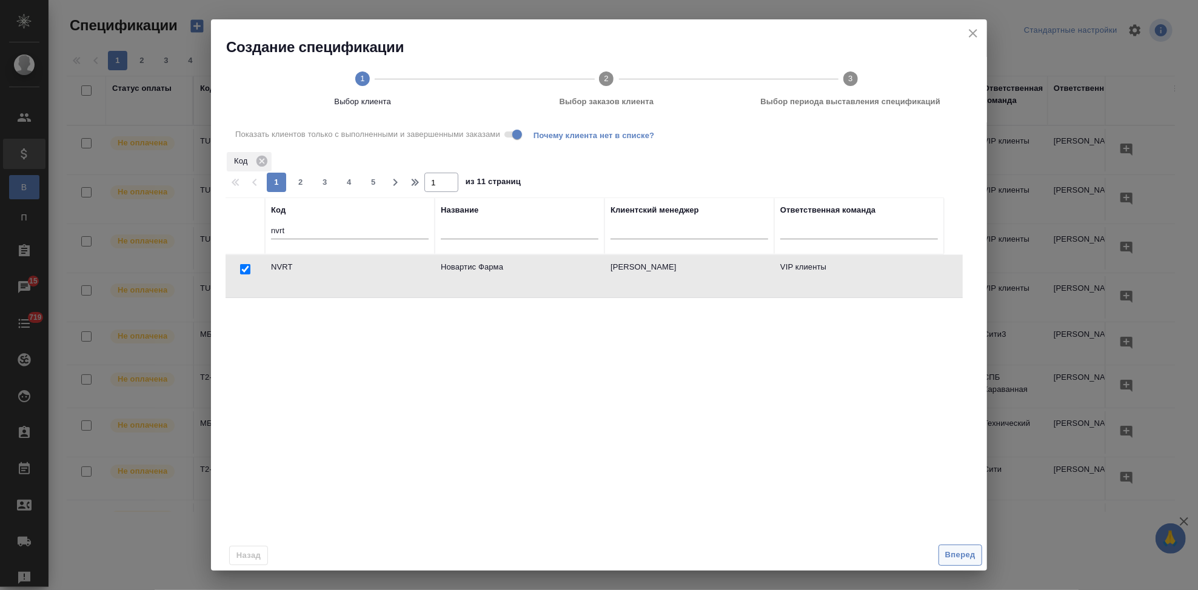
click at [954, 553] on span "Вперед" at bounding box center [960, 556] width 30 height 14
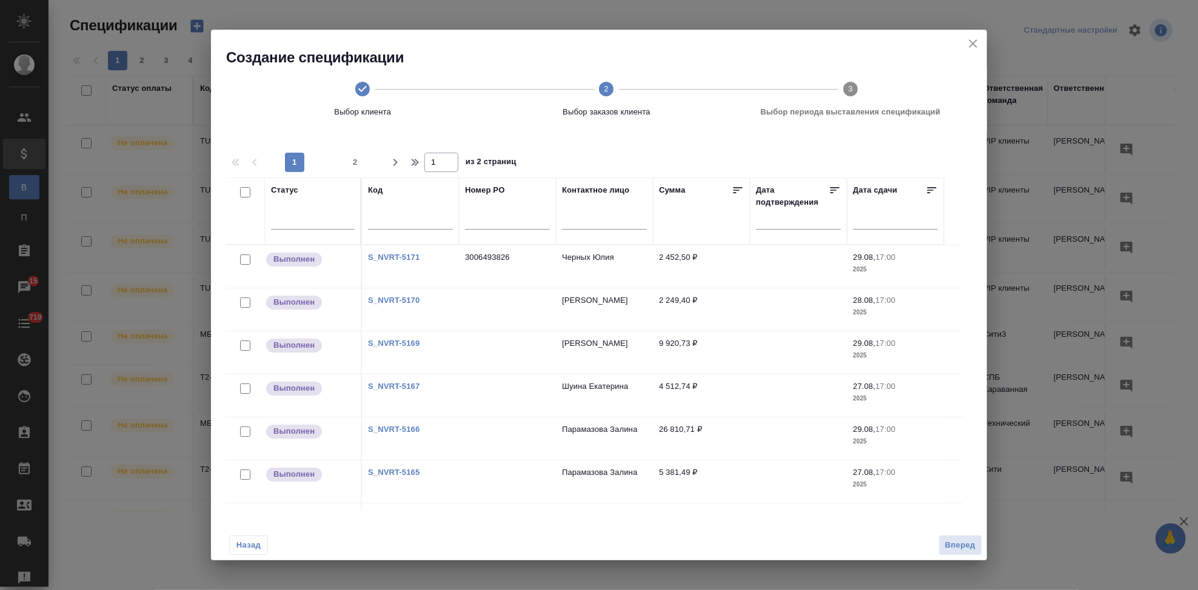
click at [871, 250] on td "29.08, 17:00 2025" at bounding box center [895, 267] width 97 height 42
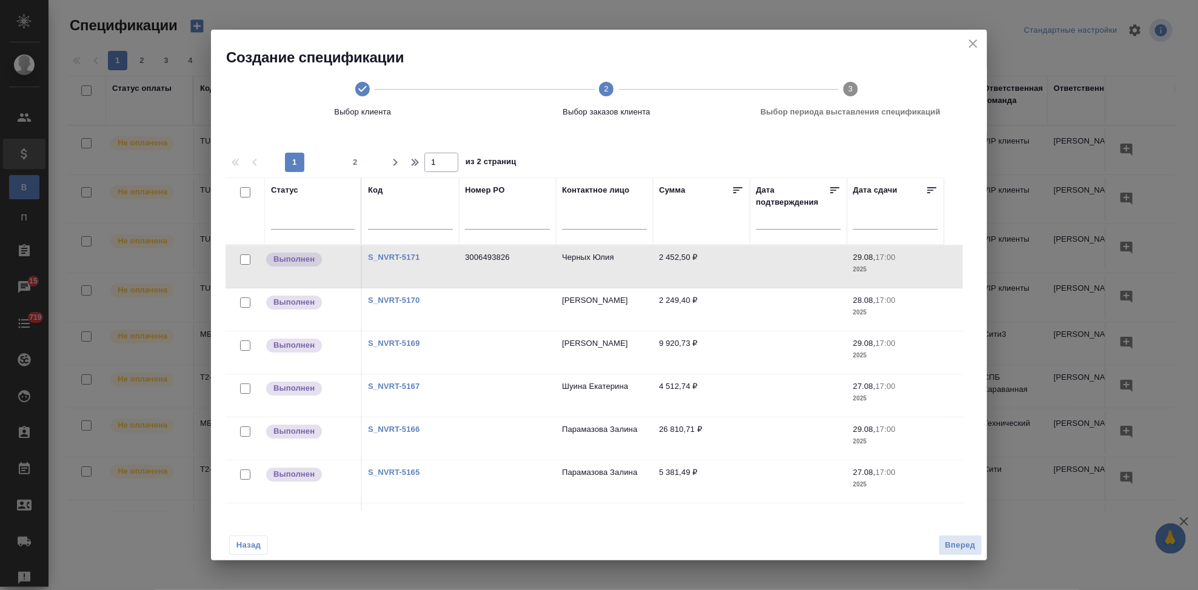
click at [579, 219] on input "text" at bounding box center [604, 222] width 85 height 15
type input "черных"
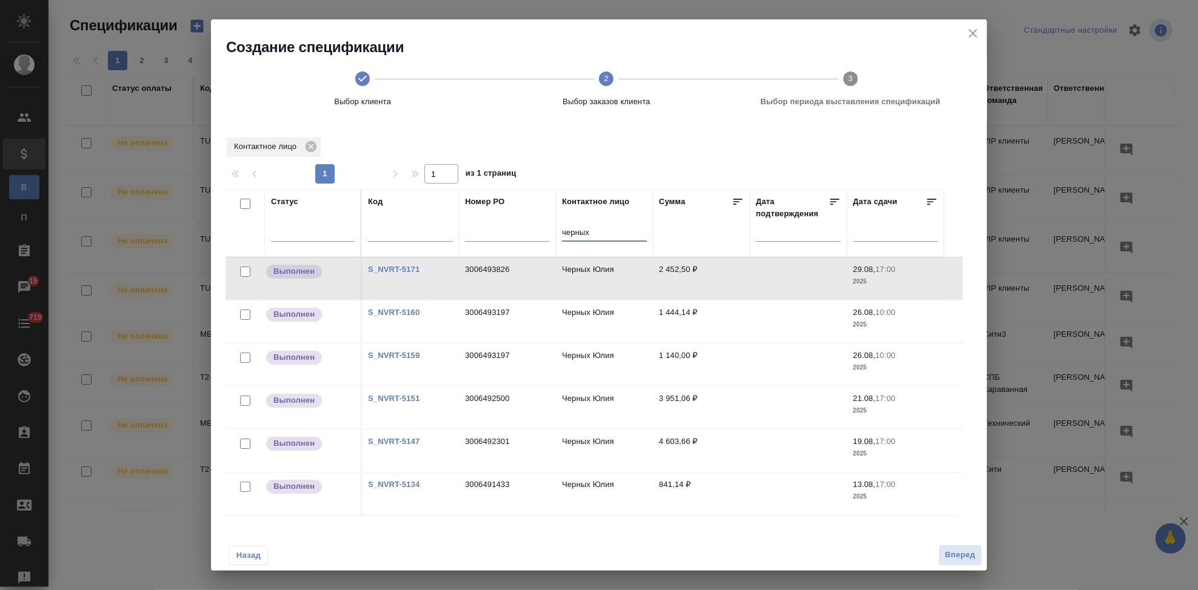
scroll to position [1, 0]
click at [243, 486] on input "checkbox" at bounding box center [245, 486] width 10 height 10
checkbox input "true"
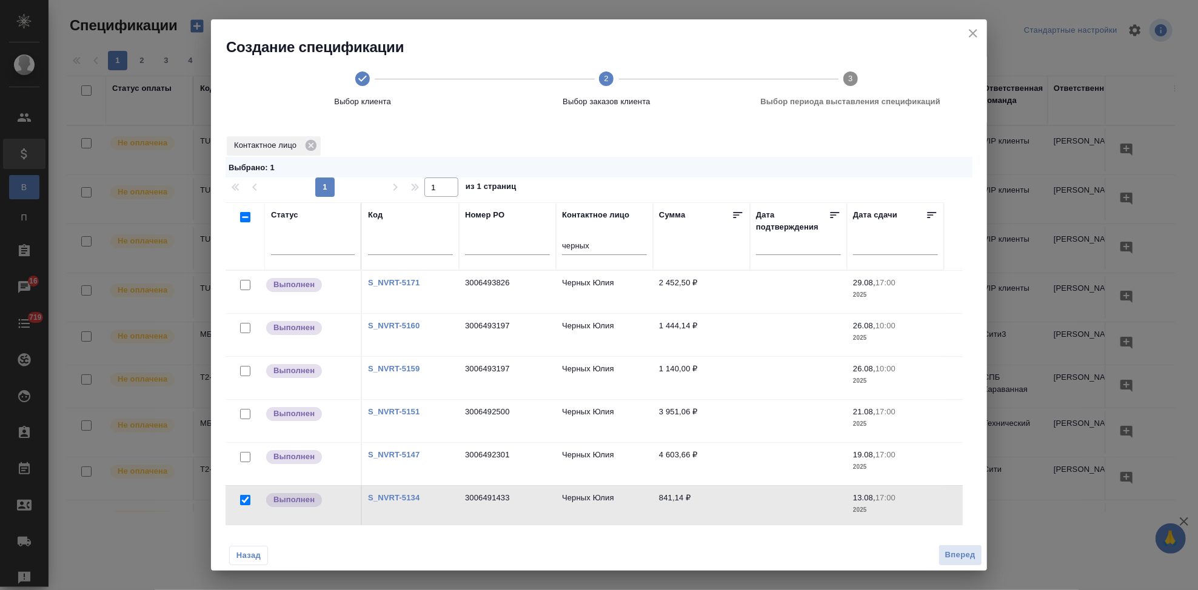
click at [243, 457] on input "checkbox" at bounding box center [245, 457] width 10 height 10
checkbox input "true"
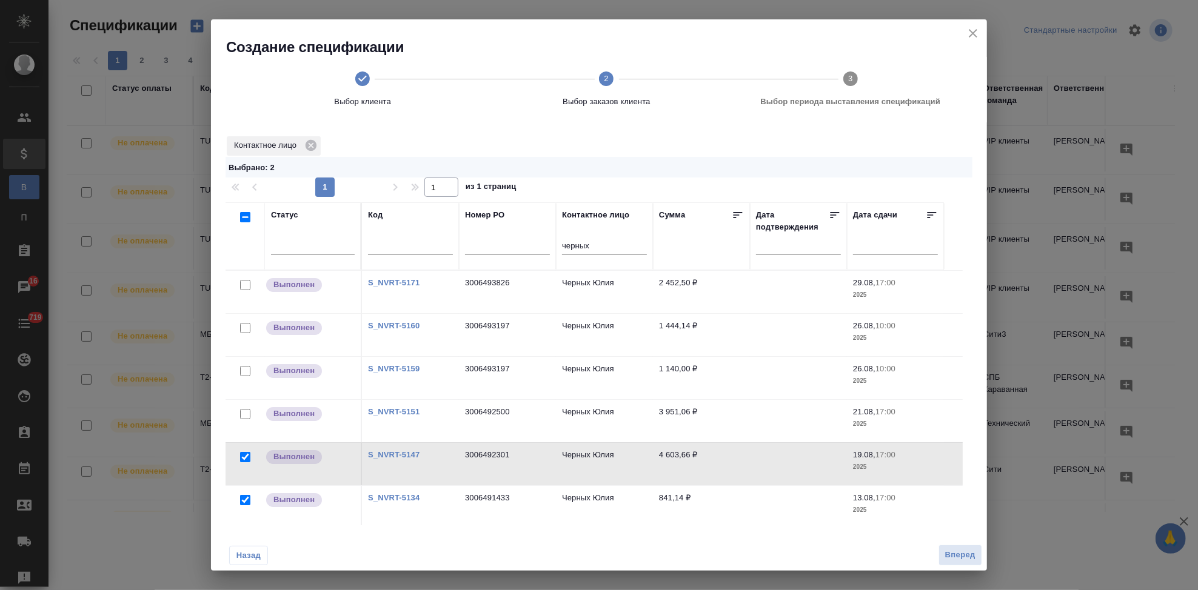
click at [247, 412] on input "checkbox" at bounding box center [245, 414] width 10 height 10
checkbox input "true"
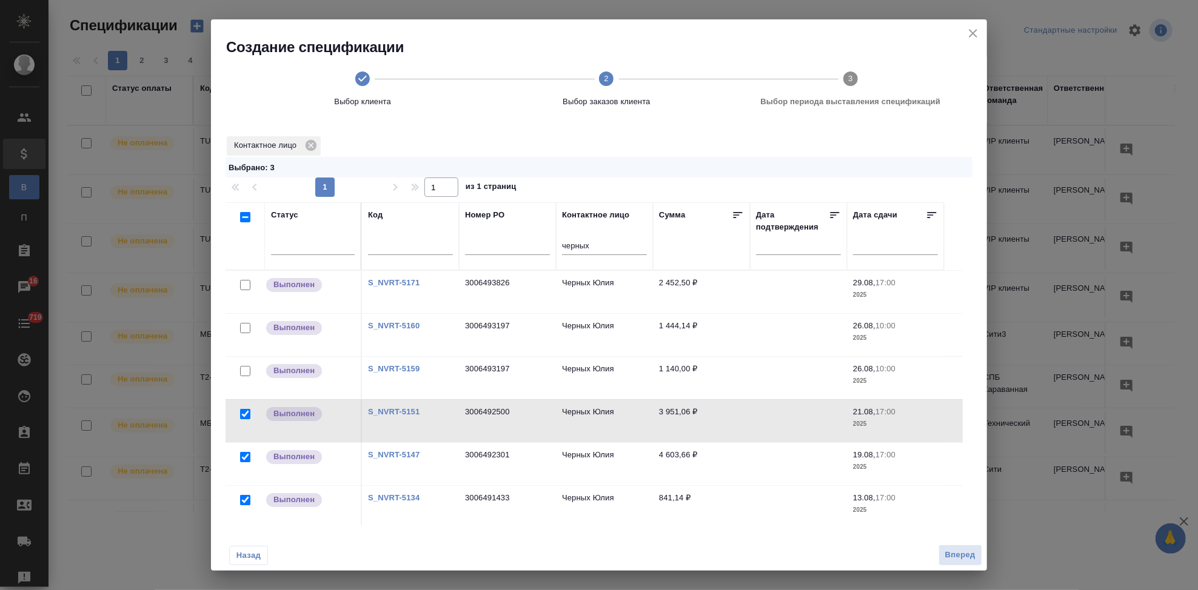
click at [247, 371] on input "checkbox" at bounding box center [245, 371] width 10 height 10
checkbox input "true"
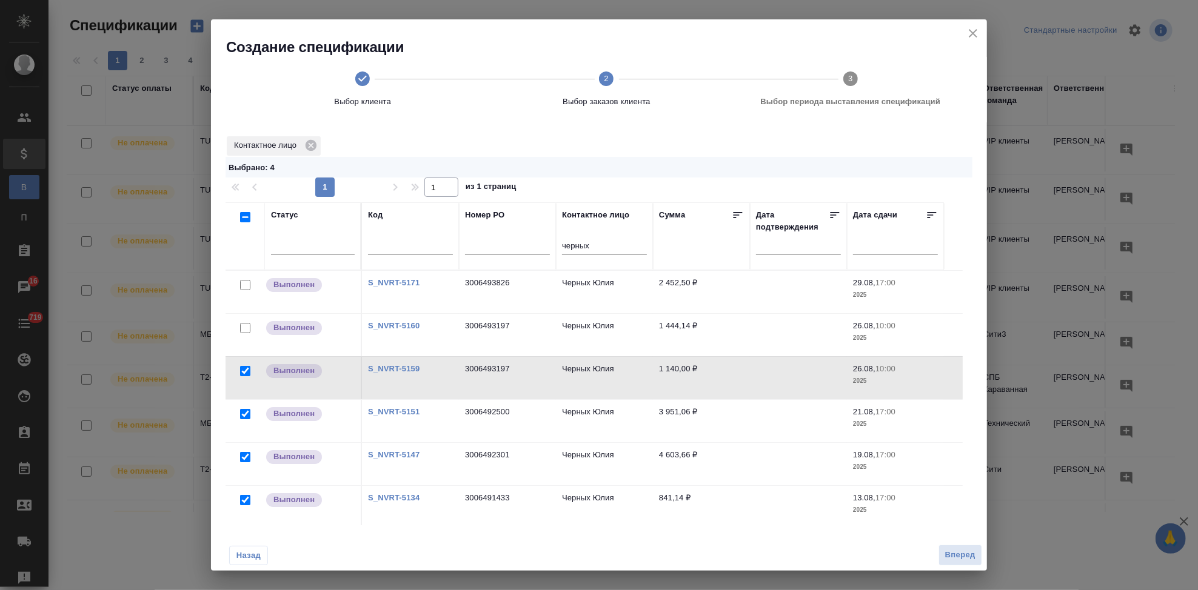
click at [244, 327] on input "checkbox" at bounding box center [245, 328] width 10 height 10
checkbox input "true"
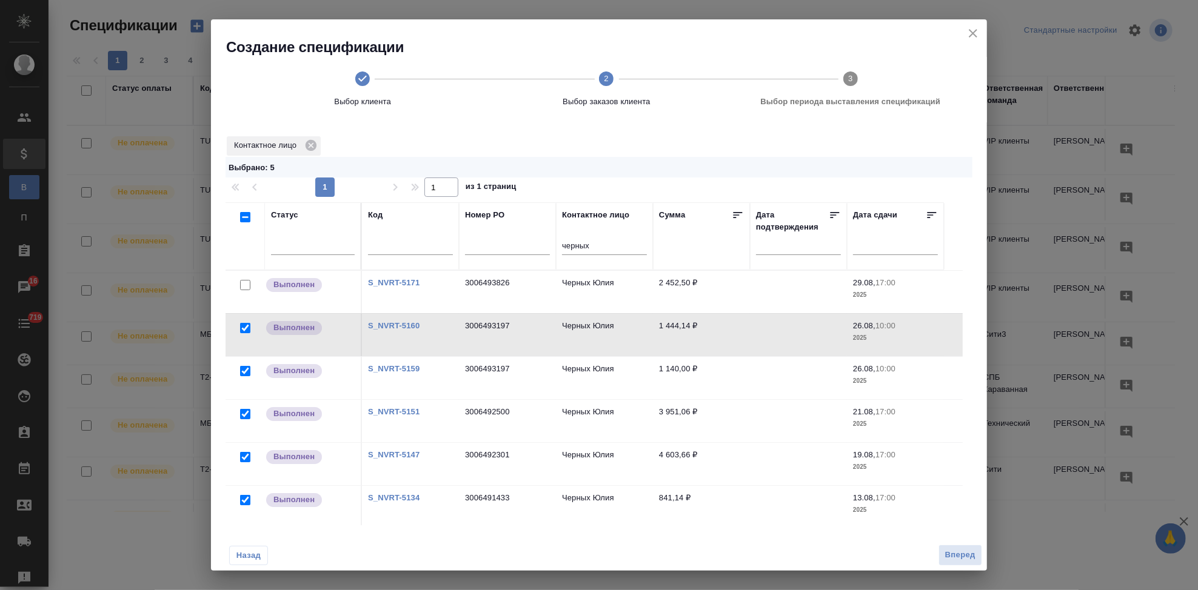
scroll to position [0, 0]
drag, startPoint x: 245, startPoint y: 287, endPoint x: 376, endPoint y: 325, distance: 137.0
click at [245, 287] on input "checkbox" at bounding box center [245, 286] width 10 height 10
checkbox input "true"
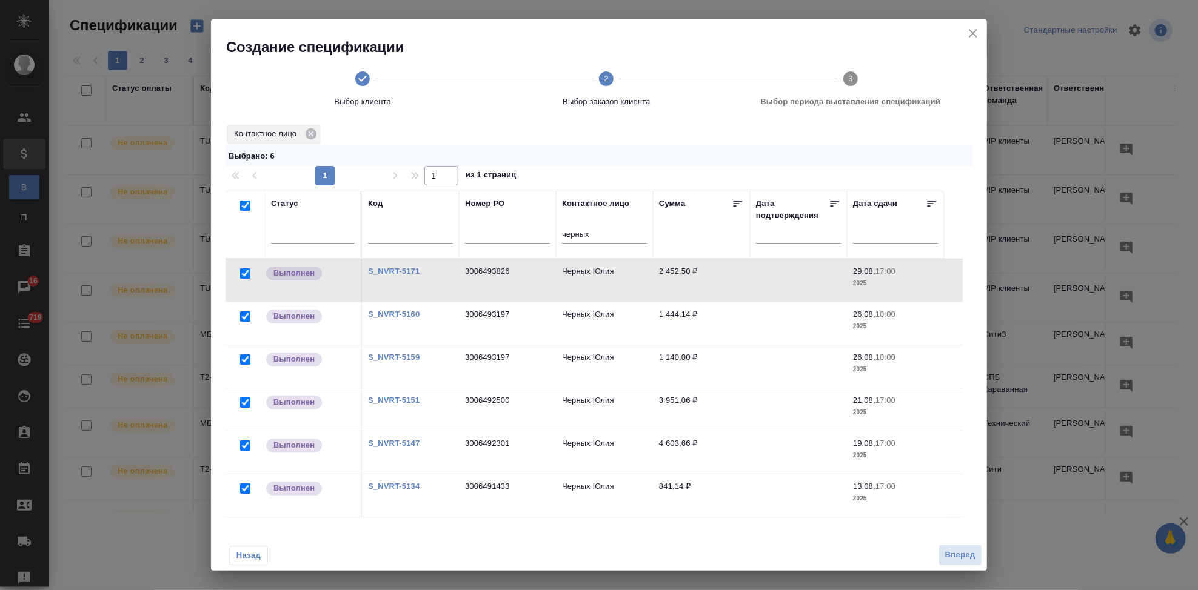
scroll to position [16, 0]
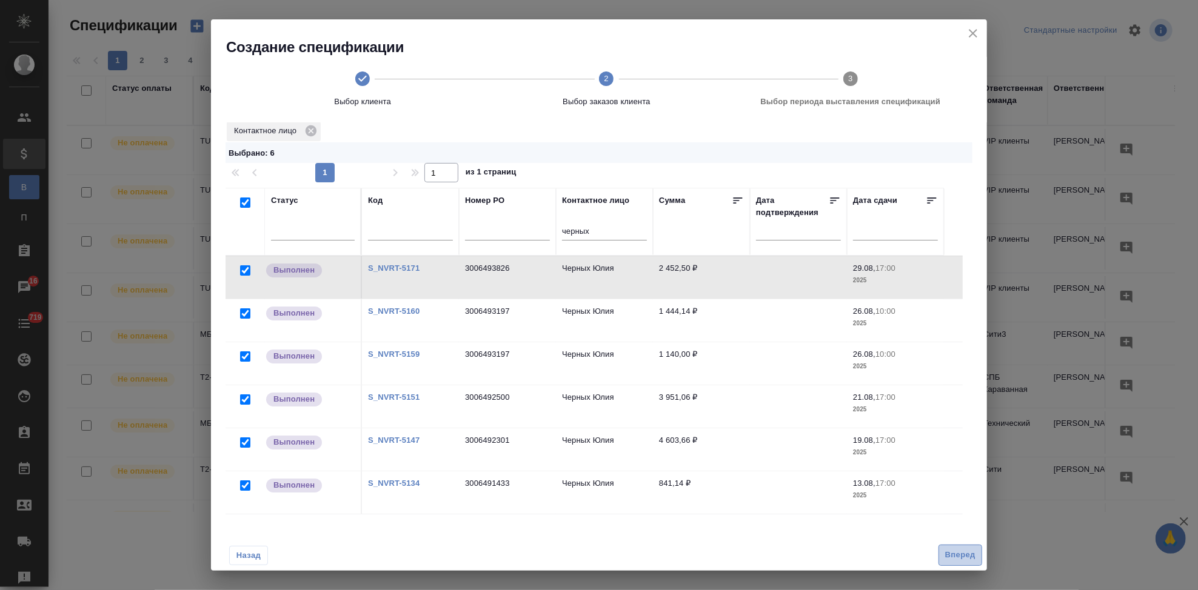
click at [951, 555] on span "Вперед" at bounding box center [960, 556] width 30 height 14
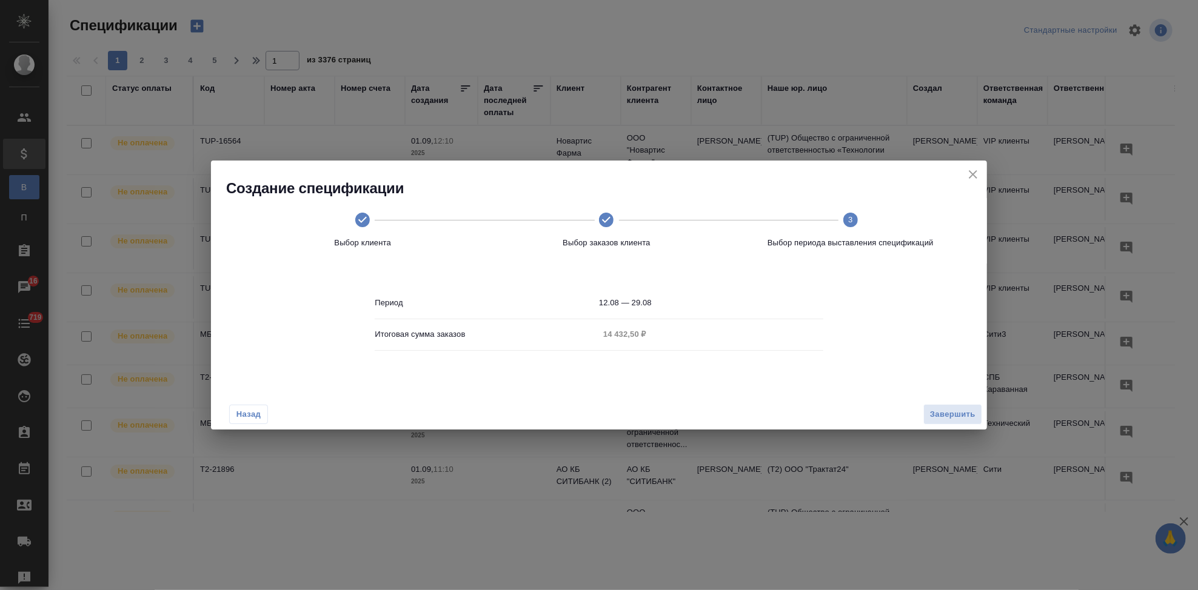
scroll to position [0, 0]
click at [666, 303] on input "12.08 — 29.08" at bounding box center [711, 303] width 224 height 17
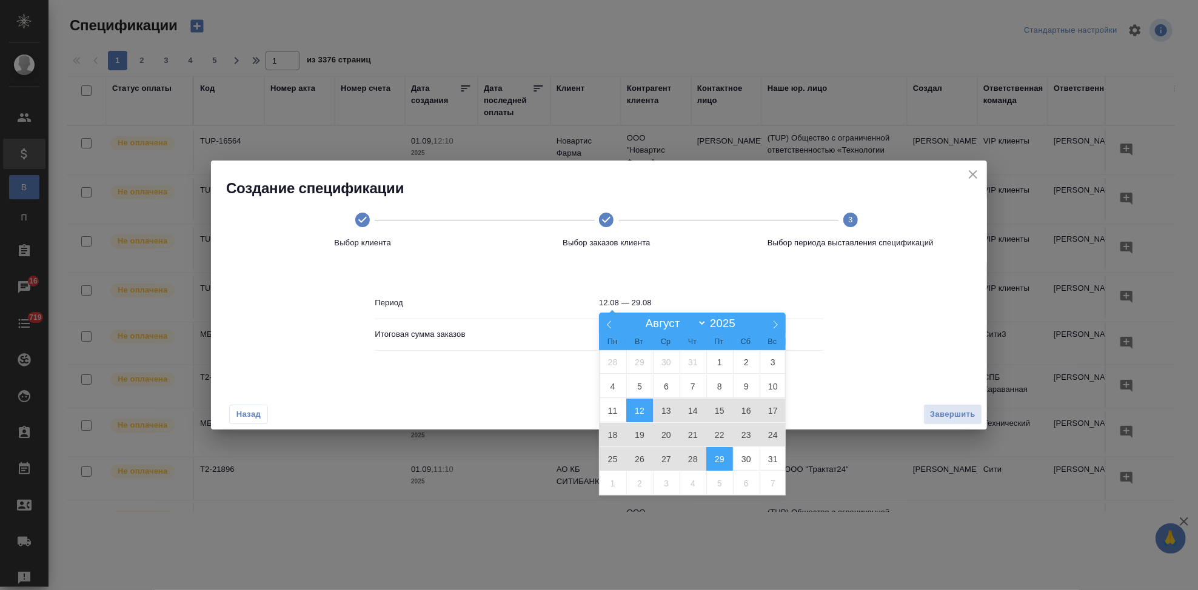
click at [722, 458] on span "29" at bounding box center [719, 459] width 27 height 24
type input "29.08"
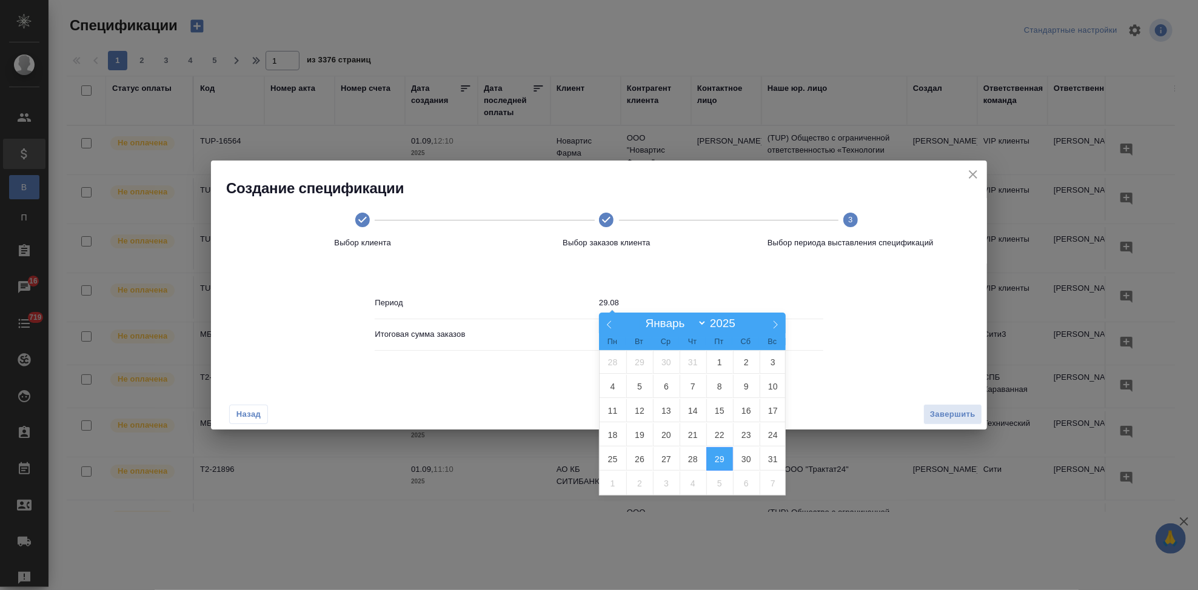
click at [720, 458] on span "29" at bounding box center [719, 459] width 27 height 24
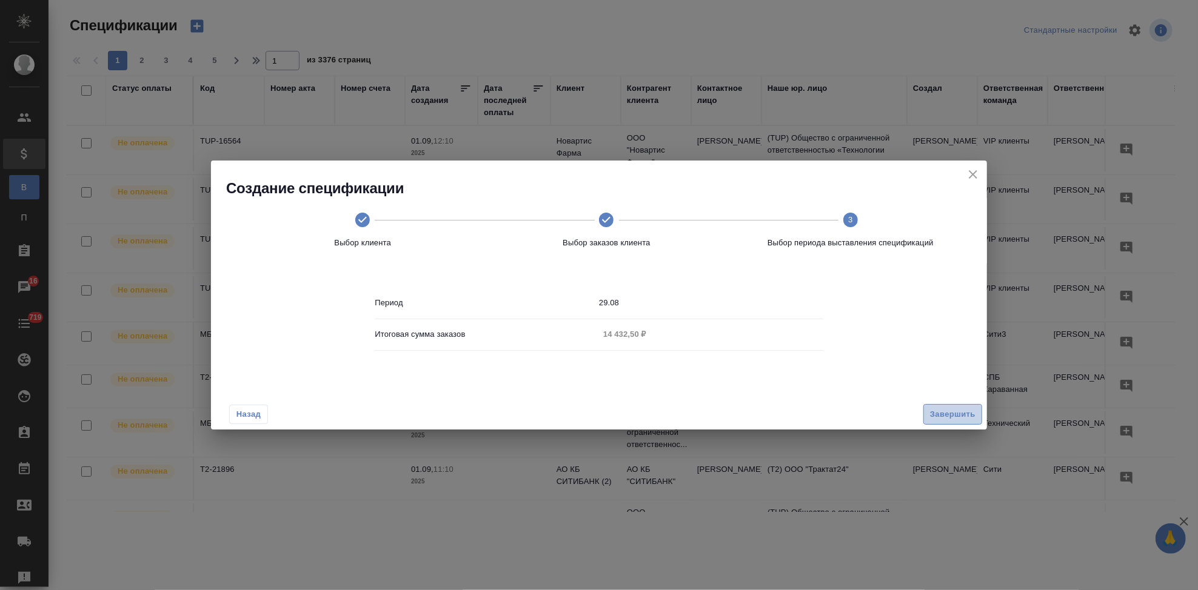
click at [943, 411] on span "Завершить" at bounding box center [952, 415] width 45 height 14
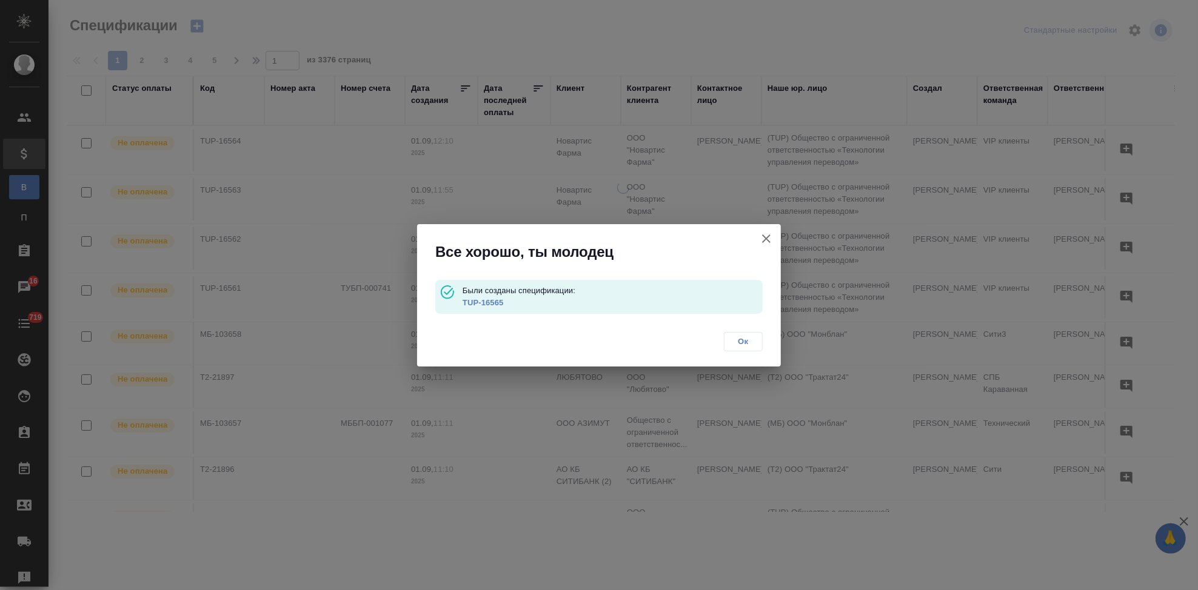
click at [483, 299] on link "TUP-16565" at bounding box center [483, 302] width 41 height 9
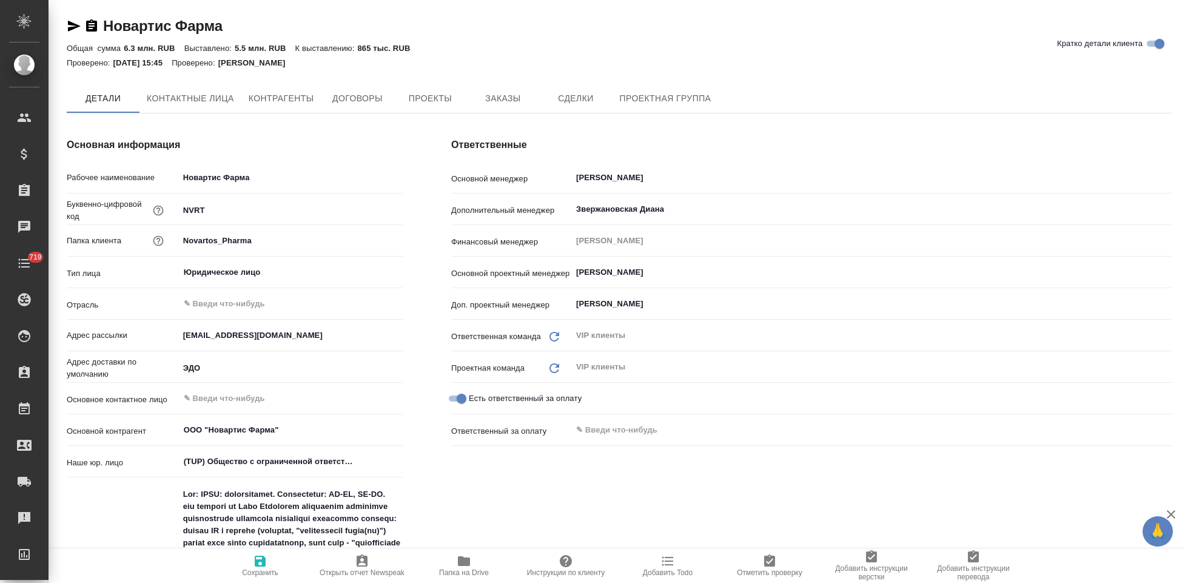
type textarea "x"
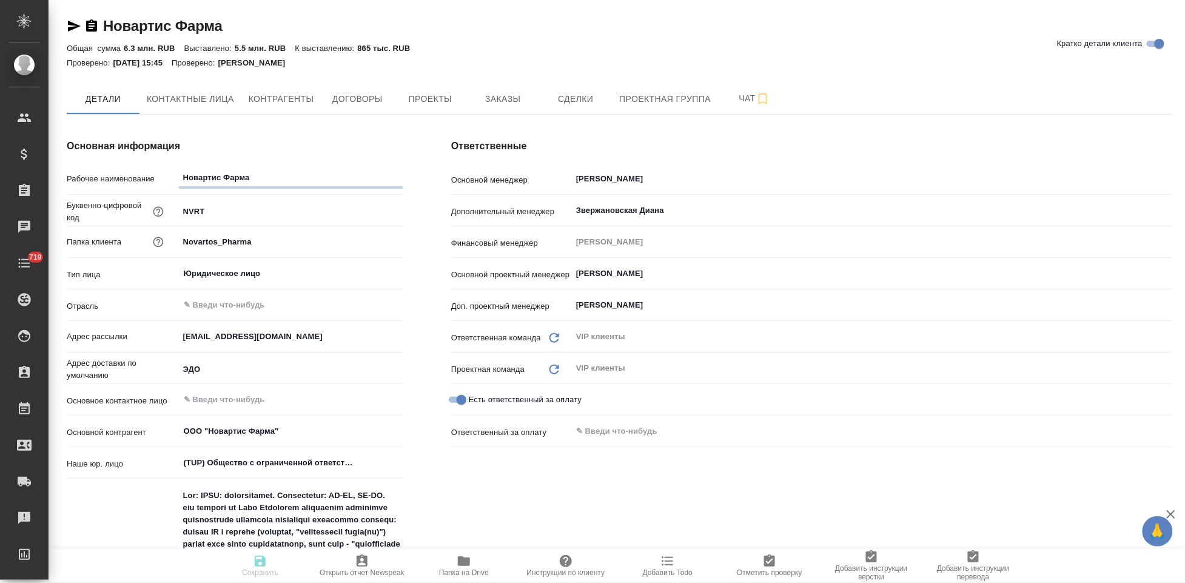
type textarea "x"
click at [477, 90] on button "Заказы" at bounding box center [502, 99] width 73 height 30
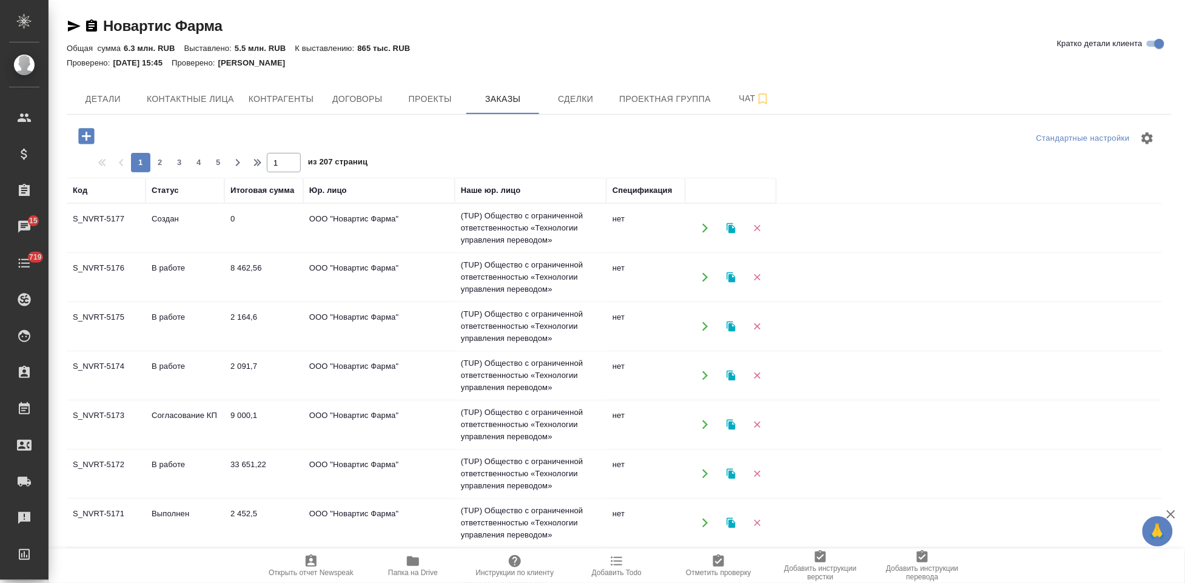
click at [199, 212] on td "Создан" at bounding box center [185, 228] width 79 height 42
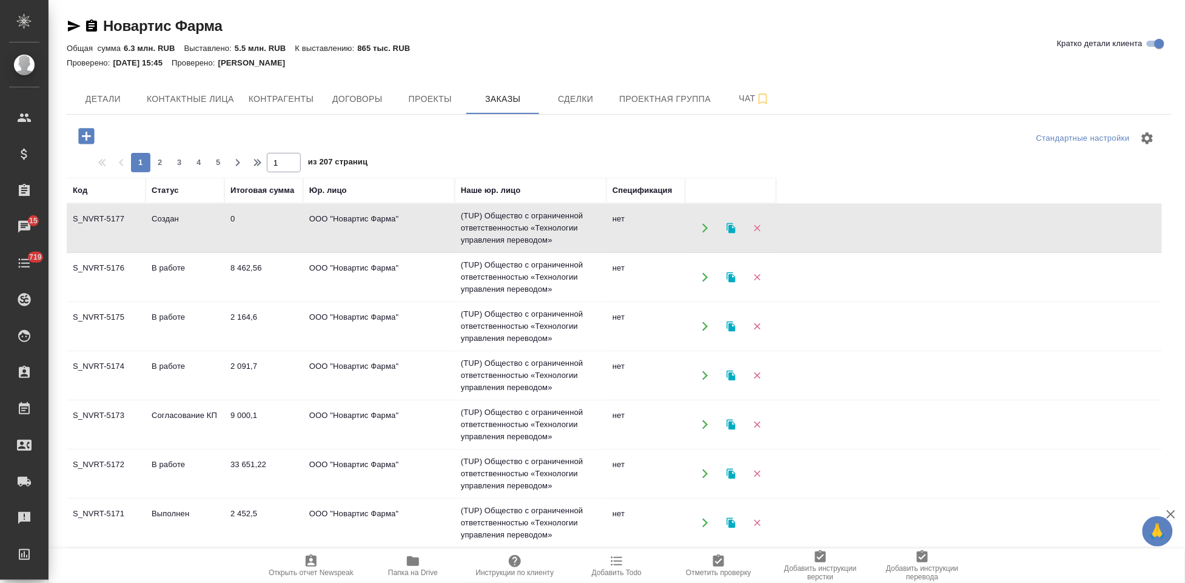
click at [199, 212] on td "Создан" at bounding box center [185, 228] width 79 height 42
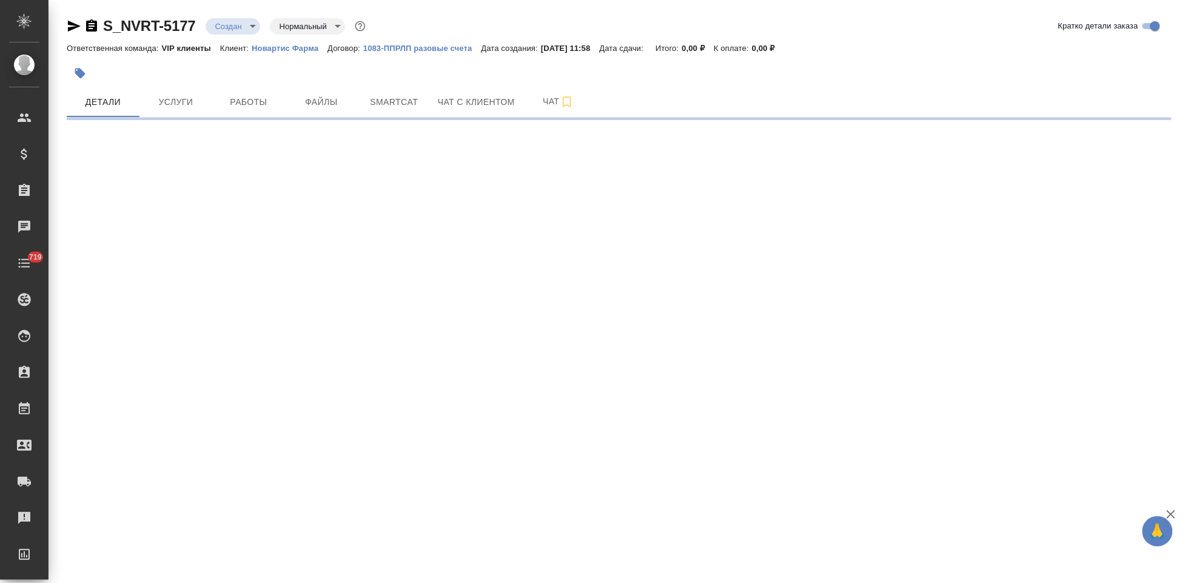
select select "RU"
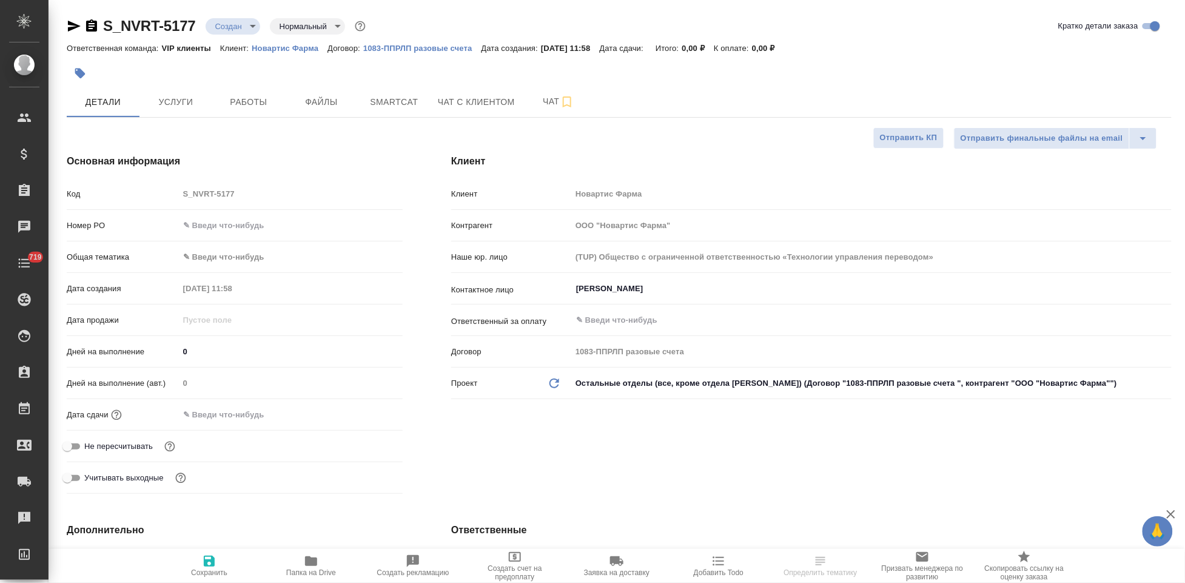
type textarea "x"
click at [171, 194] on div "Код S_NVRT-5177" at bounding box center [235, 193] width 336 height 21
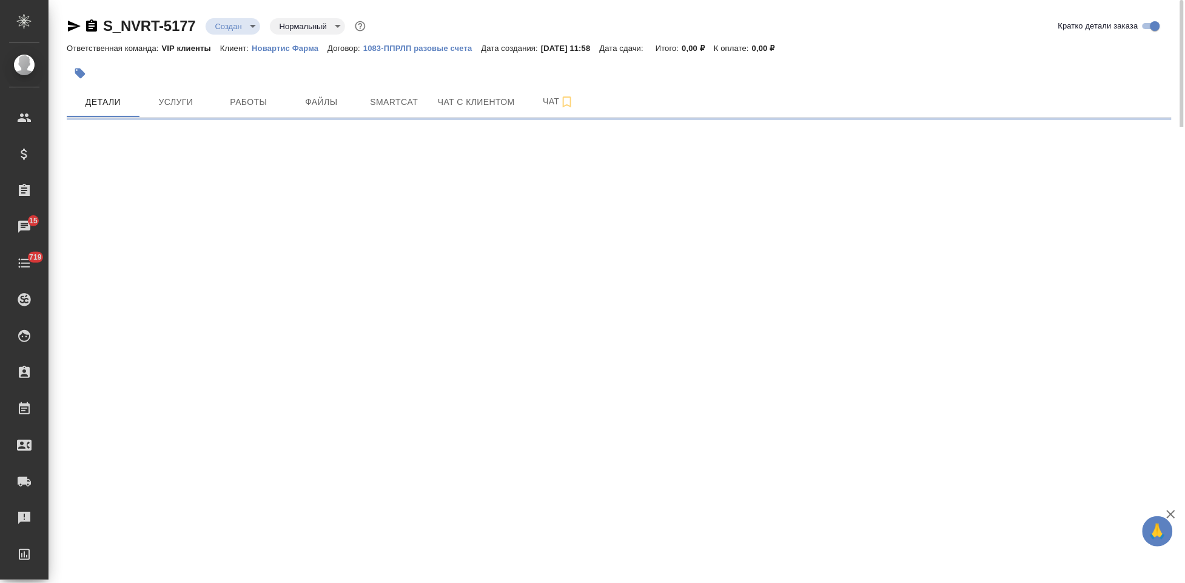
select select "RU"
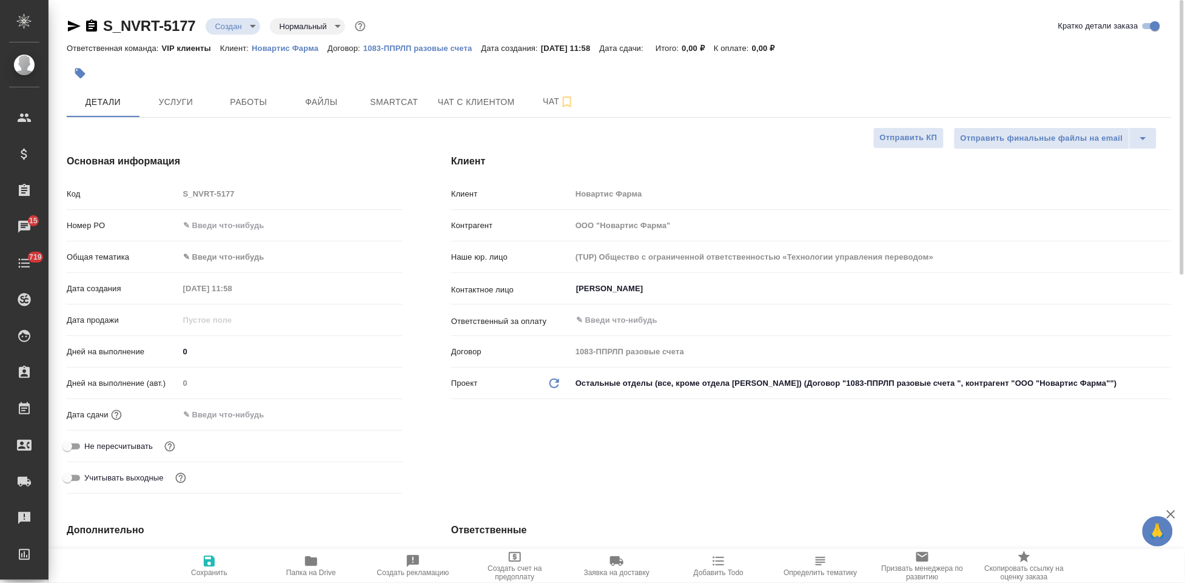
type textarea "x"
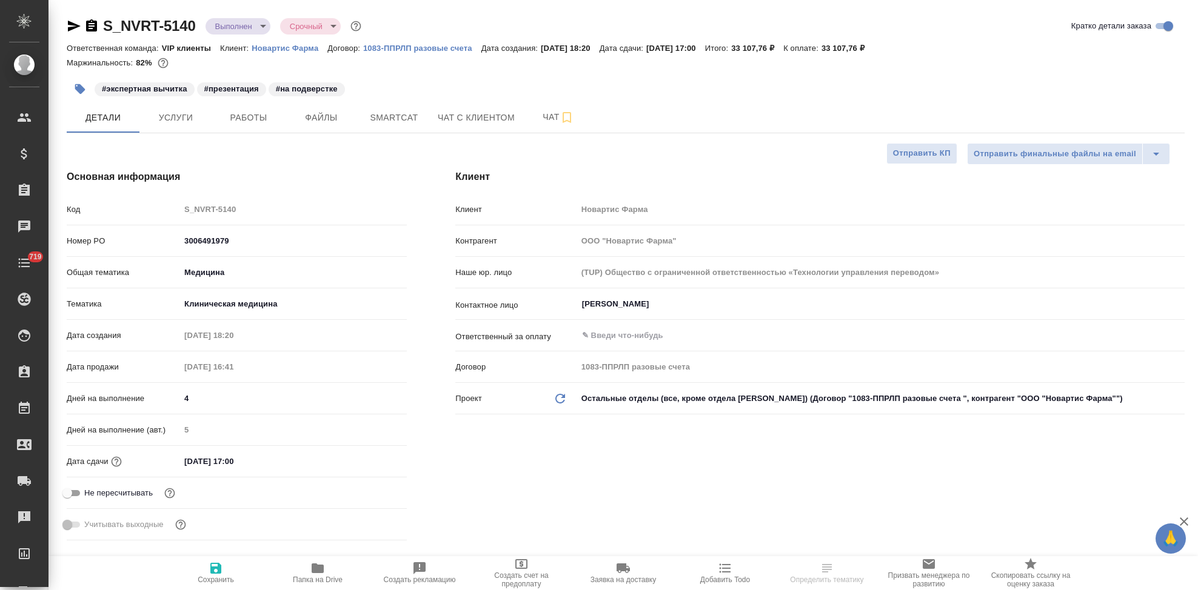
select select "RU"
click at [189, 119] on span "Услуги" at bounding box center [176, 117] width 58 height 15
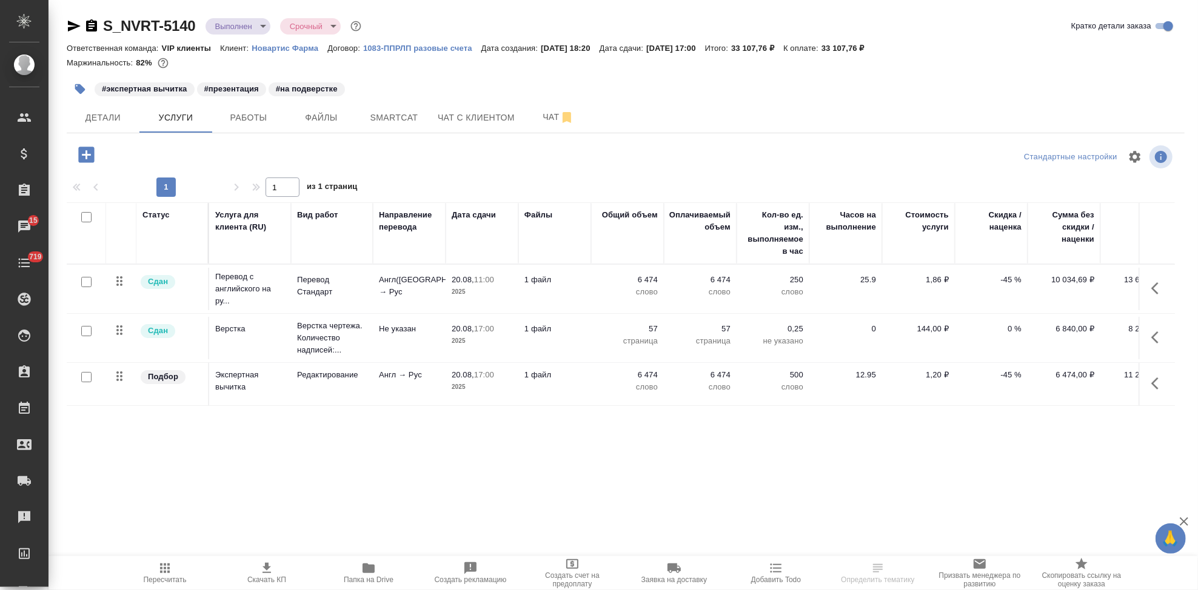
click at [1004, 283] on p "-45 %" at bounding box center [991, 280] width 61 height 12
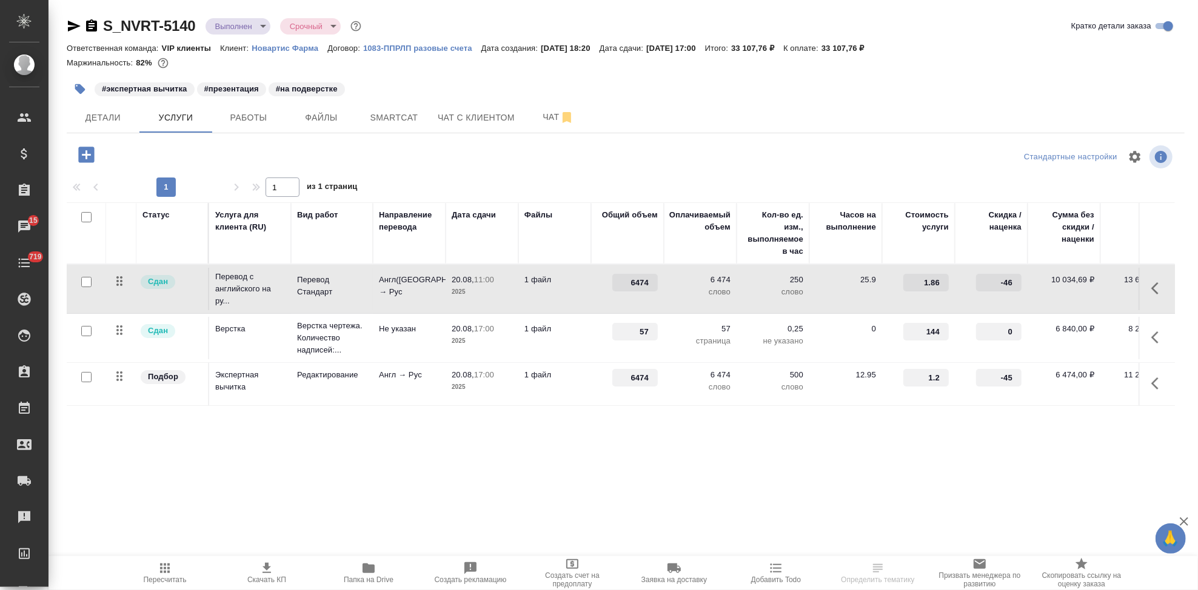
click at [1015, 286] on input "-46" at bounding box center [998, 283] width 45 height 18
type input "-4"
type input "0"
click at [754, 421] on div "Статус Услуга для клиента (RU) Вид работ Направление перевода Дата сдачи Файлы …" at bounding box center [621, 332] width 1108 height 261
click at [240, 142] on button "split button" at bounding box center [245, 153] width 28 height 22
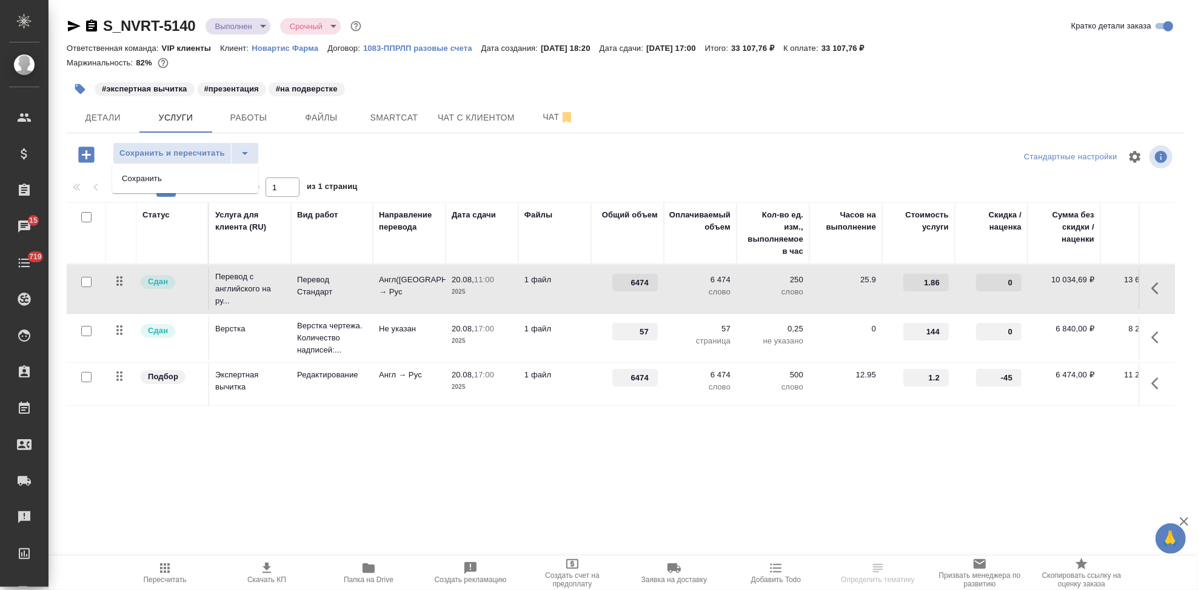
click at [208, 183] on li "Сохранить" at bounding box center [185, 178] width 146 height 19
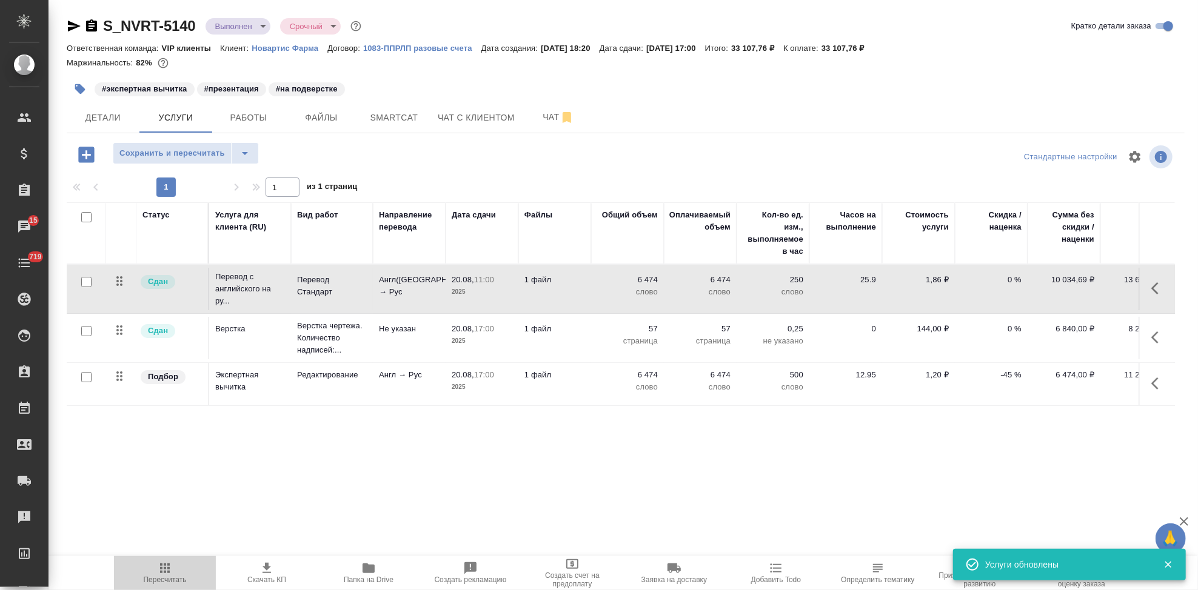
click at [167, 571] on icon "button" at bounding box center [165, 568] width 15 height 15
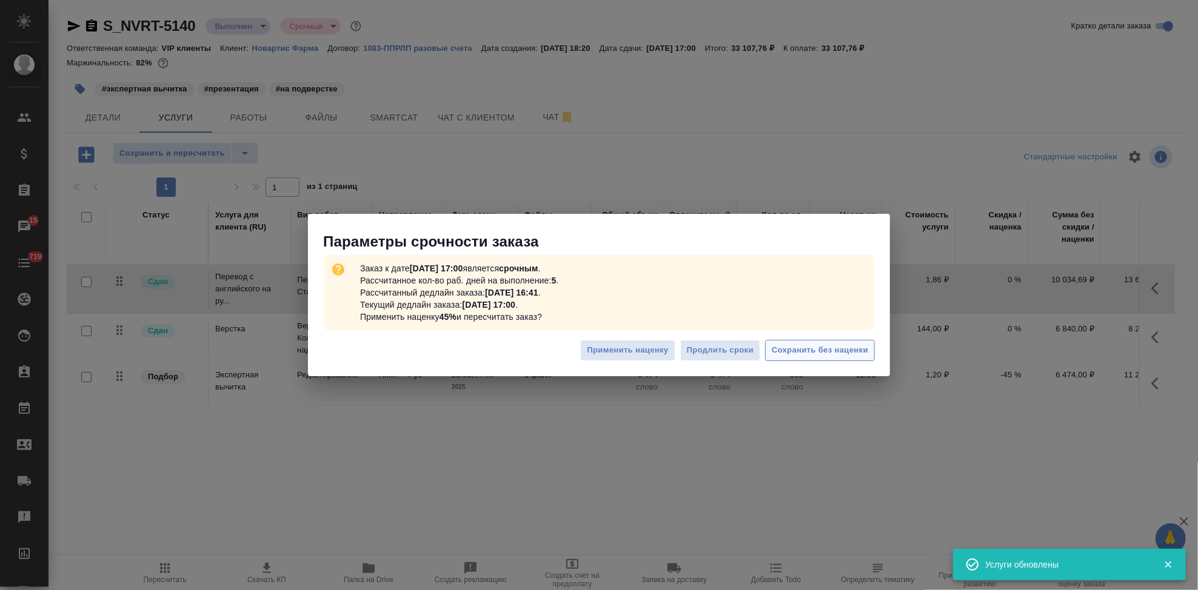
click at [808, 355] on span "Сохранить без наценки" at bounding box center [820, 351] width 96 height 14
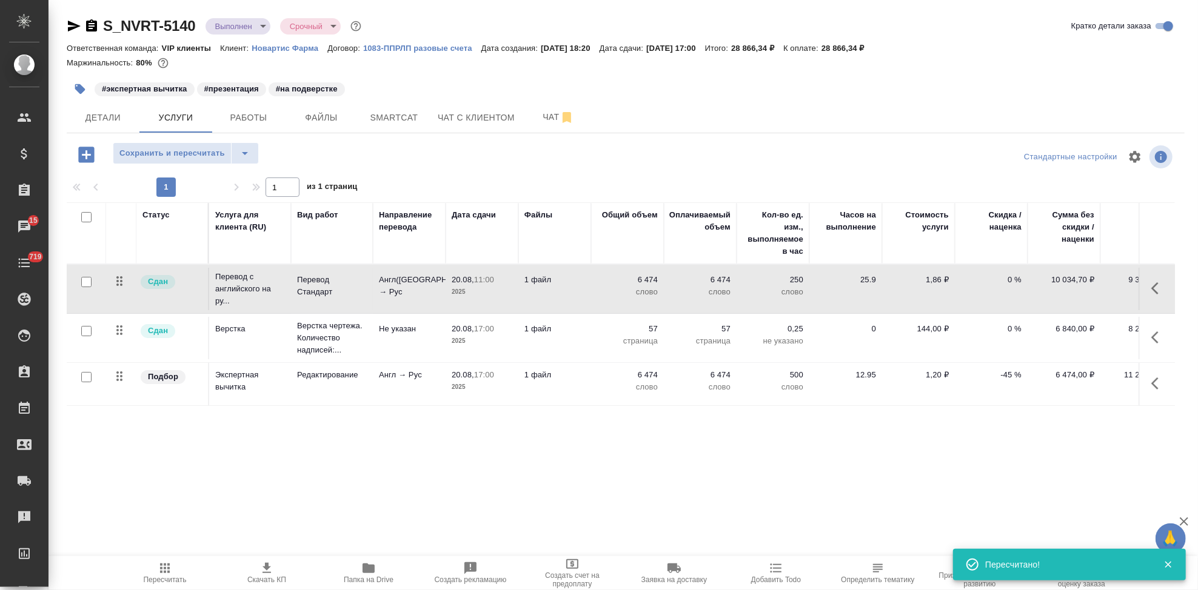
click at [1157, 285] on icon "button" at bounding box center [1158, 288] width 15 height 15
click at [1088, 288] on icon "button" at bounding box center [1090, 288] width 15 height 15
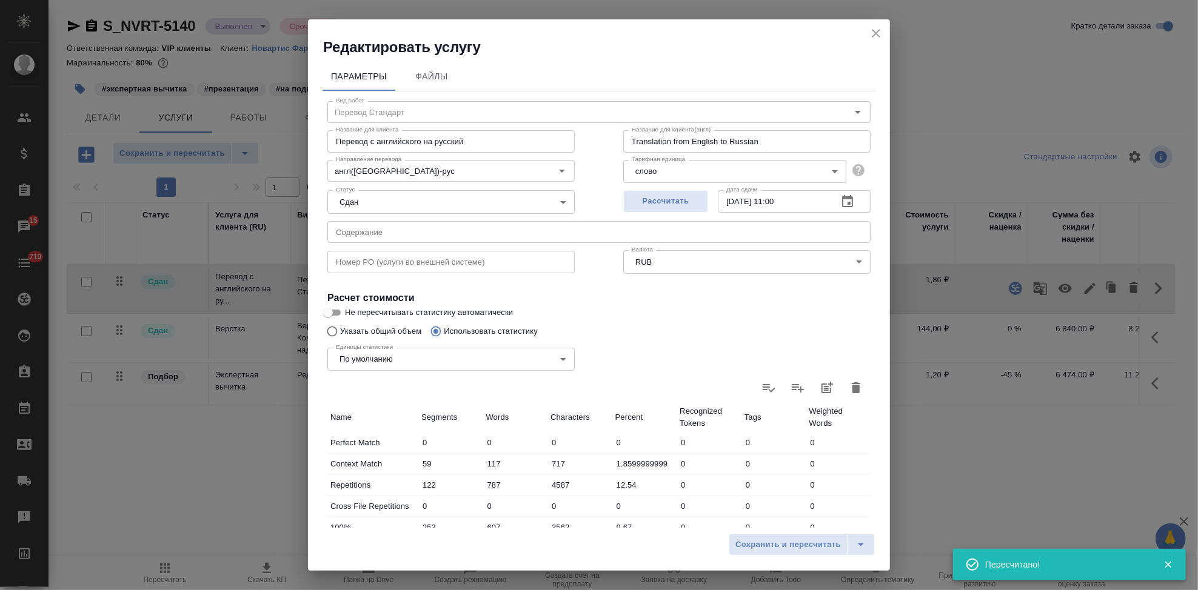
type input "Перевод Стандарт"
type input "англ(США)-рус"
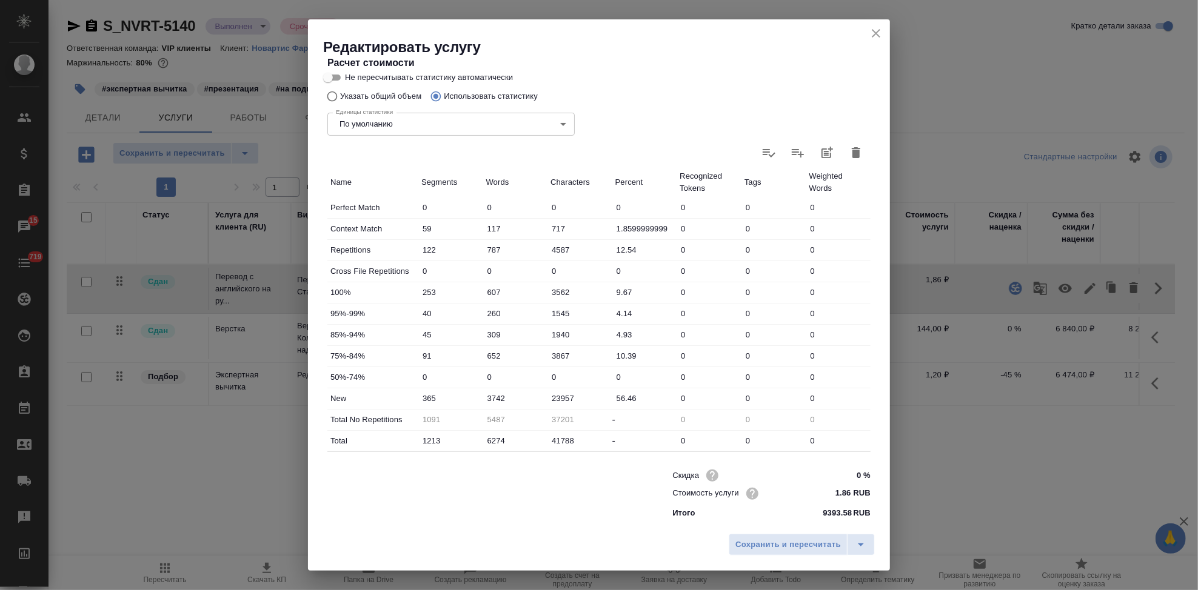
click at [874, 35] on icon "close" at bounding box center [876, 33] width 8 height 8
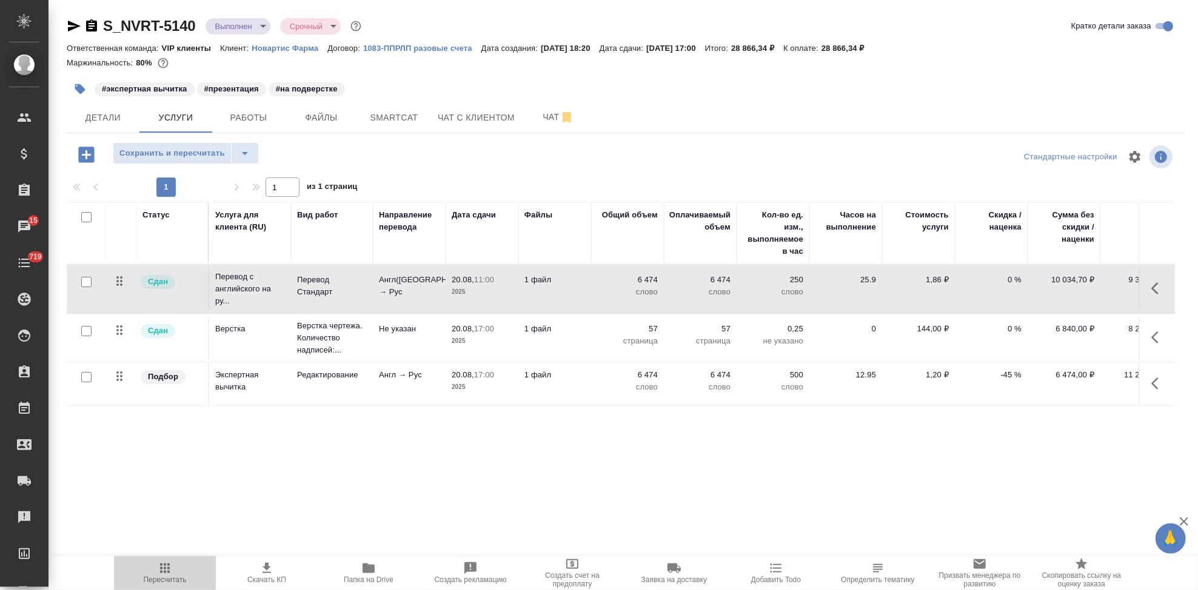
click at [167, 569] on icon "button" at bounding box center [165, 569] width 10 height 10
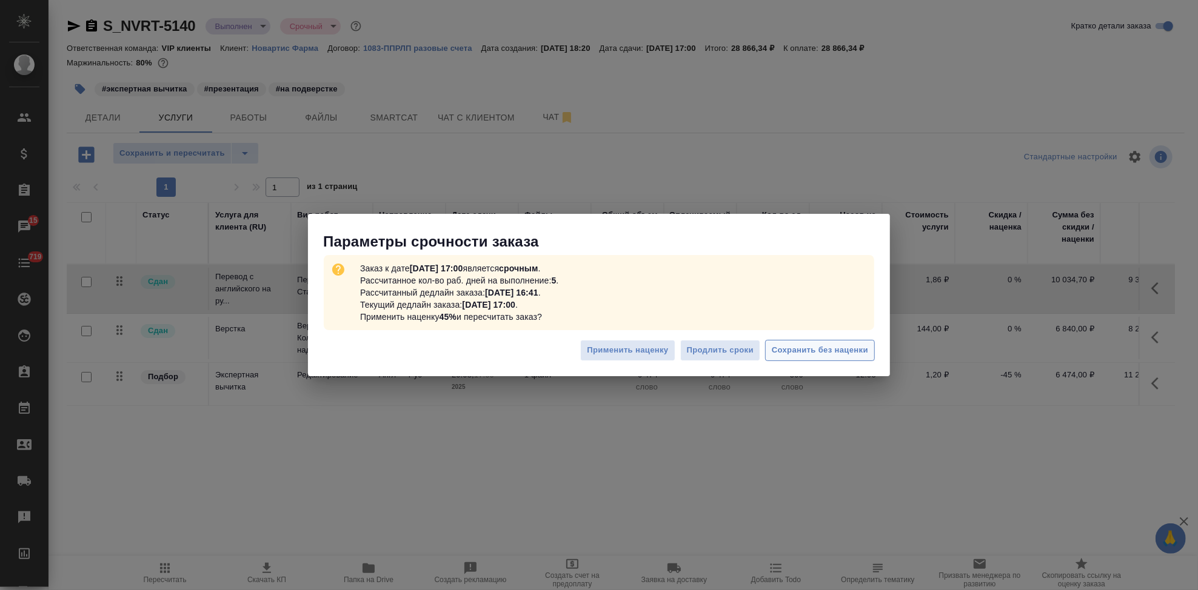
click at [797, 352] on span "Сохранить без наценки" at bounding box center [820, 351] width 96 height 14
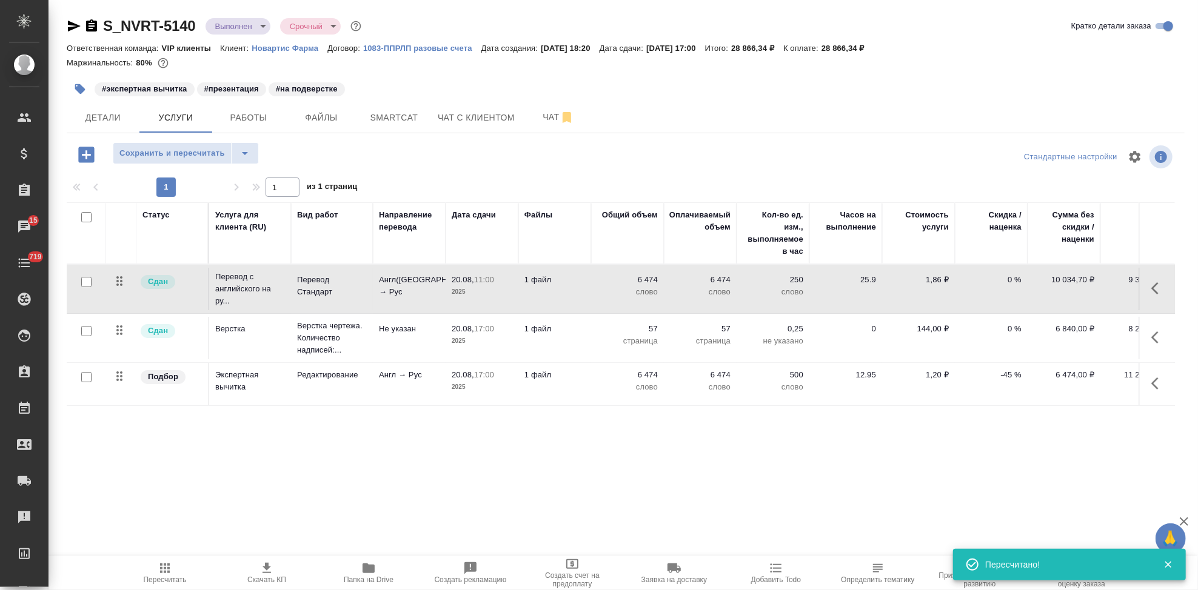
click at [1005, 375] on p "-45 %" at bounding box center [991, 375] width 61 height 12
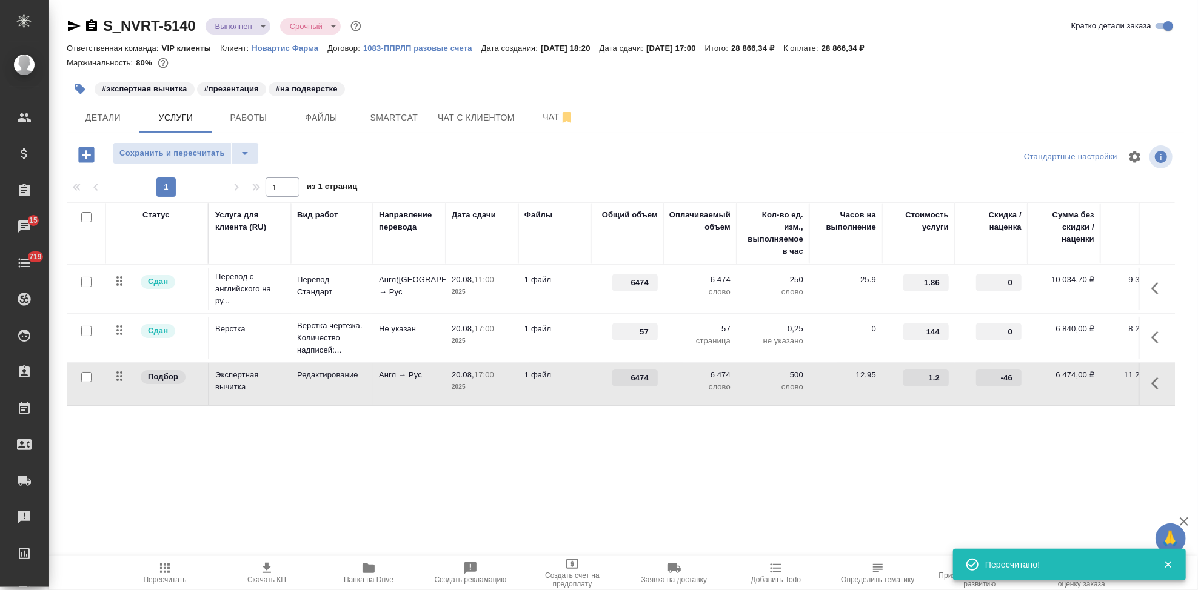
click at [1015, 380] on input "-46" at bounding box center [998, 378] width 45 height 18
type input "-4"
type input "0"
click at [829, 435] on div "Статус Услуга для клиента (RU) Вид работ Направление перевода Дата сдачи Файлы …" at bounding box center [621, 332] width 1108 height 261
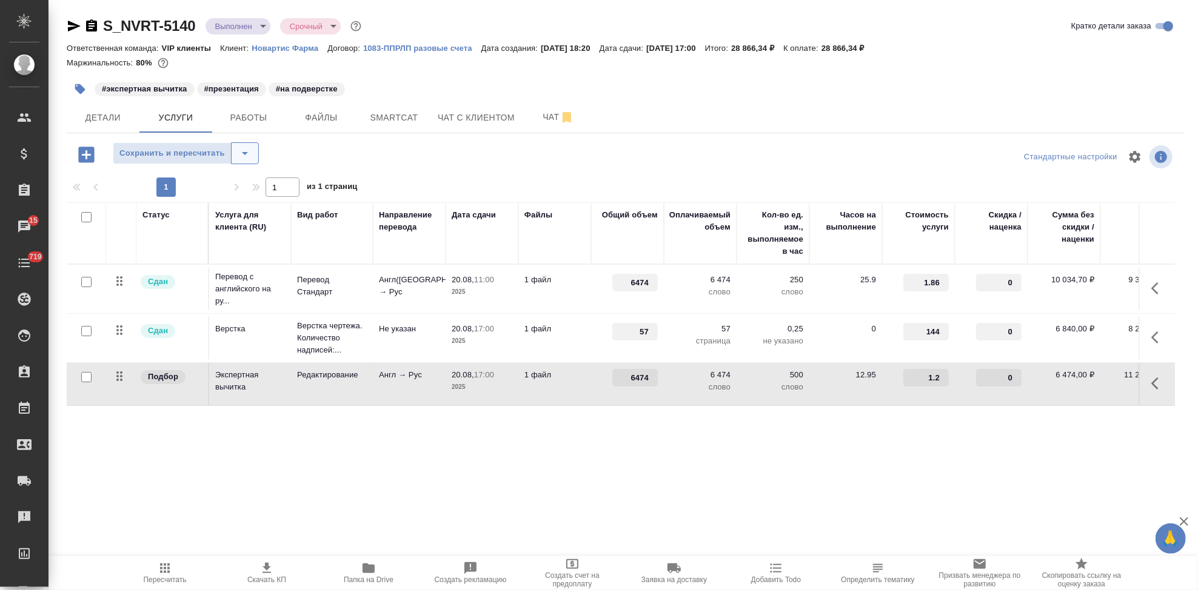
click at [250, 152] on icon "split button" at bounding box center [245, 153] width 15 height 15
click at [223, 175] on li "Сохранить" at bounding box center [185, 178] width 146 height 19
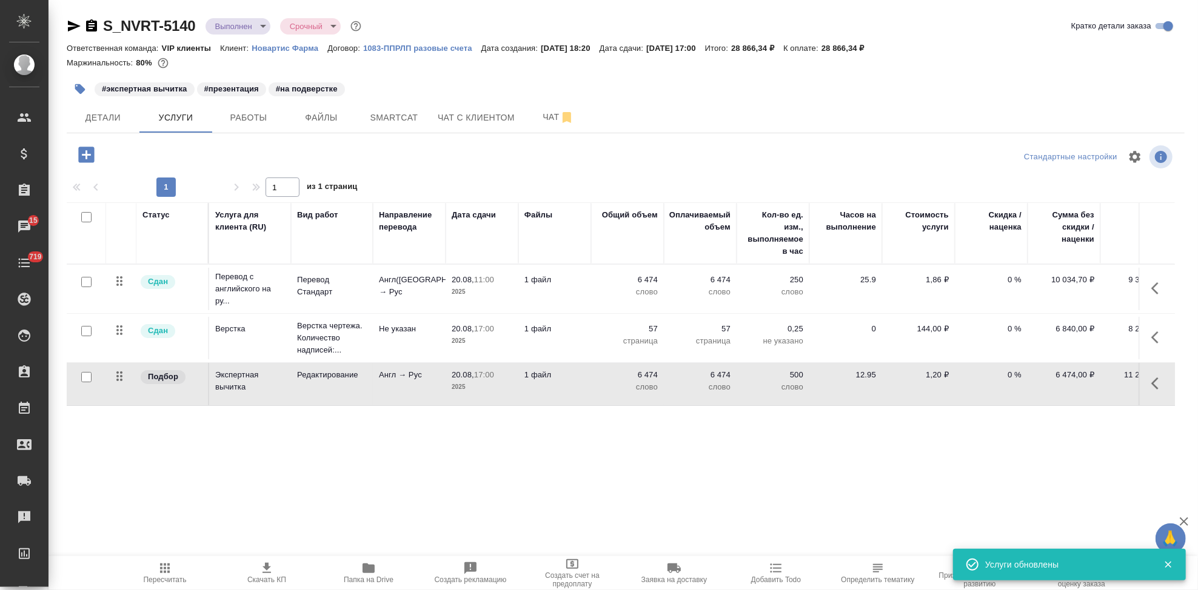
click at [164, 570] on icon "button" at bounding box center [165, 569] width 10 height 10
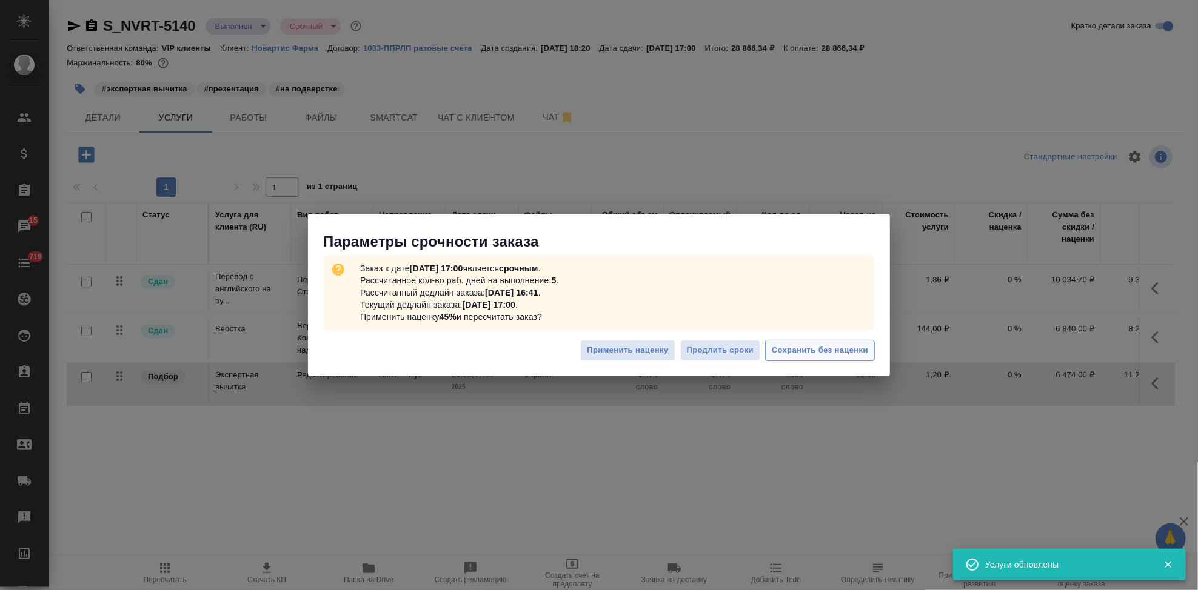
click at [849, 352] on span "Сохранить без наценки" at bounding box center [820, 351] width 96 height 14
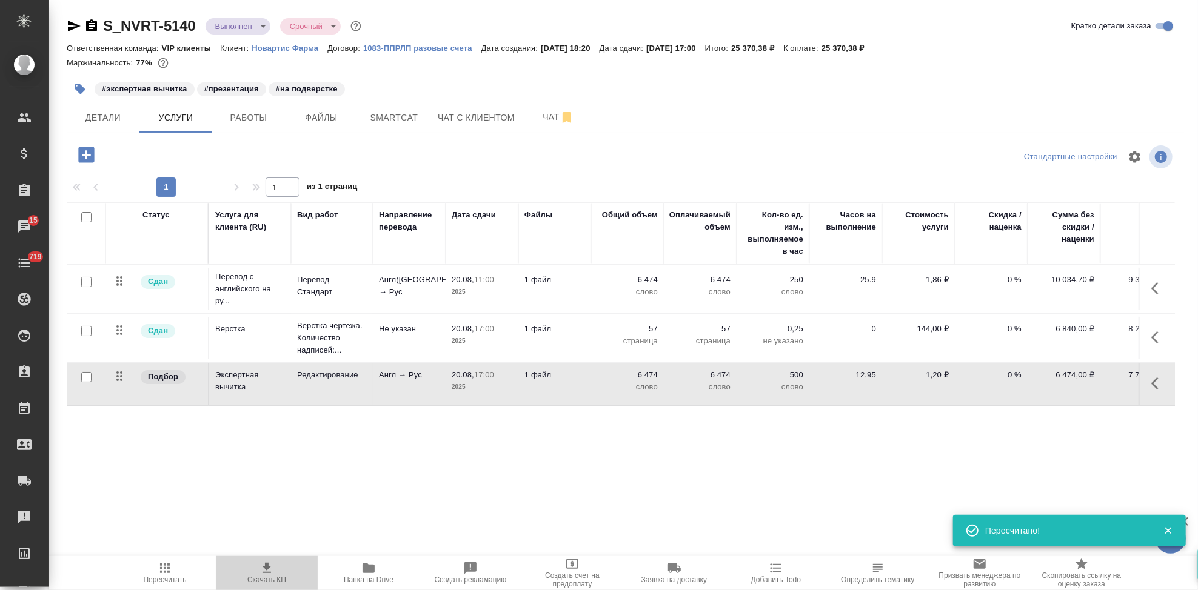
click at [263, 566] on icon "button" at bounding box center [266, 568] width 15 height 15
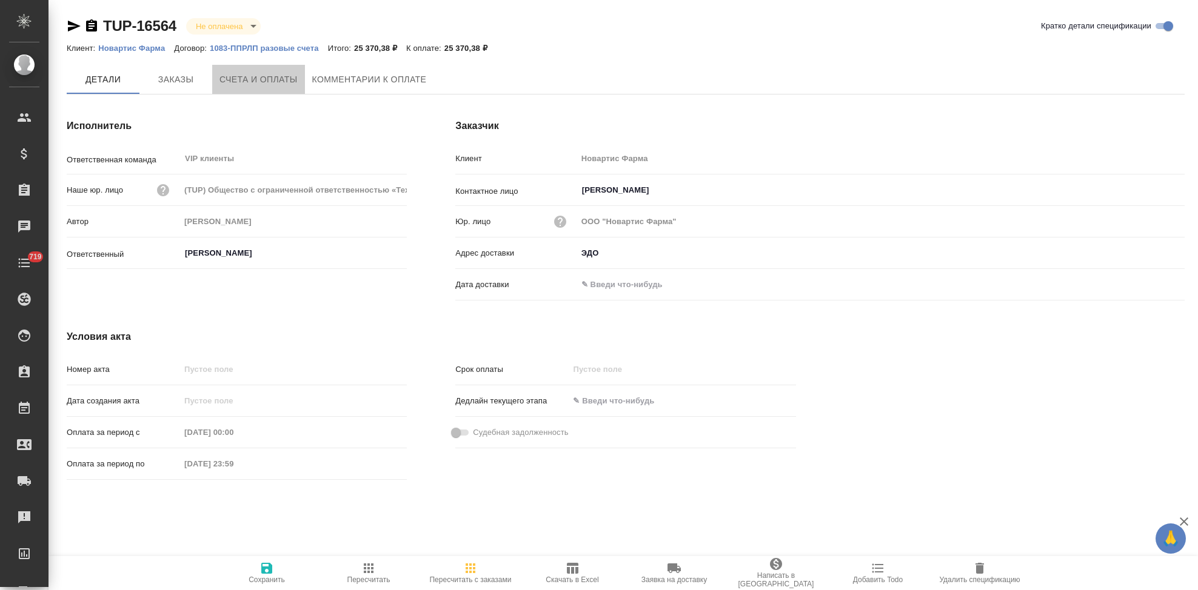
click at [255, 80] on span "Счета и оплаты" at bounding box center [258, 79] width 78 height 15
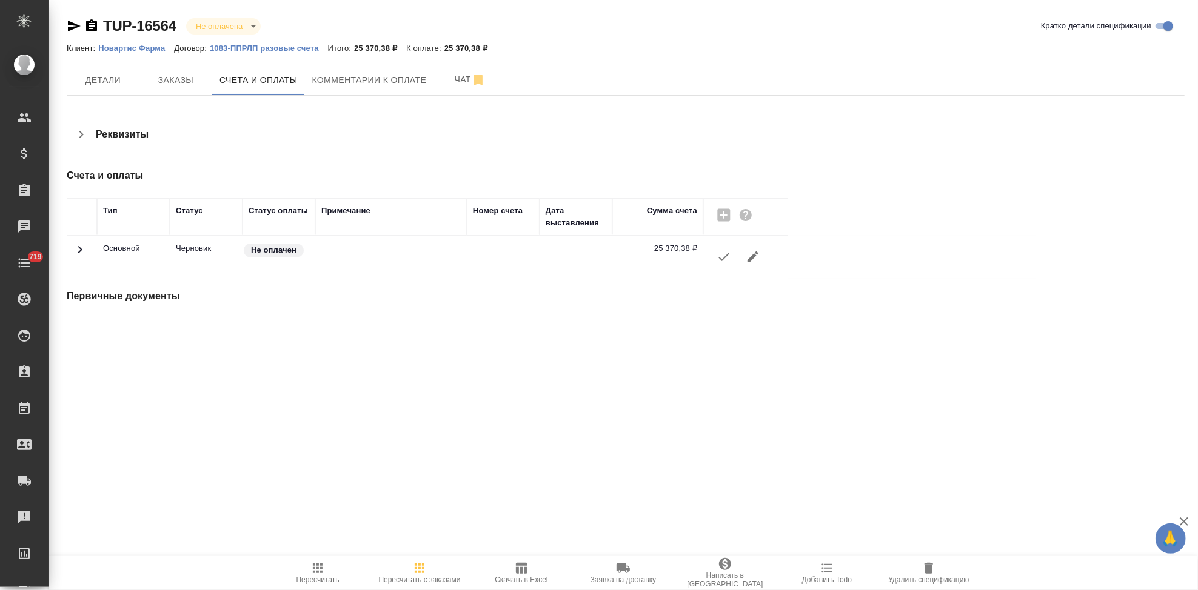
click at [723, 263] on icon "button" at bounding box center [724, 257] width 15 height 15
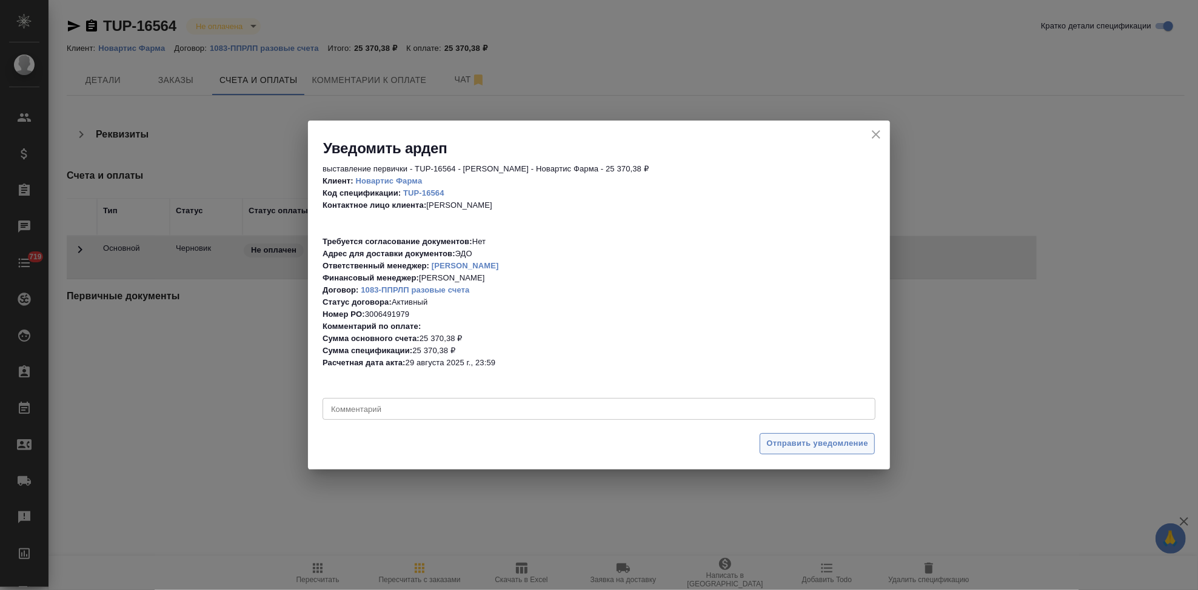
click at [809, 444] on span "Отправить уведомление" at bounding box center [817, 444] width 102 height 14
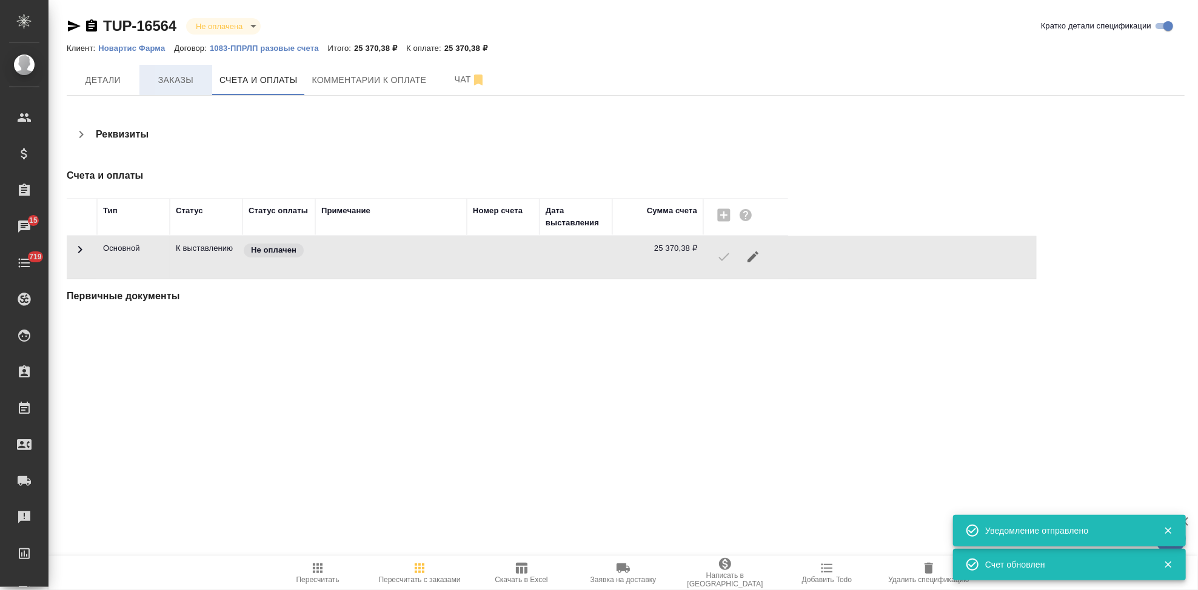
click at [179, 89] on button "Заказы" at bounding box center [175, 80] width 73 height 30
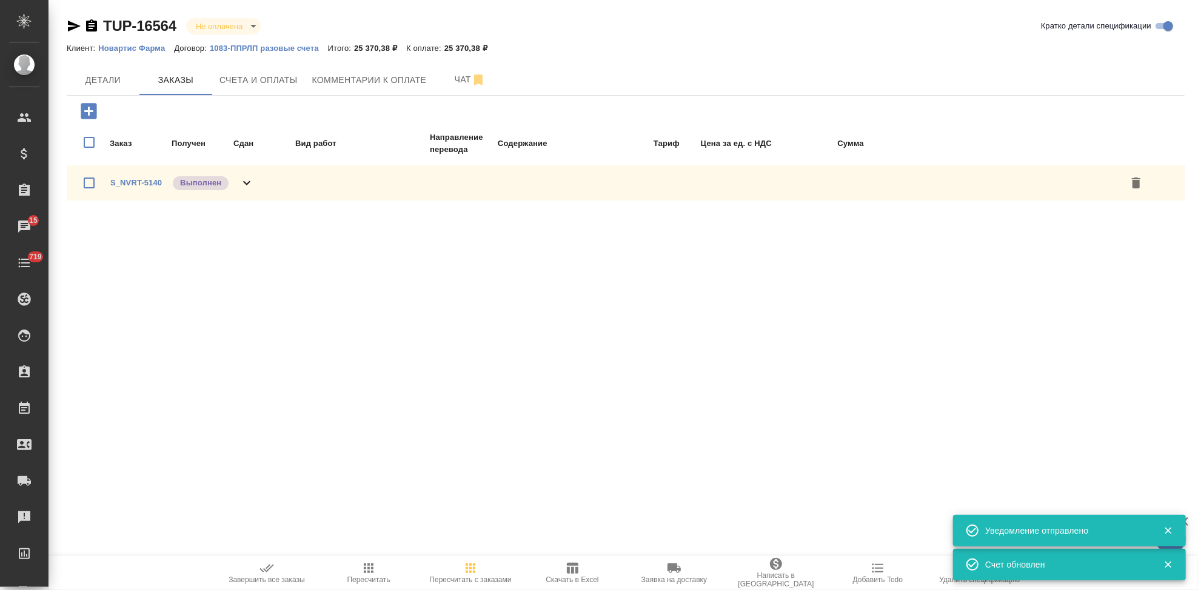
click at [269, 569] on icon "button" at bounding box center [266, 569] width 14 height 8
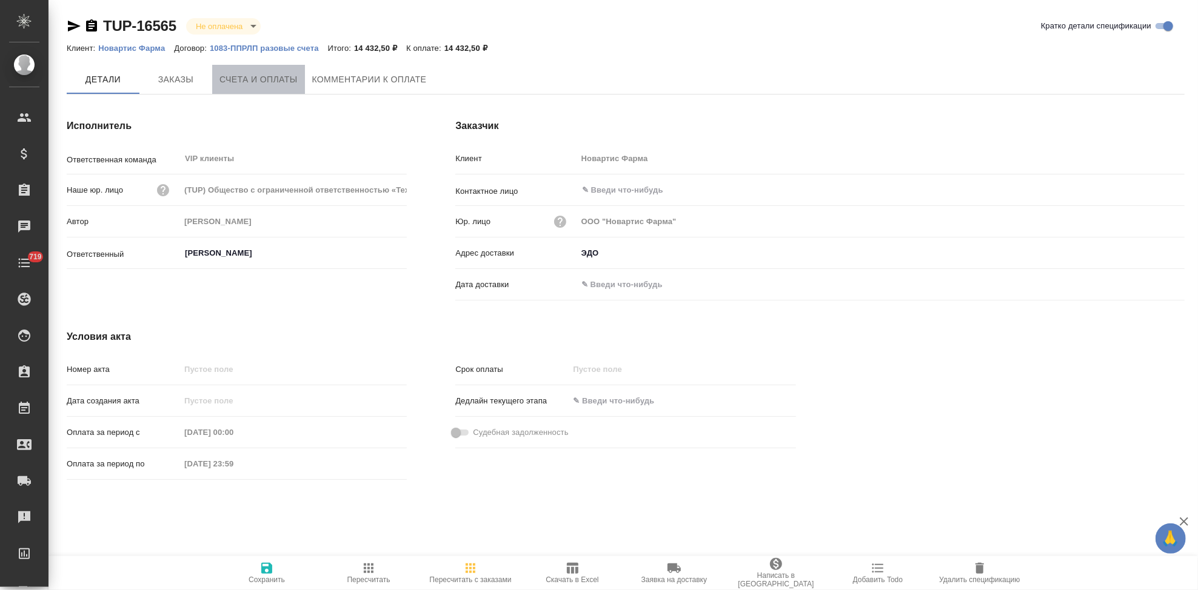
click at [269, 79] on span "Счета и оплаты" at bounding box center [258, 79] width 78 height 15
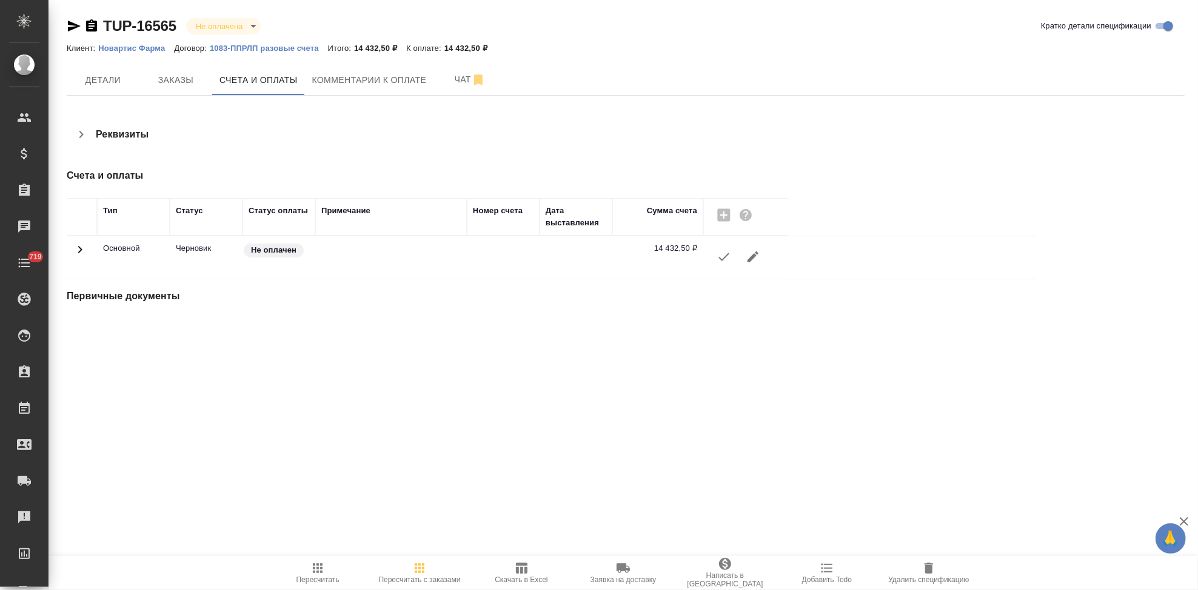
click at [719, 266] on button "button" at bounding box center [723, 257] width 29 height 29
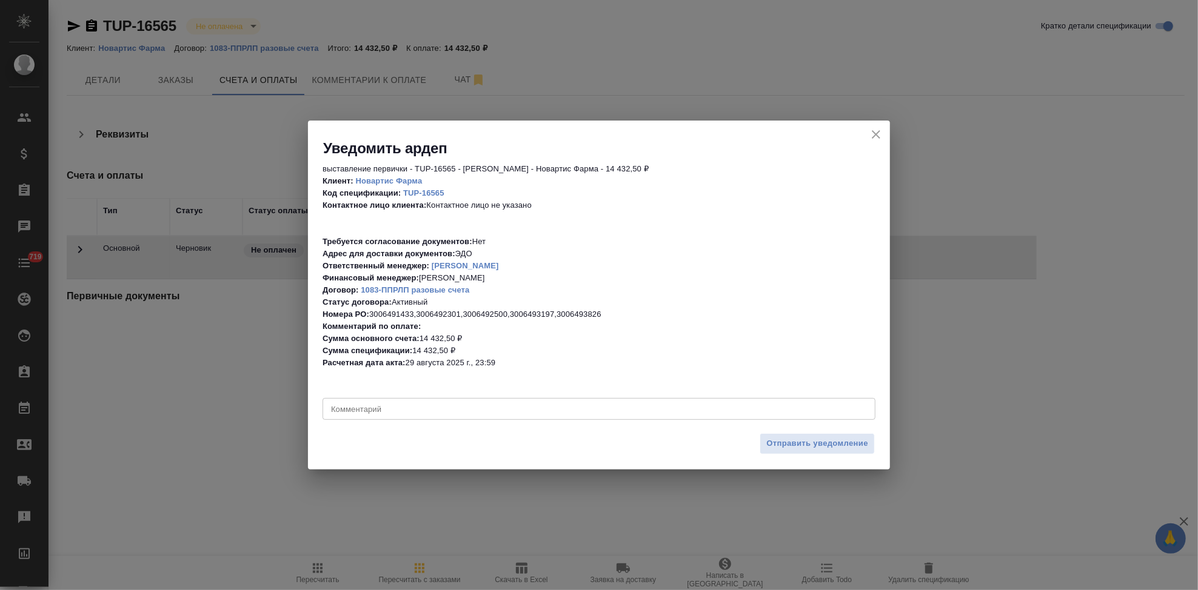
click at [424, 406] on textarea at bounding box center [599, 409] width 536 height 9
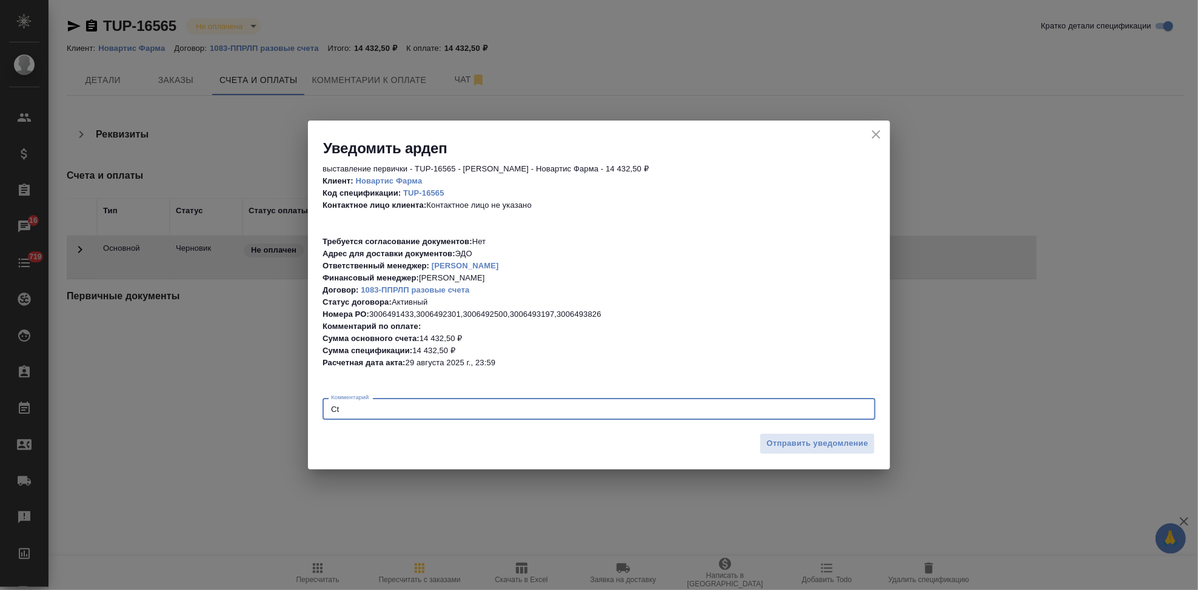
type textarea "C"
type textarea "X"
type textarea "[PERSON_NAME], РО через запятую"
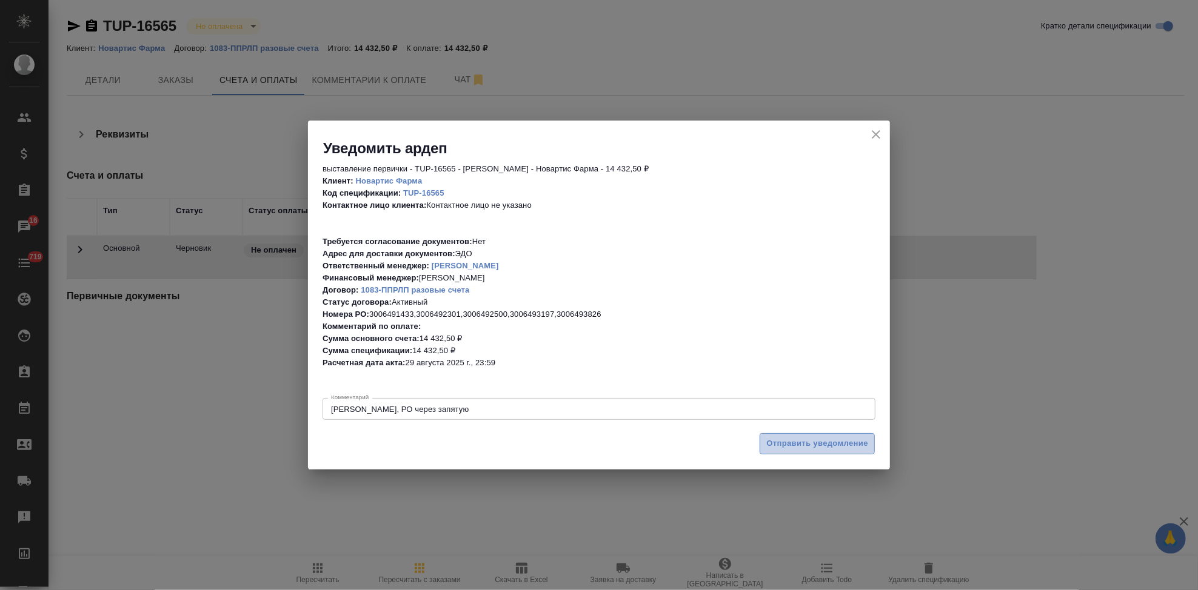
click at [781, 450] on span "Отправить уведомление" at bounding box center [817, 444] width 102 height 14
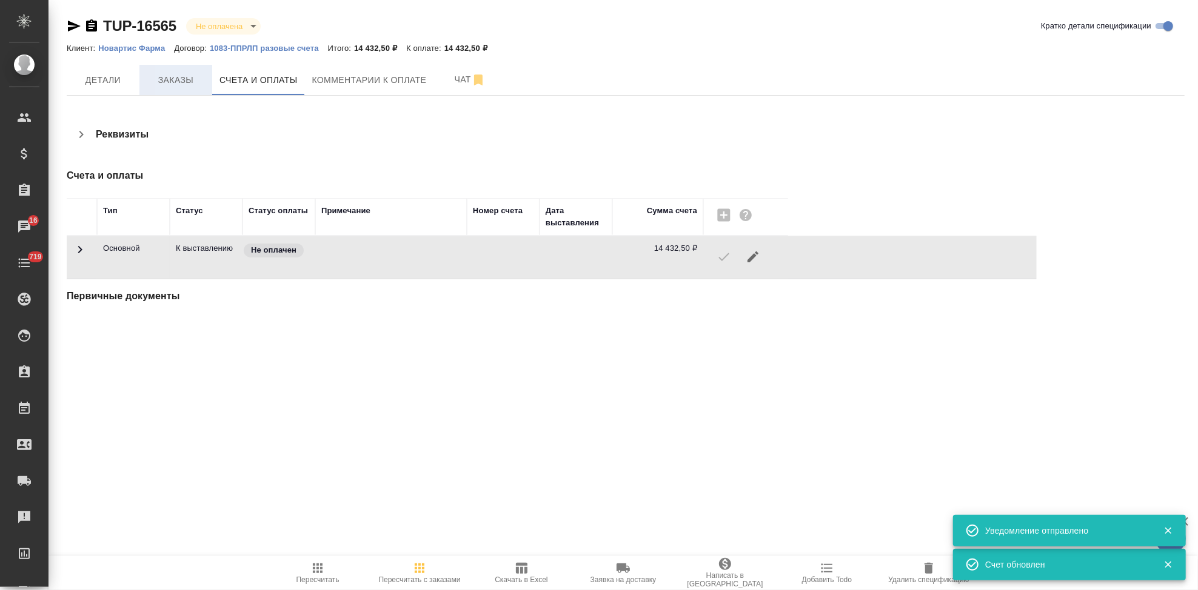
click at [179, 70] on button "Заказы" at bounding box center [175, 80] width 73 height 30
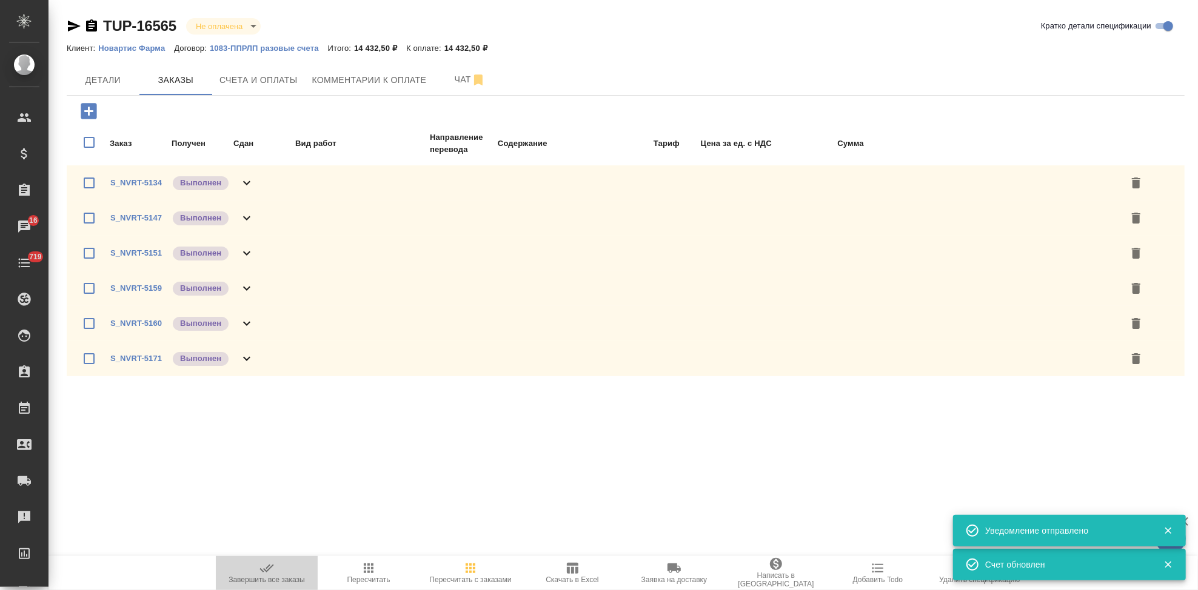
click at [267, 575] on icon "button" at bounding box center [266, 568] width 15 height 15
